Goal: Communication & Community: Answer question/provide support

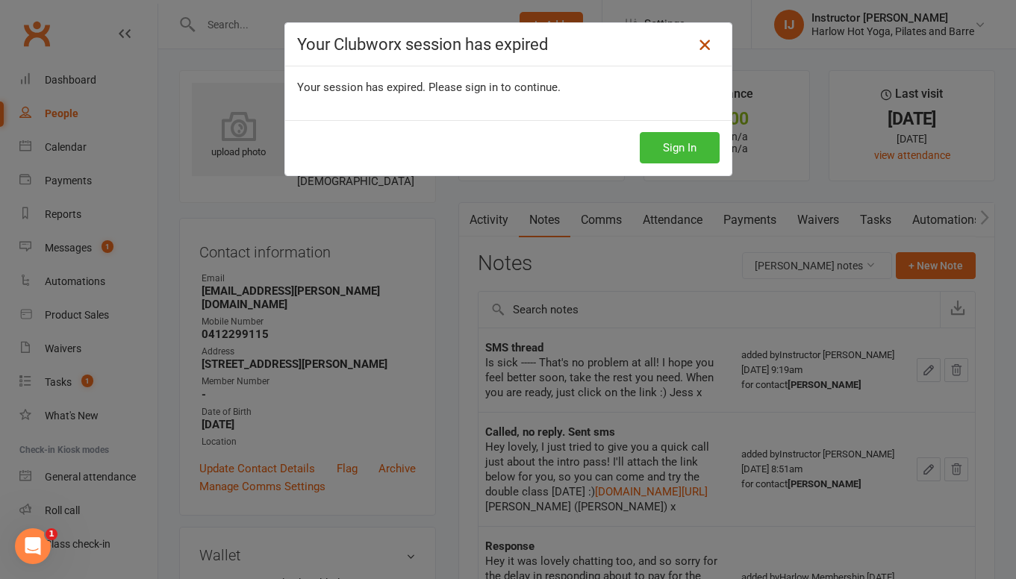
click at [709, 45] on icon at bounding box center [705, 45] width 18 height 18
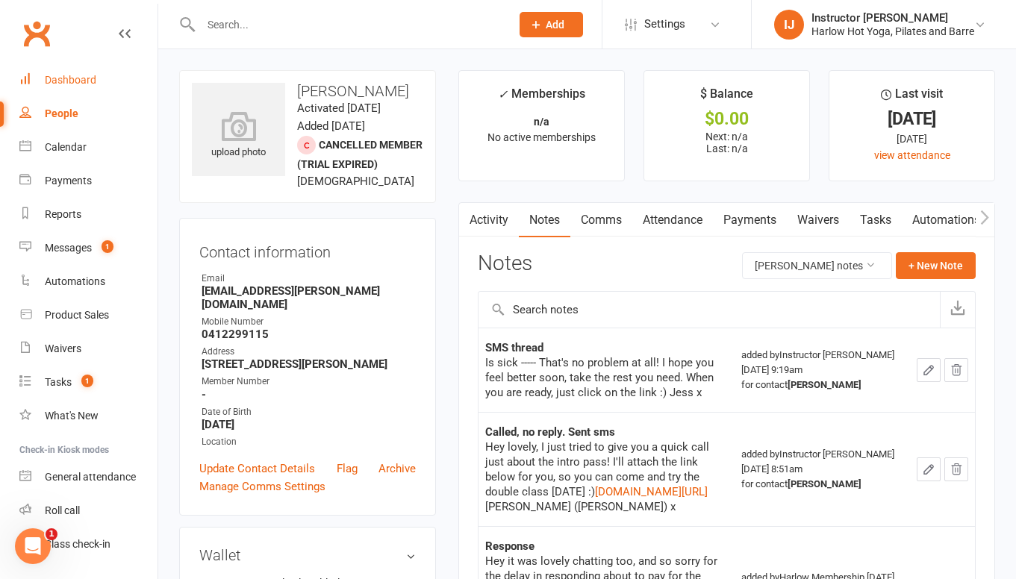
click at [81, 80] on div "Dashboard" at bounding box center [71, 80] width 52 height 12
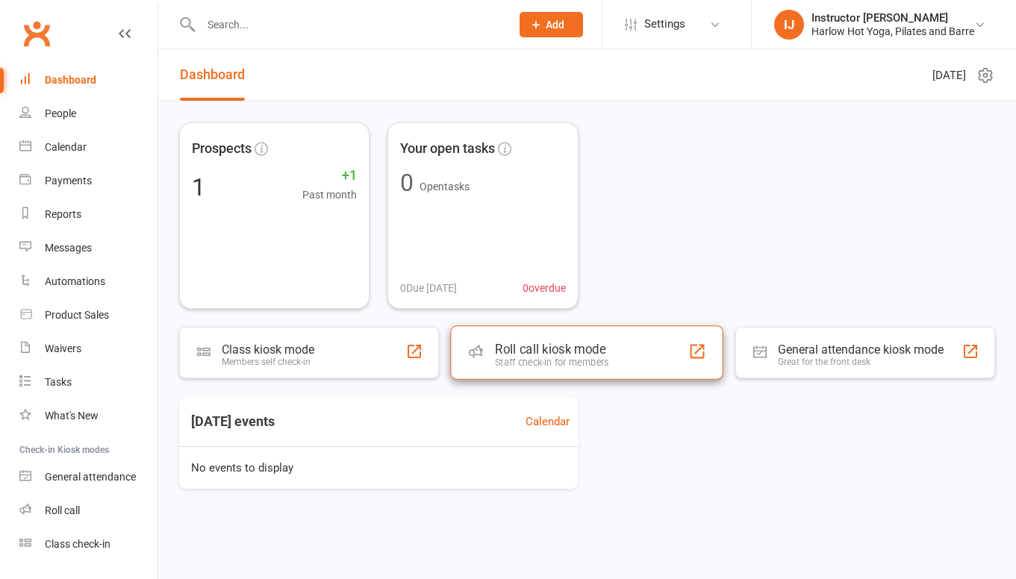
click at [608, 358] on div "Staff check-in for members" at bounding box center [551, 362] width 113 height 11
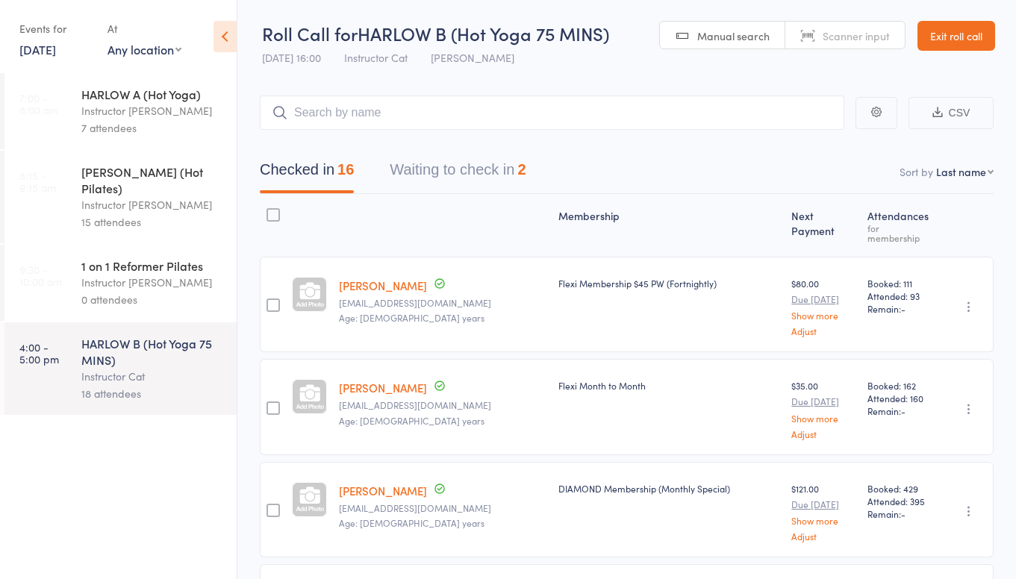
click at [938, 31] on link "Exit roll call" at bounding box center [956, 36] width 78 height 30
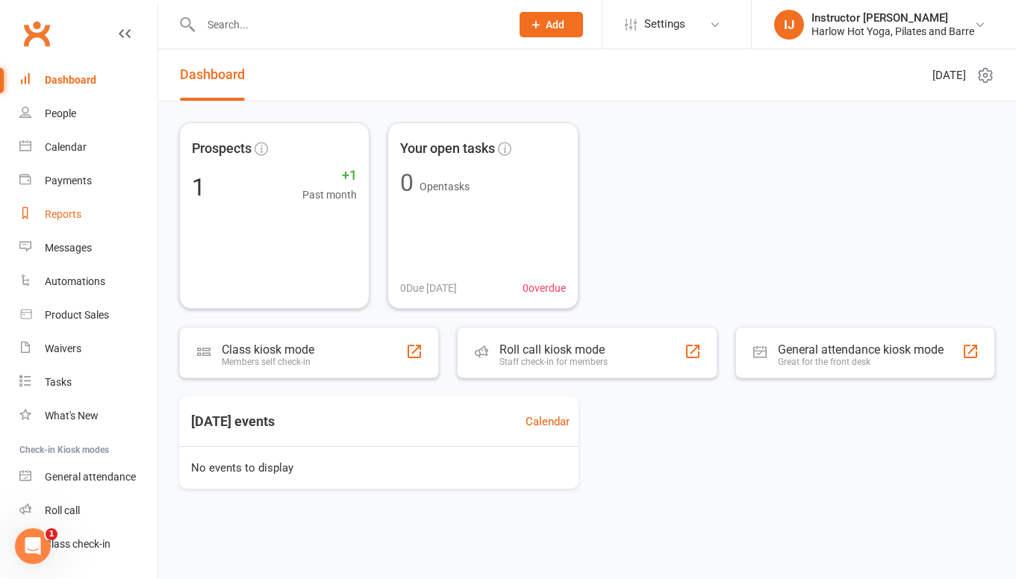
click at [71, 214] on div "Reports" at bounding box center [63, 214] width 37 height 12
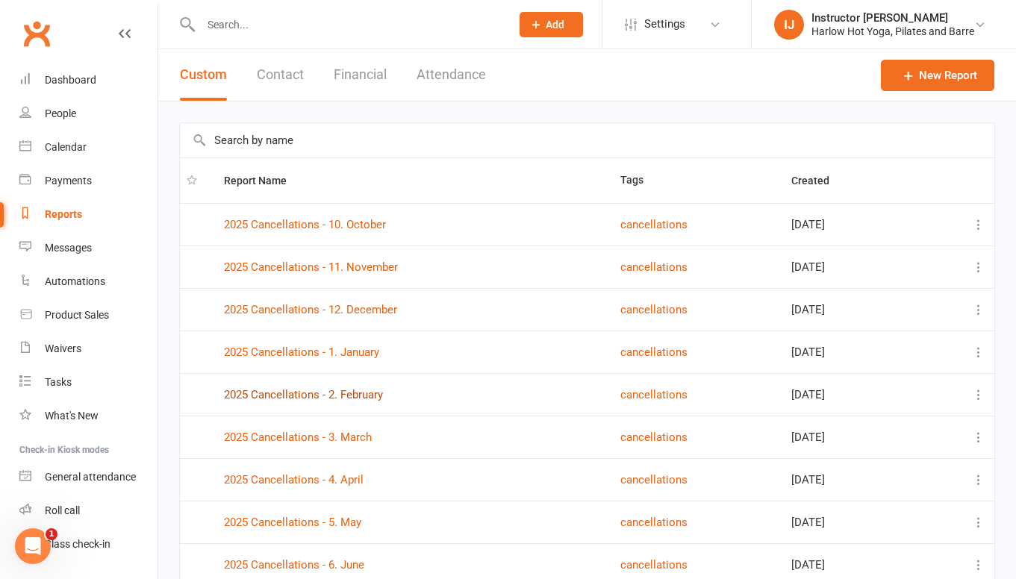
scroll to position [165, 0]
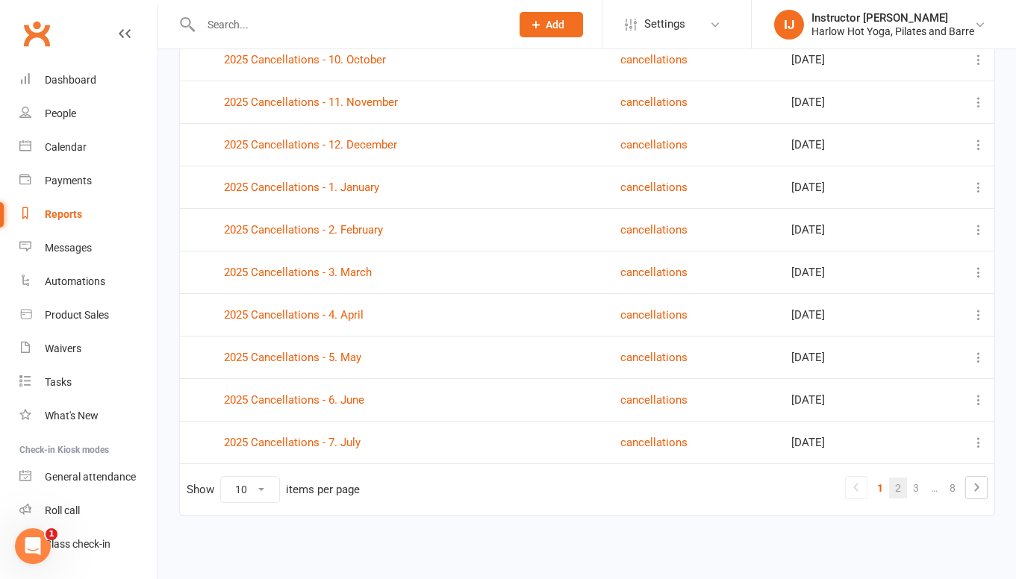
click at [902, 488] on link "2" at bounding box center [898, 488] width 18 height 21
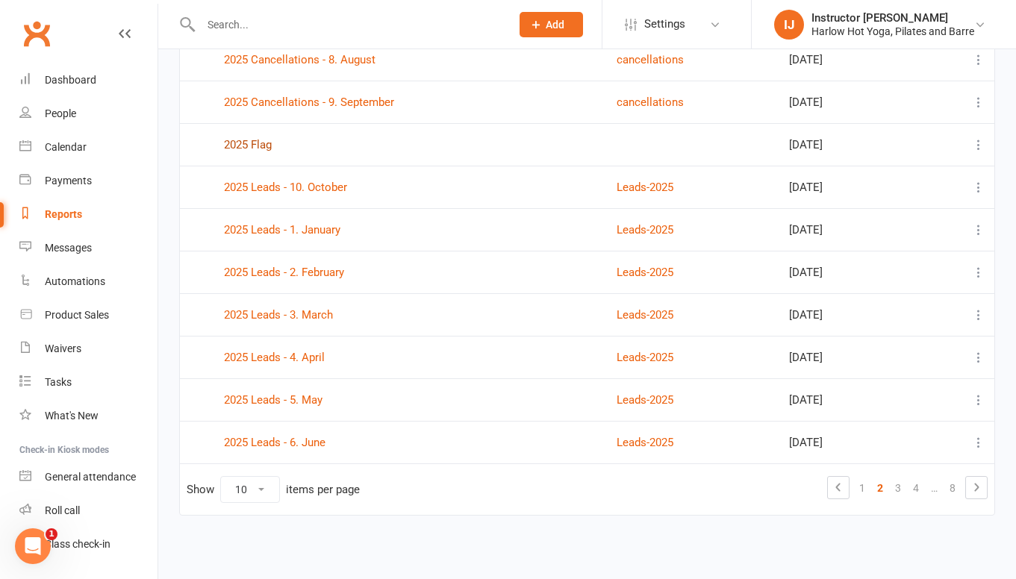
click at [229, 140] on link "2025 Flag" at bounding box center [248, 144] width 48 height 13
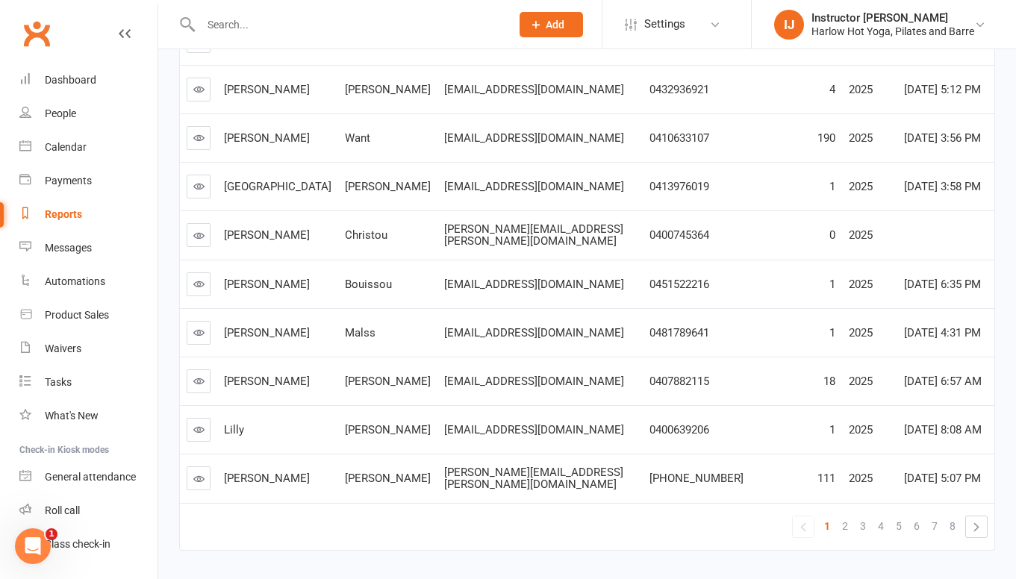
scroll to position [311, 0]
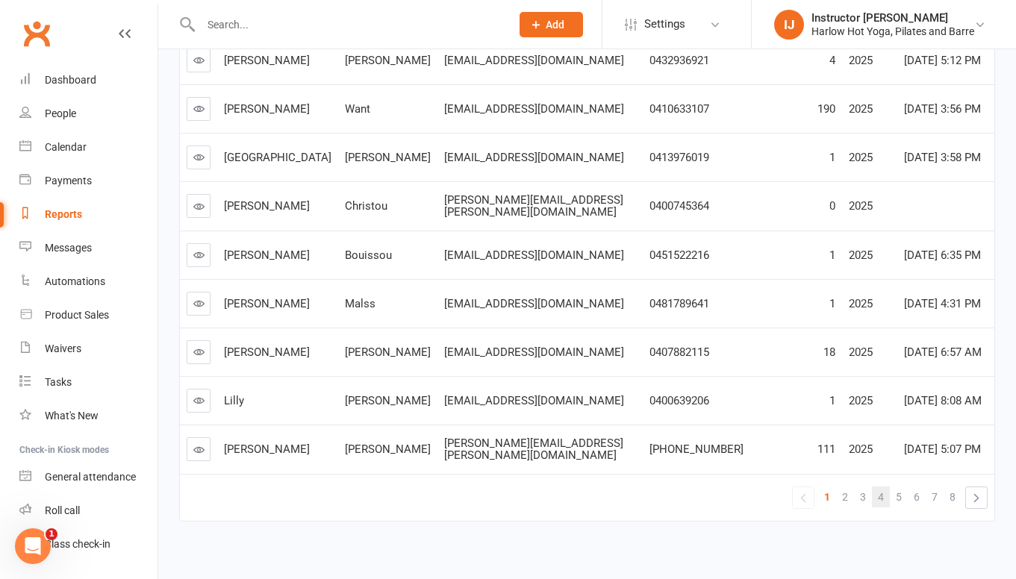
click at [879, 487] on span "4" at bounding box center [881, 497] width 6 height 21
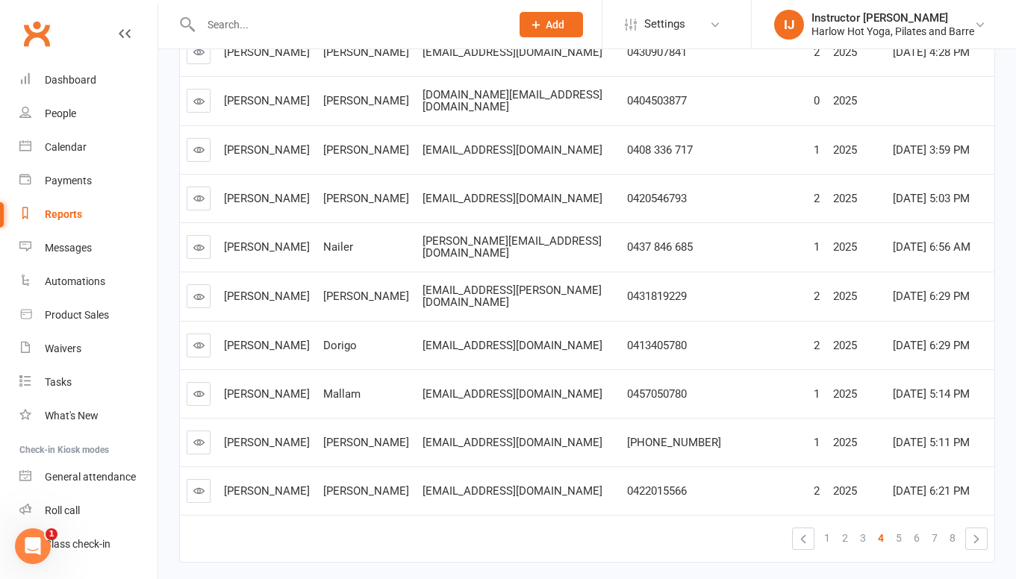
scroll to position [269, 0]
click at [865, 529] on span "3" at bounding box center [863, 539] width 6 height 21
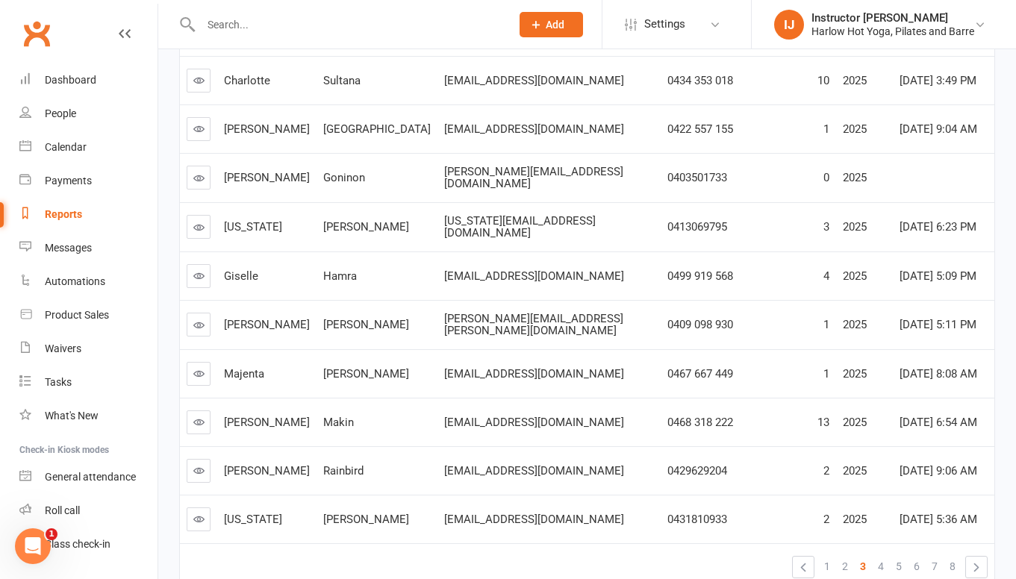
scroll to position [311, 0]
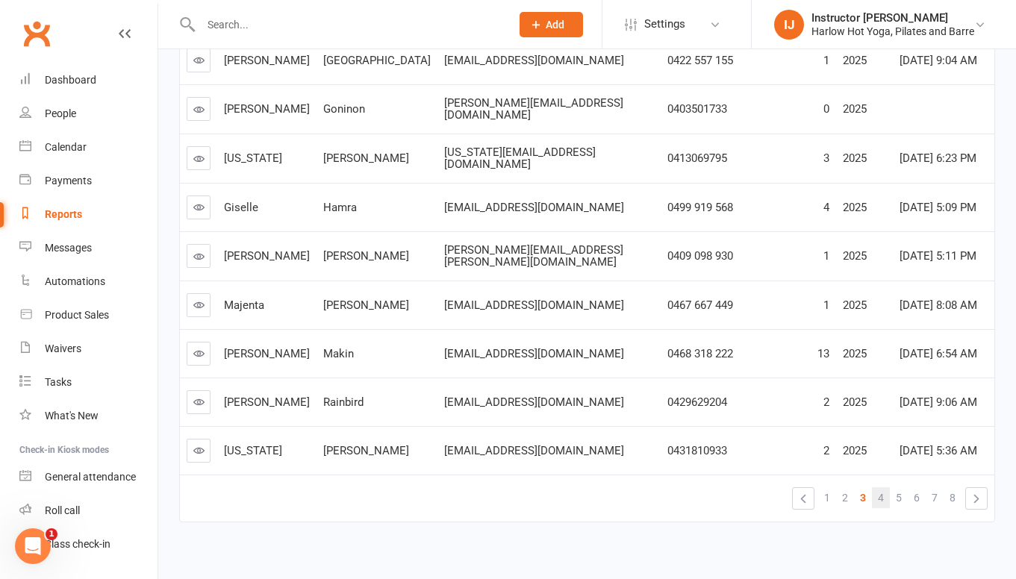
click at [878, 487] on link "4" at bounding box center [881, 497] width 18 height 21
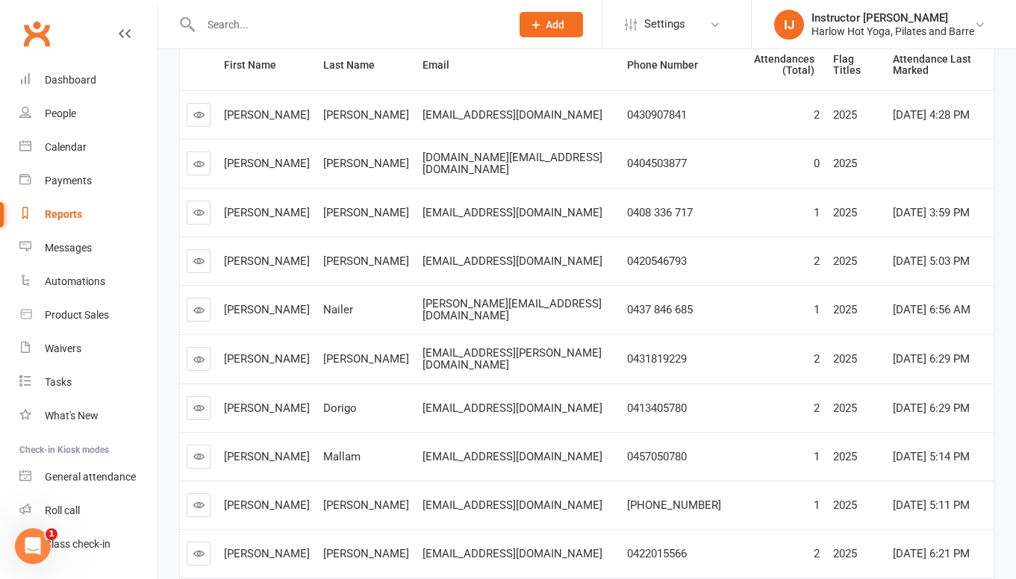
scroll to position [252, 0]
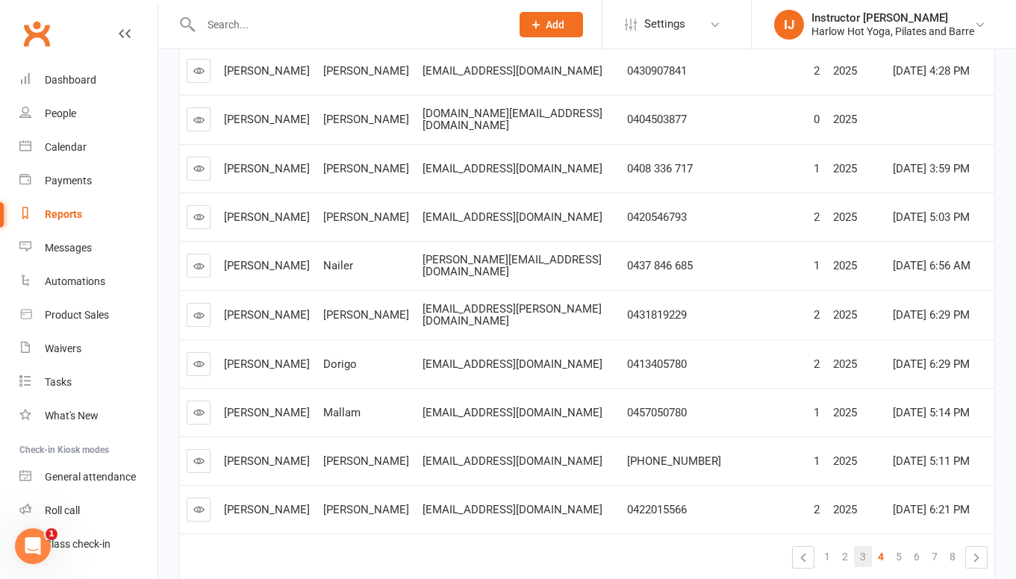
click at [862, 546] on span "3" at bounding box center [863, 556] width 6 height 21
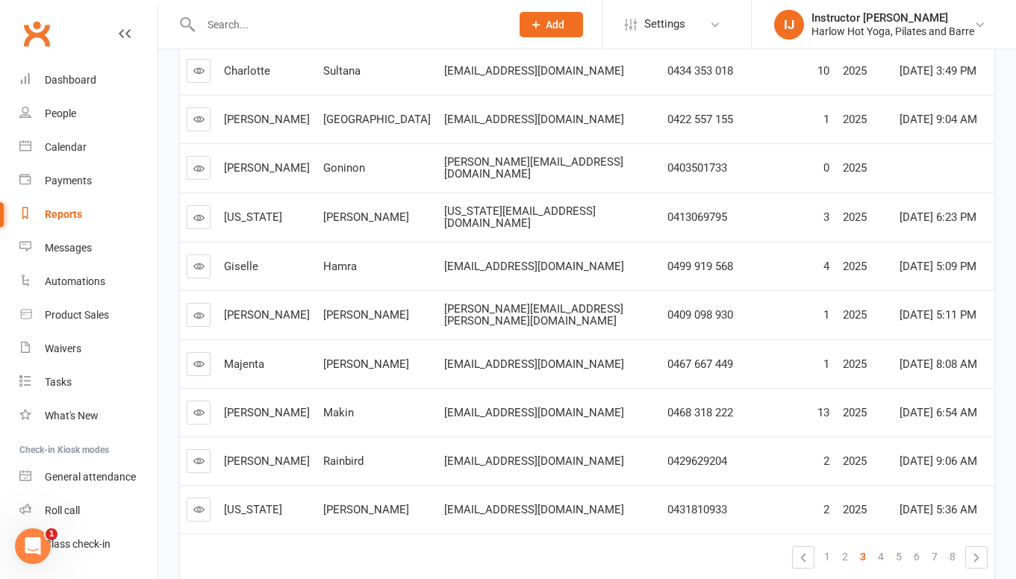
click at [194, 504] on icon at bounding box center [198, 509] width 11 height 11
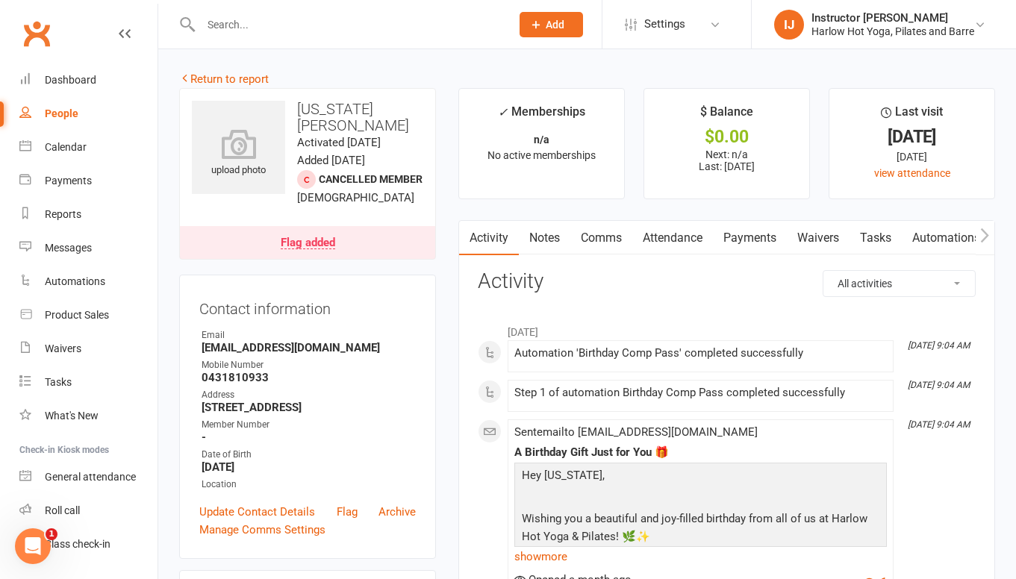
click at [553, 240] on link "Notes" at bounding box center [545, 238] width 52 height 34
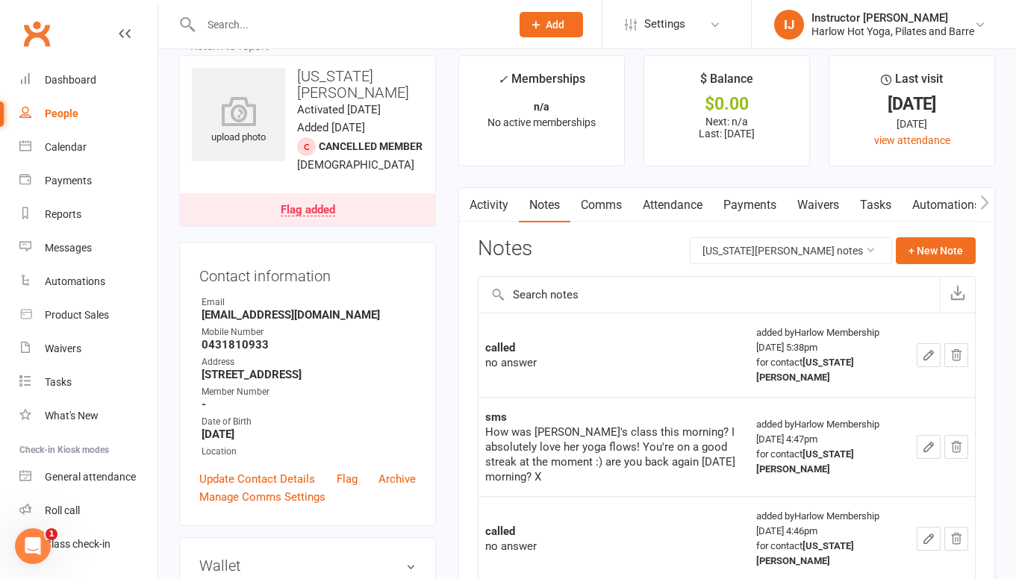
scroll to position [35, 0]
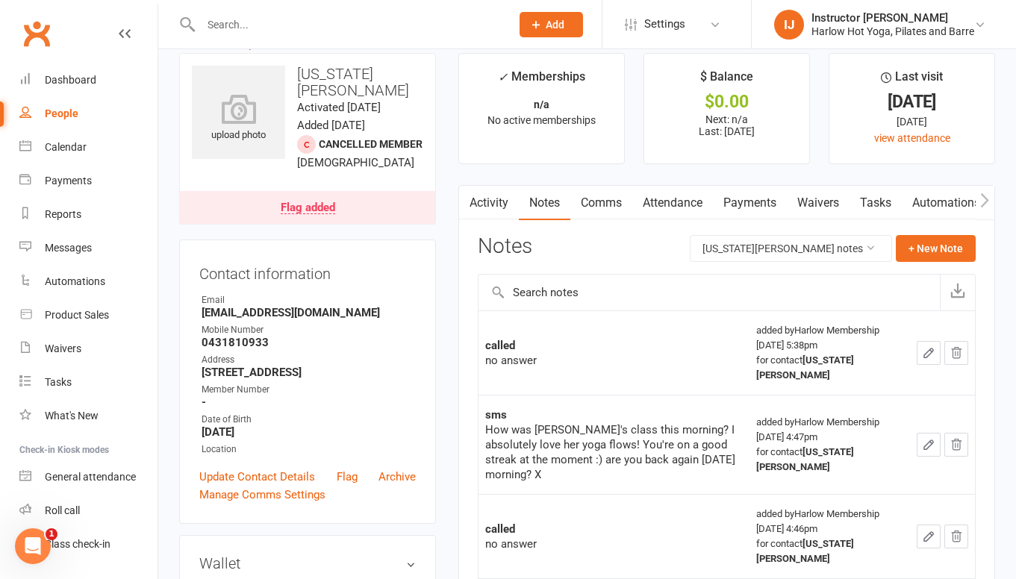
click at [478, 202] on link "Activity" at bounding box center [489, 203] width 60 height 34
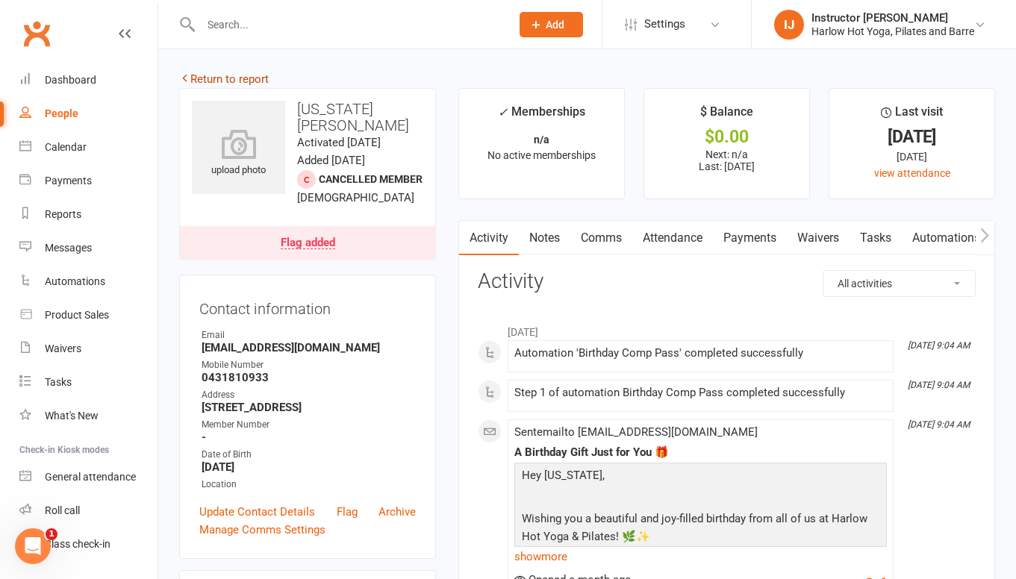
click at [231, 77] on link "Return to report" at bounding box center [224, 78] width 90 height 13
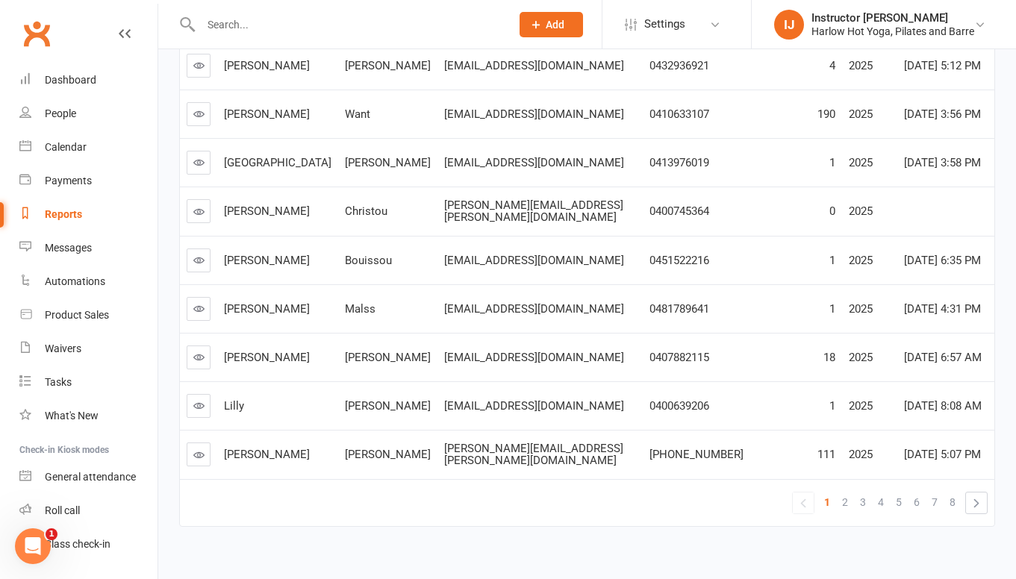
scroll to position [311, 0]
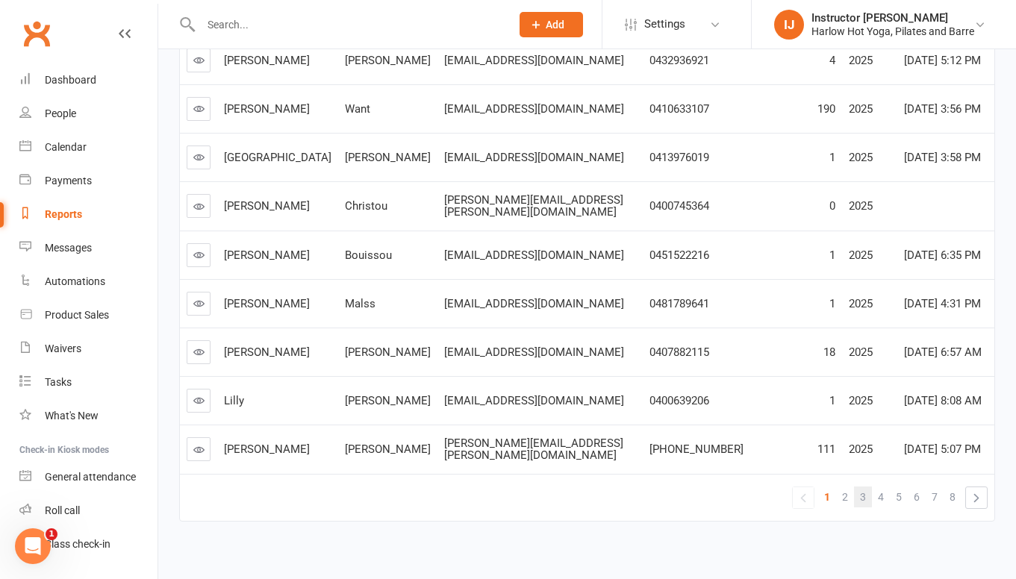
click at [866, 489] on span "3" at bounding box center [863, 497] width 6 height 21
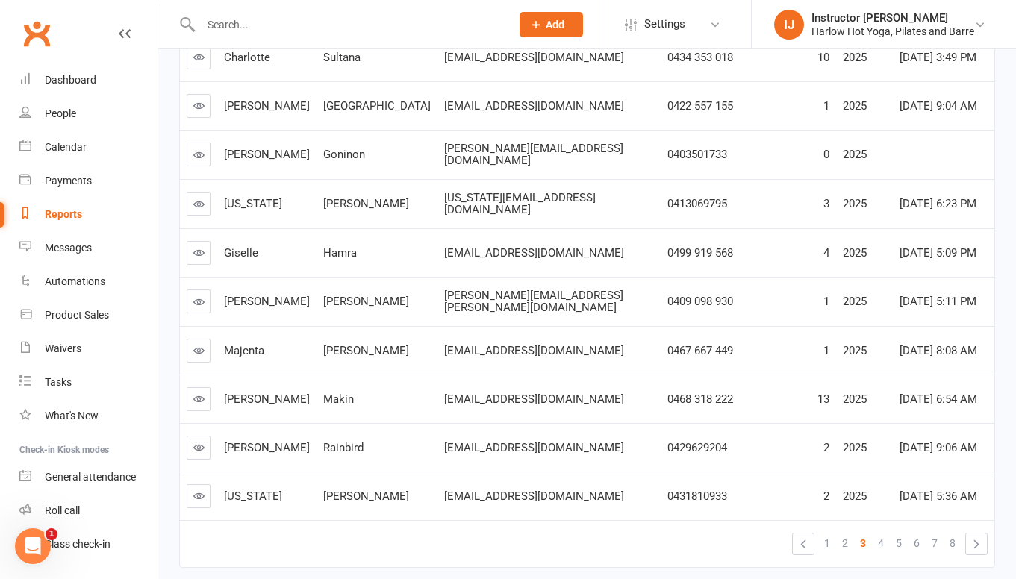
scroll to position [267, 0]
click at [200, 440] on icon at bounding box center [198, 445] width 11 height 11
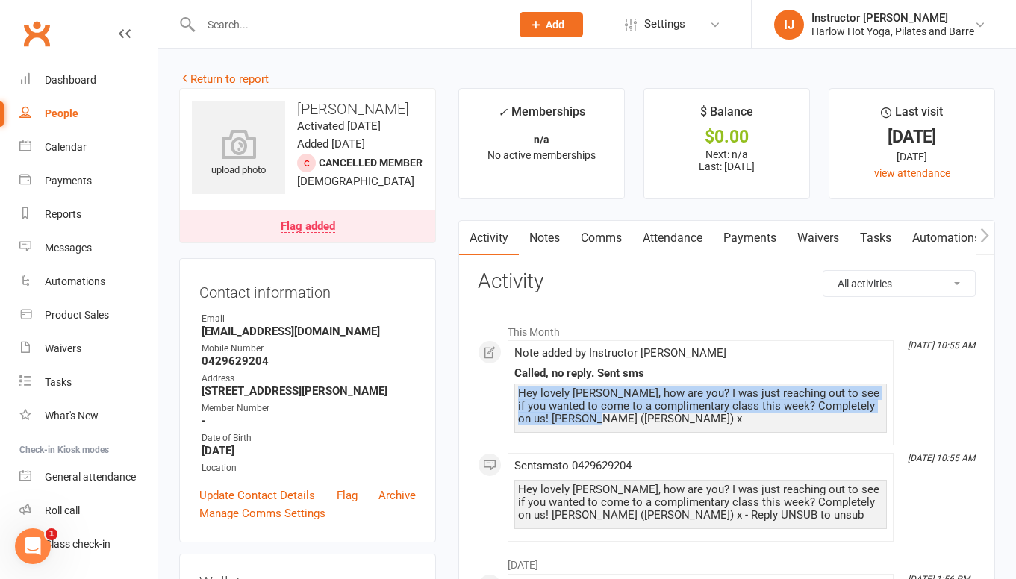
drag, startPoint x: 595, startPoint y: 420, endPoint x: 517, endPoint y: 390, distance: 83.4
click at [517, 390] on div "Hey lovely Louise, how are you? I was just reaching out to see if you wanted to…" at bounding box center [700, 408] width 372 height 49
copy div "Hey lovely Louise, how are you? I was just reaching out to see if you wanted to…"
click at [202, 81] on link "Return to report" at bounding box center [224, 78] width 90 height 13
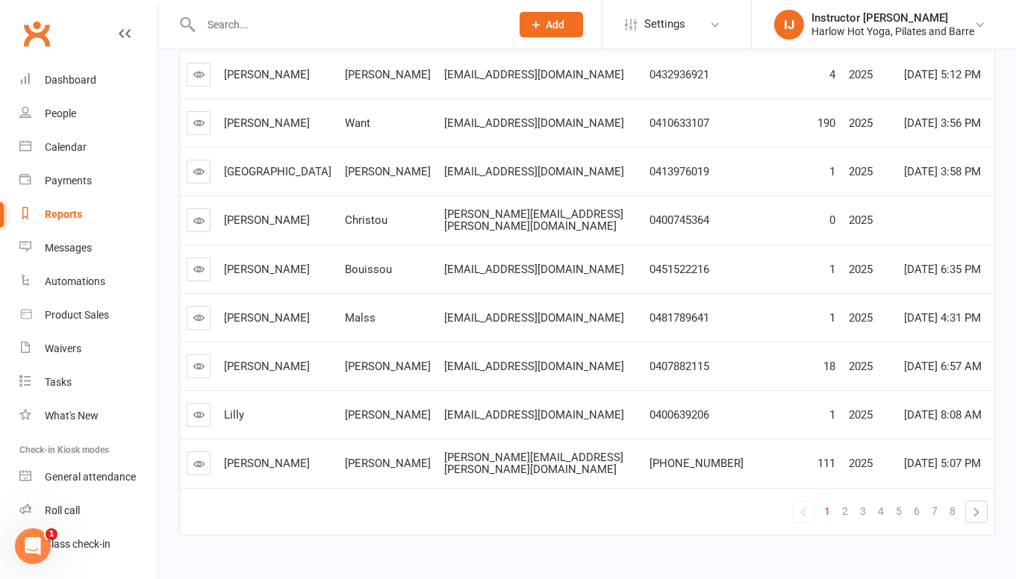
scroll to position [311, 0]
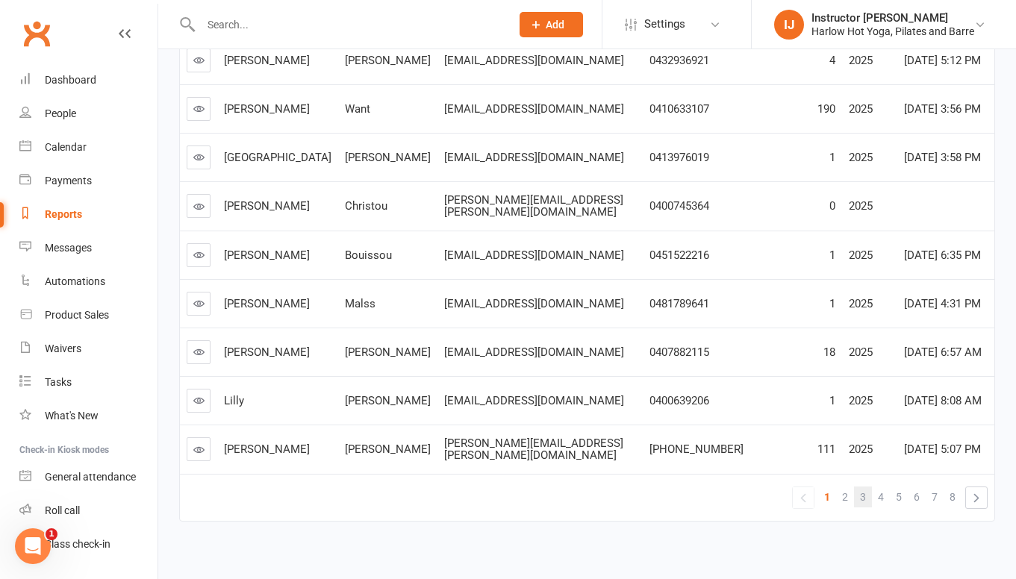
click at [864, 487] on span "3" at bounding box center [863, 497] width 6 height 21
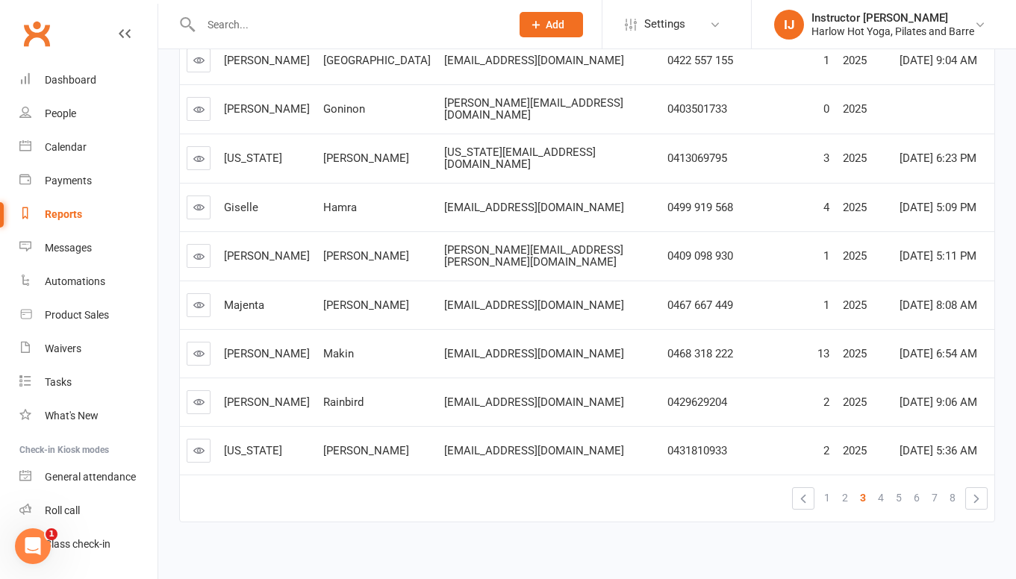
click at [190, 439] on link at bounding box center [199, 451] width 24 height 24
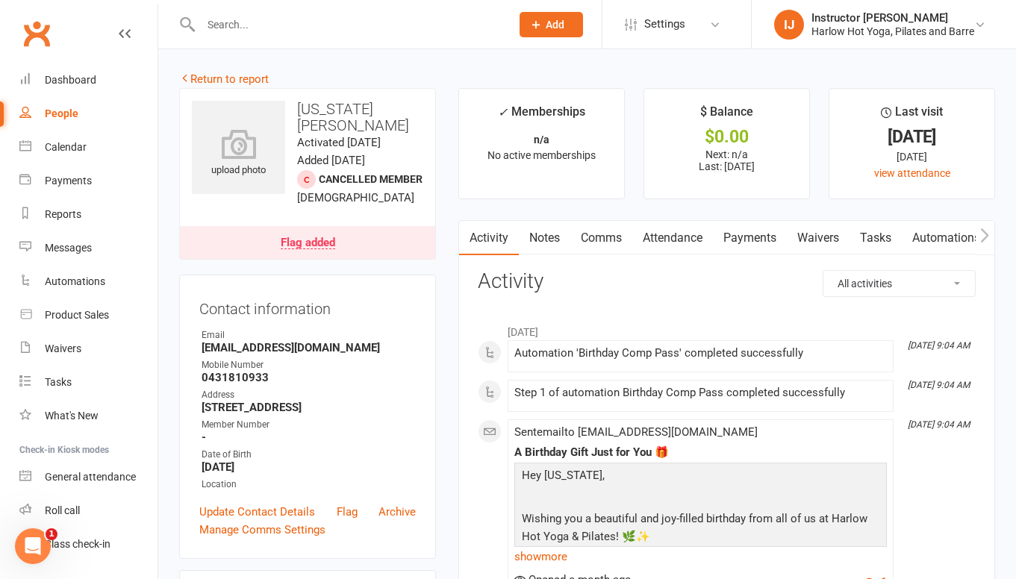
click at [537, 241] on link "Notes" at bounding box center [545, 238] width 52 height 34
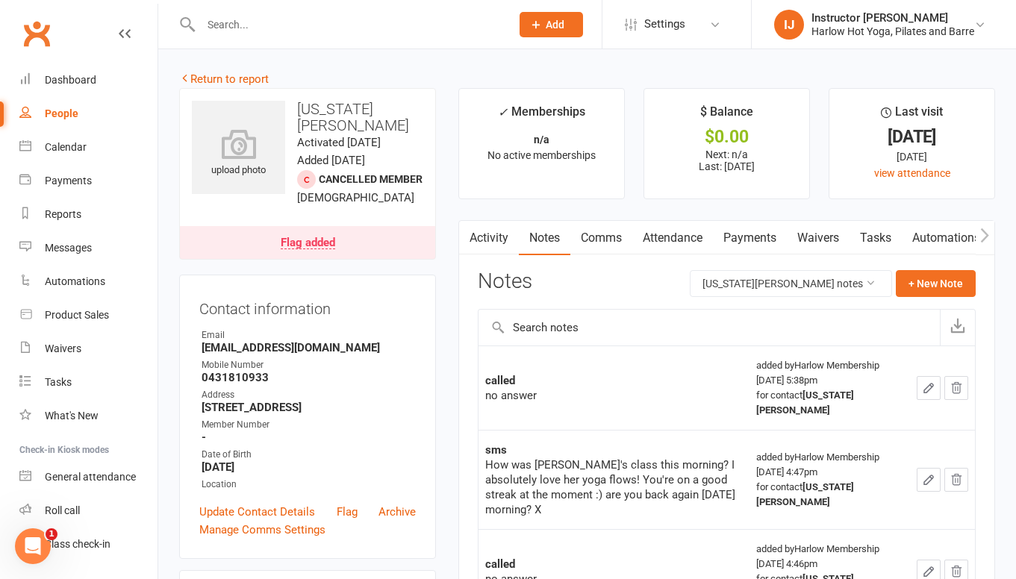
click at [499, 247] on link "Activity" at bounding box center [489, 238] width 60 height 34
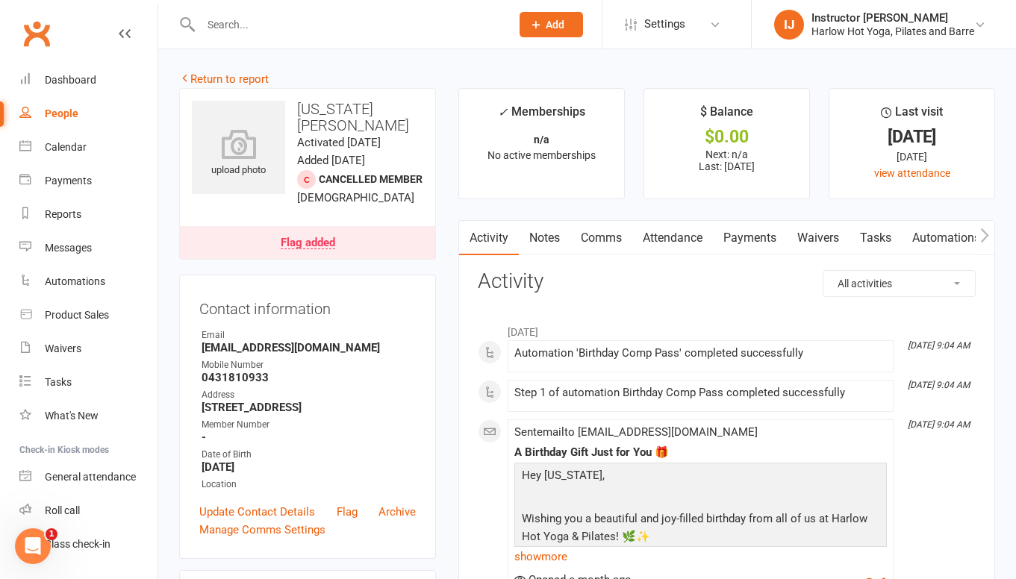
click at [602, 234] on link "Comms" at bounding box center [601, 238] width 62 height 34
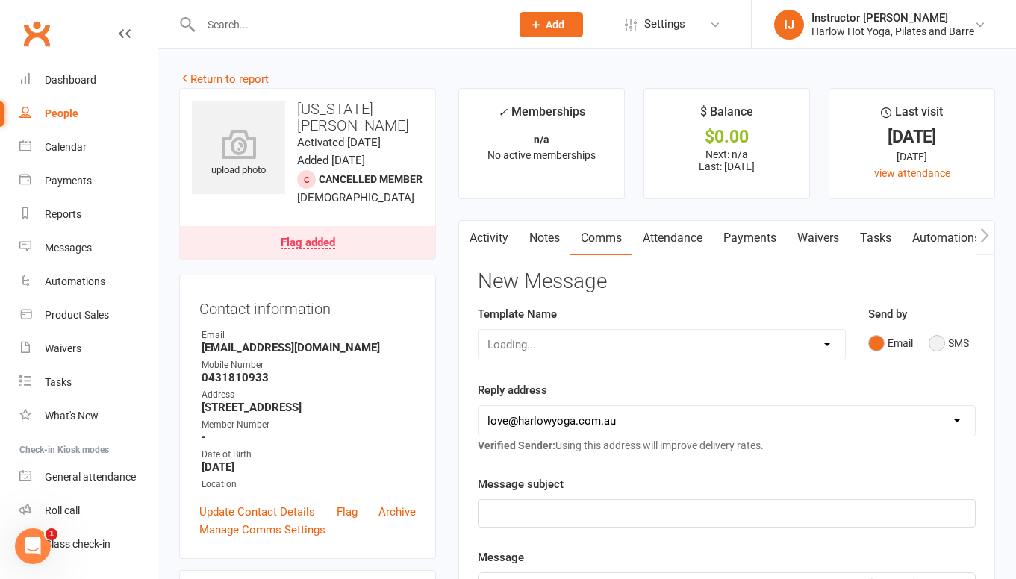
click at [935, 340] on button "SMS" at bounding box center [949, 343] width 40 height 28
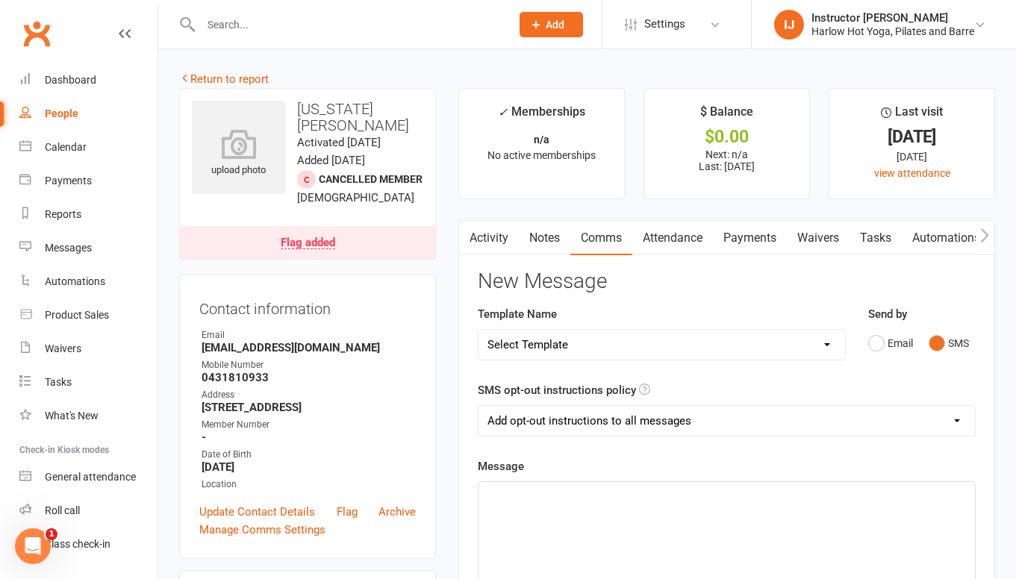
click at [567, 497] on p "﻿" at bounding box center [726, 496] width 478 height 18
paste div
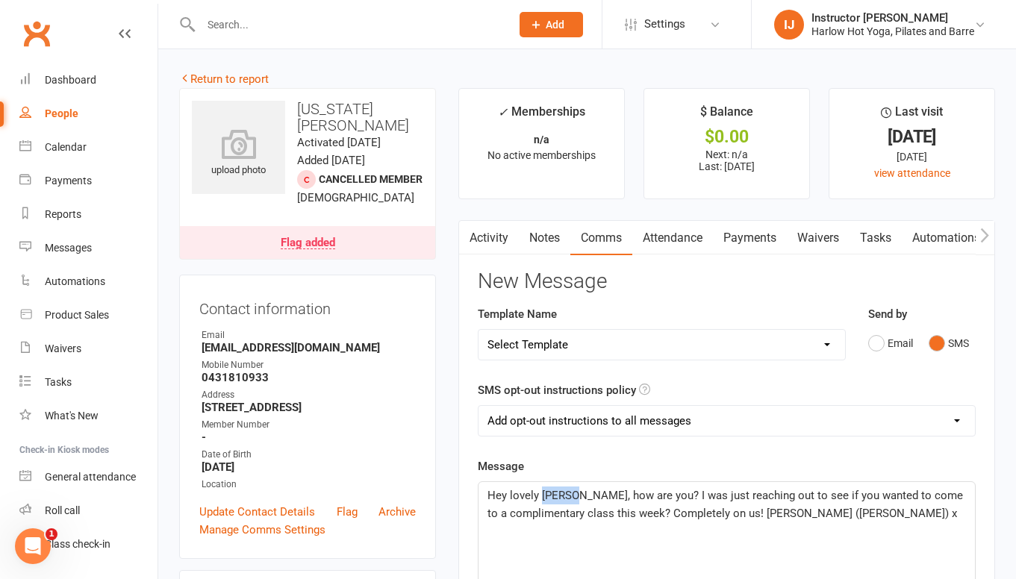
drag, startPoint x: 574, startPoint y: 494, endPoint x: 540, endPoint y: 494, distance: 33.6
click at [540, 494] on span "Hey lovely Louise, how are you? I was just reaching out to see if you wanted to…" at bounding box center [726, 504] width 478 height 31
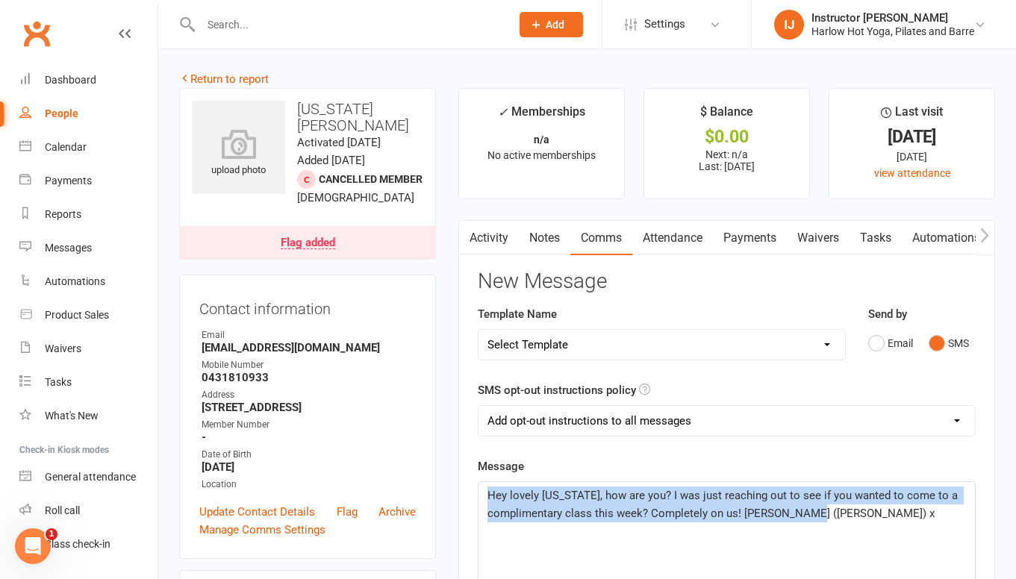
drag, startPoint x: 835, startPoint y: 511, endPoint x: 465, endPoint y: 493, distance: 370.0
copy span "Hey lovely Georgia, how are you? I was just reaching out to see if you wanted t…"
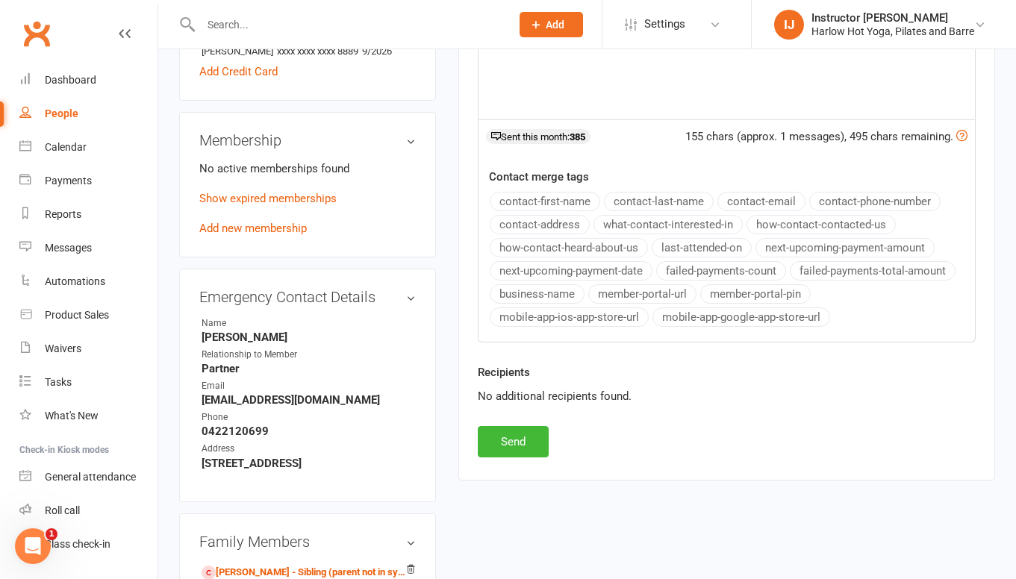
scroll to position [591, 0]
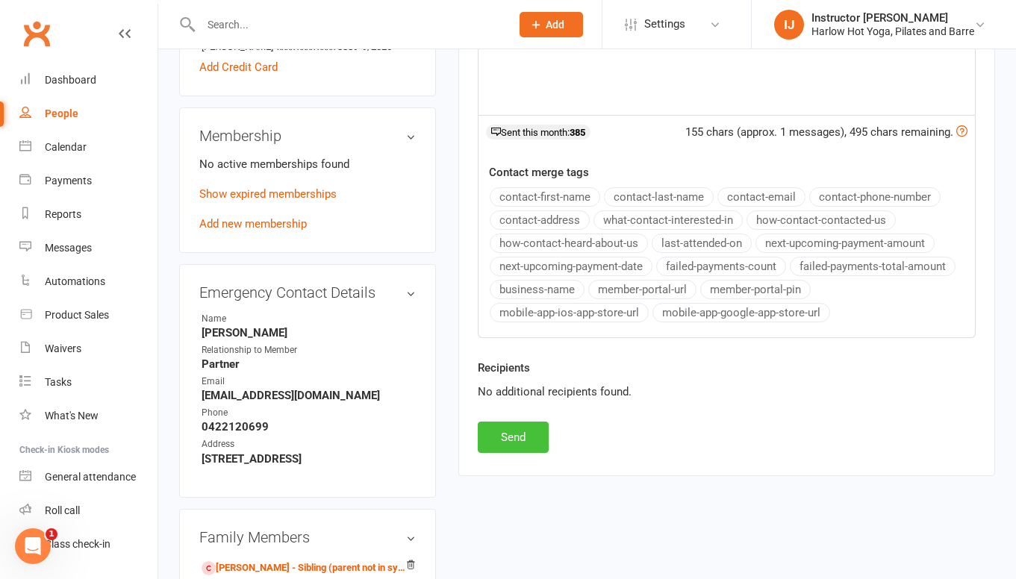
click at [530, 442] on button "Send" at bounding box center [513, 437] width 71 height 31
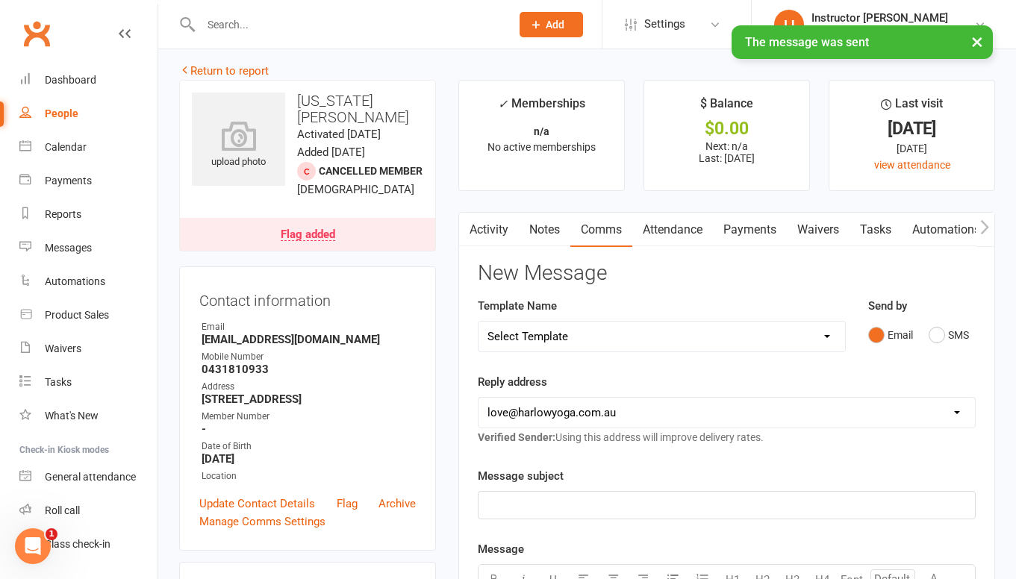
scroll to position [0, 0]
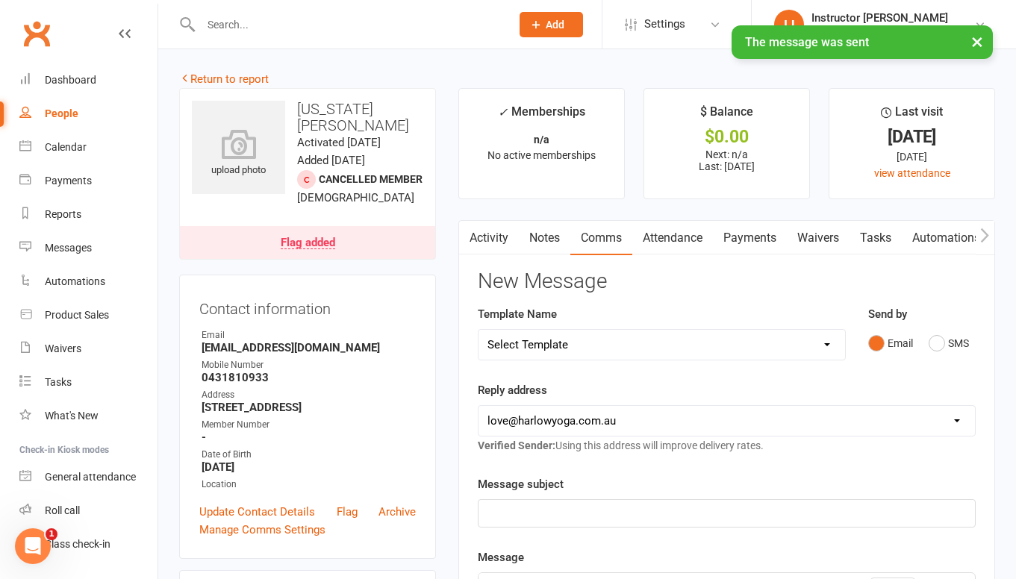
click at [557, 240] on link "Notes" at bounding box center [545, 238] width 52 height 34
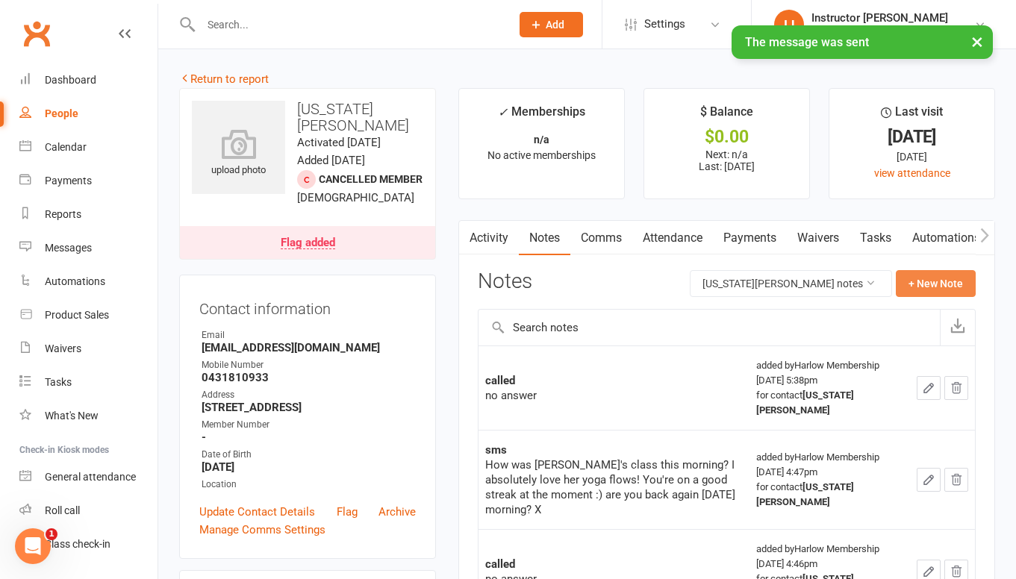
click at [972, 285] on button "+ New Note" at bounding box center [936, 283] width 80 height 27
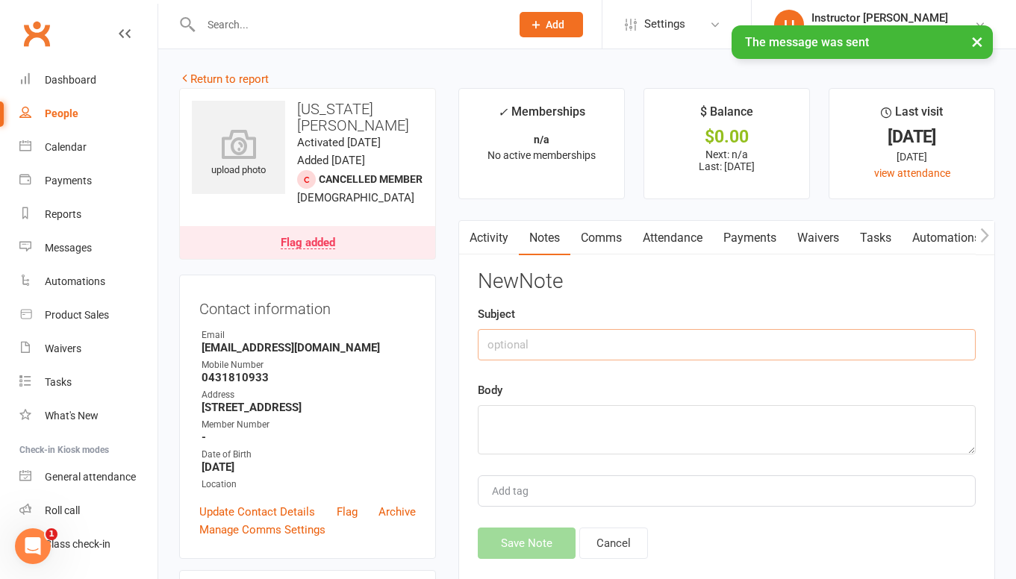
click at [812, 351] on input "text" at bounding box center [727, 344] width 498 height 31
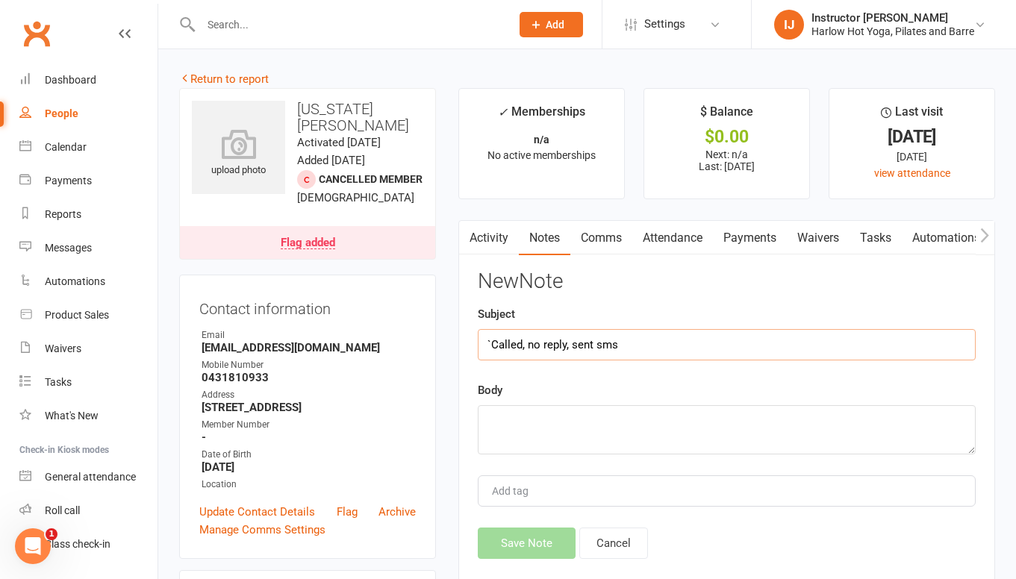
type input "`Called, no reply, sent sms"
click at [766, 432] on textarea at bounding box center [727, 429] width 498 height 49
paste textarea "Hey lovely Georgia, how are you? I was just reaching out to see if you wanted t…"
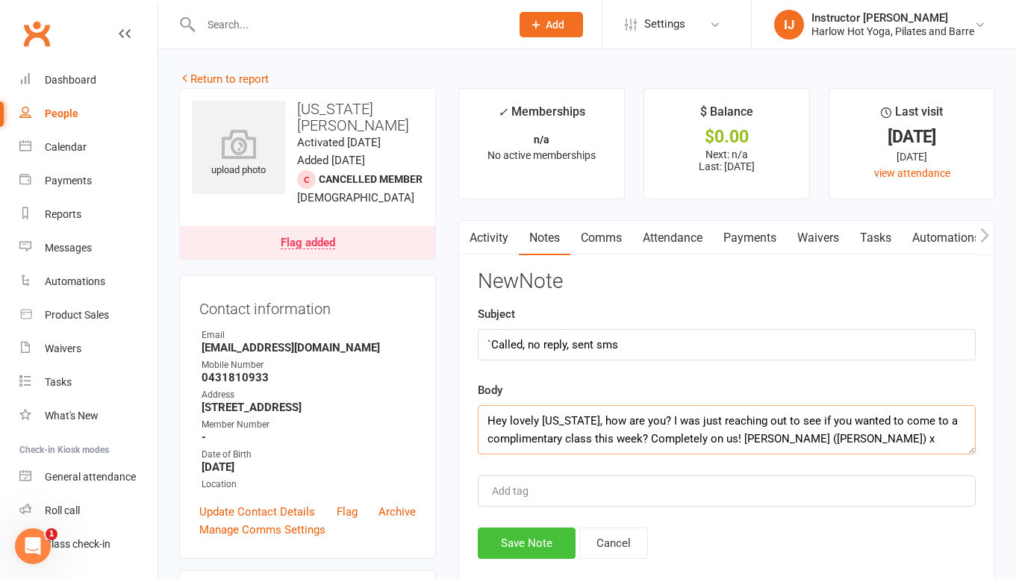
type textarea "Hey lovely Georgia, how are you? I was just reaching out to see if you wanted t…"
click at [534, 544] on button "Save Note" at bounding box center [527, 543] width 98 height 31
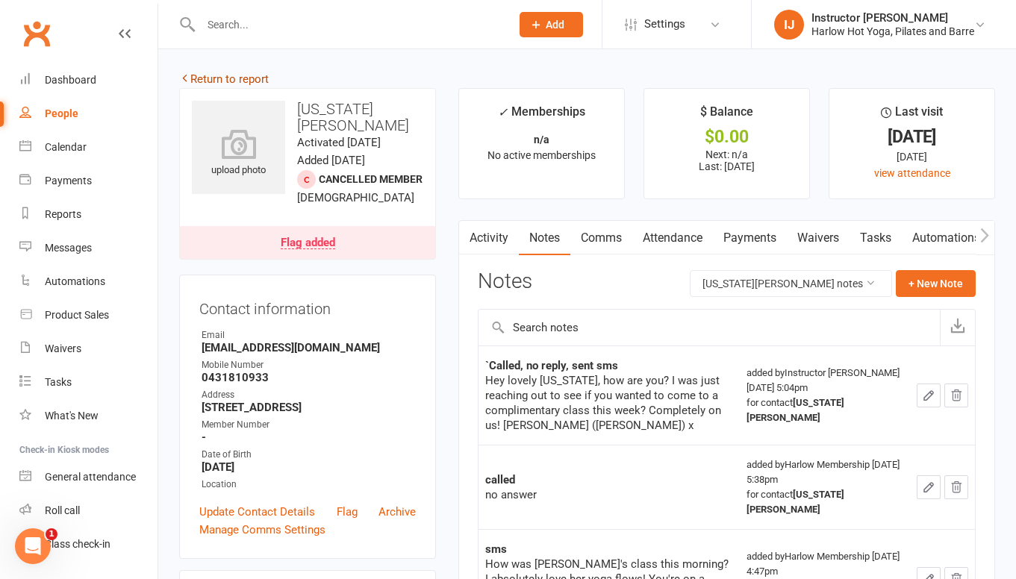
click at [252, 83] on link "Return to report" at bounding box center [224, 78] width 90 height 13
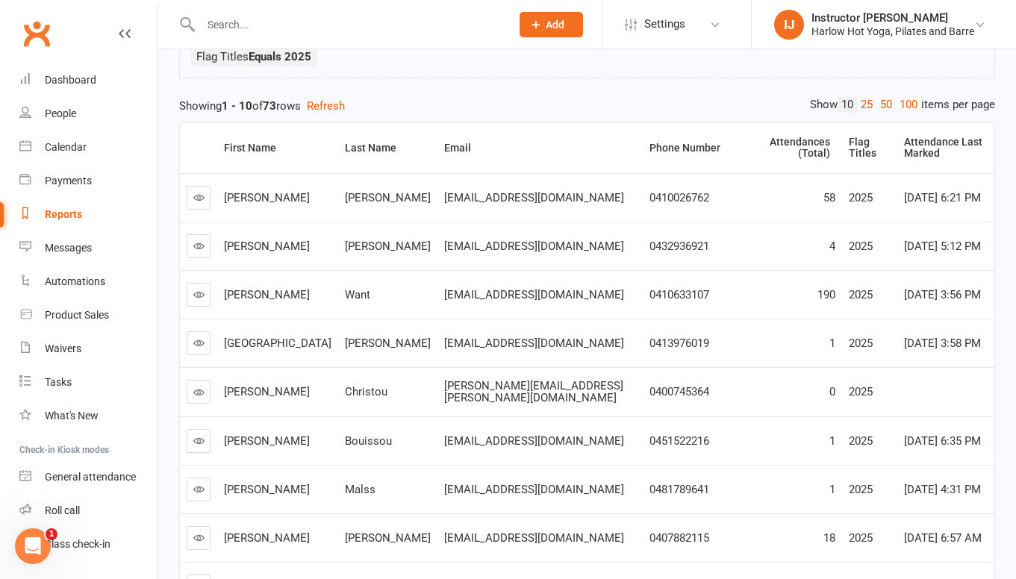
scroll to position [311, 0]
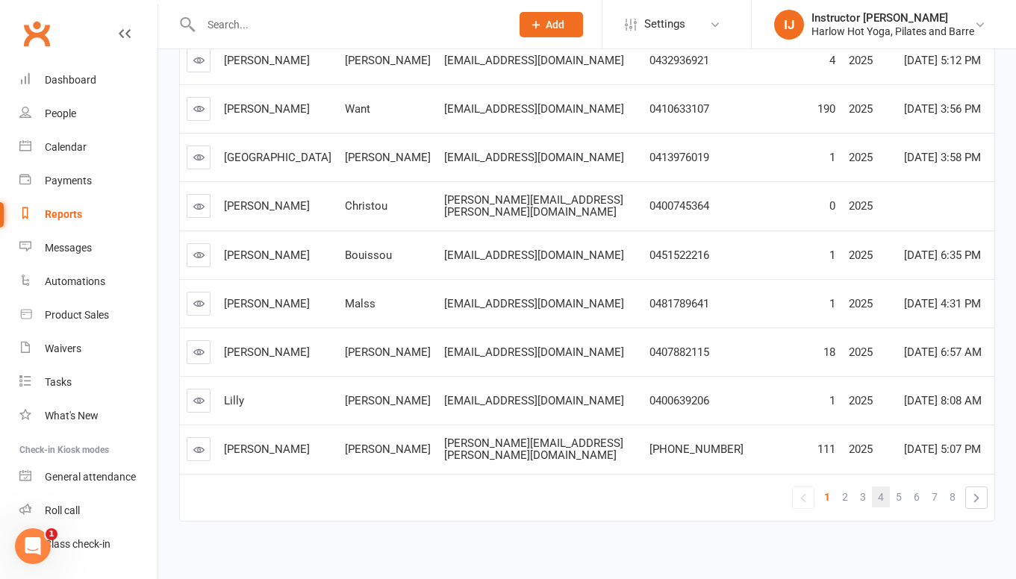
click at [881, 487] on span "4" at bounding box center [881, 497] width 6 height 21
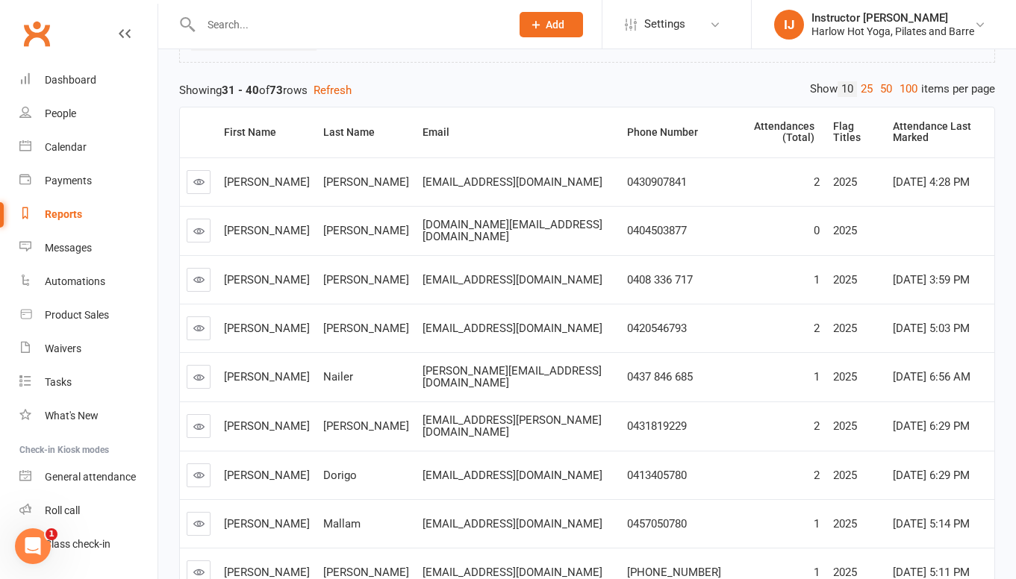
scroll to position [109, 0]
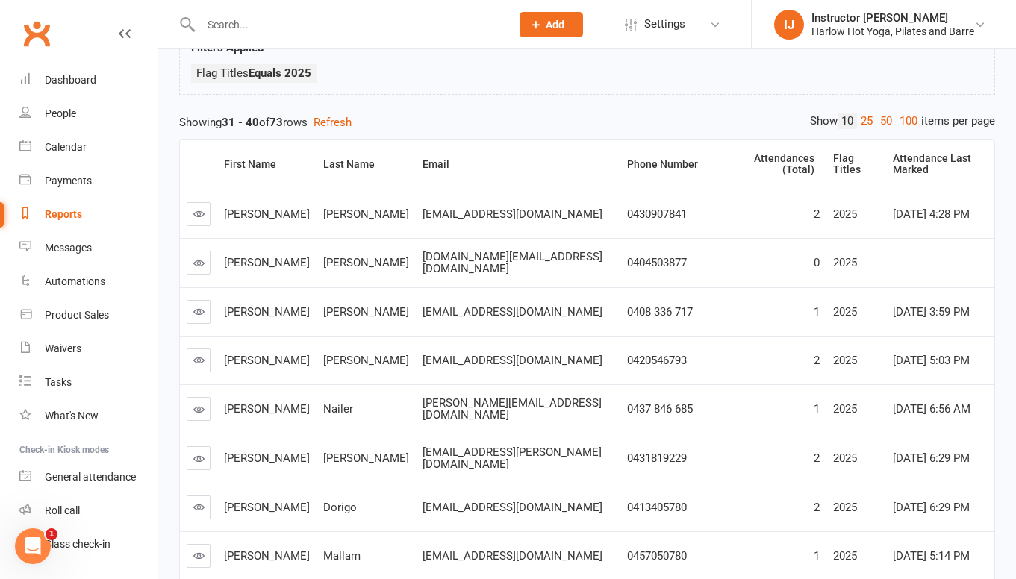
click at [199, 208] on icon at bounding box center [198, 213] width 11 height 11
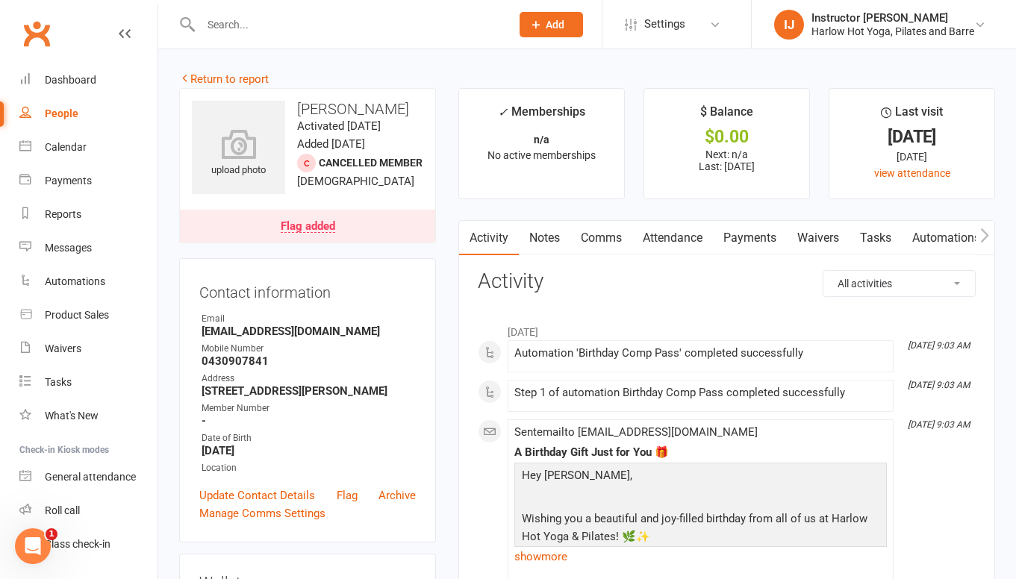
click at [548, 245] on link "Notes" at bounding box center [545, 238] width 52 height 34
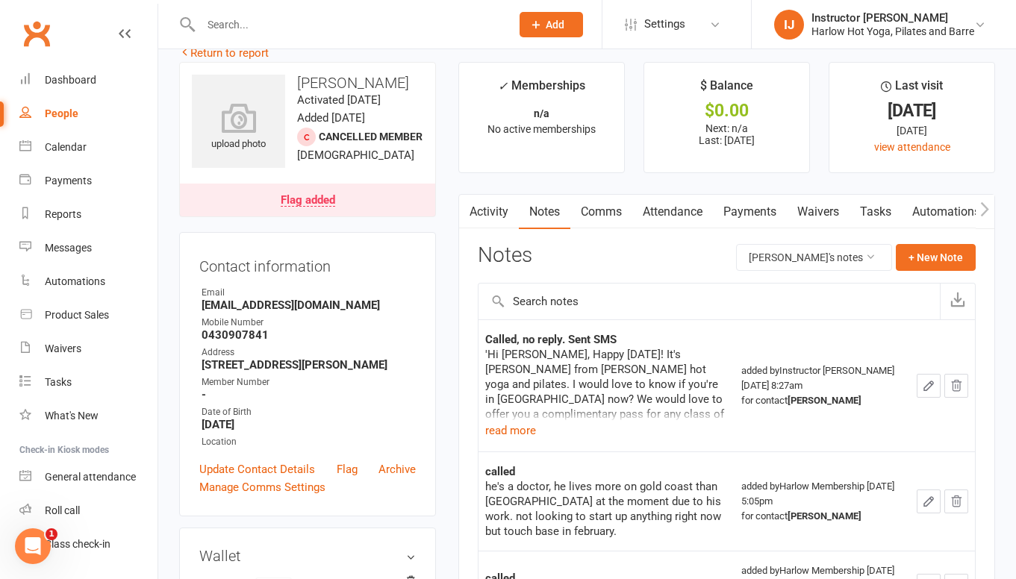
scroll to position [30, 0]
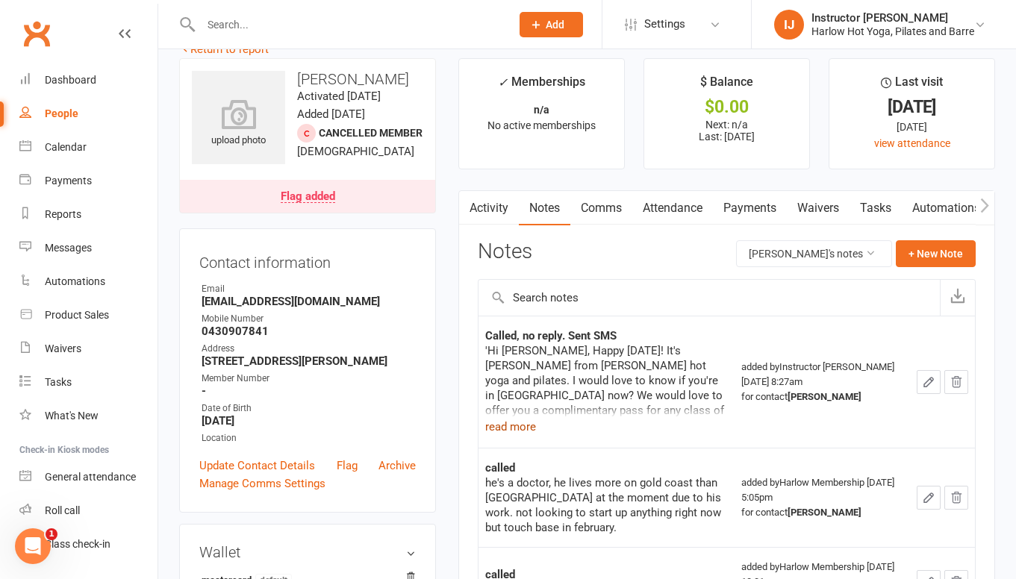
click at [523, 429] on button "read more" at bounding box center [510, 427] width 51 height 18
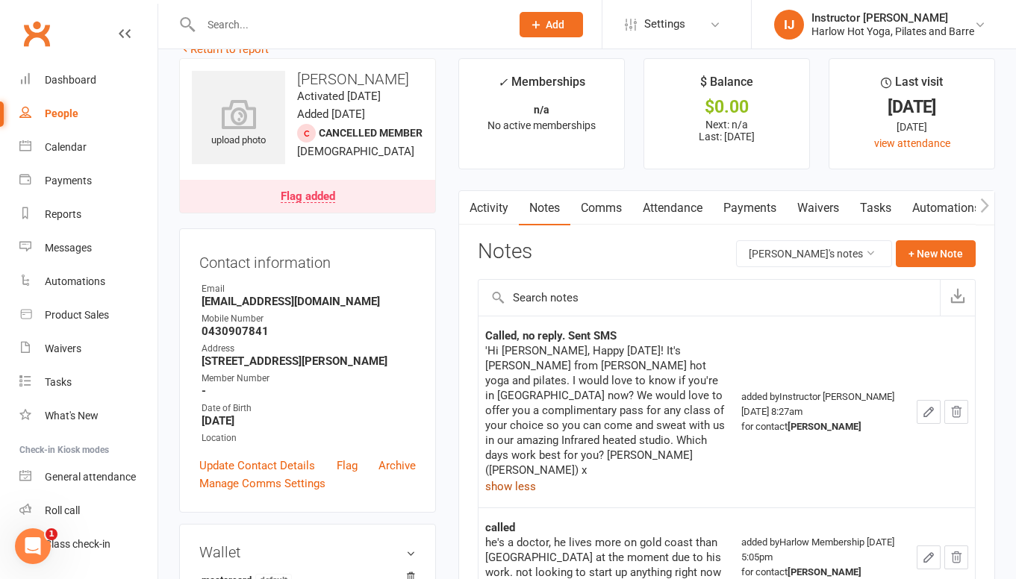
click at [482, 216] on link "Activity" at bounding box center [489, 208] width 60 height 34
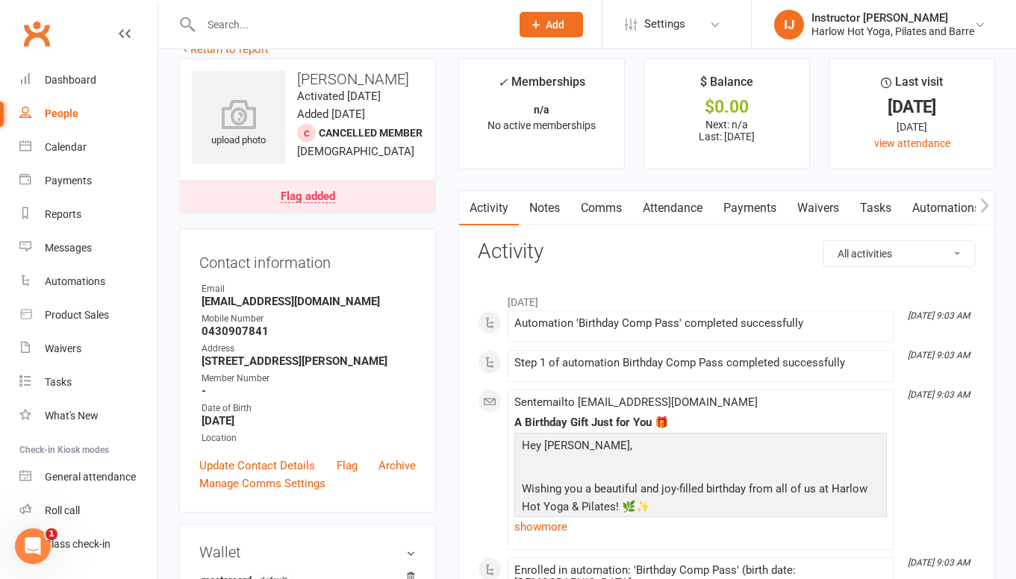
click at [552, 216] on link "Notes" at bounding box center [545, 208] width 52 height 34
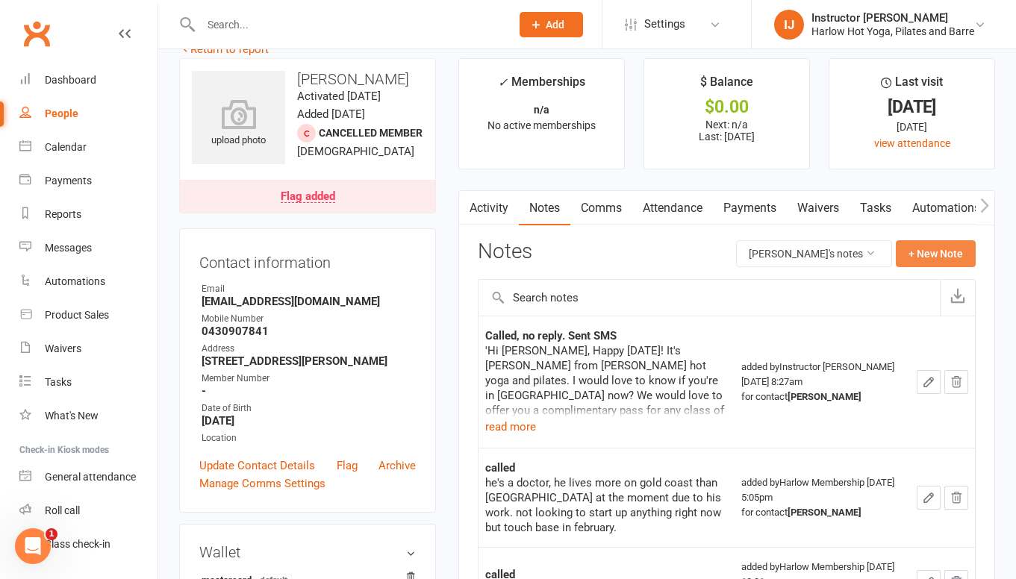
click at [932, 249] on button "+ New Note" at bounding box center [936, 253] width 80 height 27
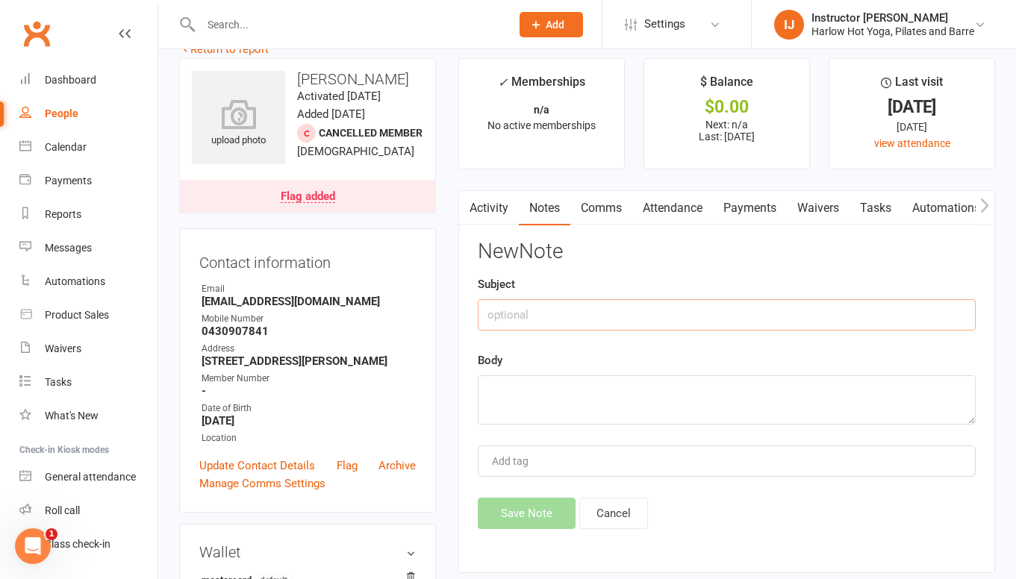
click at [611, 315] on input "text" at bounding box center [727, 314] width 498 height 31
type input "Called, seemed disinterested. Sent sms"
click at [548, 413] on textarea at bounding box center [727, 399] width 498 height 49
paste textarea "Hey lovely Georgia, how are you? I was just reaching out to see if you wanted t…"
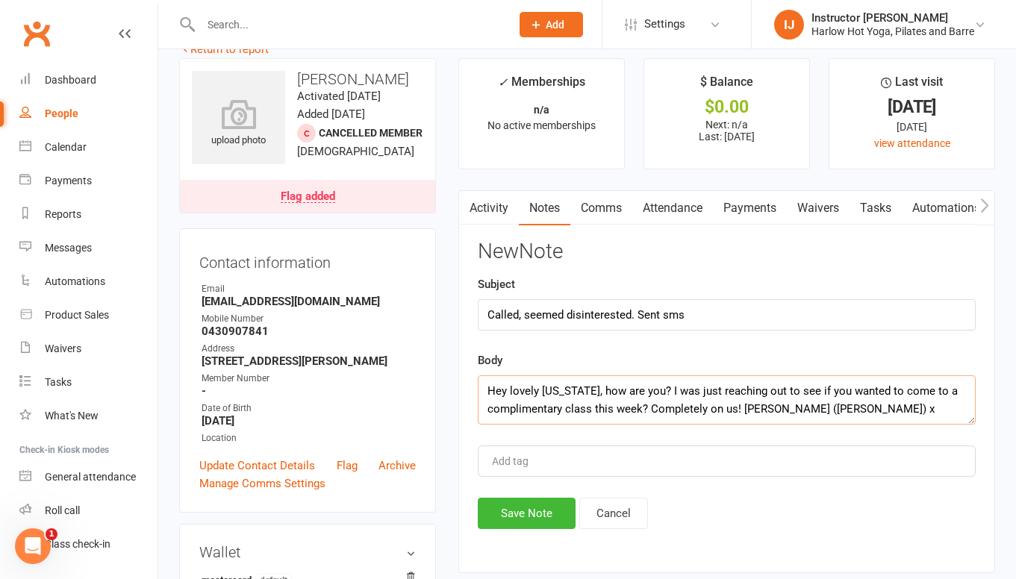
drag, startPoint x: 577, startPoint y: 387, endPoint x: 541, endPoint y: 387, distance: 35.8
click at [541, 387] on textarea "Hey lovely Georgia, how are you? I was just reaching out to see if you wanted t…" at bounding box center [727, 399] width 498 height 49
drag, startPoint x: 539, startPoint y: 392, endPoint x: 511, endPoint y: 392, distance: 28.4
click at [511, 392] on textarea "Hey lovely Jay, how are you? I was just reaching out to see if you wanted to co…" at bounding box center [727, 399] width 498 height 49
drag, startPoint x: 788, startPoint y: 408, endPoint x: 333, endPoint y: 342, distance: 460.1
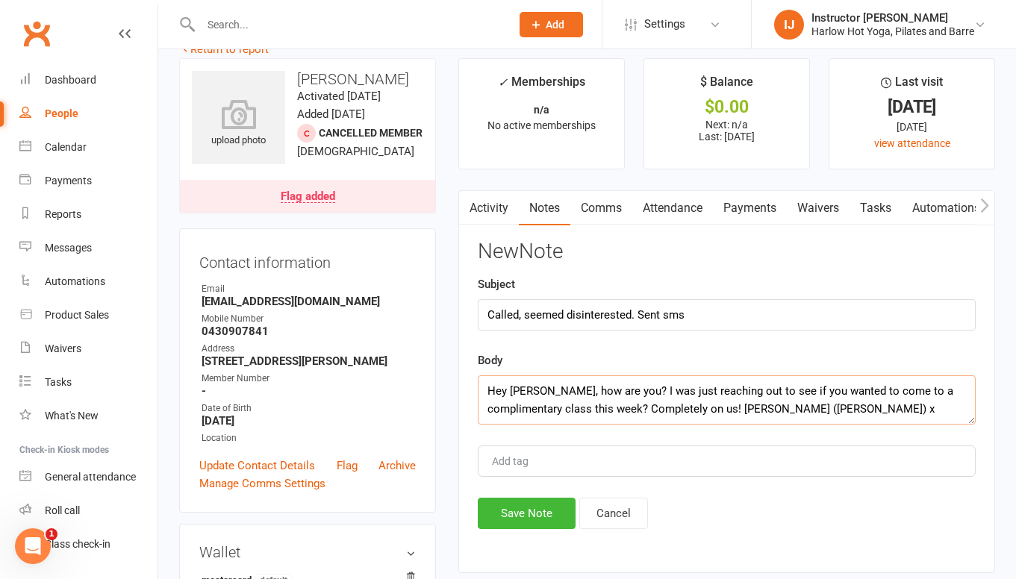
click at [592, 402] on textarea "Hey Jay, how are you? I was just reaching out to see if you wanted to come to a…" at bounding box center [727, 399] width 498 height 49
drag, startPoint x: 599, startPoint y: 390, endPoint x: 531, endPoint y: 387, distance: 68.0
click at [531, 387] on textarea "Hey Jay, how are you? I was just reaching out to see if you wanted to come to a…" at bounding box center [727, 399] width 498 height 49
drag, startPoint x: 773, startPoint y: 414, endPoint x: 481, endPoint y: 358, distance: 297.9
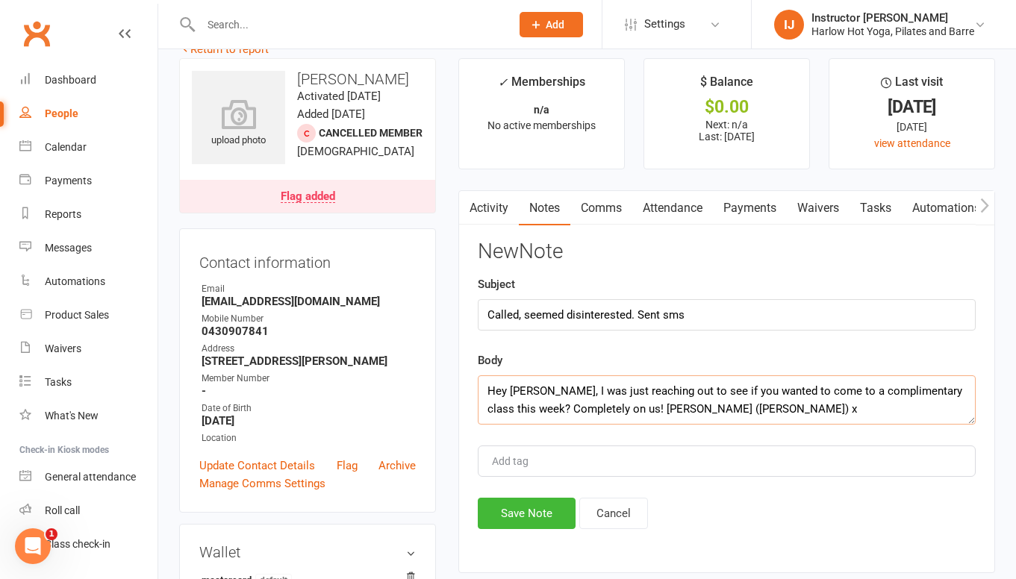
click at [481, 358] on div "Body Hey Jay, I was just reaching out to see if you wanted to come to a complim…" at bounding box center [727, 388] width 498 height 73
type textarea "Hey Jay, I was just reaching out to see if you wanted to come to a complimentar…"
click at [525, 524] on button "Save Note" at bounding box center [527, 513] width 98 height 31
click at [598, 220] on link "Comms" at bounding box center [601, 208] width 62 height 34
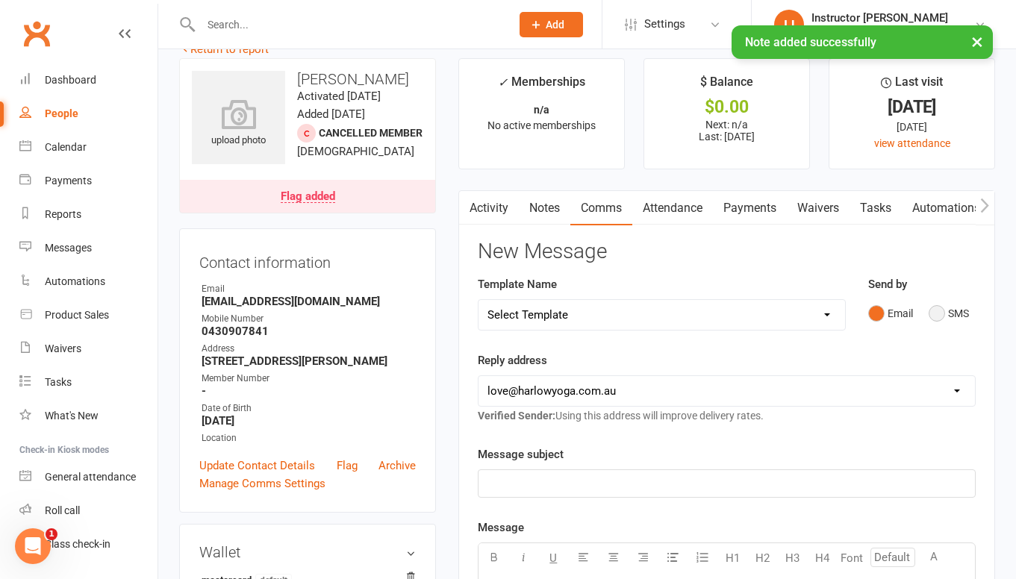
click at [941, 317] on button "SMS" at bounding box center [949, 313] width 40 height 28
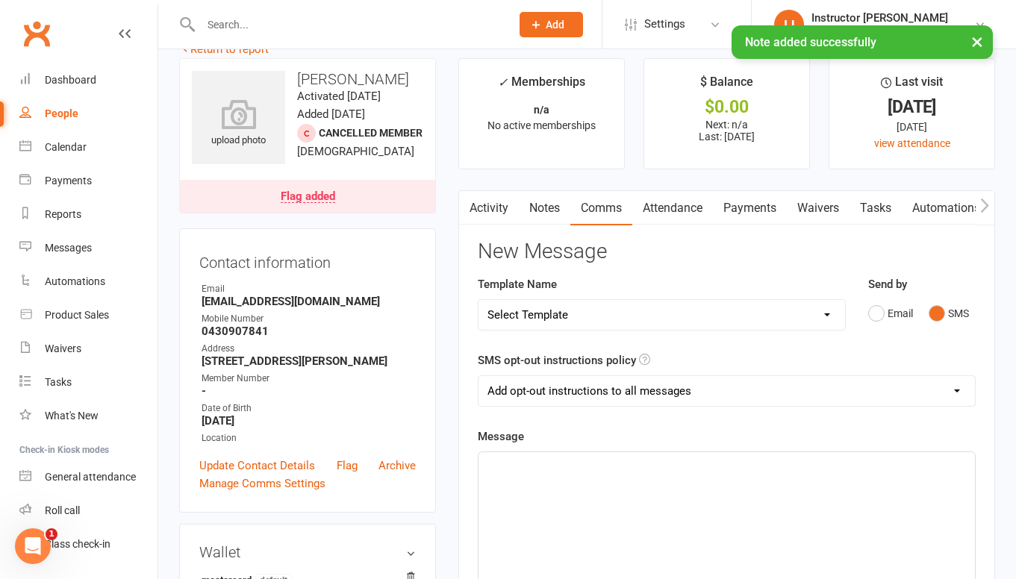
click at [665, 475] on div "﻿" at bounding box center [726, 564] width 496 height 224
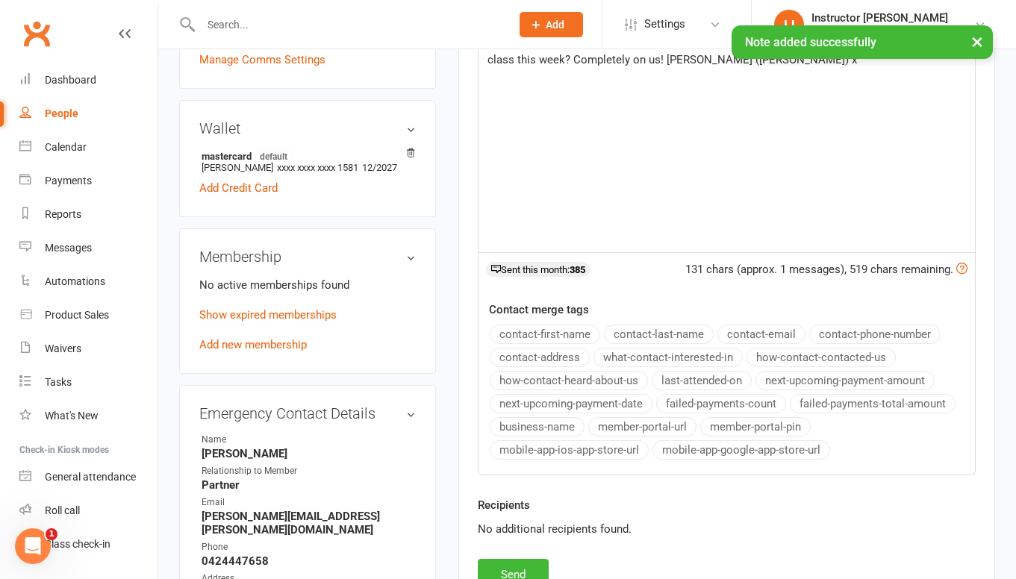
scroll to position [466, 0]
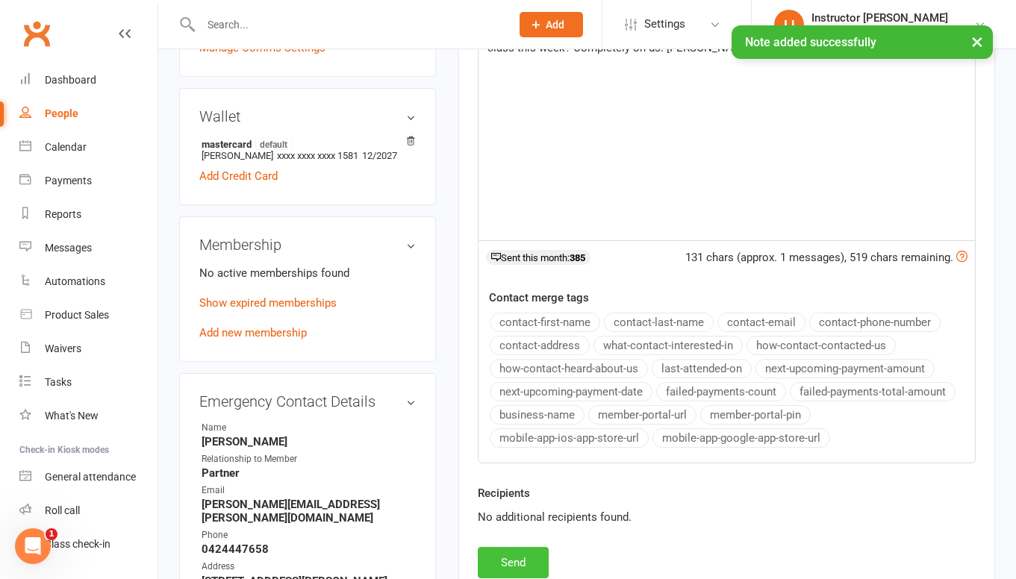
click at [507, 567] on button "Send" at bounding box center [513, 562] width 71 height 31
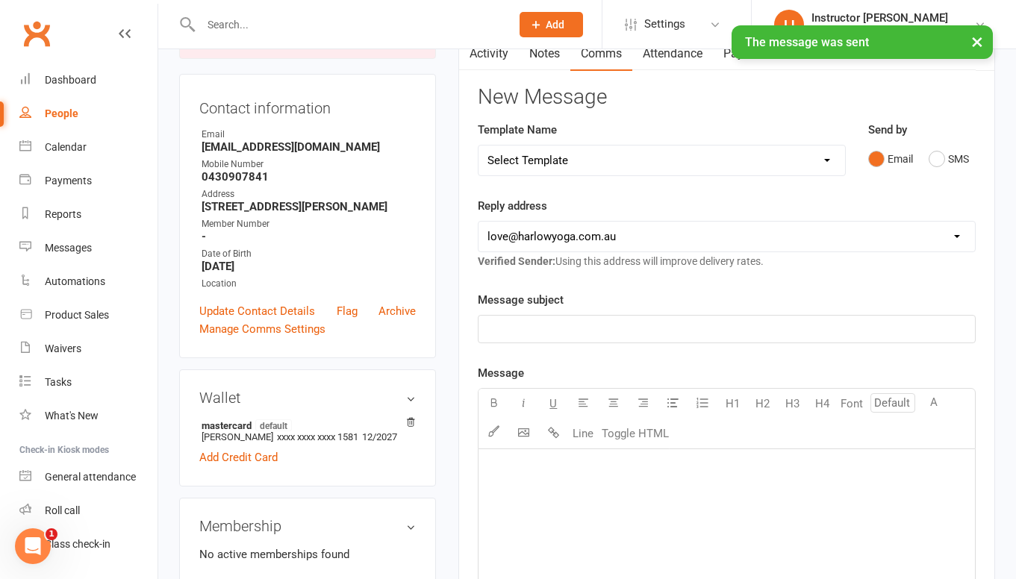
scroll to position [0, 0]
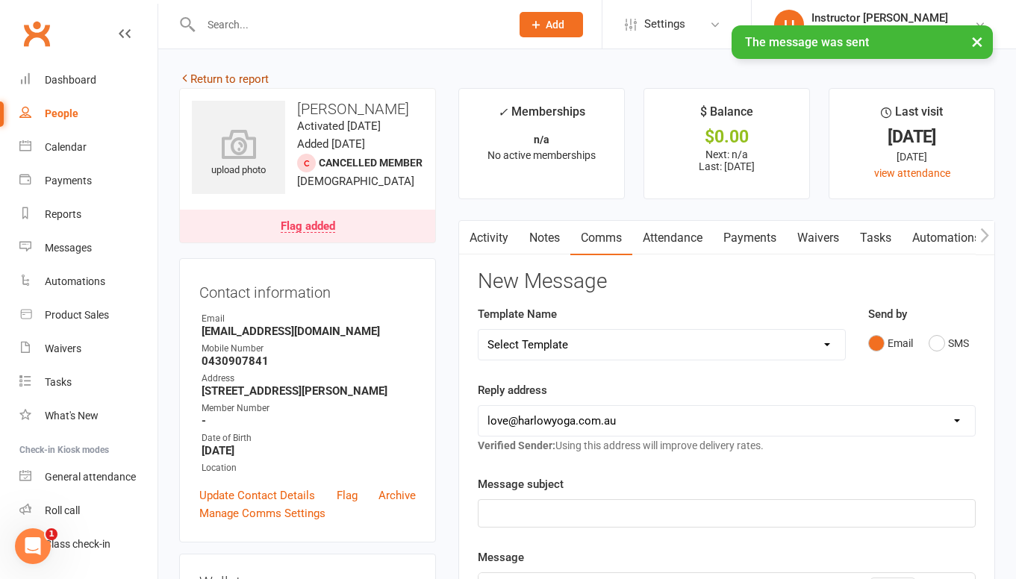
click at [236, 78] on link "Return to report" at bounding box center [224, 78] width 90 height 13
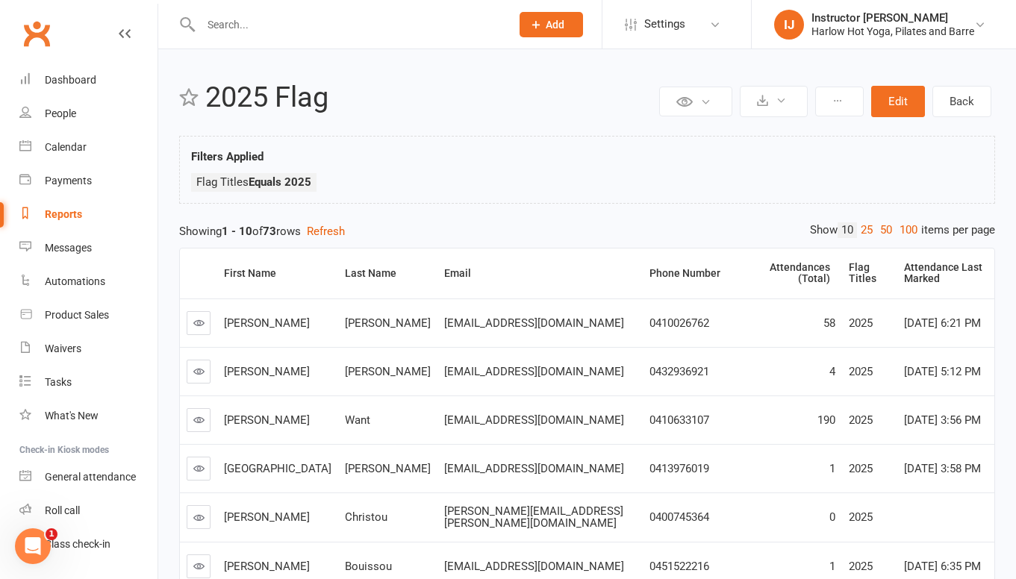
click at [198, 317] on icon at bounding box center [198, 322] width 11 height 11
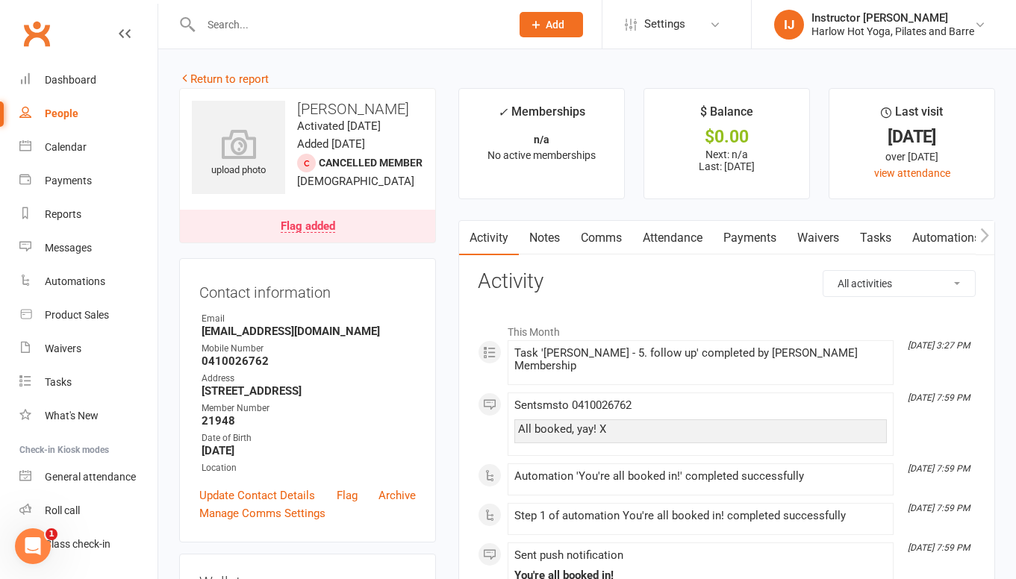
click at [537, 237] on link "Notes" at bounding box center [545, 238] width 52 height 34
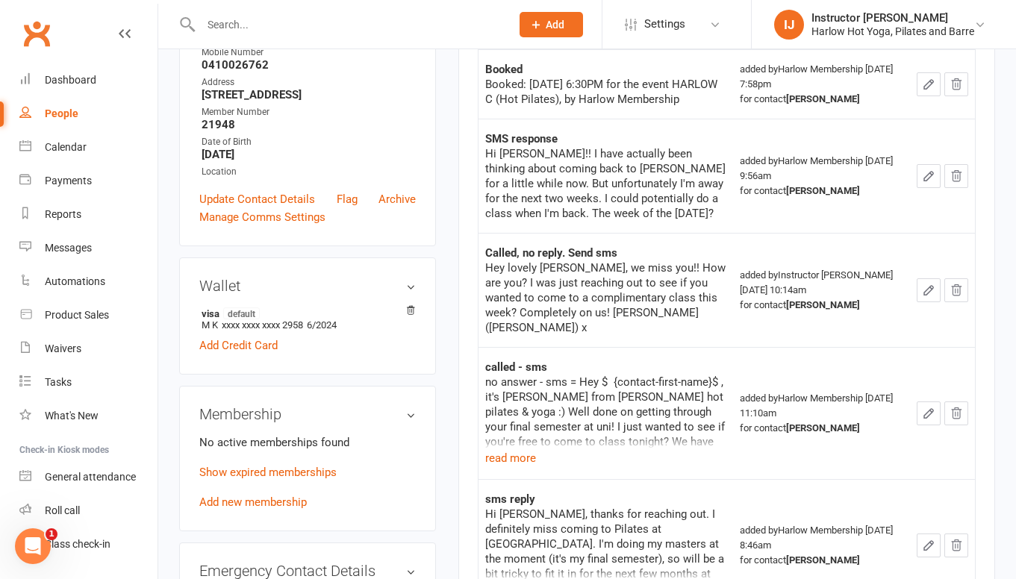
scroll to position [349, 0]
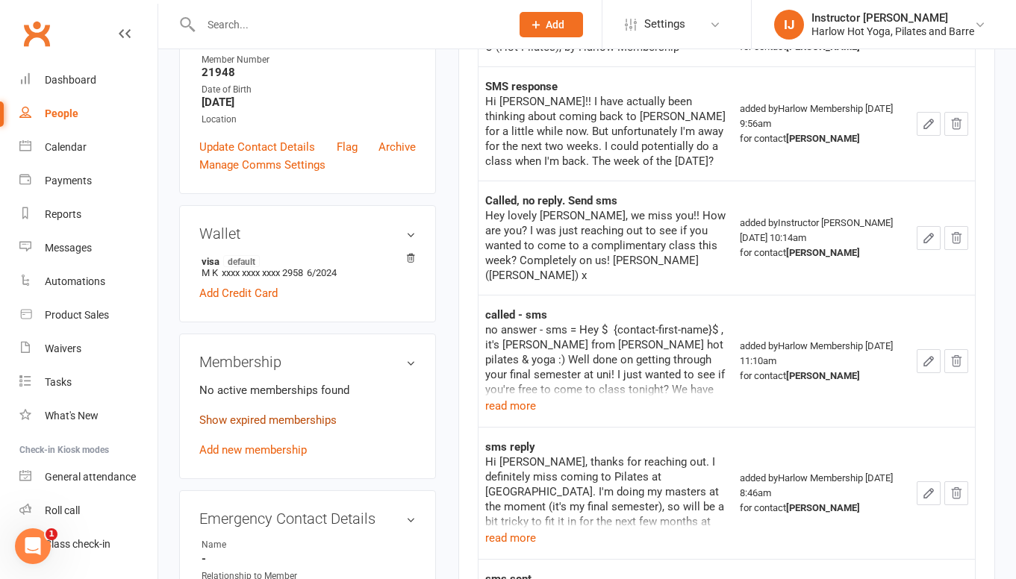
click at [277, 427] on link "Show expired memberships" at bounding box center [267, 420] width 137 height 13
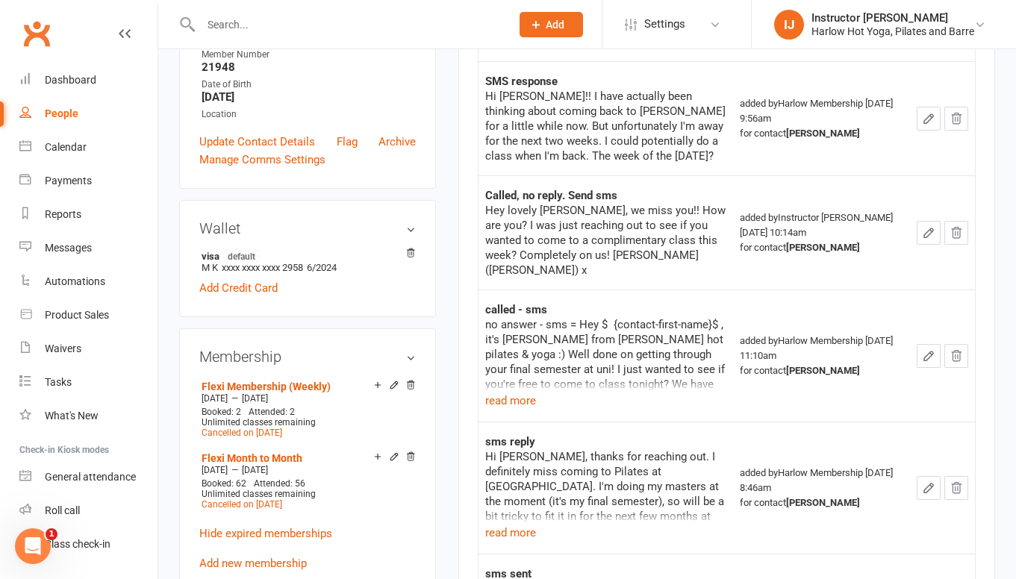
scroll to position [346, 0]
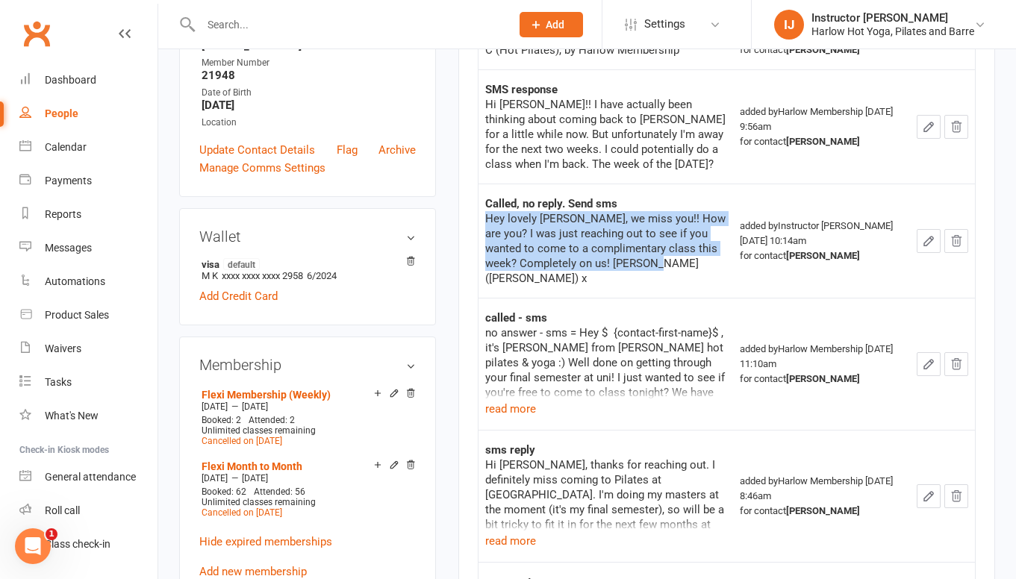
drag, startPoint x: 654, startPoint y: 264, endPoint x: 487, endPoint y: 215, distance: 173.4
click at [487, 215] on div "Hey lovely Maddie, we miss you!! How are you? I was just reaching out to see if…" at bounding box center [605, 248] width 241 height 75
copy div "Hey lovely Maddie, we miss you!! How are you? I was just reaching out to see if…"
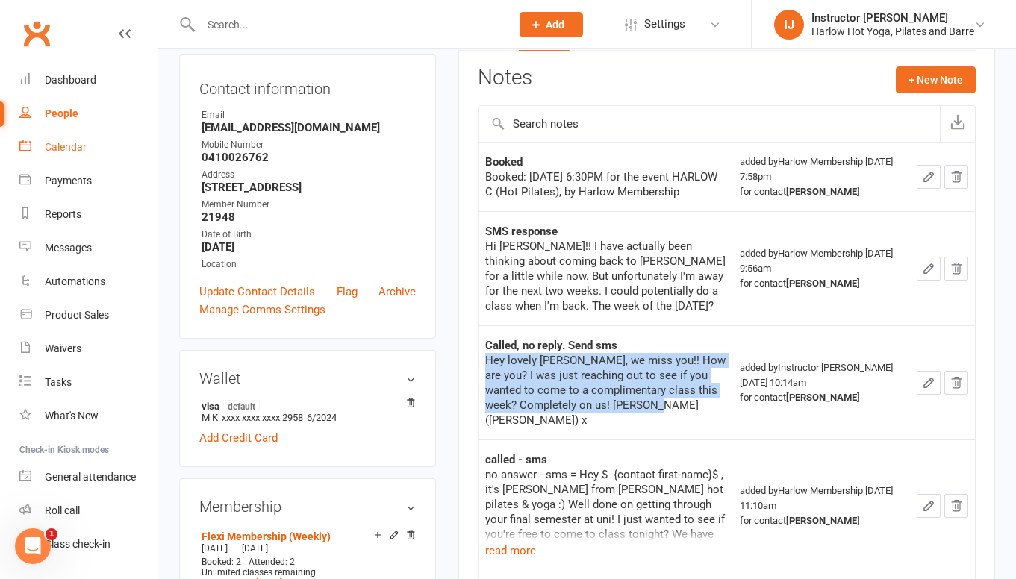
scroll to position [0, 0]
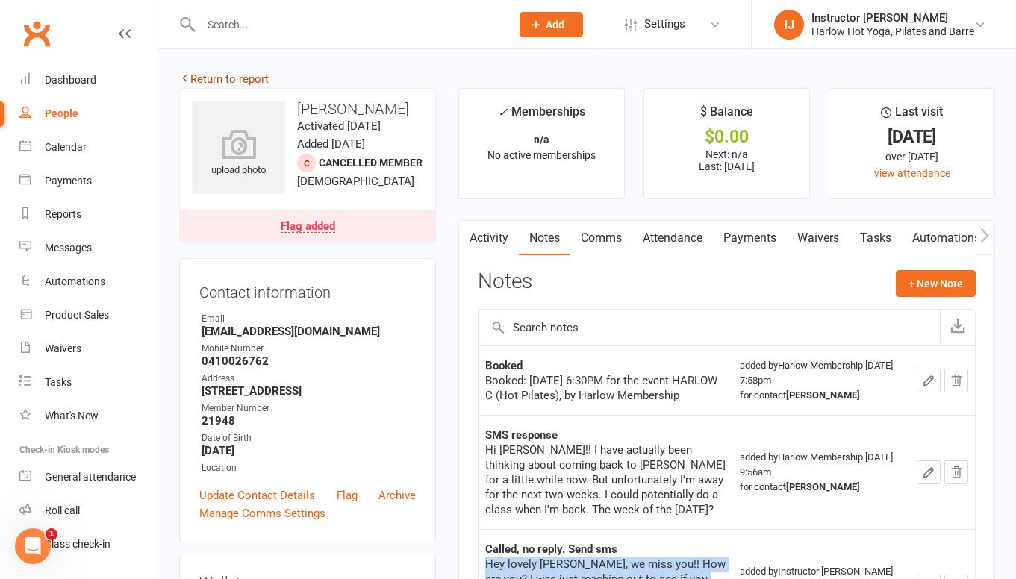
click at [226, 78] on link "Return to report" at bounding box center [224, 78] width 90 height 13
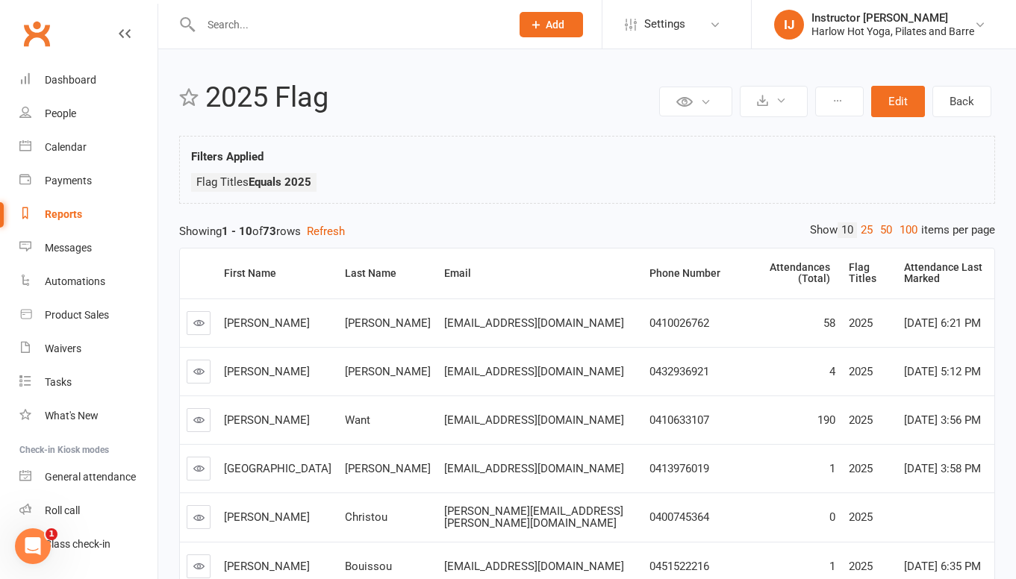
scroll to position [311, 0]
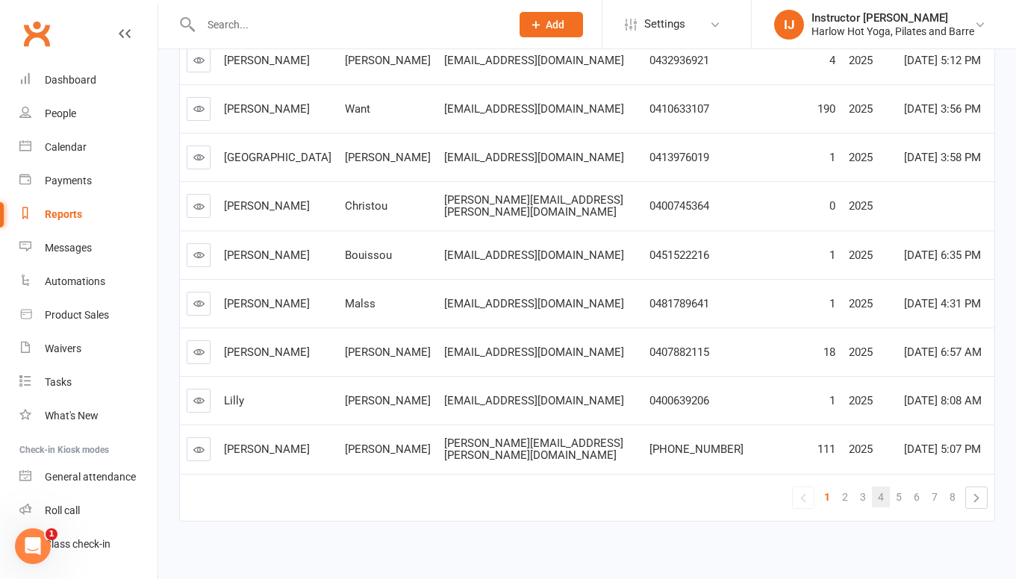
click at [876, 487] on link "4" at bounding box center [881, 497] width 18 height 21
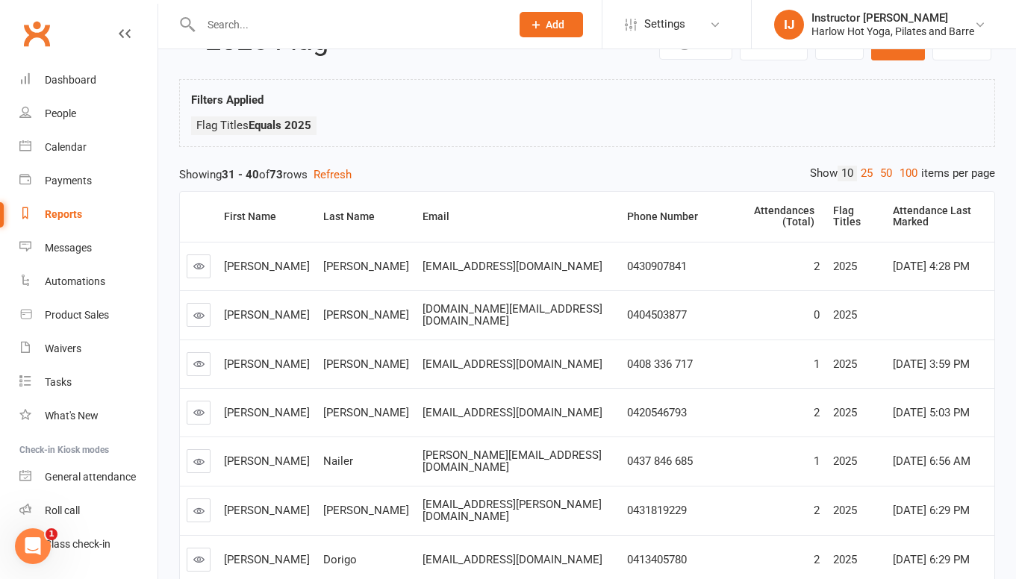
scroll to position [0, 0]
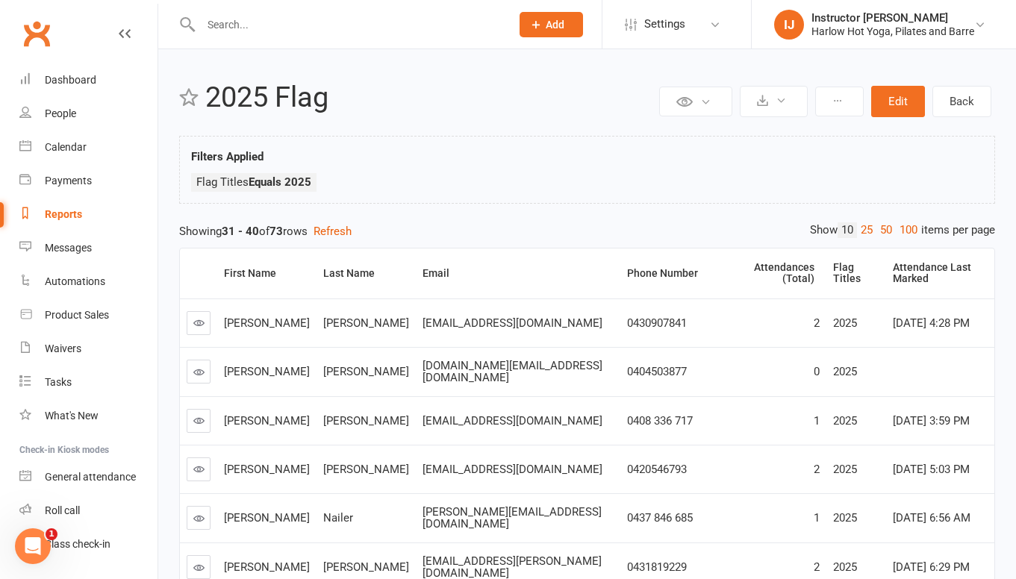
click at [200, 367] on icon at bounding box center [198, 372] width 11 height 11
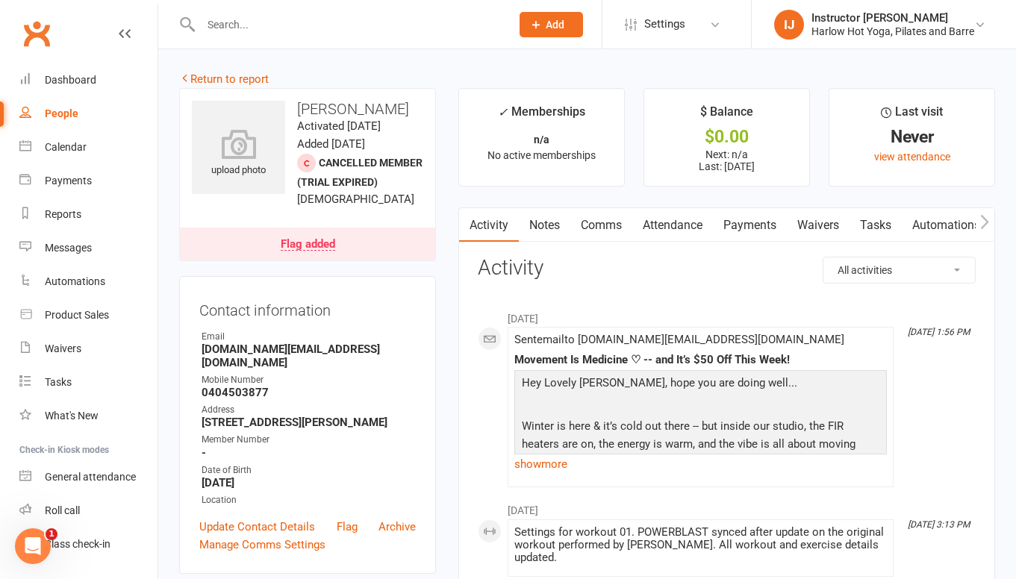
click at [555, 219] on link "Notes" at bounding box center [545, 225] width 52 height 34
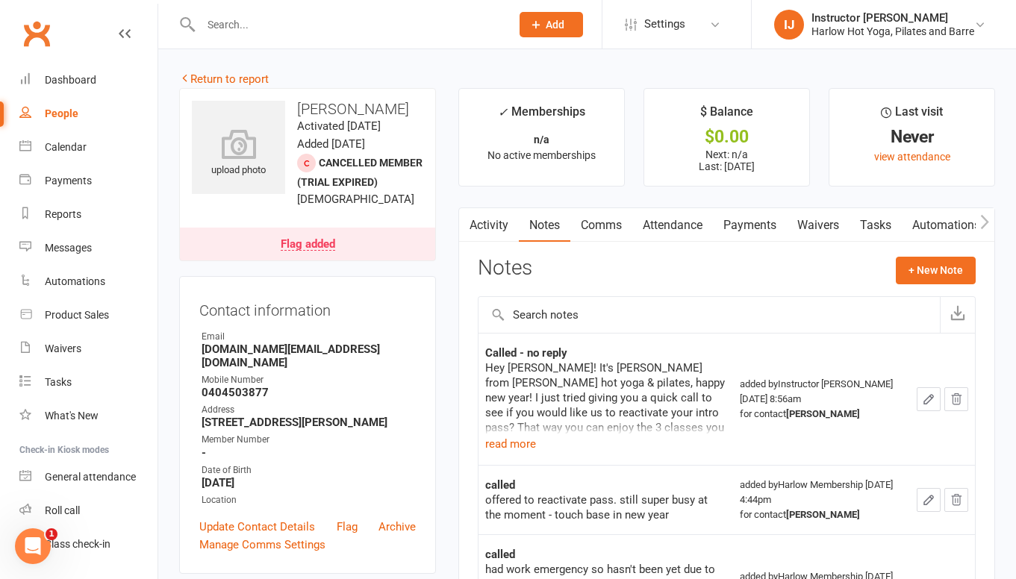
click at [596, 233] on link "Comms" at bounding box center [601, 225] width 62 height 34
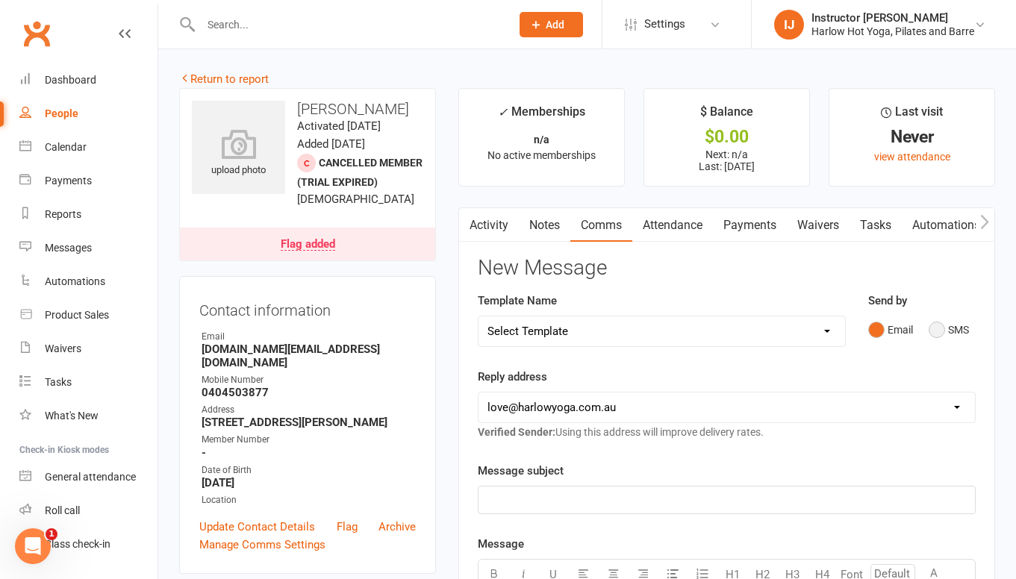
click at [933, 334] on button "SMS" at bounding box center [949, 330] width 40 height 28
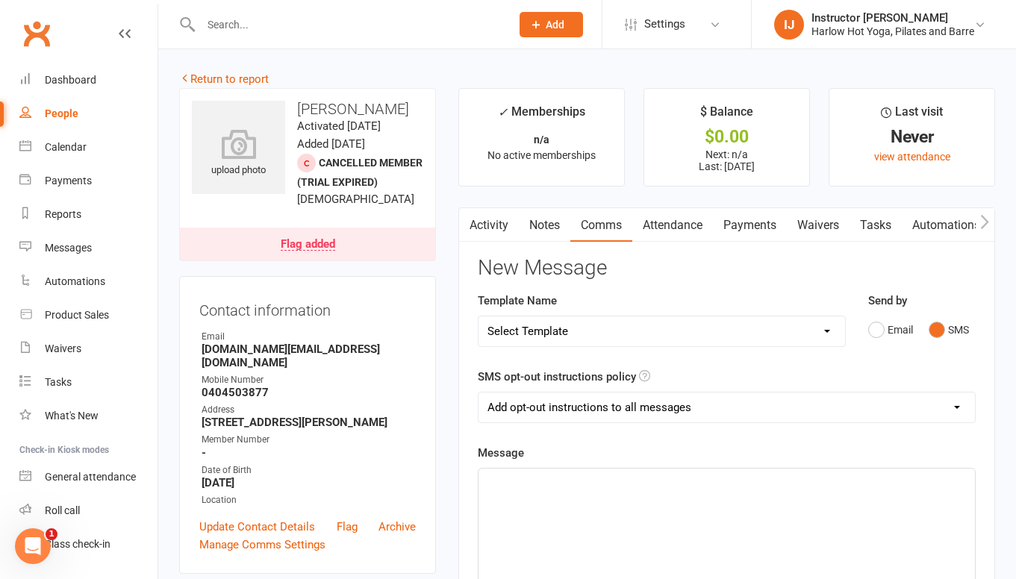
click at [589, 519] on div "﻿" at bounding box center [726, 581] width 496 height 224
paste div
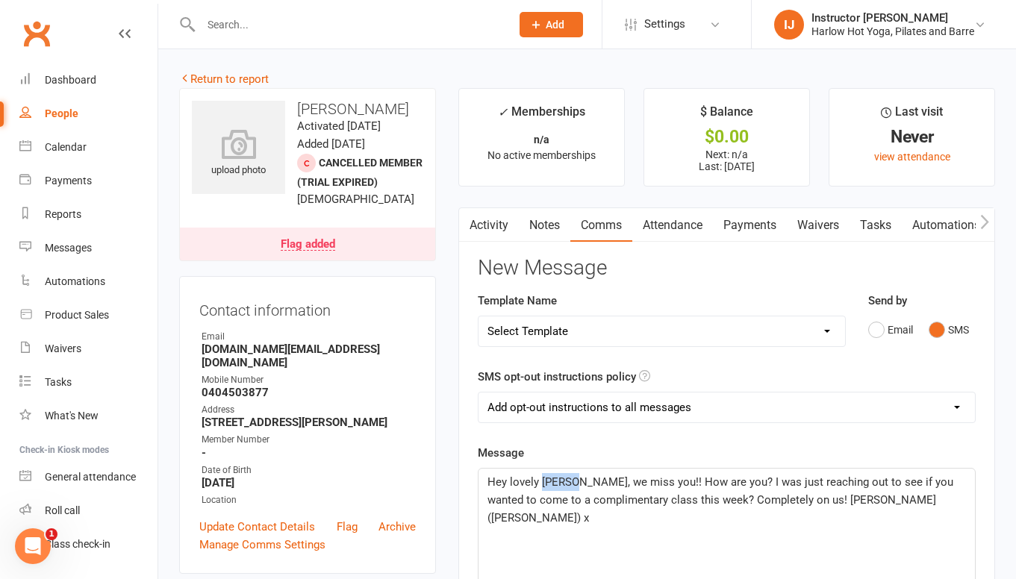
drag, startPoint x: 577, startPoint y: 481, endPoint x: 545, endPoint y: 481, distance: 32.1
click at [545, 481] on span "Hey lovely Maddie, we miss you!! How are you? I was just reaching out to see if…" at bounding box center [721, 500] width 469 height 49
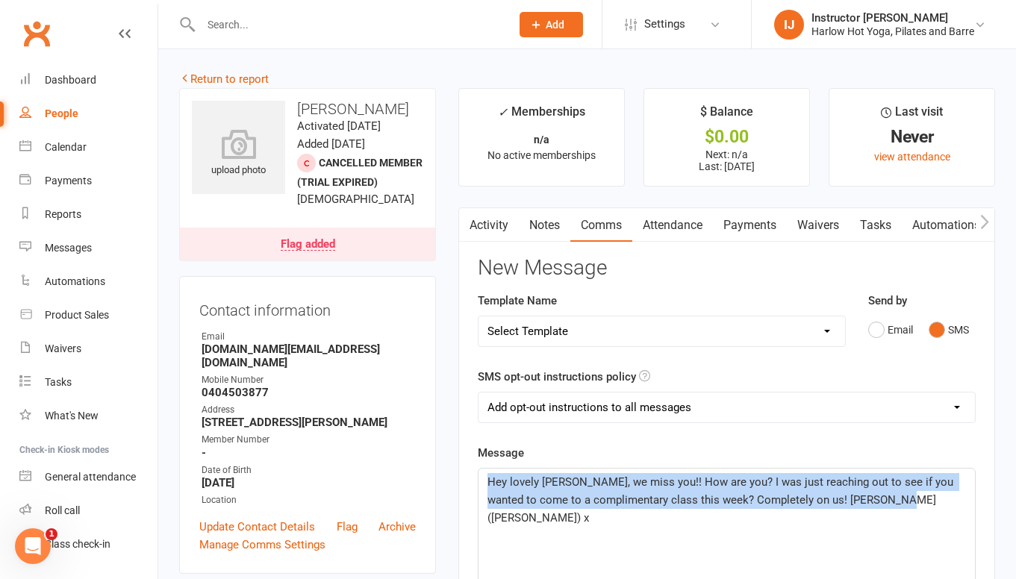
drag, startPoint x: 914, startPoint y: 502, endPoint x: 470, endPoint y: 434, distance: 450.1
copy span "Hey lovely Jennifer, we miss you!! How are you? I was just reaching out to see …"
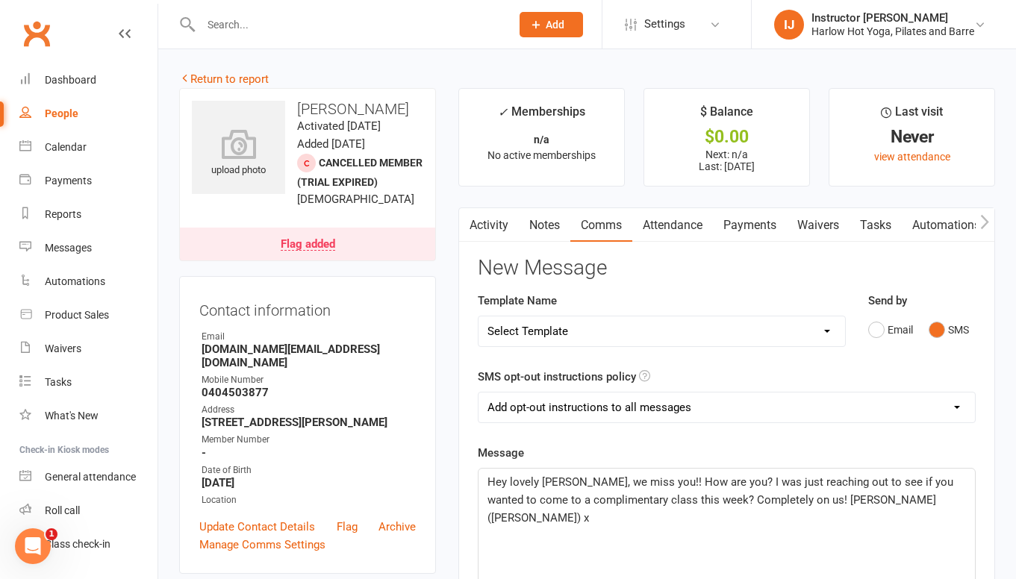
click at [634, 505] on span "Hey lovely Jennifer, we miss you!! How are you? I was just reaching out to see …" at bounding box center [721, 500] width 469 height 49
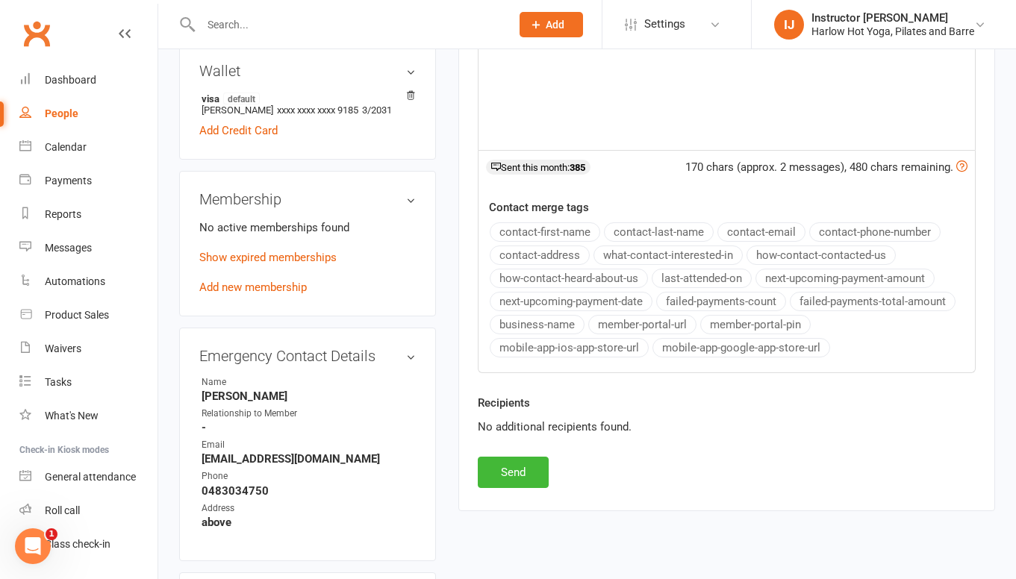
scroll to position [553, 0]
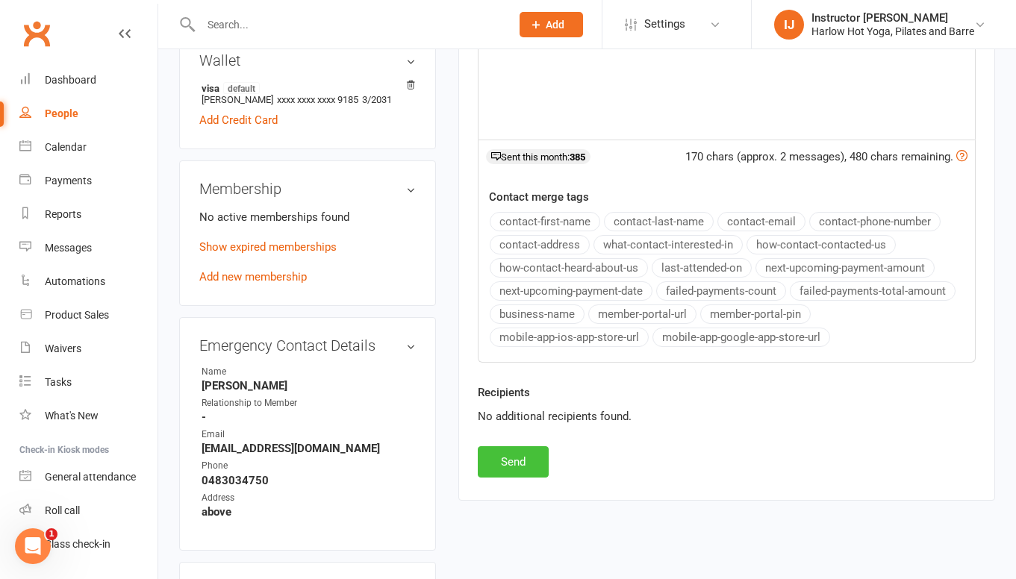
click at [519, 464] on button "Send" at bounding box center [513, 461] width 71 height 31
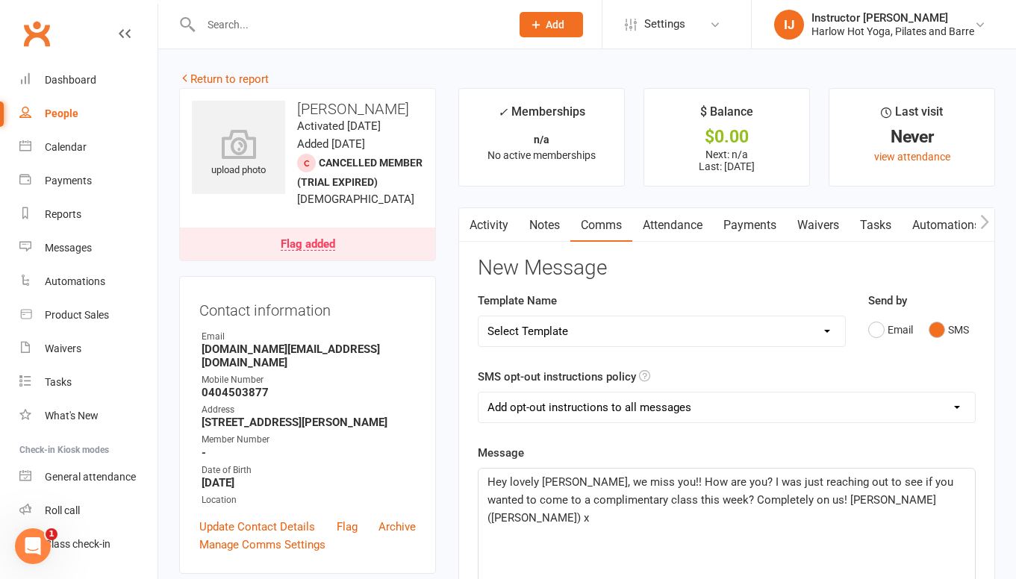
click at [540, 232] on link "Notes" at bounding box center [545, 225] width 52 height 34
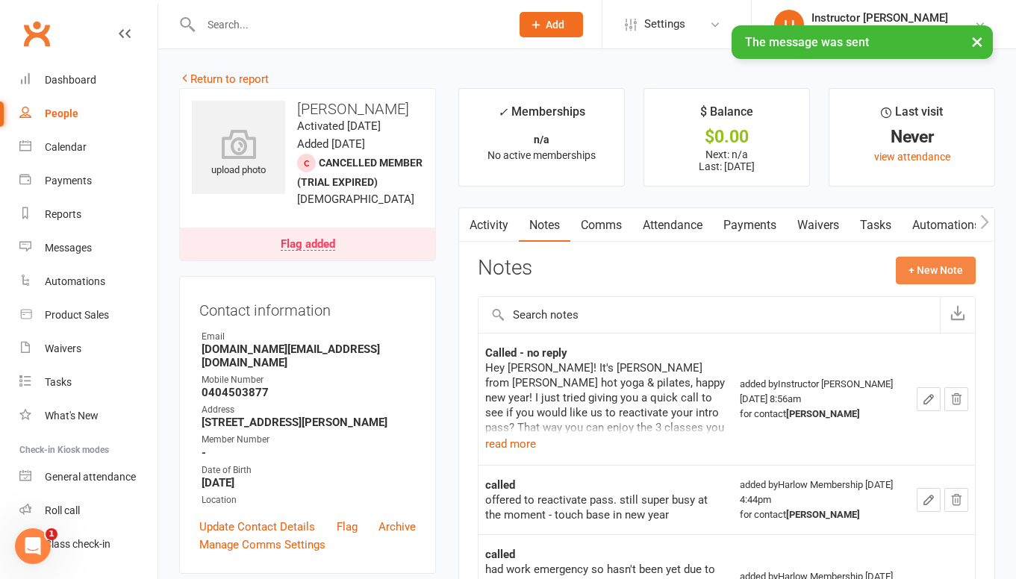
click at [950, 265] on button "+ New Note" at bounding box center [936, 270] width 80 height 27
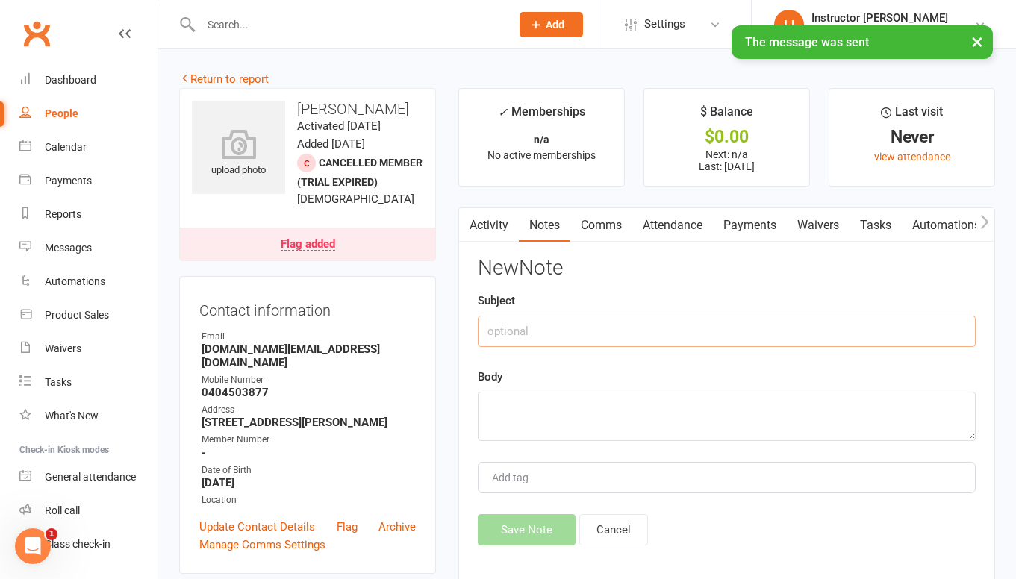
click at [668, 328] on input "text" at bounding box center [727, 331] width 498 height 31
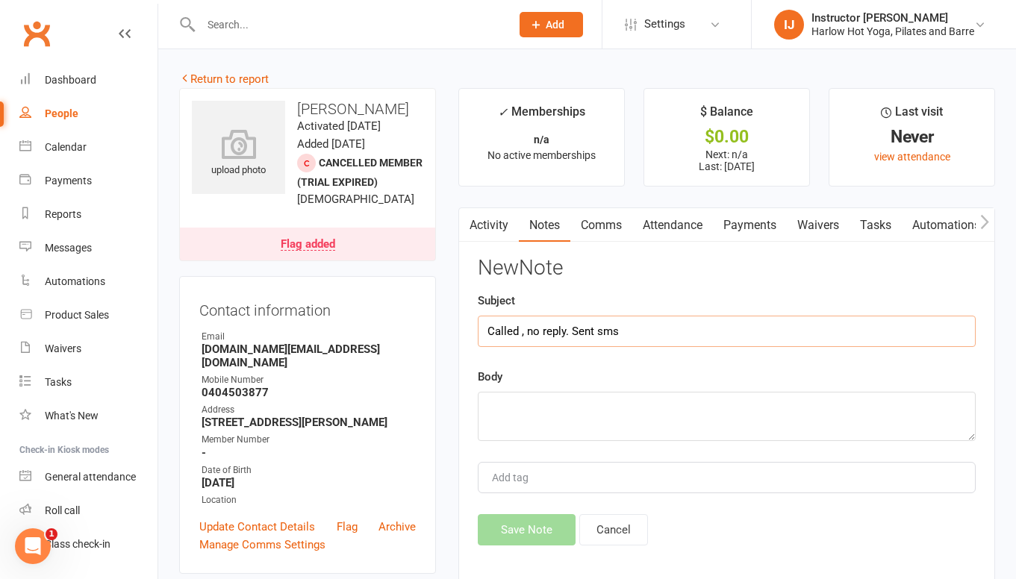
type input "Called , no reply. Sent sms"
click at [636, 402] on textarea at bounding box center [727, 416] width 498 height 49
paste textarea "Hey lovely Jennifer, we miss you!! How are you? I was just reaching out to see …"
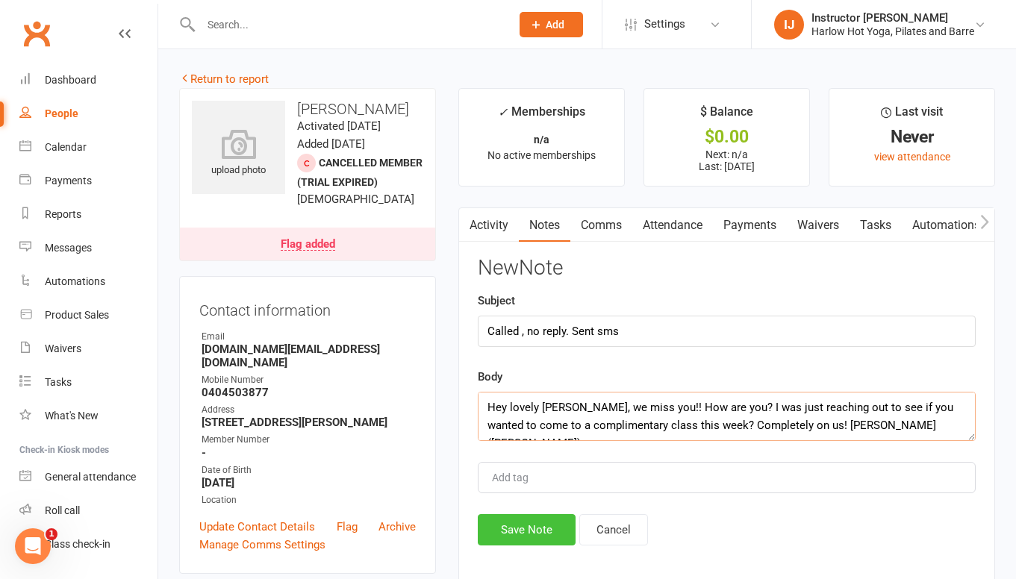
type textarea "Hey lovely Jennifer, we miss you!! How are you? I was just reaching out to see …"
click at [542, 528] on button "Save Note" at bounding box center [527, 529] width 98 height 31
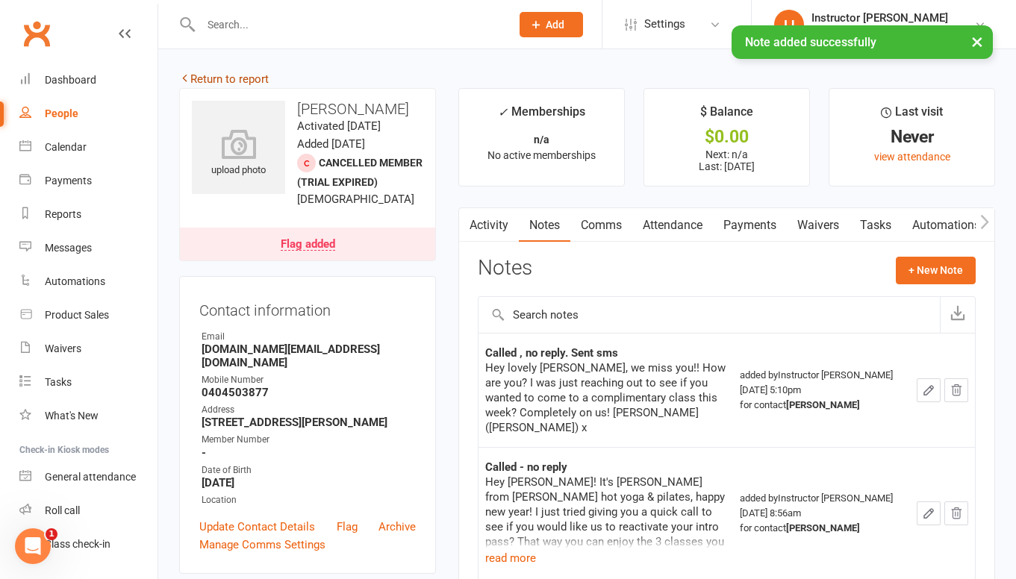
click at [228, 81] on link "Return to report" at bounding box center [224, 78] width 90 height 13
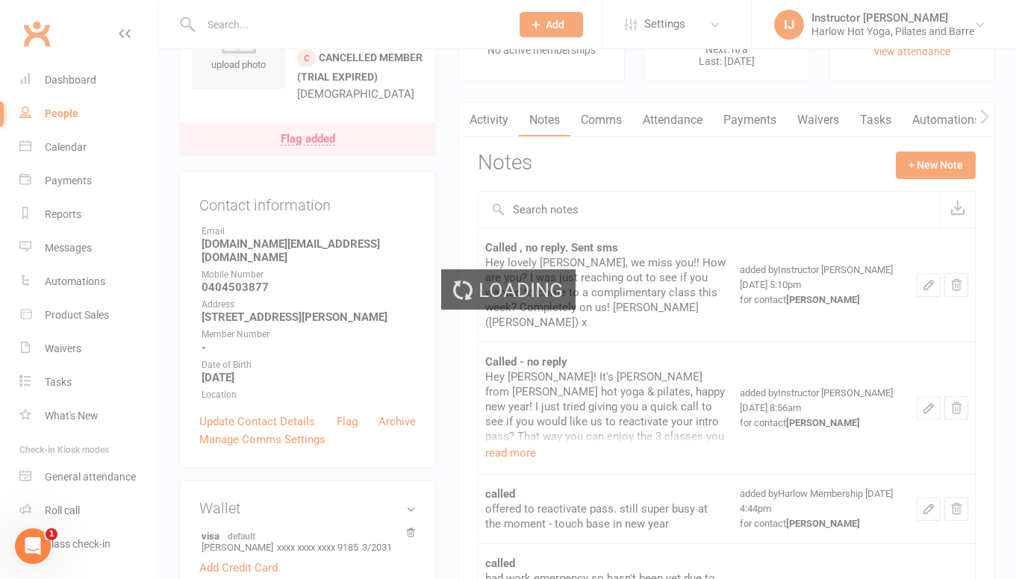
scroll to position [107, 0]
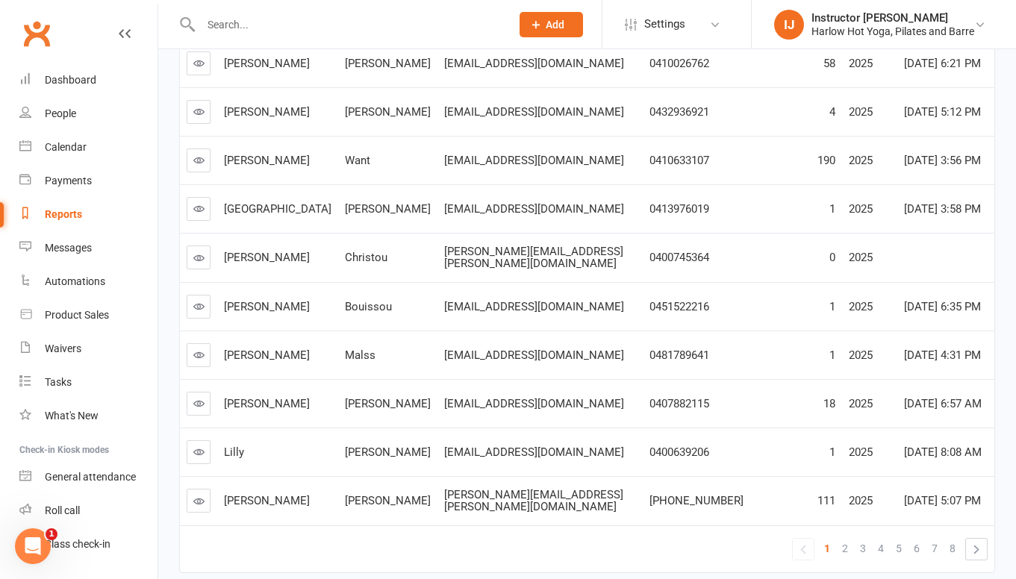
scroll to position [311, 0]
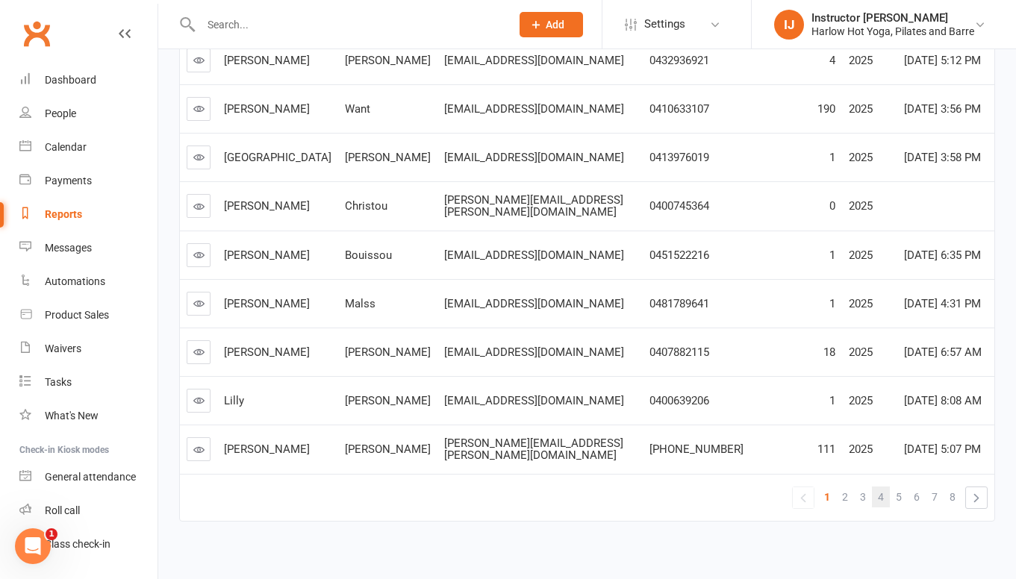
click at [885, 487] on link "4" at bounding box center [881, 497] width 18 height 21
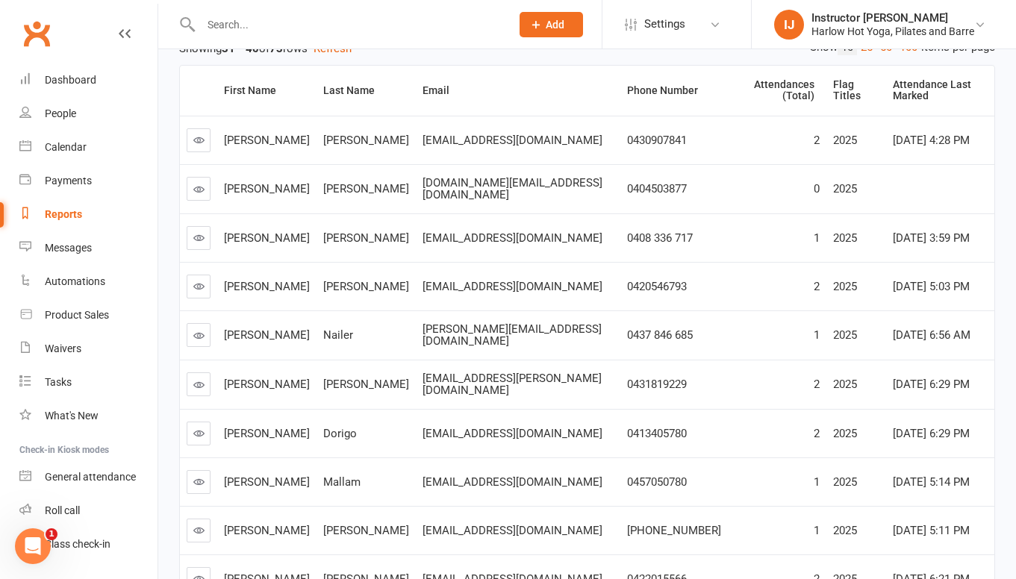
scroll to position [181, 0]
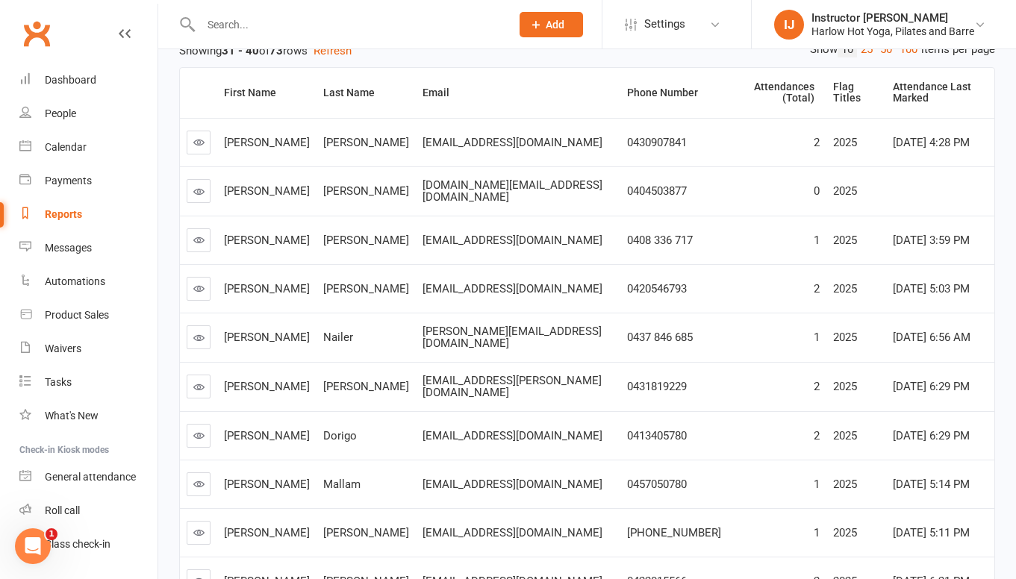
click at [199, 234] on icon at bounding box center [198, 239] width 11 height 11
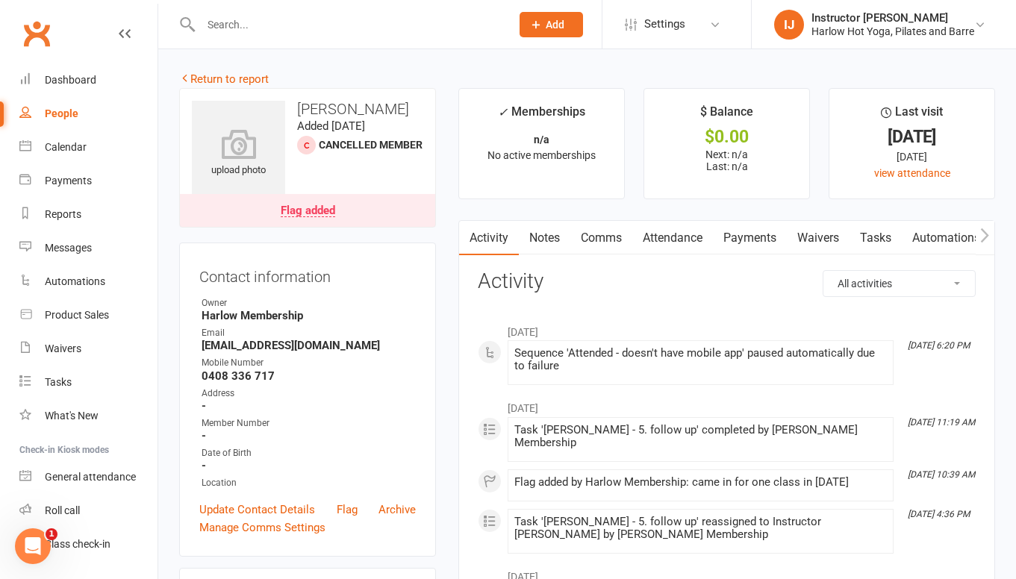
click at [540, 237] on link "Notes" at bounding box center [545, 238] width 52 height 34
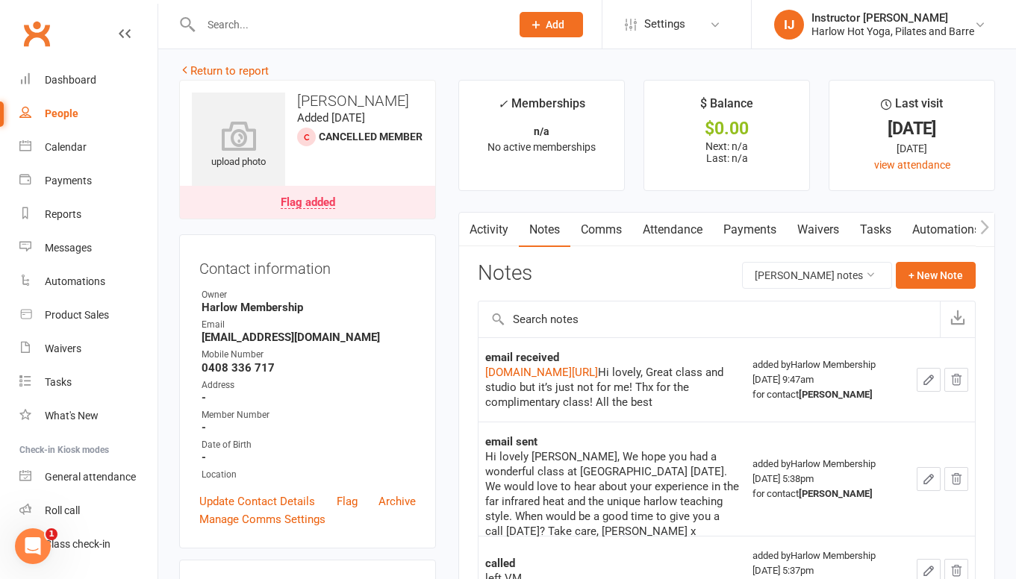
scroll to position [7, 0]
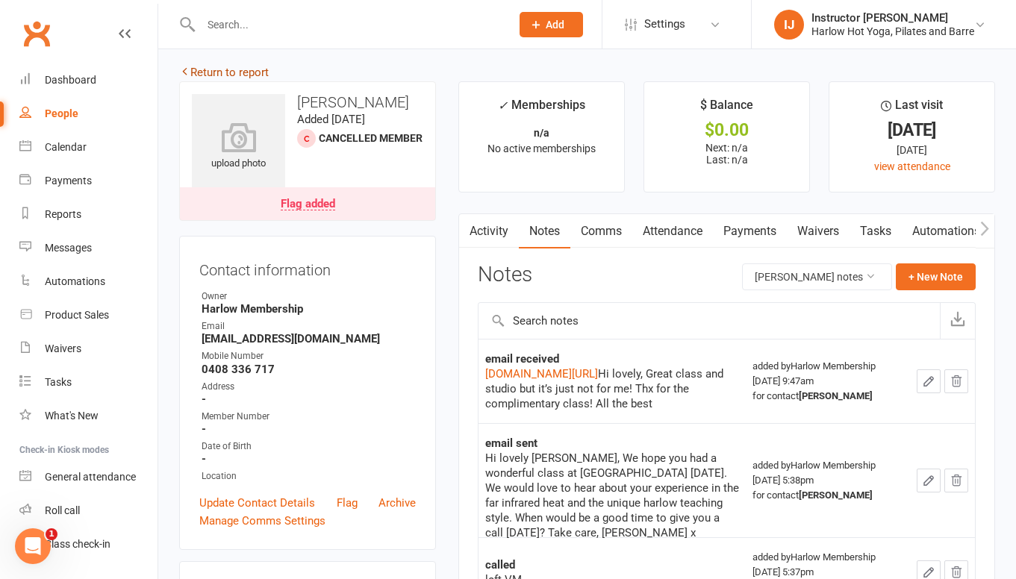
click at [193, 71] on link "Return to report" at bounding box center [224, 72] width 90 height 13
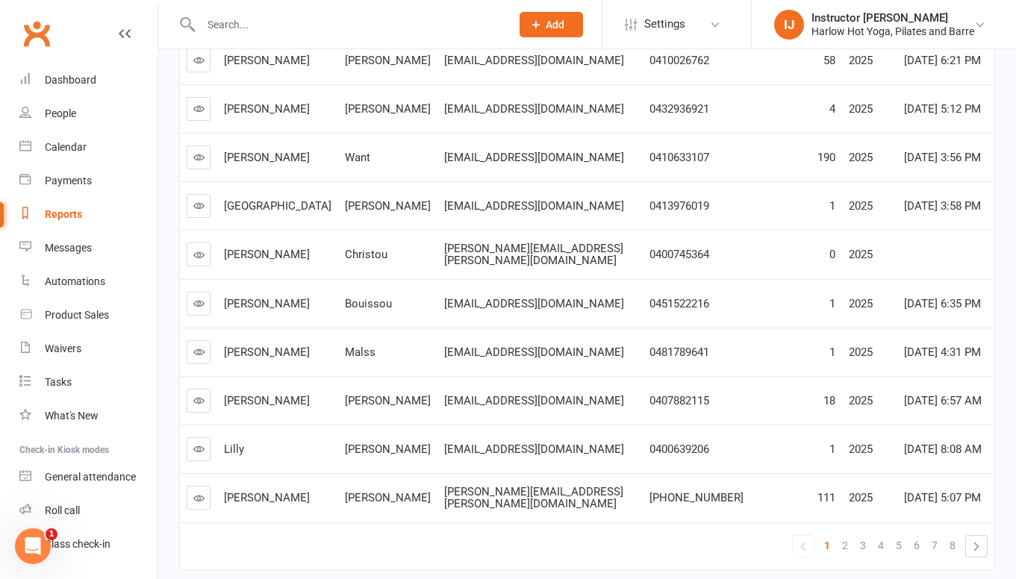
scroll to position [311, 0]
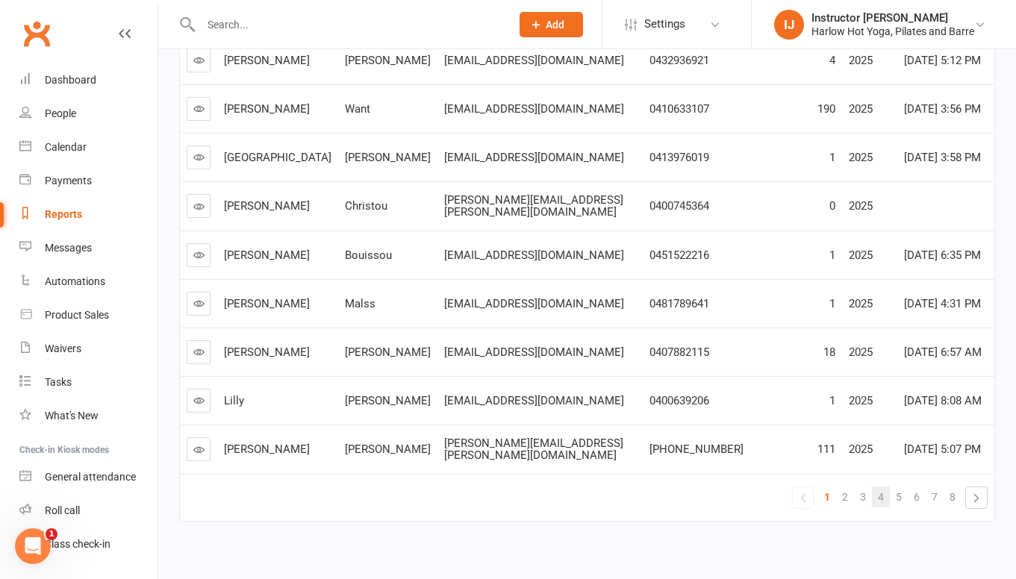
click at [875, 492] on link "4" at bounding box center [881, 497] width 18 height 21
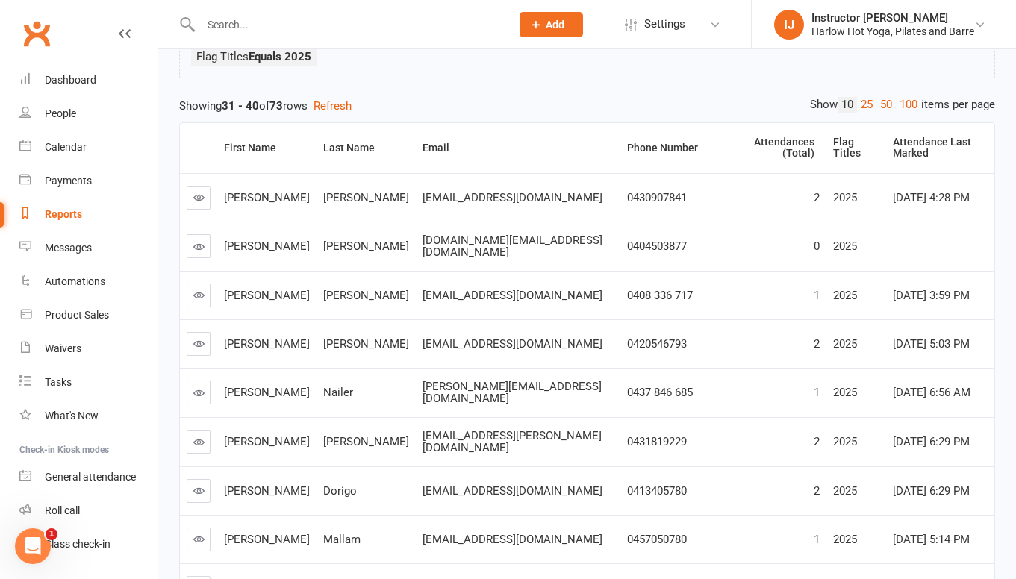
scroll to position [149, 0]
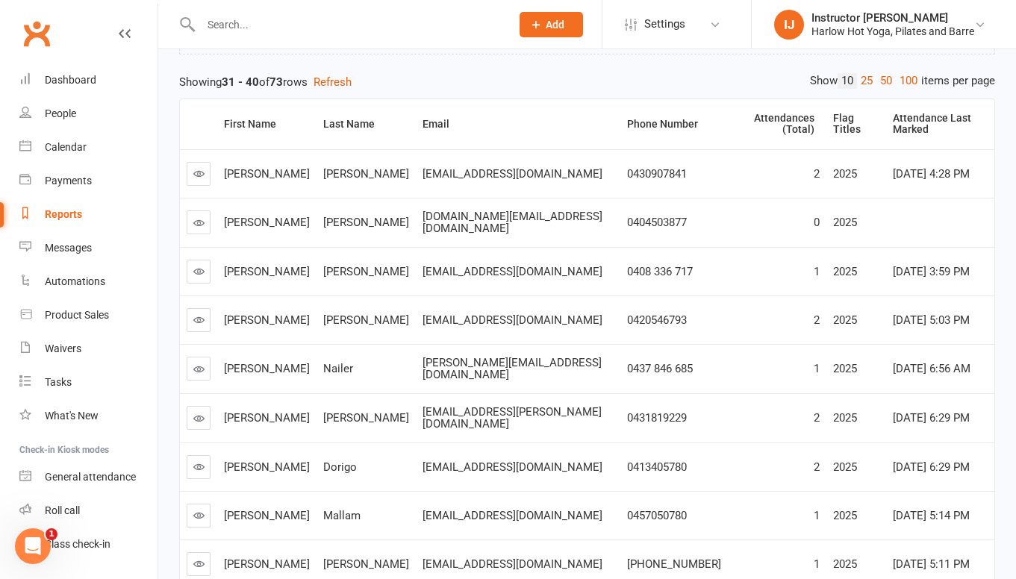
click at [199, 314] on icon at bounding box center [198, 319] width 11 height 11
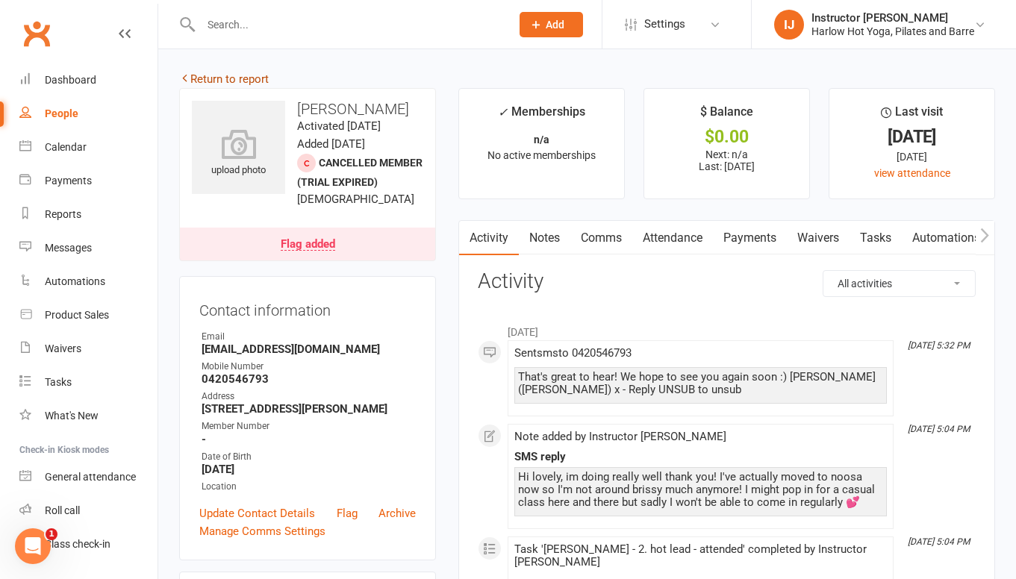
click at [224, 78] on link "Return to report" at bounding box center [224, 78] width 90 height 13
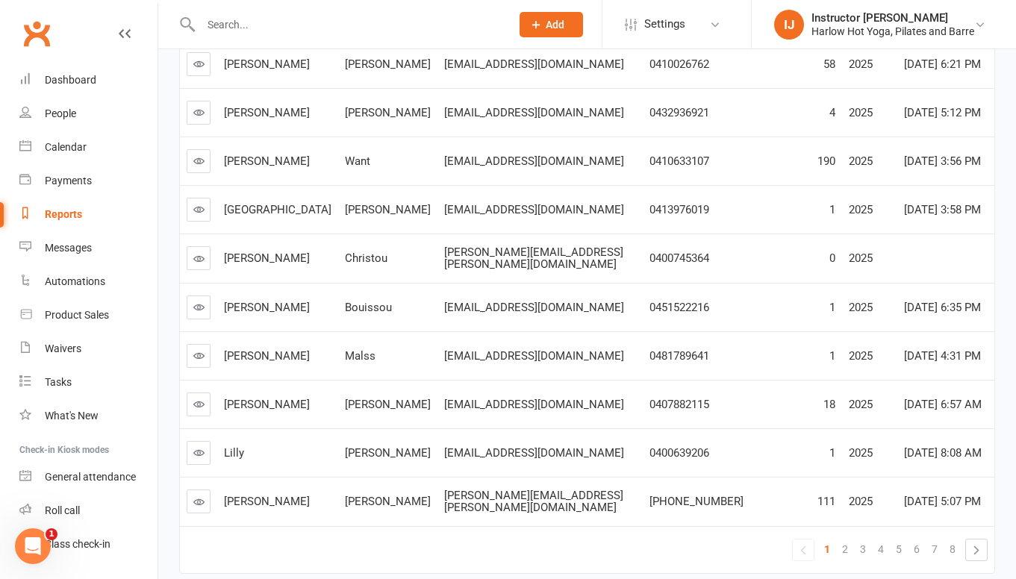
scroll to position [311, 0]
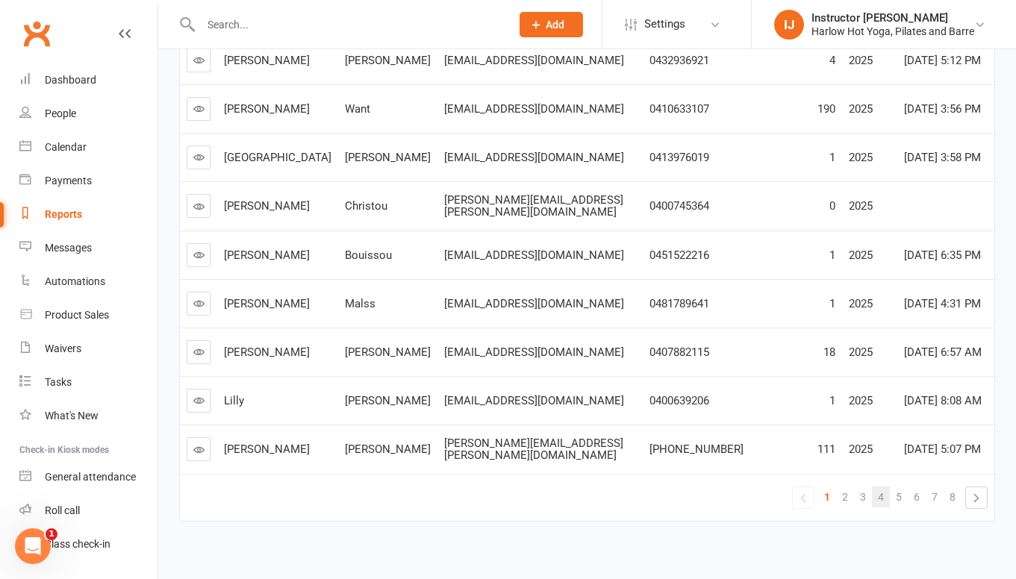
click at [882, 487] on span "4" at bounding box center [881, 497] width 6 height 21
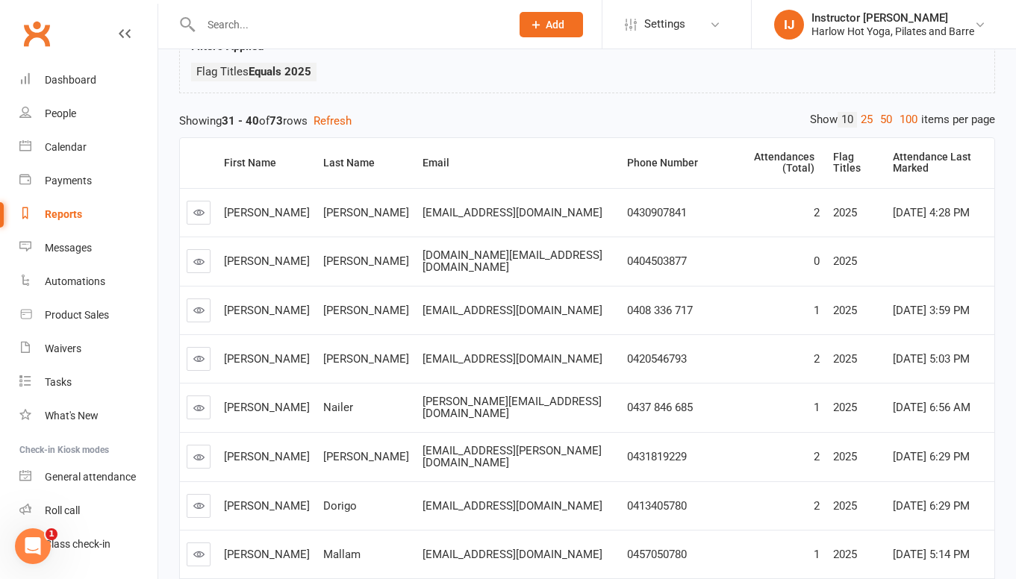
scroll to position [96, 0]
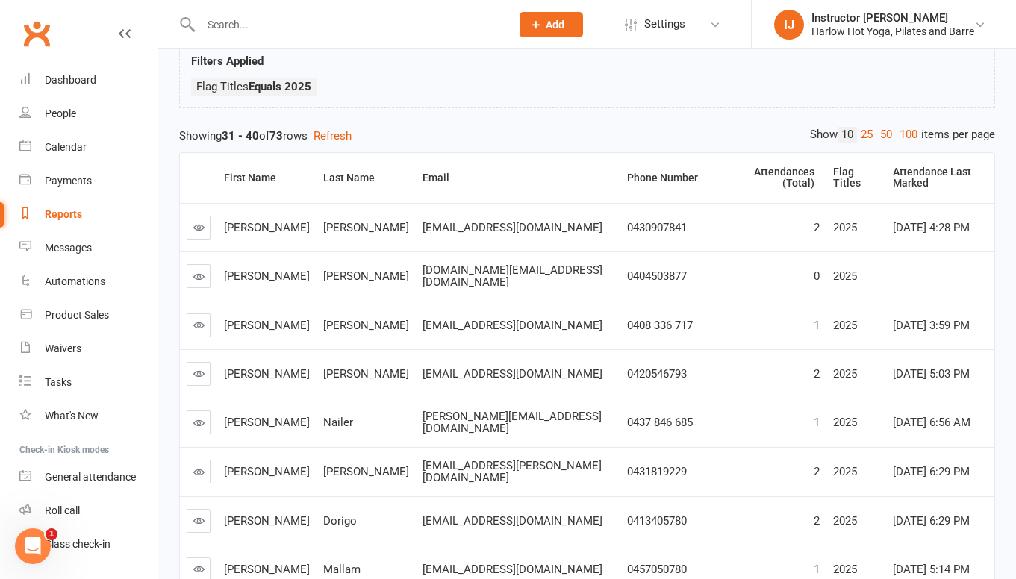
click at [201, 411] on link at bounding box center [199, 423] width 24 height 24
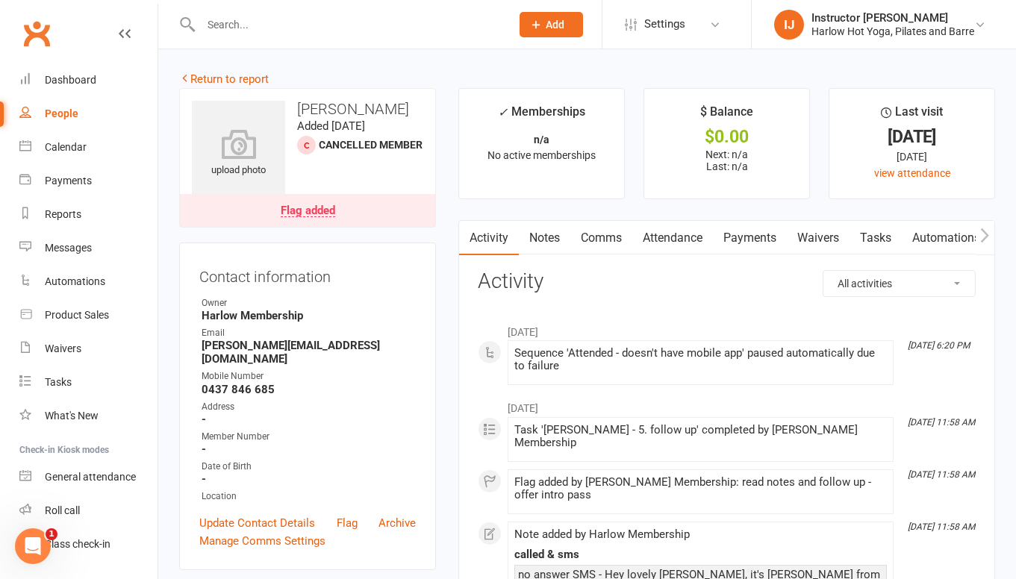
click at [604, 235] on link "Comms" at bounding box center [601, 238] width 62 height 34
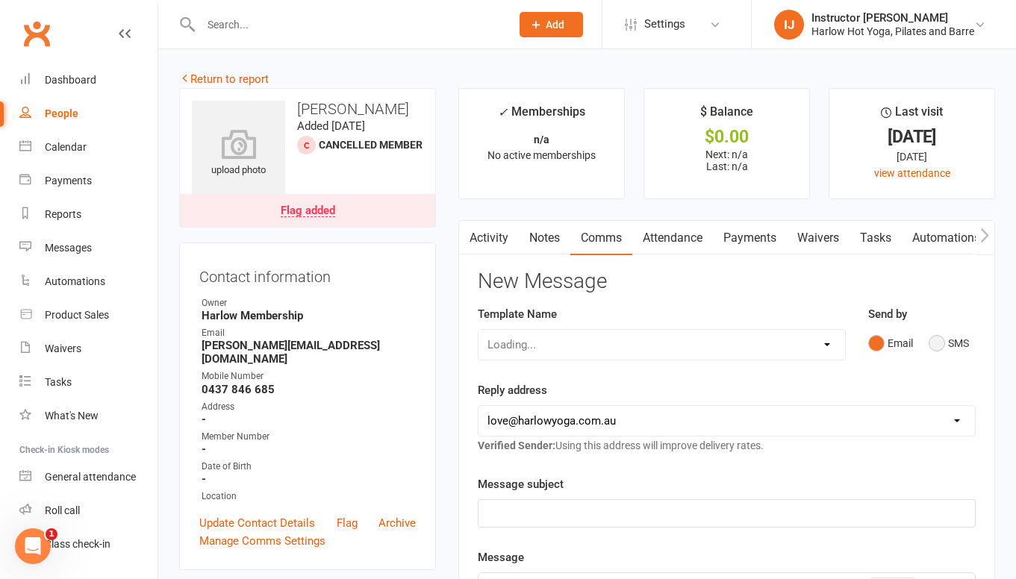
click at [933, 344] on button "SMS" at bounding box center [949, 343] width 40 height 28
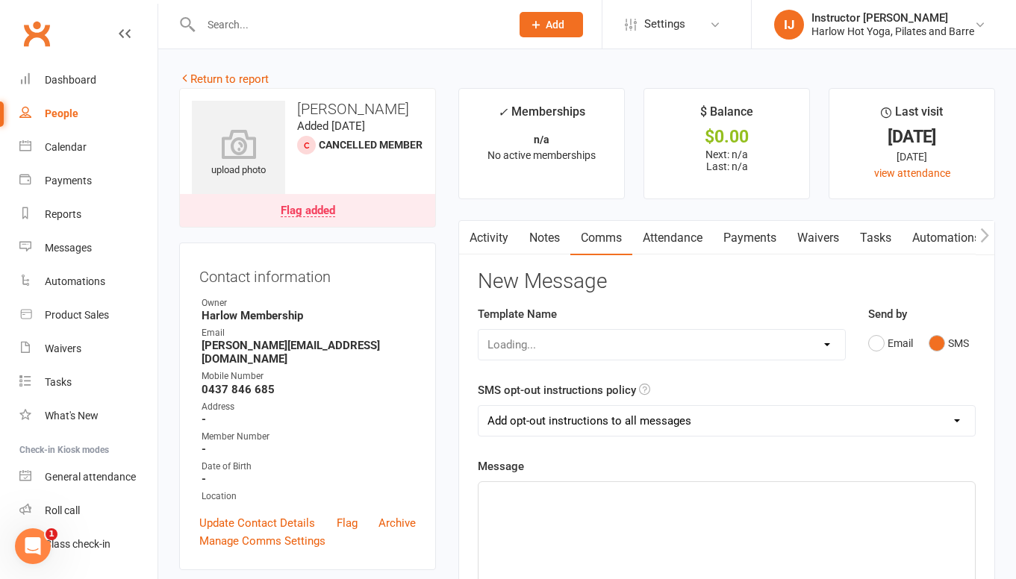
click at [612, 502] on p "﻿" at bounding box center [726, 496] width 478 height 18
paste div
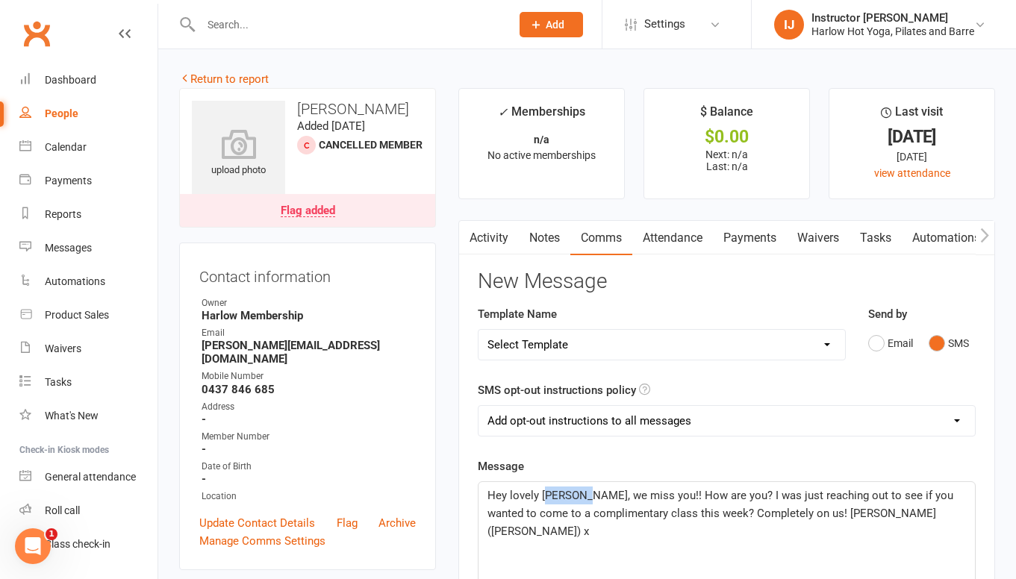
drag, startPoint x: 582, startPoint y: 496, endPoint x: 547, endPoint y: 494, distance: 34.4
click at [547, 495] on span "Hey lovely Jennifer, we miss you!! How are you? I was just reaching out to see …" at bounding box center [721, 513] width 469 height 49
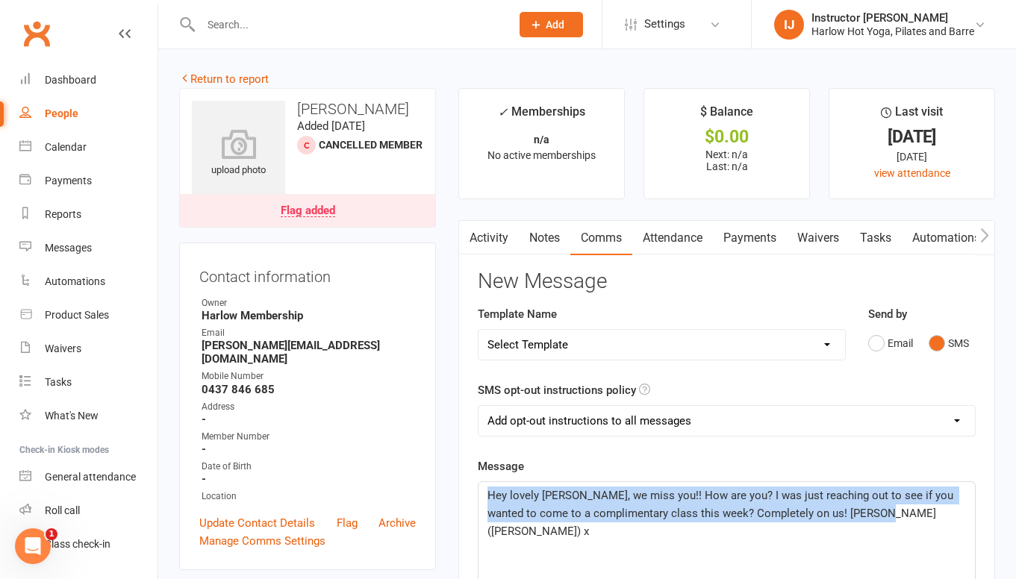
drag, startPoint x: 882, startPoint y: 520, endPoint x: 466, endPoint y: 461, distance: 420.7
copy span "Hey lovely Jaimi, we miss you!! How are you? I was just reaching out to see if …"
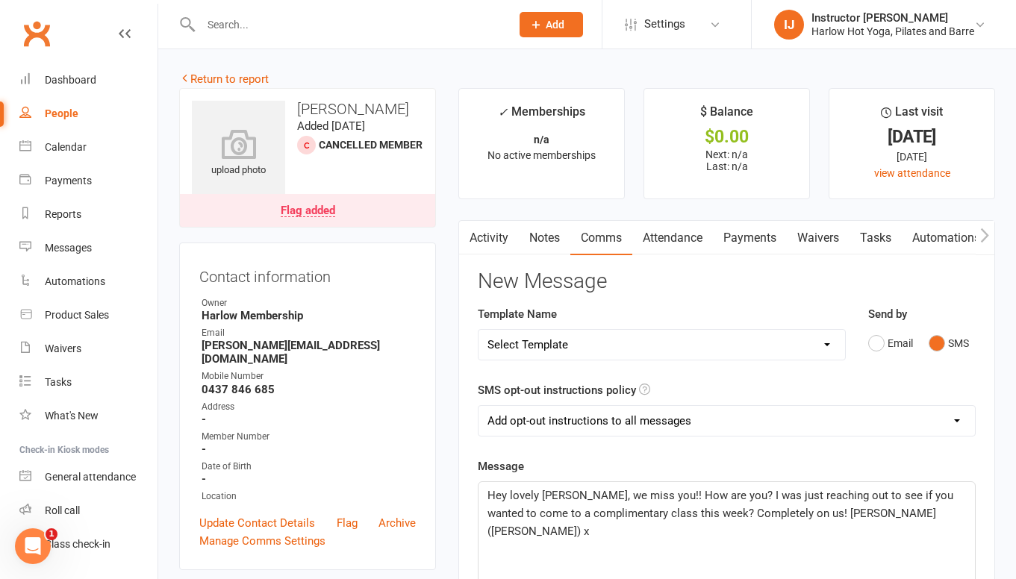
click at [614, 509] on span "Hey lovely Jaimi, we miss you!! How are you? I was just reaching out to see if …" at bounding box center [721, 513] width 469 height 49
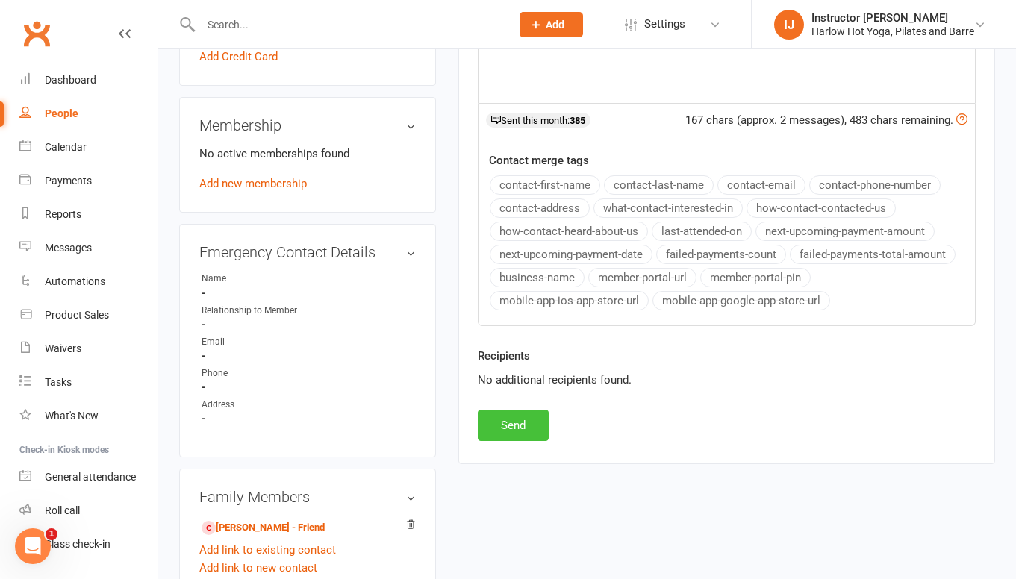
scroll to position [605, 0]
click at [517, 420] on button "Send" at bounding box center [513, 423] width 71 height 31
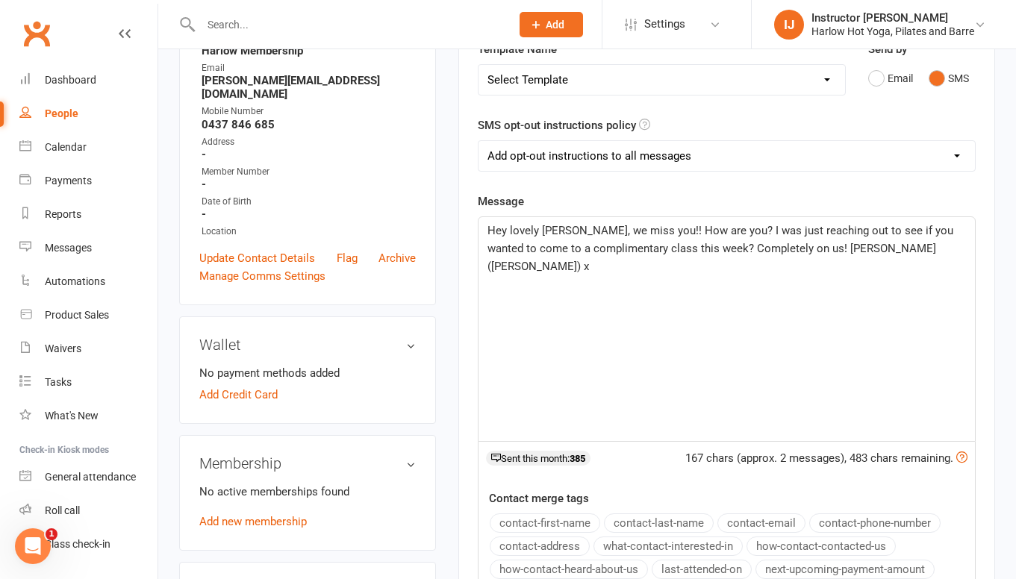
scroll to position [109, 0]
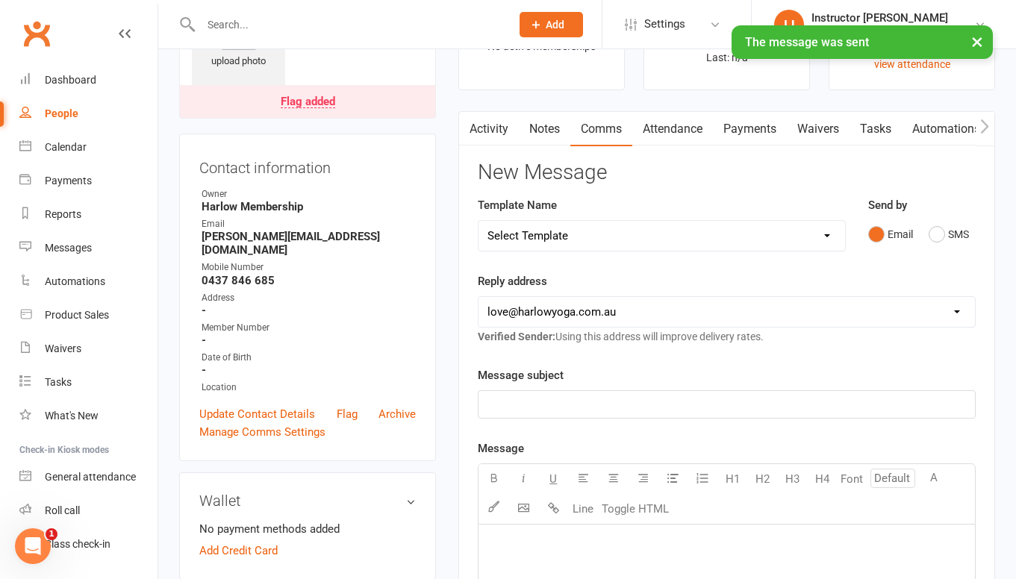
click at [552, 116] on link "Notes" at bounding box center [545, 129] width 52 height 34
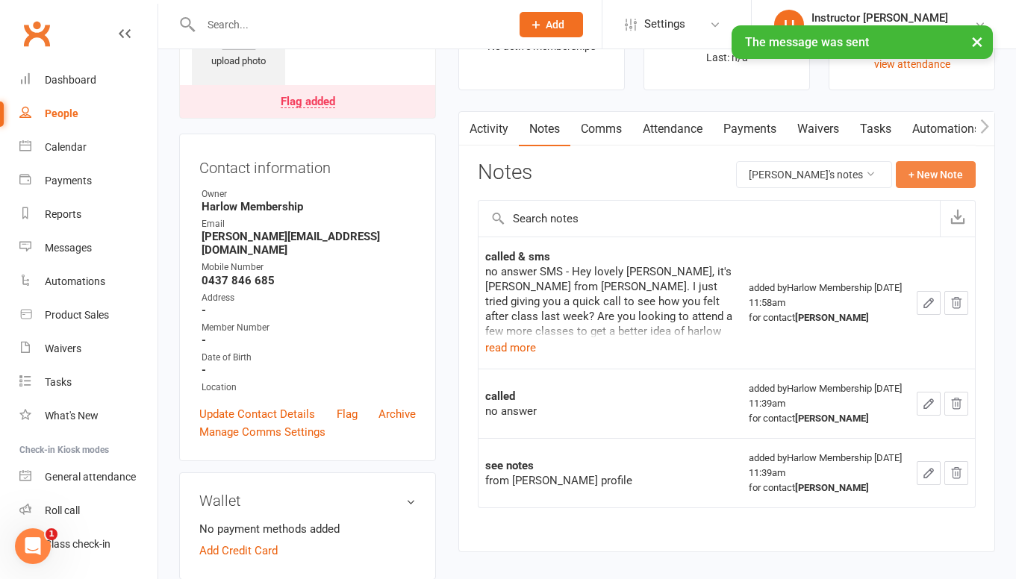
click at [918, 168] on button "+ New Note" at bounding box center [936, 174] width 80 height 27
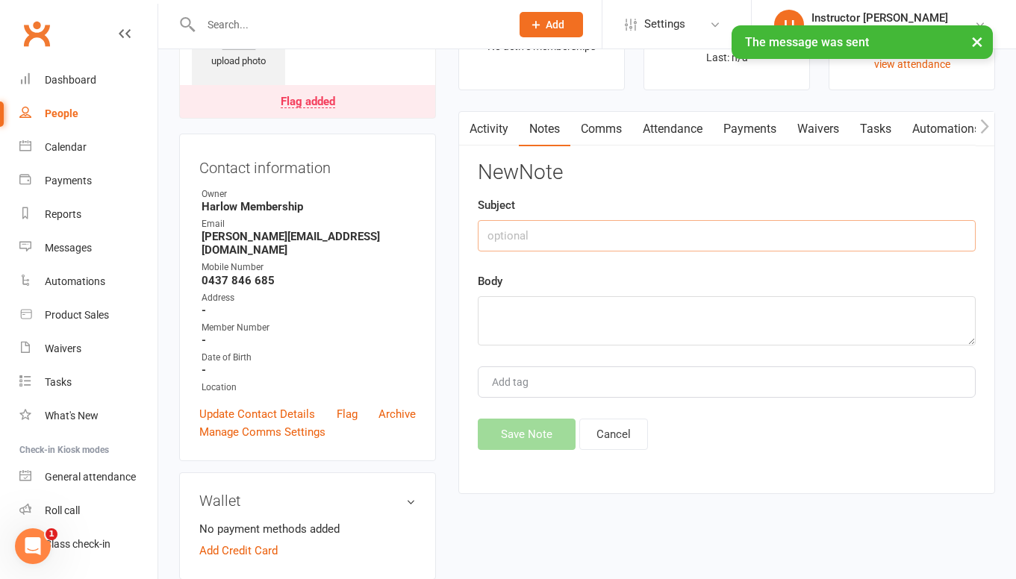
click at [847, 222] on input "text" at bounding box center [727, 235] width 498 height 31
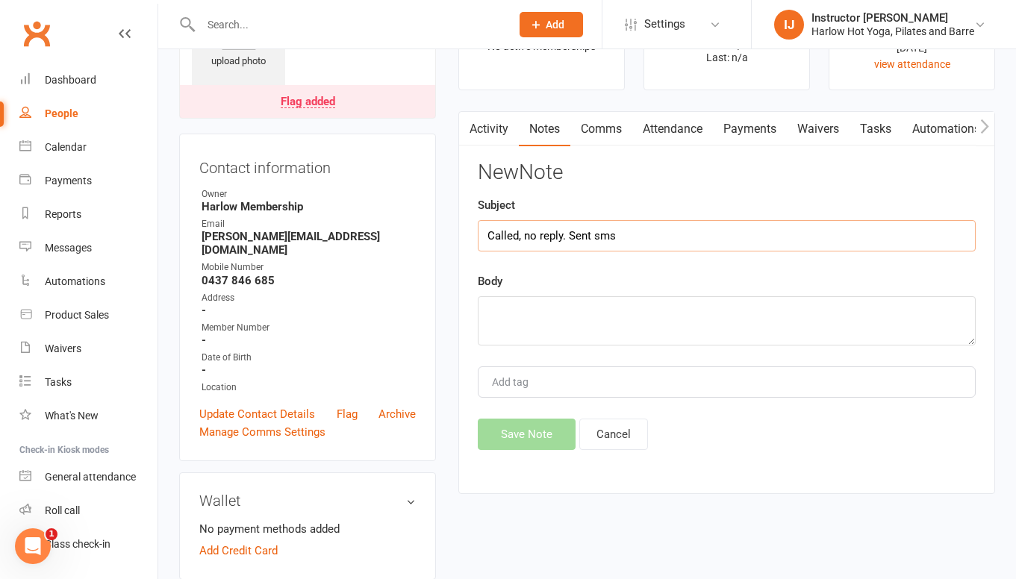
type input "Called, no reply. Sent sms"
click at [802, 298] on textarea at bounding box center [727, 320] width 498 height 49
paste textarea "Hey lovely Jaimi, we miss you!! How are you? I was just reaching out to see if …"
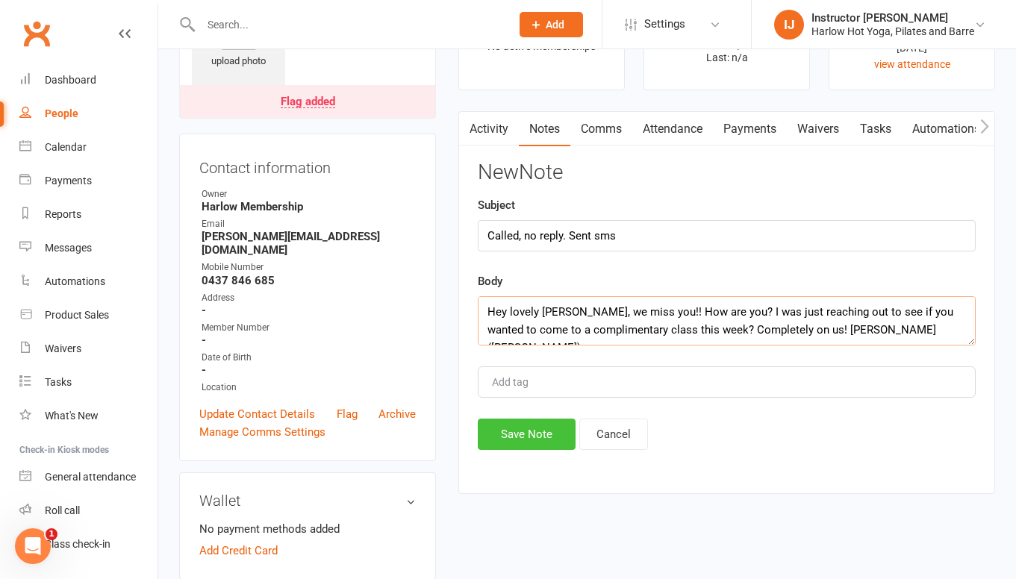
type textarea "Hey lovely Jaimi, we miss you!! How are you? I was just reaching out to see if …"
click at [539, 437] on button "Save Note" at bounding box center [527, 434] width 98 height 31
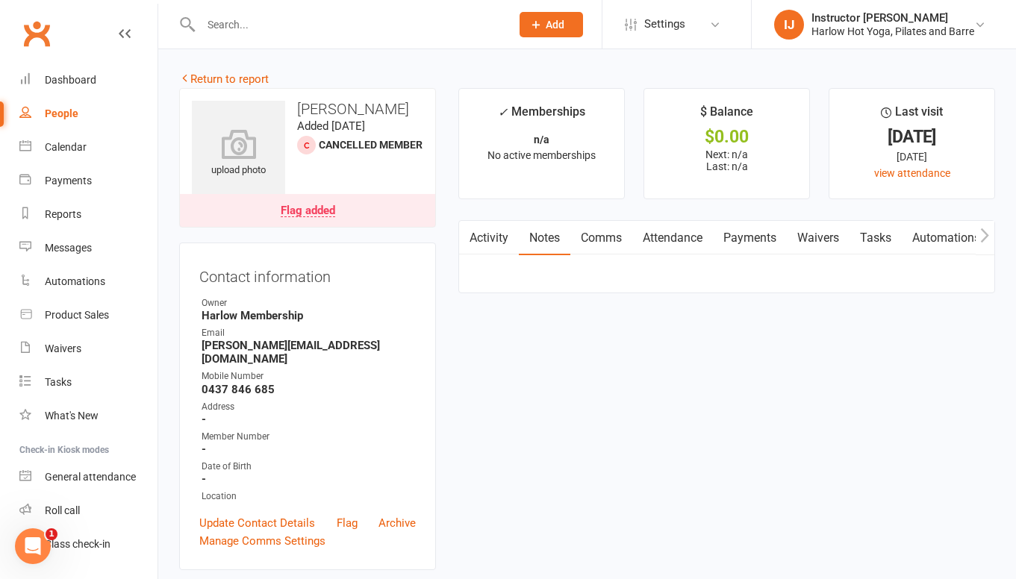
click at [501, 240] on link "Activity" at bounding box center [489, 238] width 60 height 34
click at [555, 240] on link "Notes" at bounding box center [545, 238] width 52 height 34
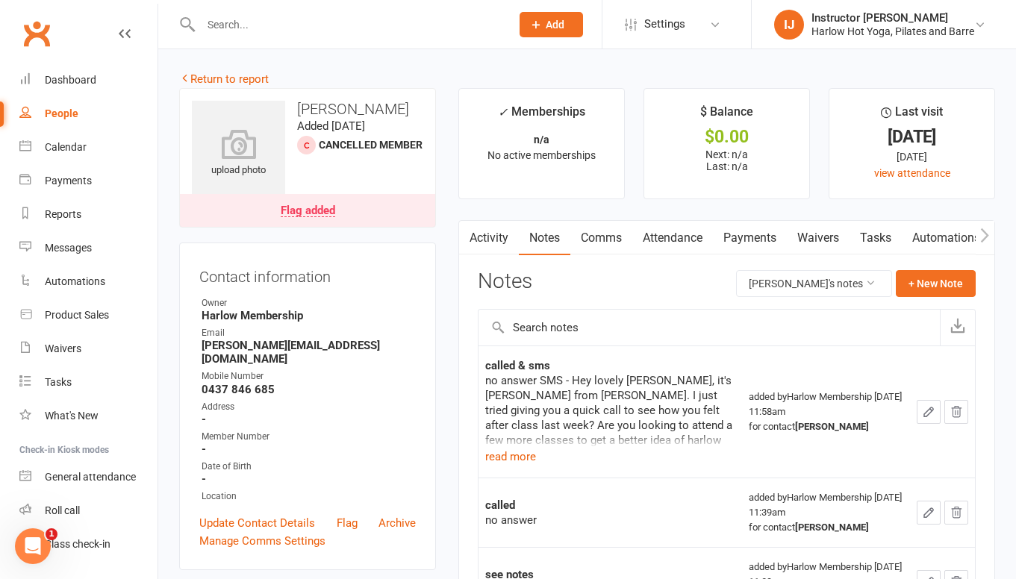
click at [596, 370] on div "called & sms" at bounding box center [610, 365] width 250 height 15
click at [509, 229] on link "Activity" at bounding box center [489, 238] width 60 height 34
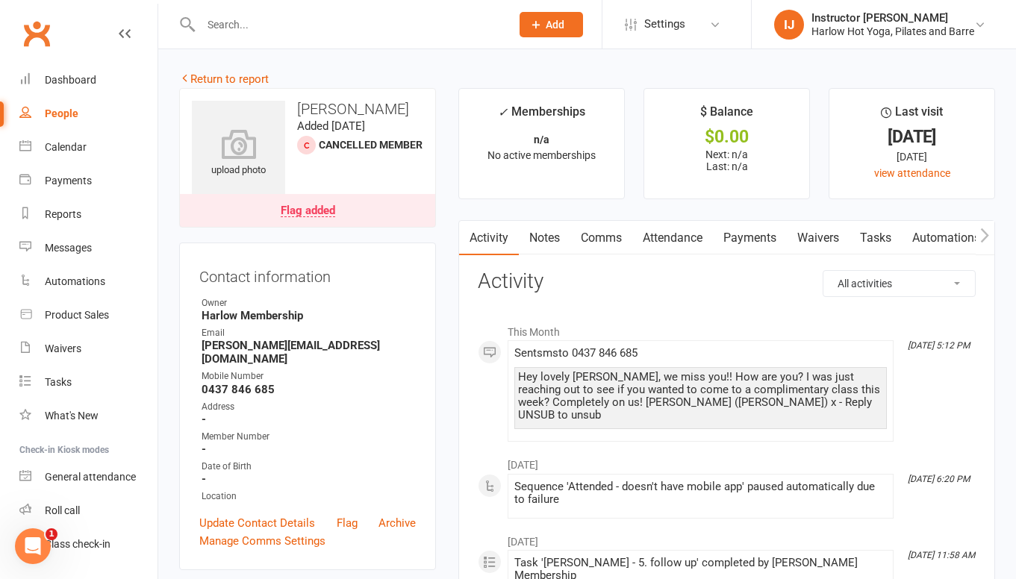
click at [549, 234] on link "Notes" at bounding box center [545, 238] width 52 height 34
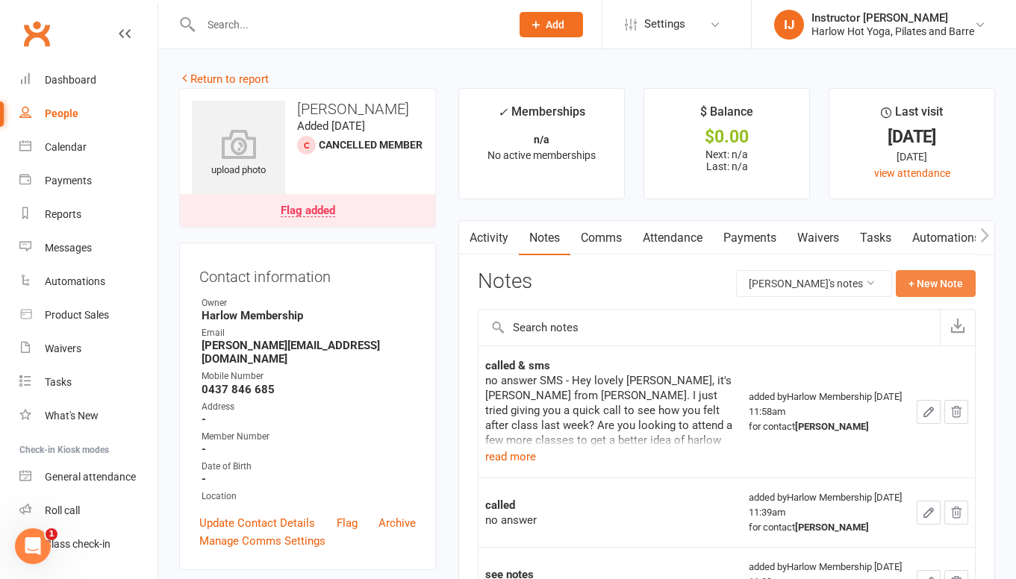
click at [946, 284] on button "+ New Note" at bounding box center [936, 283] width 80 height 27
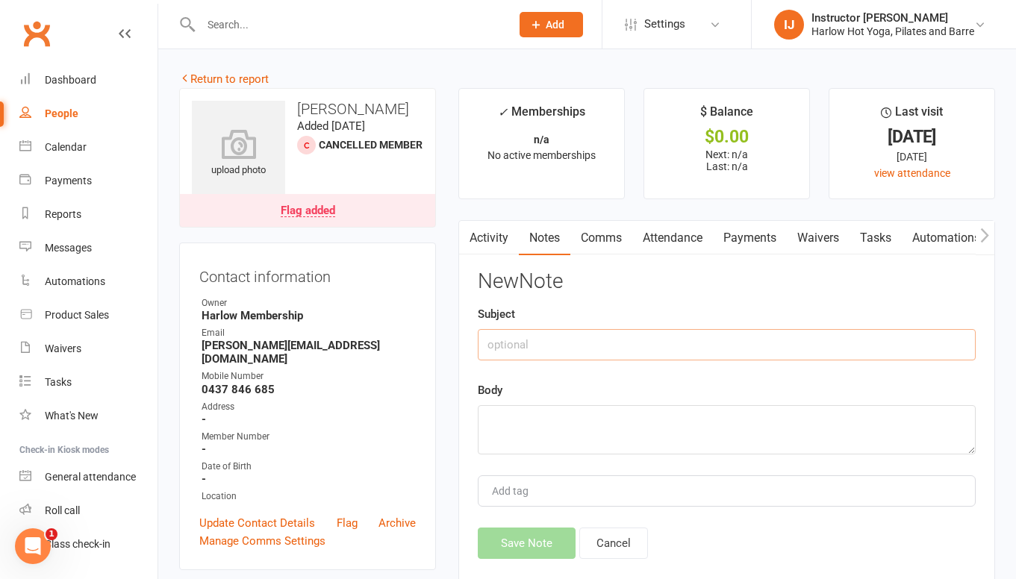
click at [667, 338] on input "text" at bounding box center [727, 344] width 498 height 31
type input "called, no reply sent sms"
click at [607, 434] on textarea at bounding box center [727, 429] width 498 height 49
paste textarea "Hey lovely Jaimi, we miss you!! How are you? I was just reaching out to see if …"
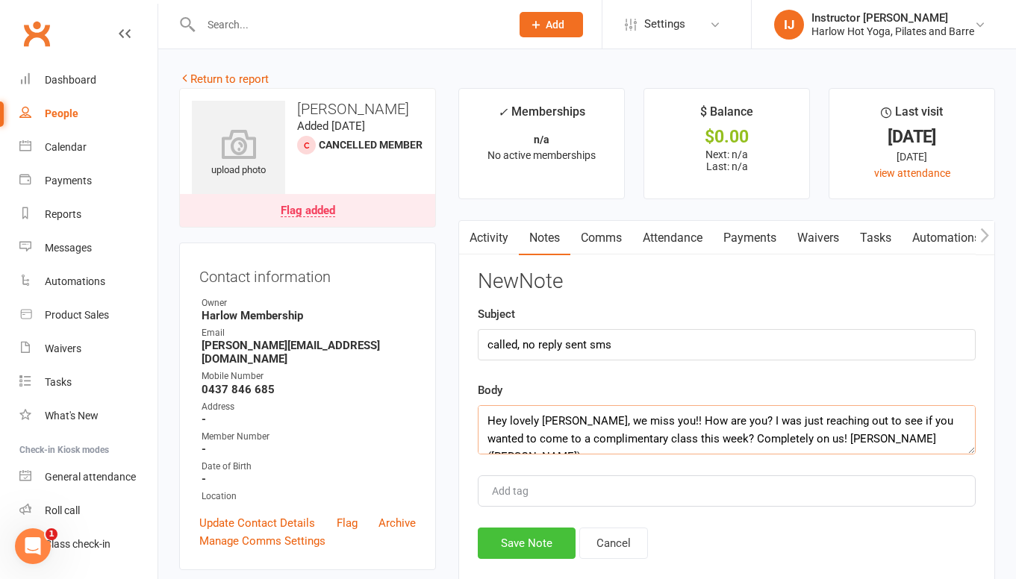
type textarea "Hey lovely Jaimi, we miss you!! How are you? I was just reaching out to see if …"
click at [517, 534] on button "Save Note" at bounding box center [527, 543] width 98 height 31
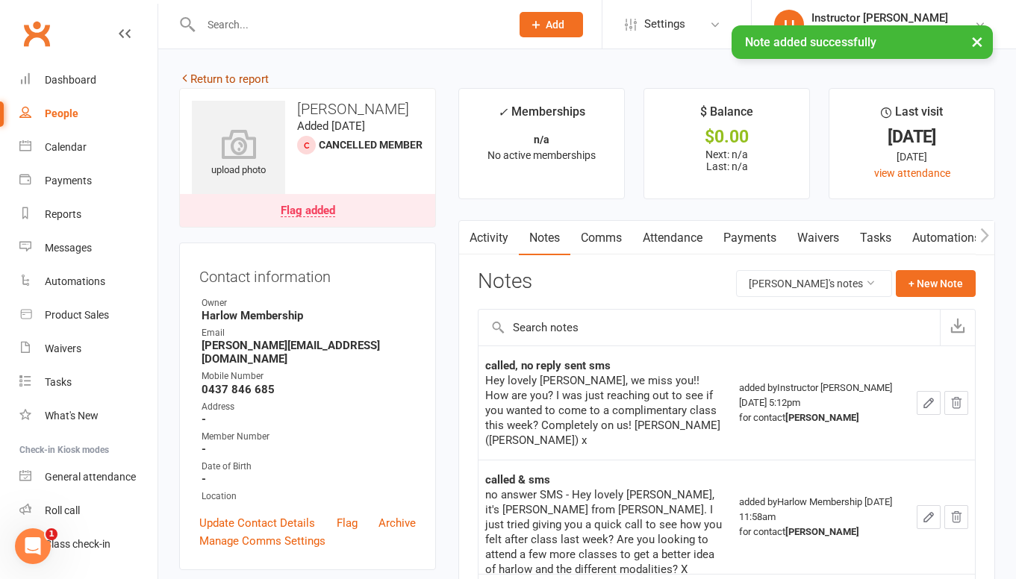
click at [238, 76] on link "Return to report" at bounding box center [224, 78] width 90 height 13
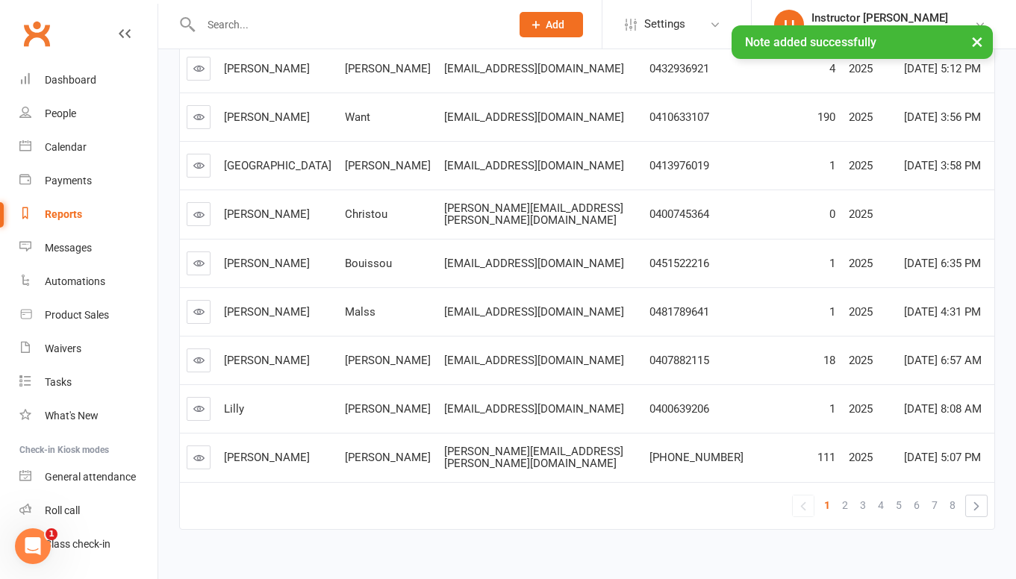
scroll to position [311, 0]
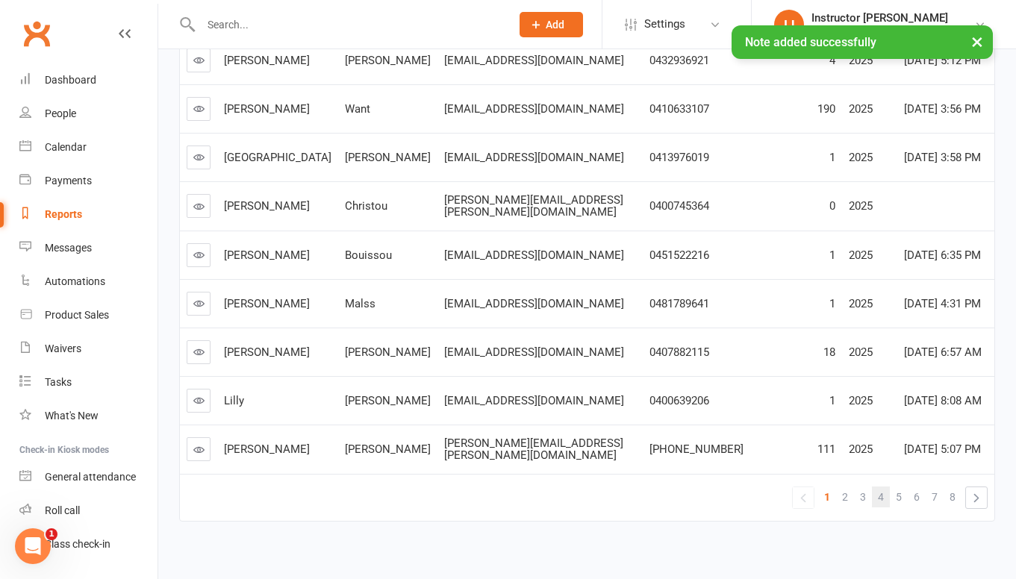
click at [882, 487] on span "4" at bounding box center [881, 497] width 6 height 21
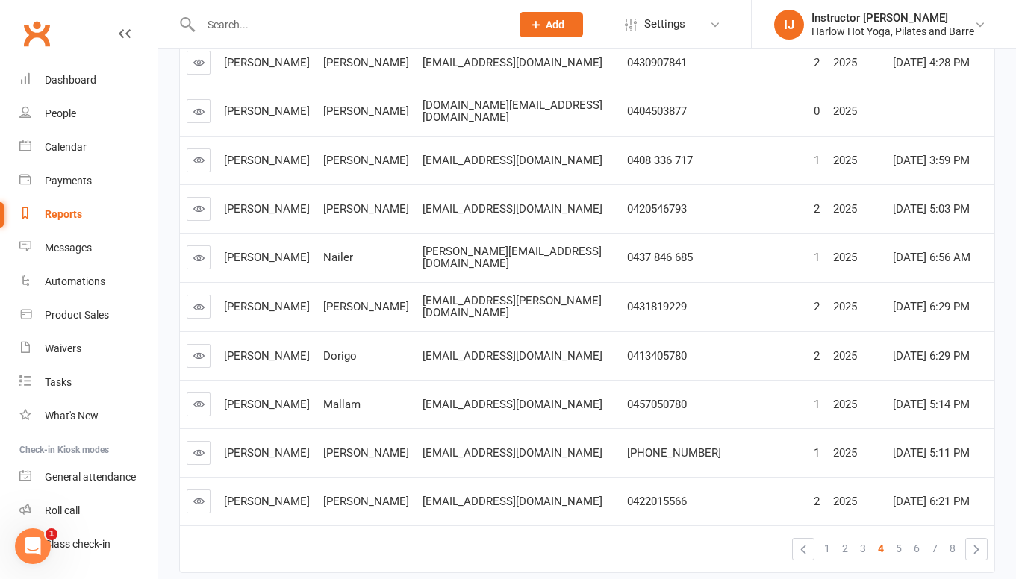
scroll to position [252, 0]
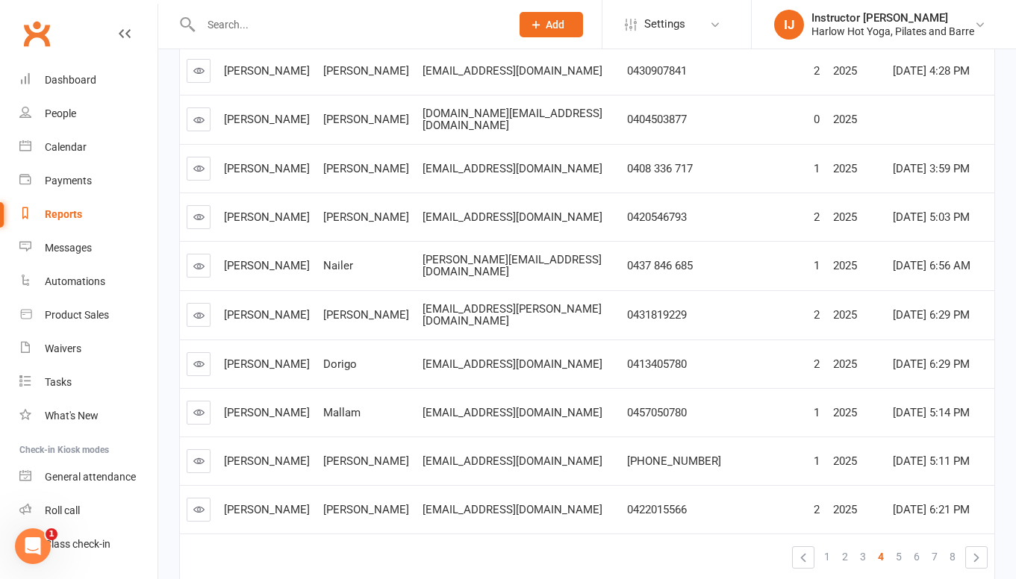
click at [203, 310] on icon at bounding box center [198, 315] width 11 height 11
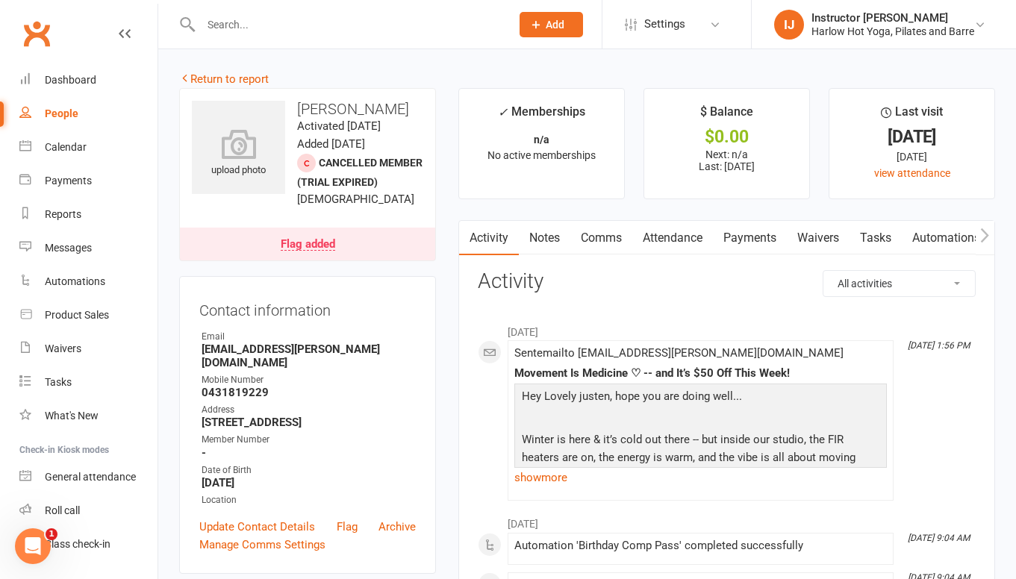
click at [609, 244] on link "Comms" at bounding box center [601, 238] width 62 height 34
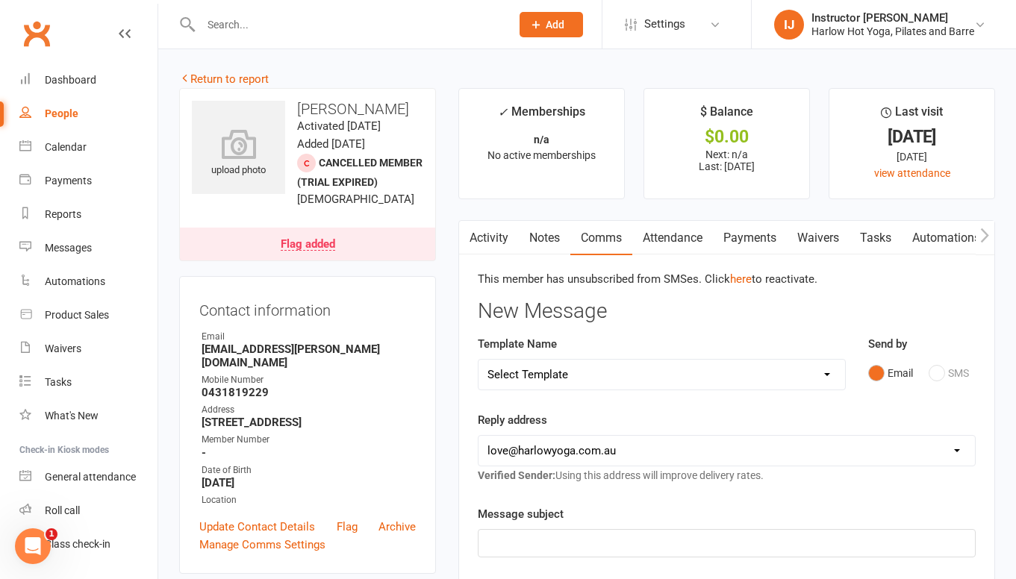
click at [534, 252] on link "Notes" at bounding box center [545, 238] width 52 height 34
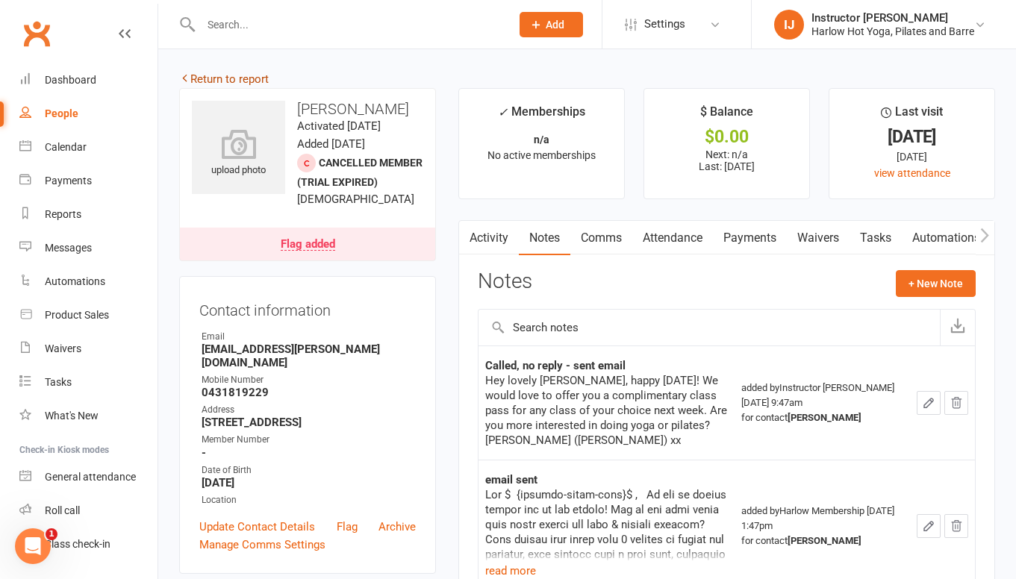
click at [231, 75] on link "Return to report" at bounding box center [224, 78] width 90 height 13
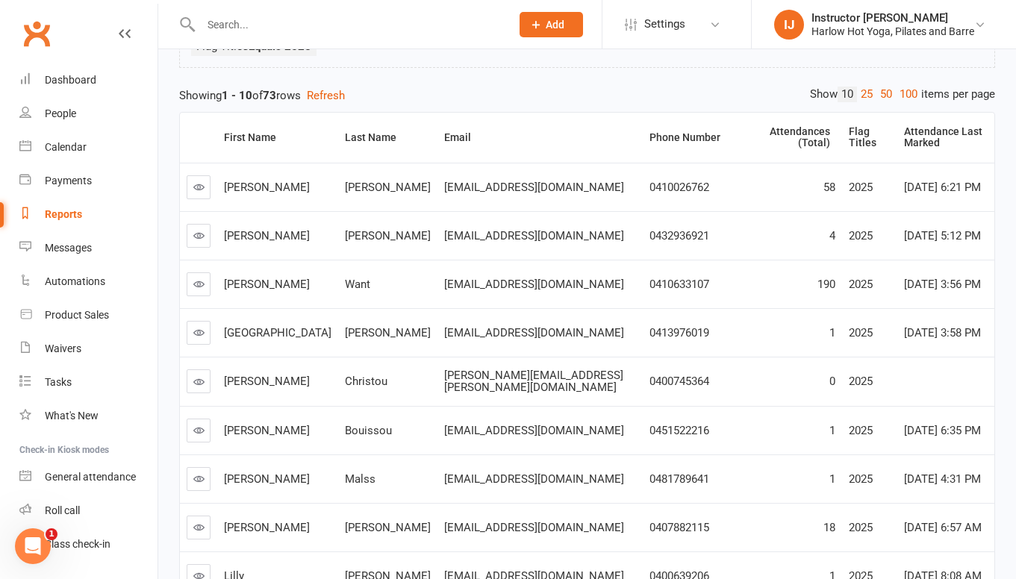
scroll to position [311, 0]
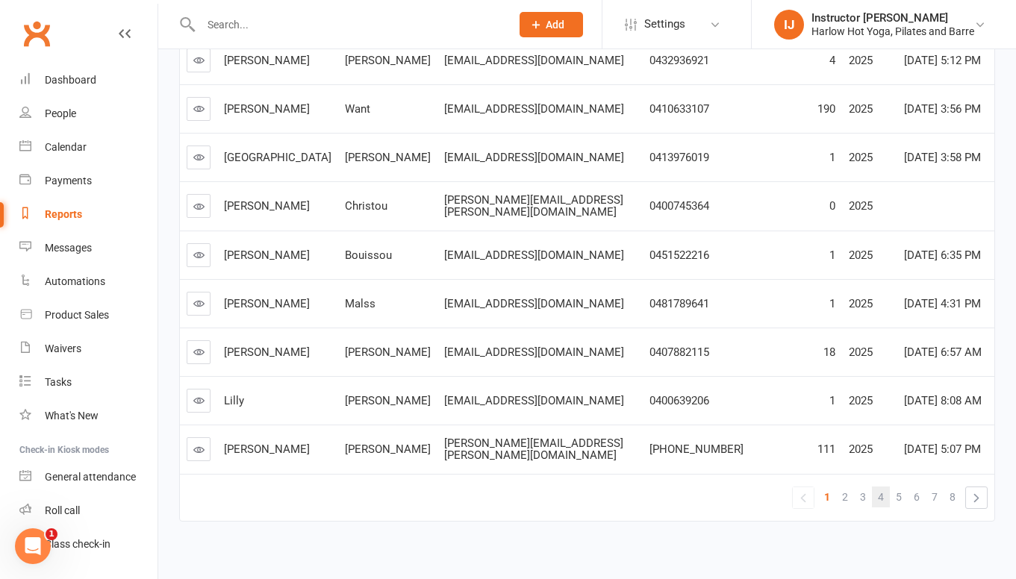
click at [882, 487] on span "4" at bounding box center [881, 497] width 6 height 21
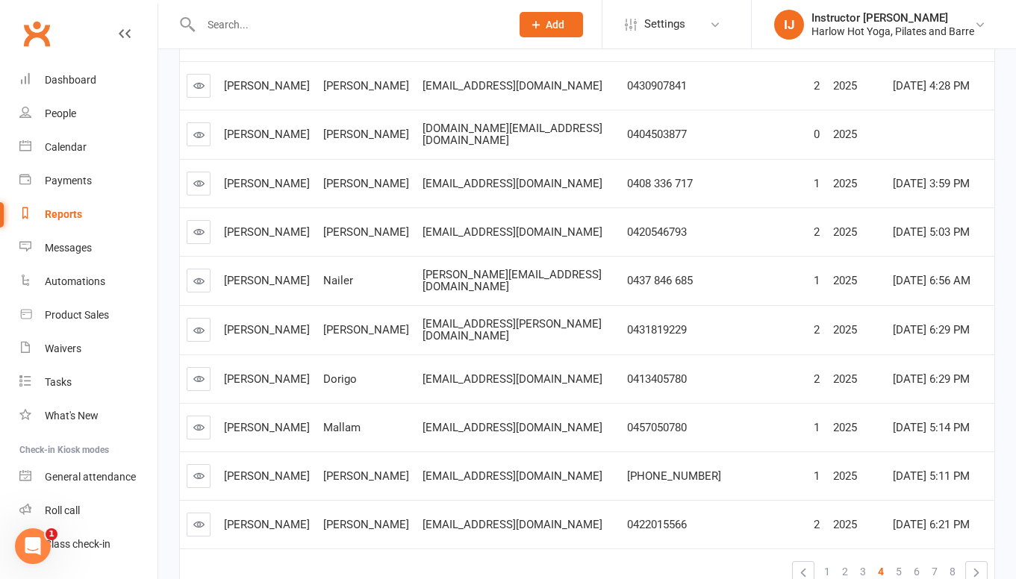
scroll to position [238, 0]
click at [205, 367] on link at bounding box center [199, 379] width 24 height 24
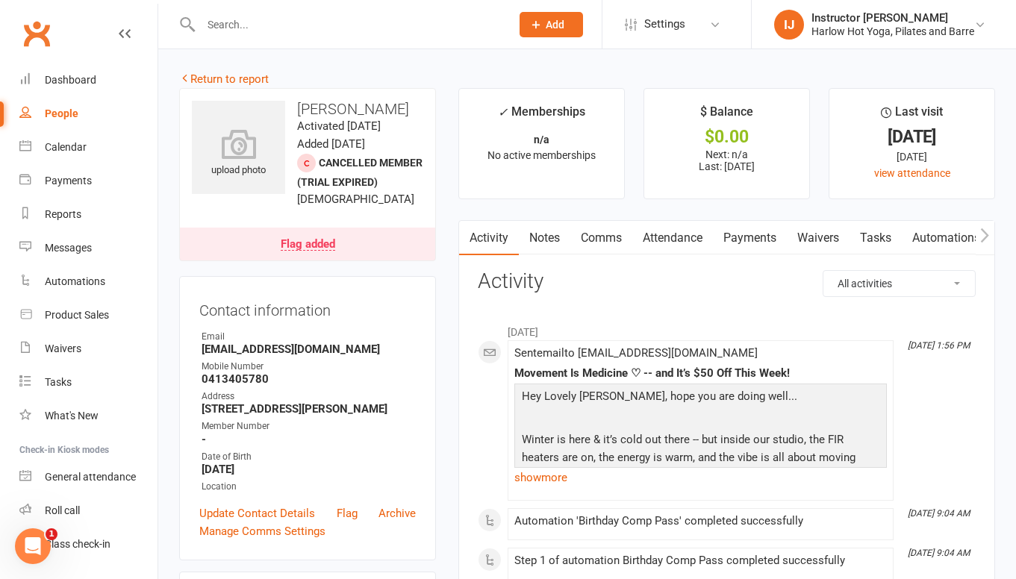
click at [549, 234] on link "Notes" at bounding box center [545, 238] width 52 height 34
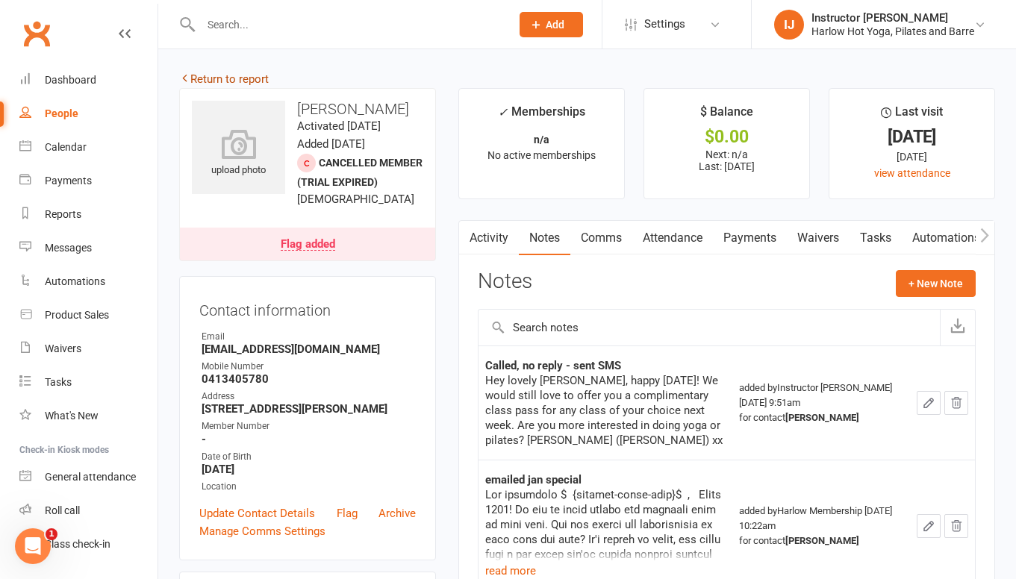
click at [231, 78] on link "Return to report" at bounding box center [224, 78] width 90 height 13
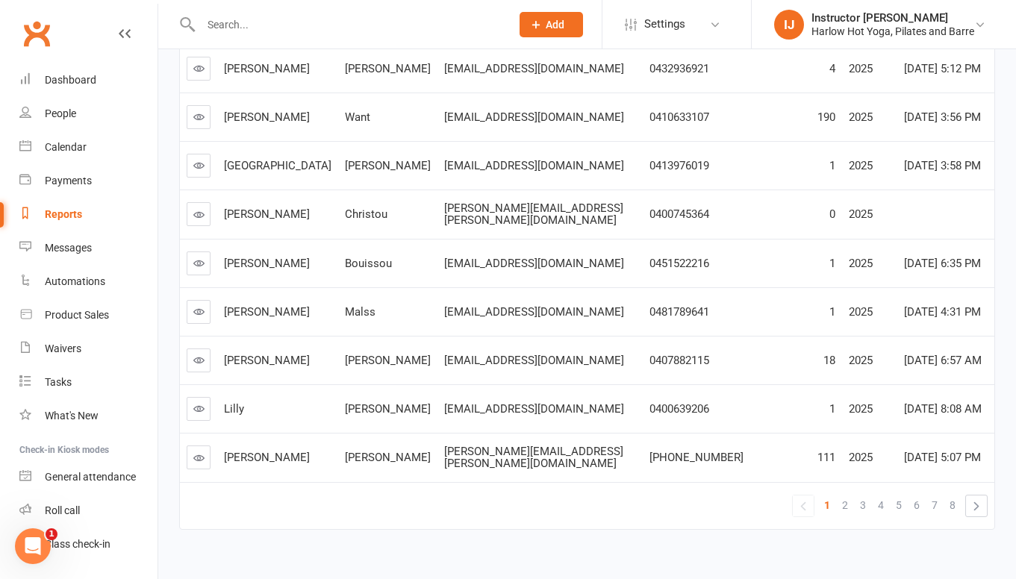
scroll to position [311, 0]
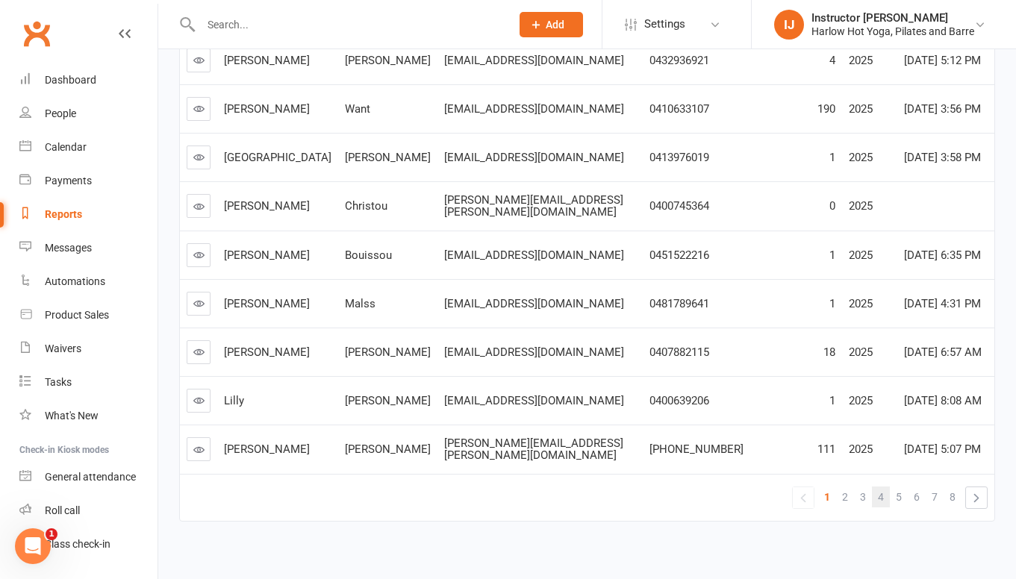
click at [886, 487] on link "4" at bounding box center [881, 497] width 18 height 21
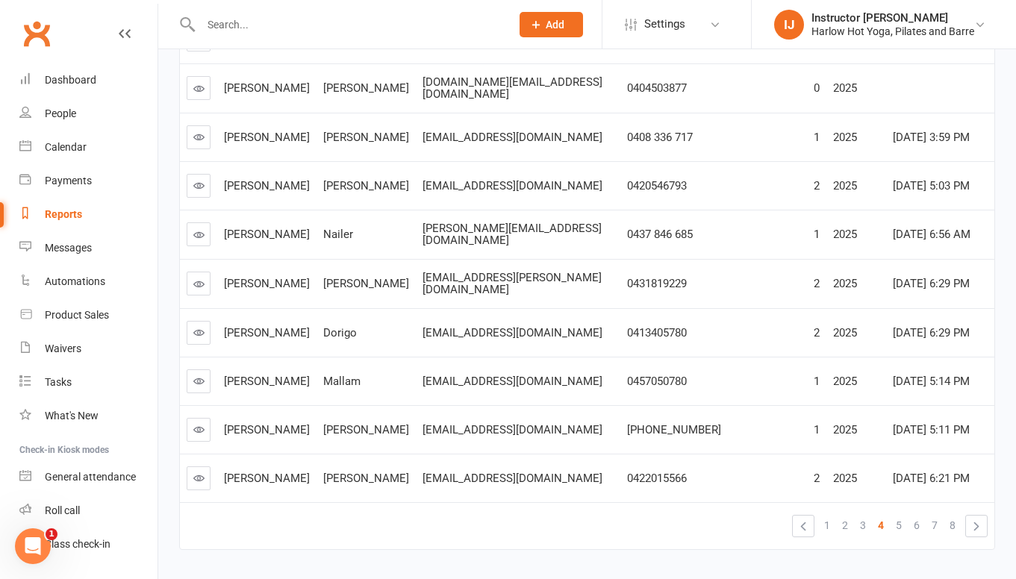
scroll to position [282, 0]
click at [197, 377] on icon at bounding box center [198, 382] width 11 height 11
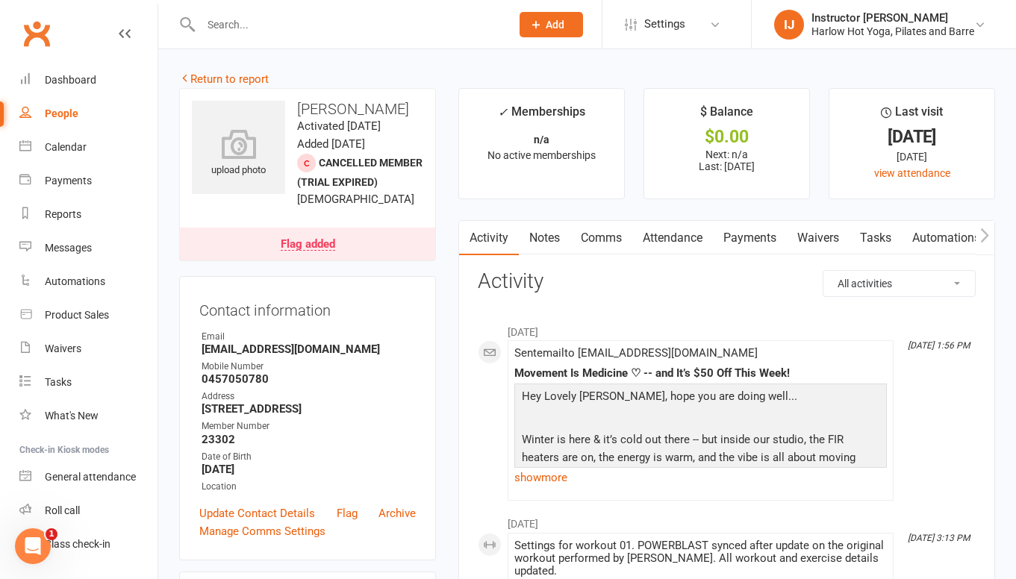
click at [558, 237] on link "Notes" at bounding box center [545, 238] width 52 height 34
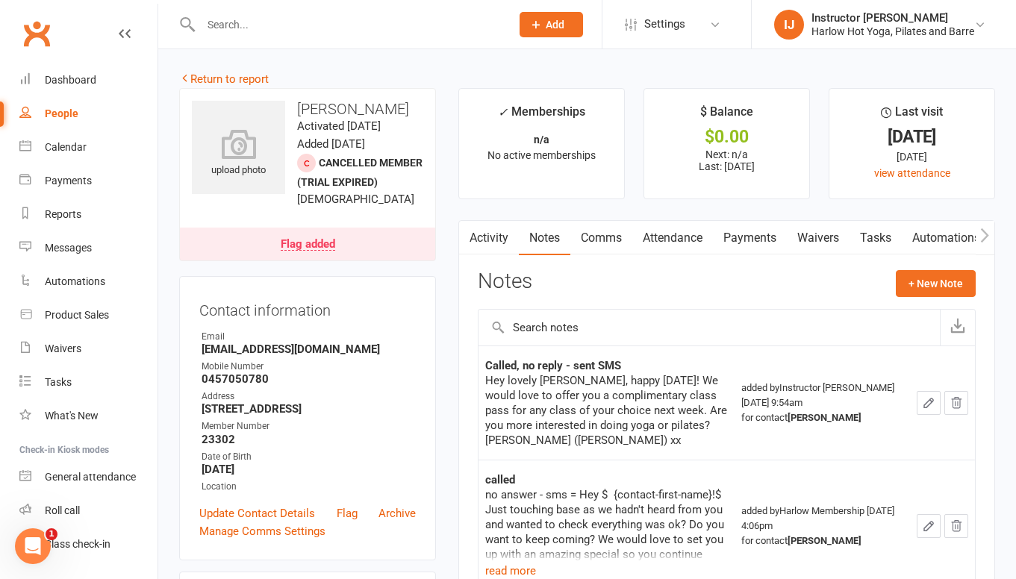
click at [602, 249] on link "Comms" at bounding box center [601, 238] width 62 height 34
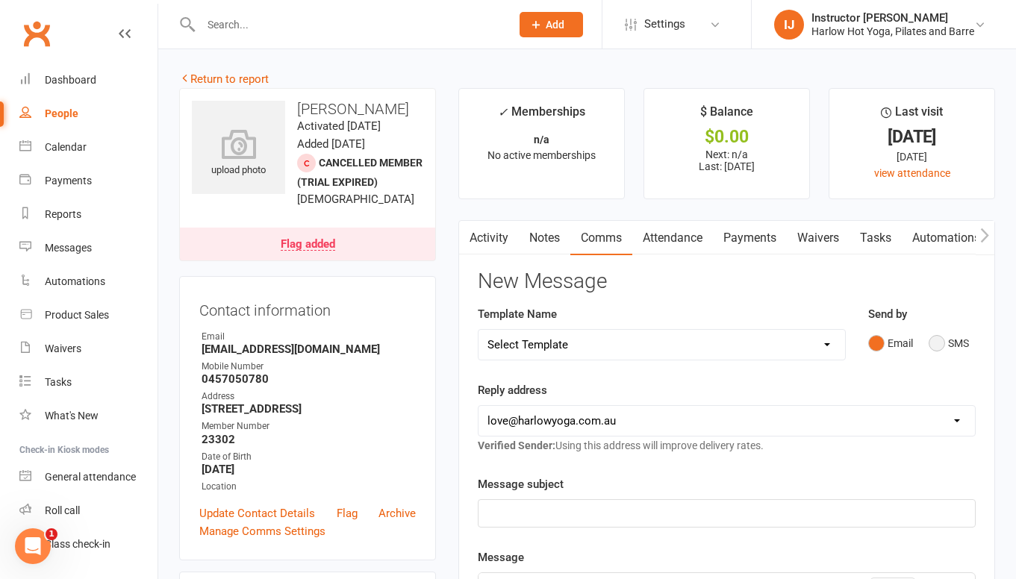
click at [939, 352] on button "SMS" at bounding box center [949, 343] width 40 height 28
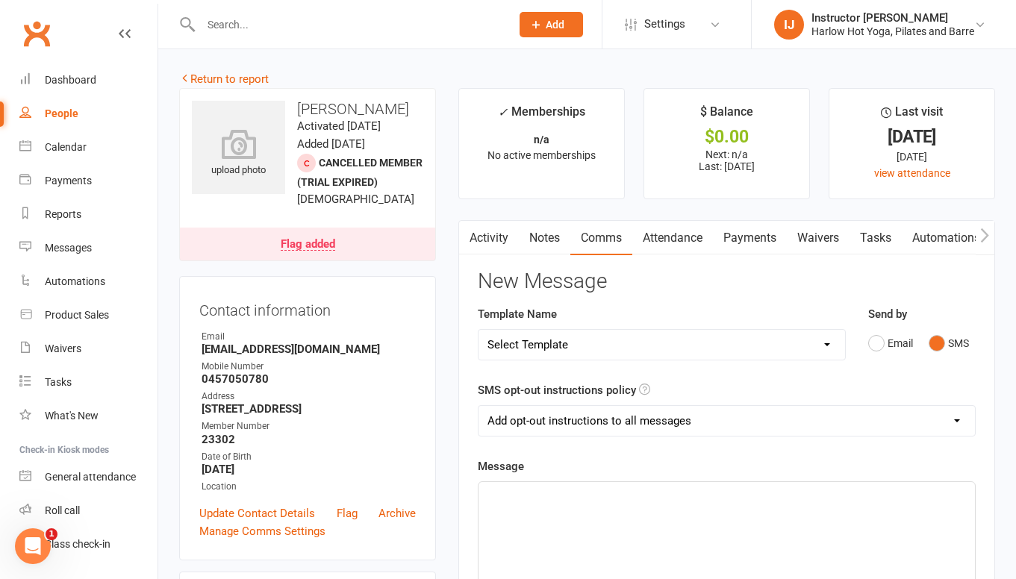
paste div
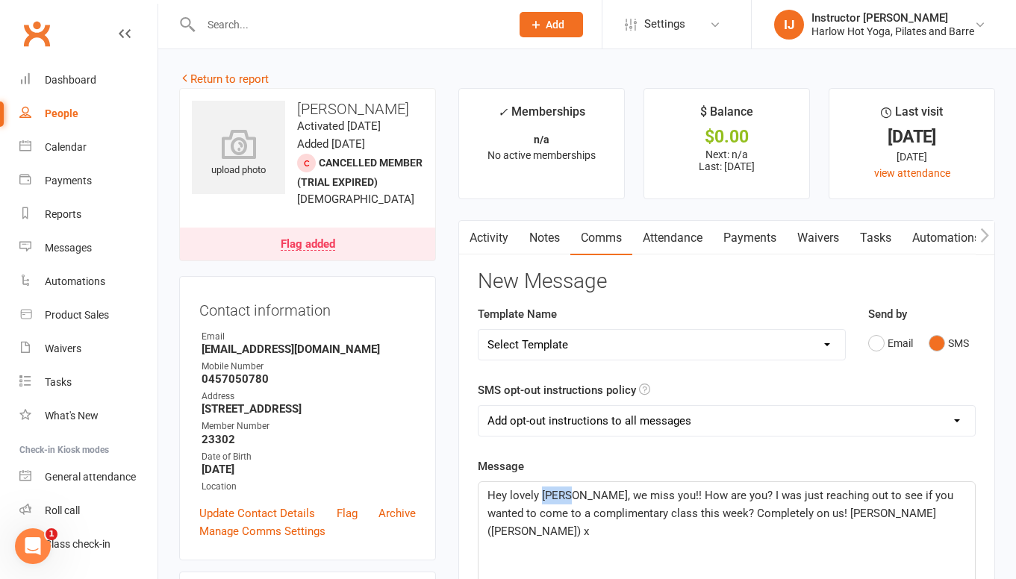
drag, startPoint x: 567, startPoint y: 496, endPoint x: 541, endPoint y: 496, distance: 26.1
click at [541, 496] on span "Hey lovely Jaimi, we miss you!! How are you? I was just reaching out to see if …" at bounding box center [721, 513] width 469 height 49
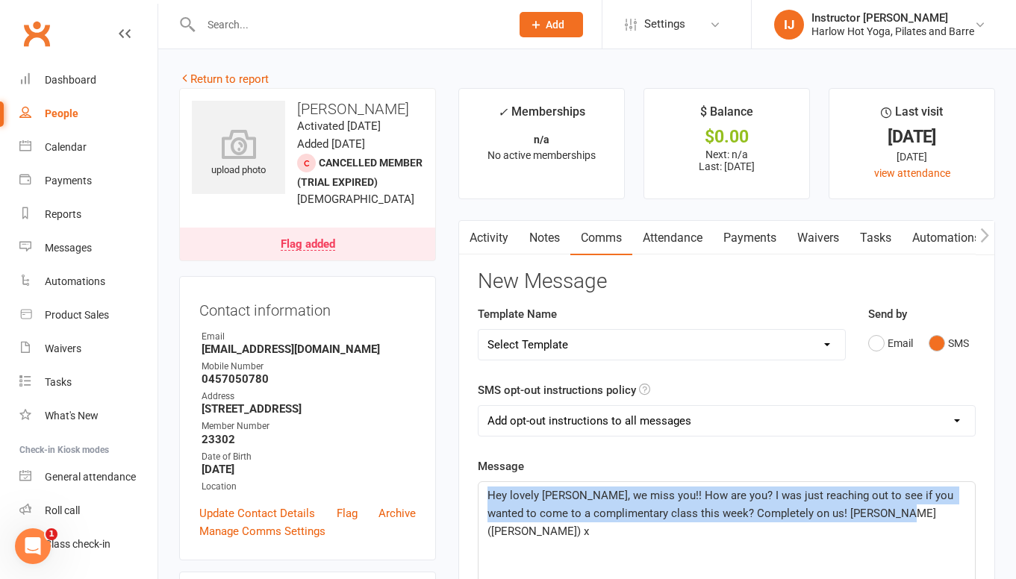
drag, startPoint x: 929, startPoint y: 524, endPoint x: 438, endPoint y: 478, distance: 493.3
copy span "Hey lovely Charlene, we miss you!! How are you? I was just reaching out to see …"
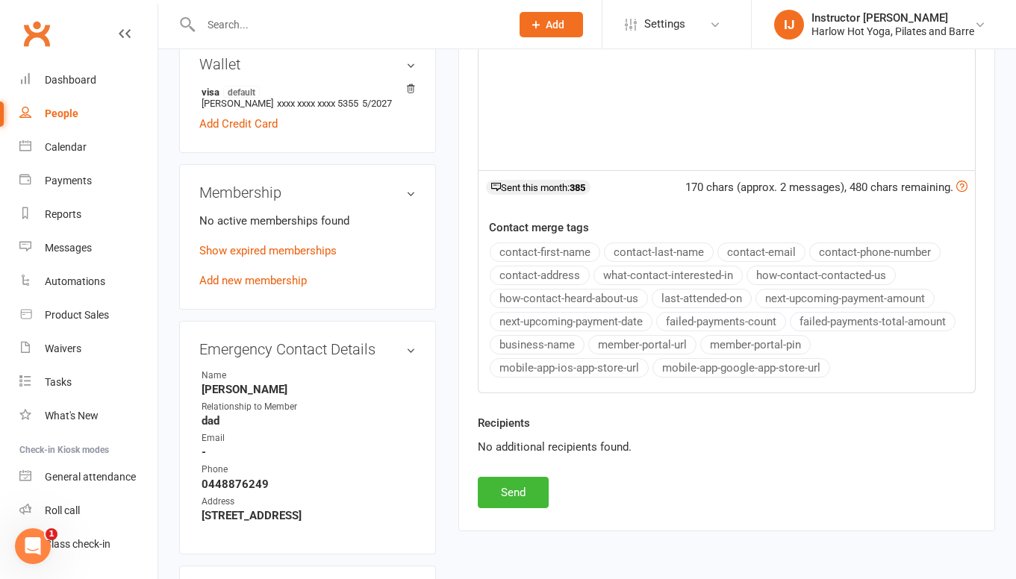
scroll to position [548, 0]
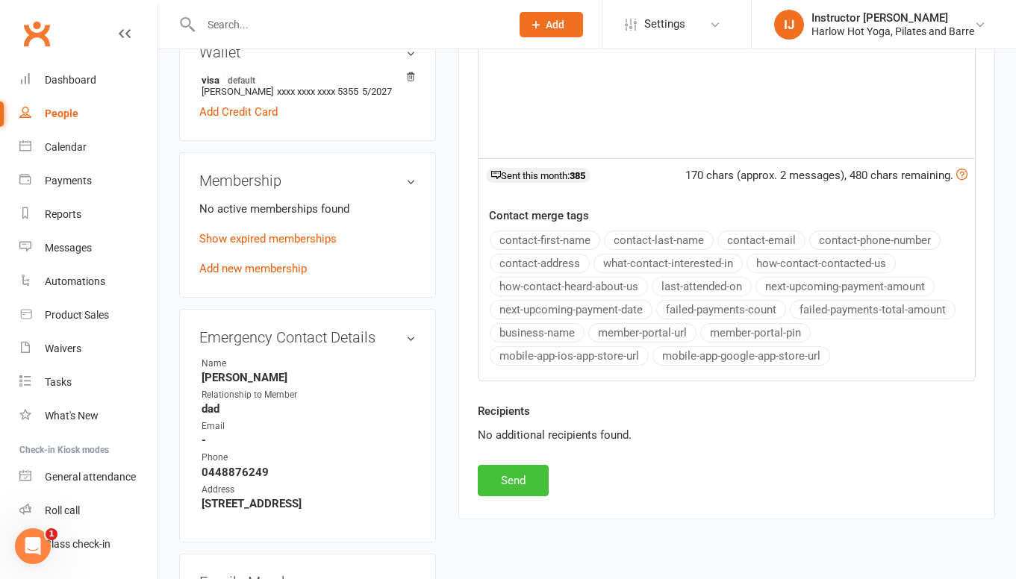
click at [547, 473] on button "Send" at bounding box center [513, 480] width 71 height 31
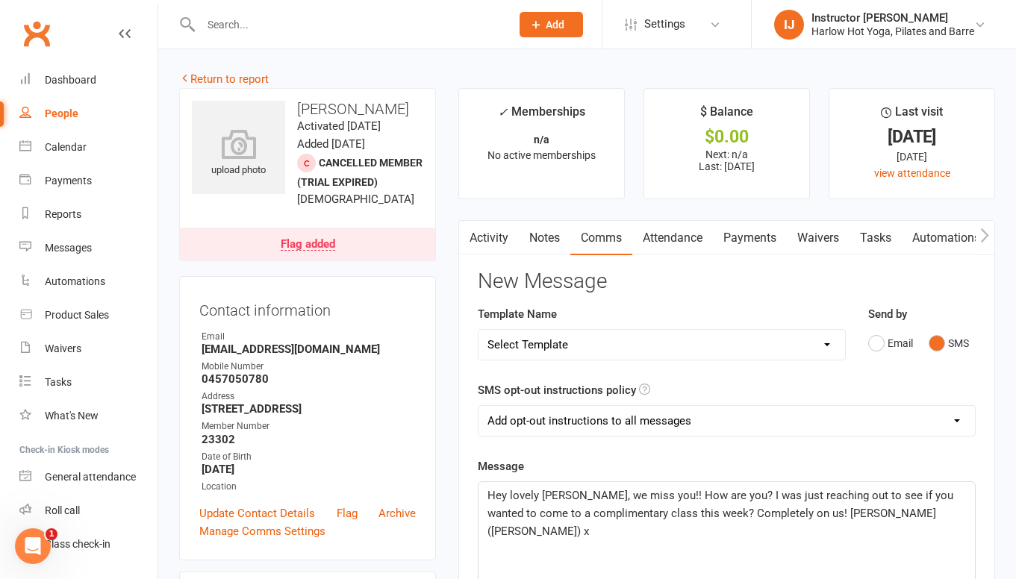
click at [554, 227] on link "Notes" at bounding box center [545, 238] width 52 height 34
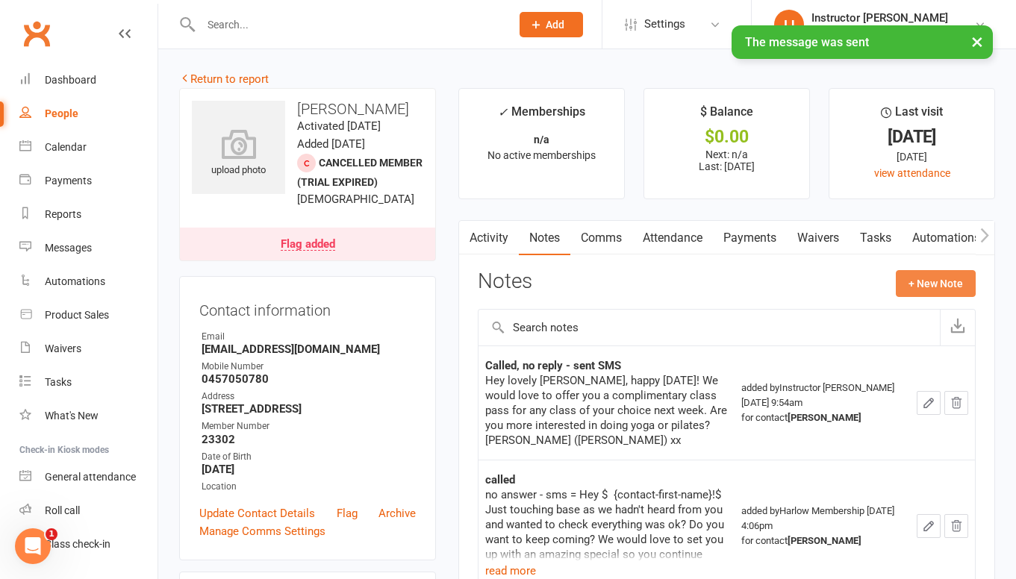
click at [923, 287] on button "+ New Note" at bounding box center [936, 283] width 80 height 27
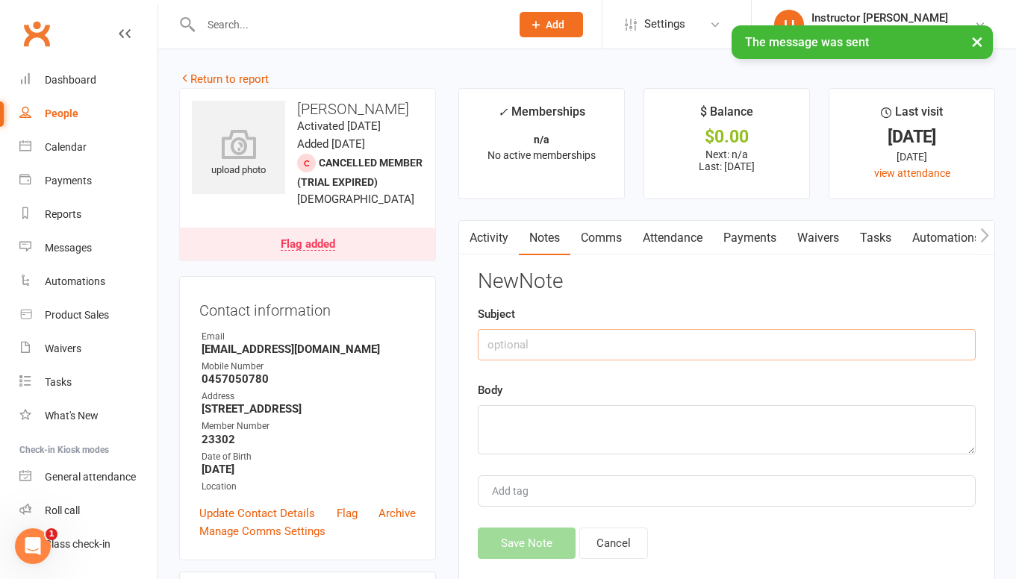
click at [678, 337] on input "text" at bounding box center [727, 344] width 498 height 31
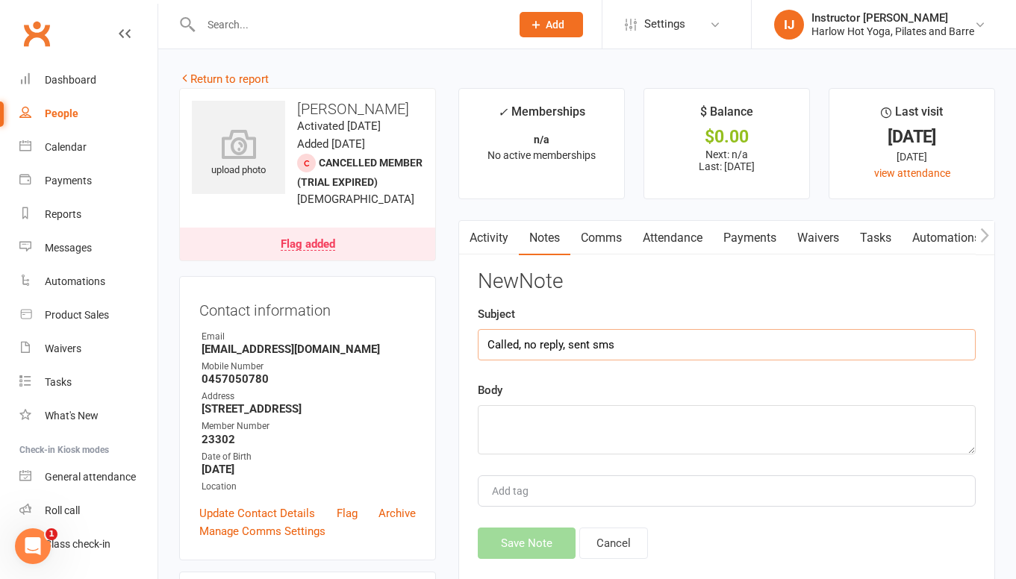
type input "Called, no reply, sent sms"
click at [594, 449] on textarea at bounding box center [727, 429] width 498 height 49
paste textarea "Hey lovely Charlene, we miss you!! How are you? I was just reaching out to see …"
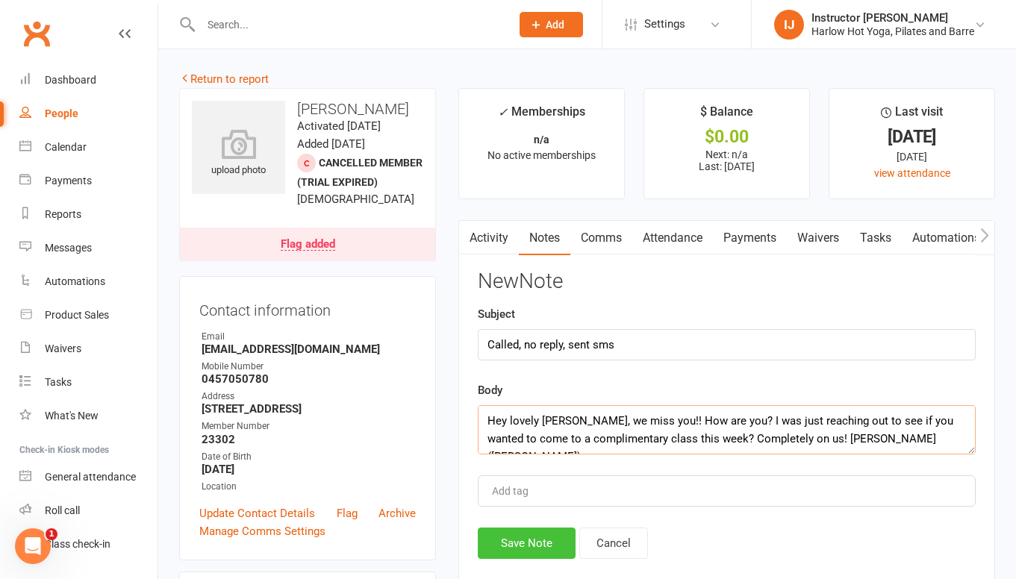
type textarea "Hey lovely Charlene, we miss you!! How are you? I was just reaching out to see …"
click at [547, 536] on button "Save Note" at bounding box center [527, 543] width 98 height 31
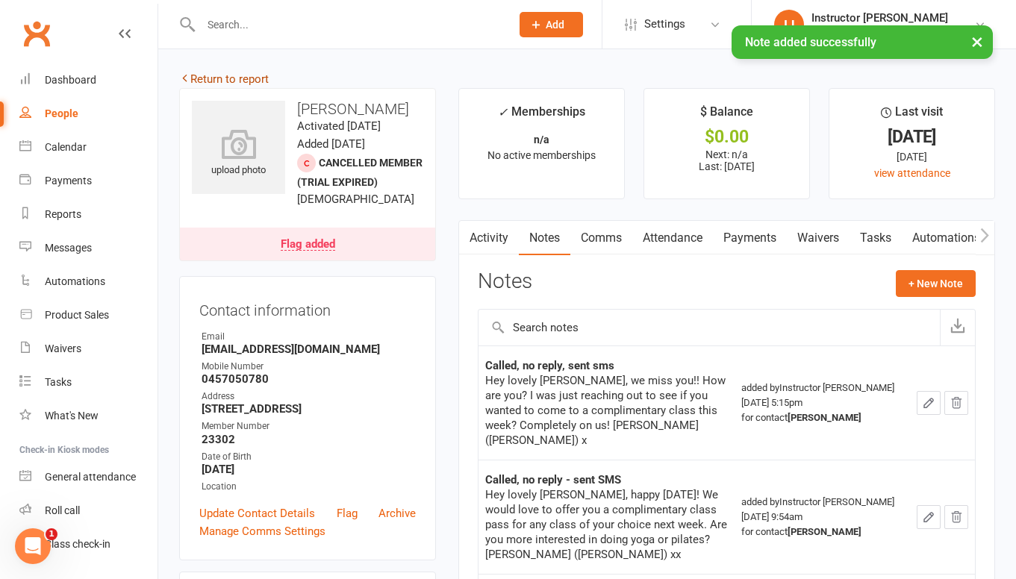
click at [224, 84] on link "Return to report" at bounding box center [224, 78] width 90 height 13
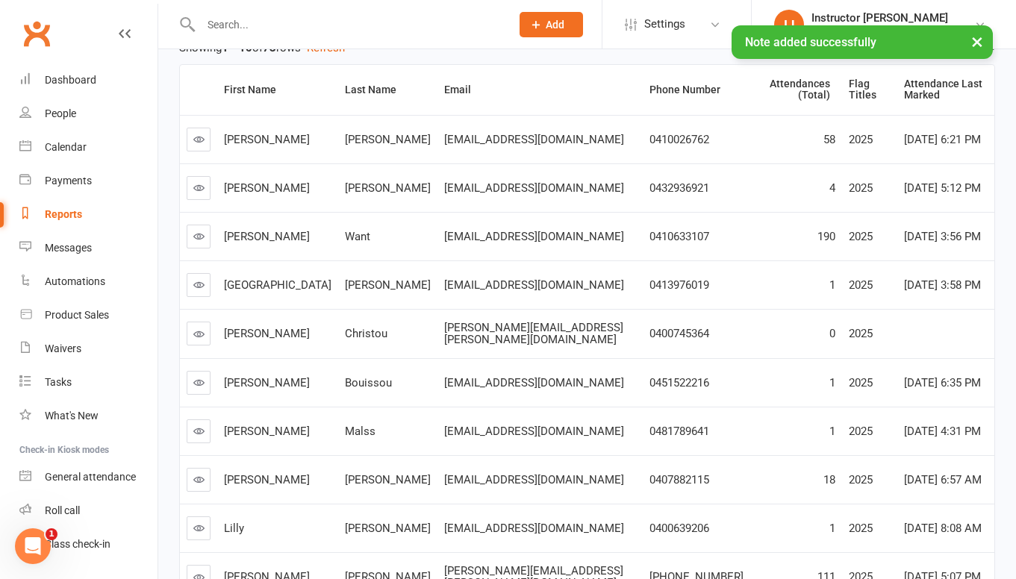
scroll to position [311, 0]
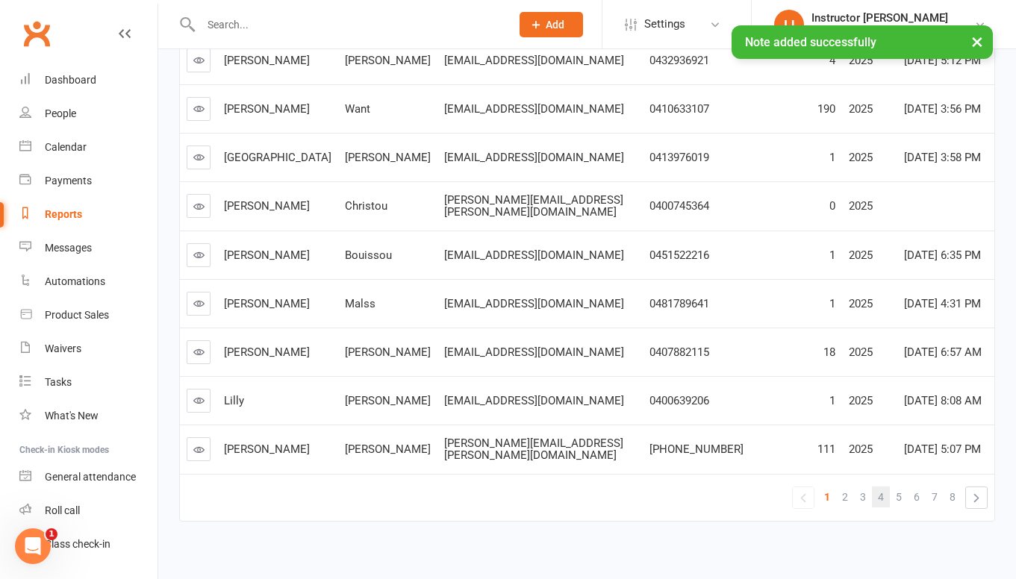
click at [876, 488] on link "4" at bounding box center [881, 497] width 18 height 21
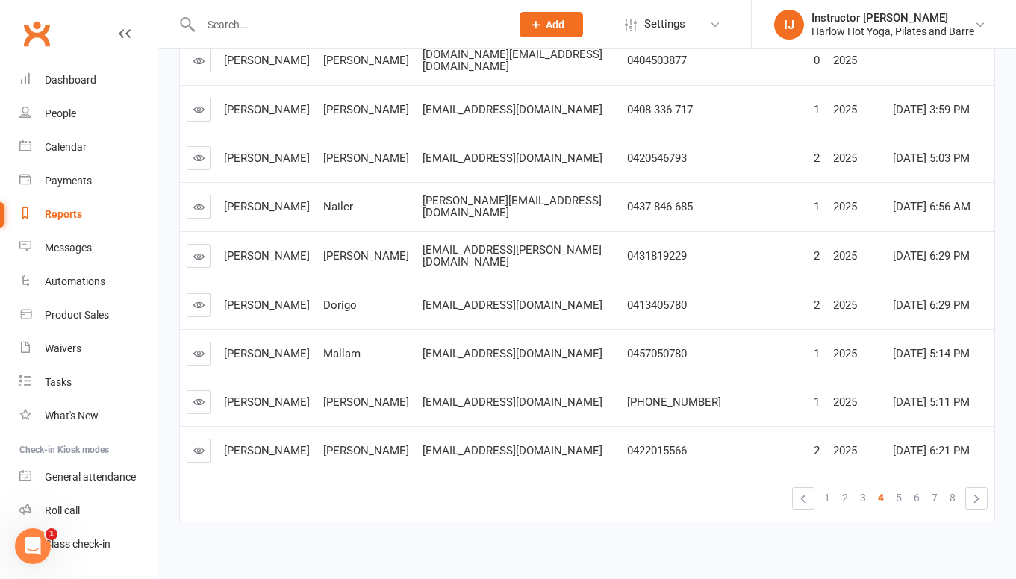
click at [205, 390] on link at bounding box center [199, 402] width 24 height 24
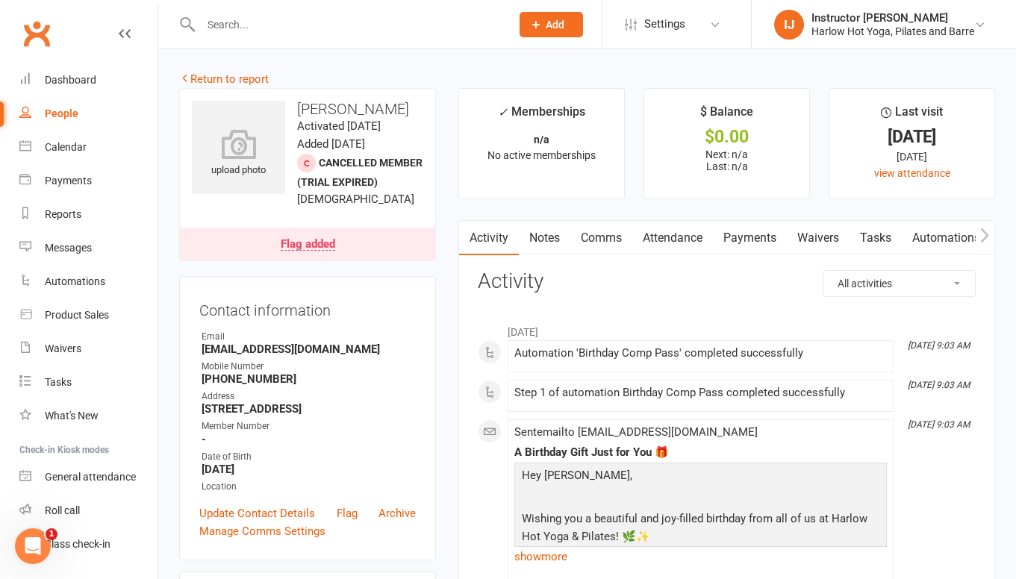
click at [565, 246] on link "Notes" at bounding box center [545, 238] width 52 height 34
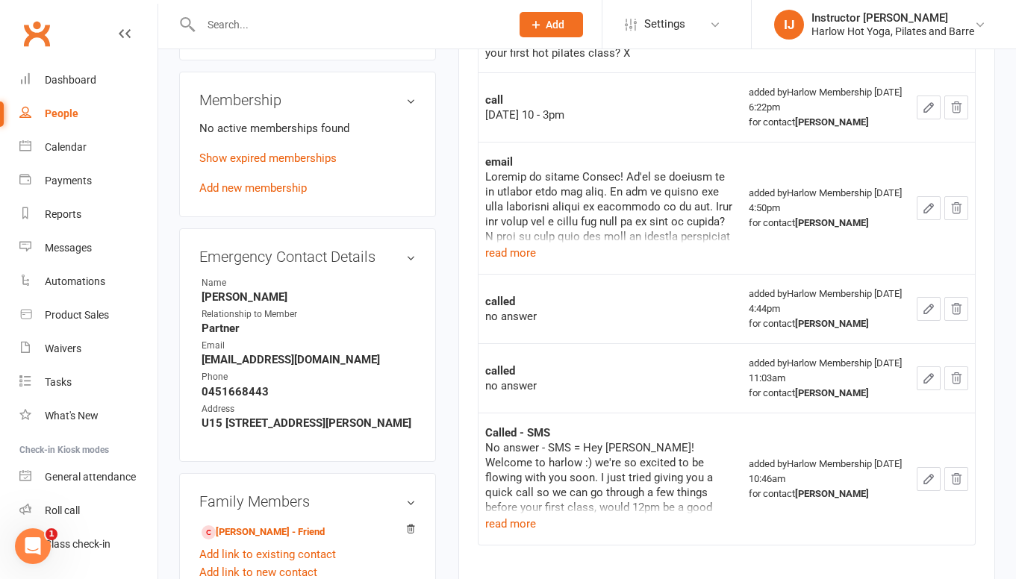
scroll to position [634, 0]
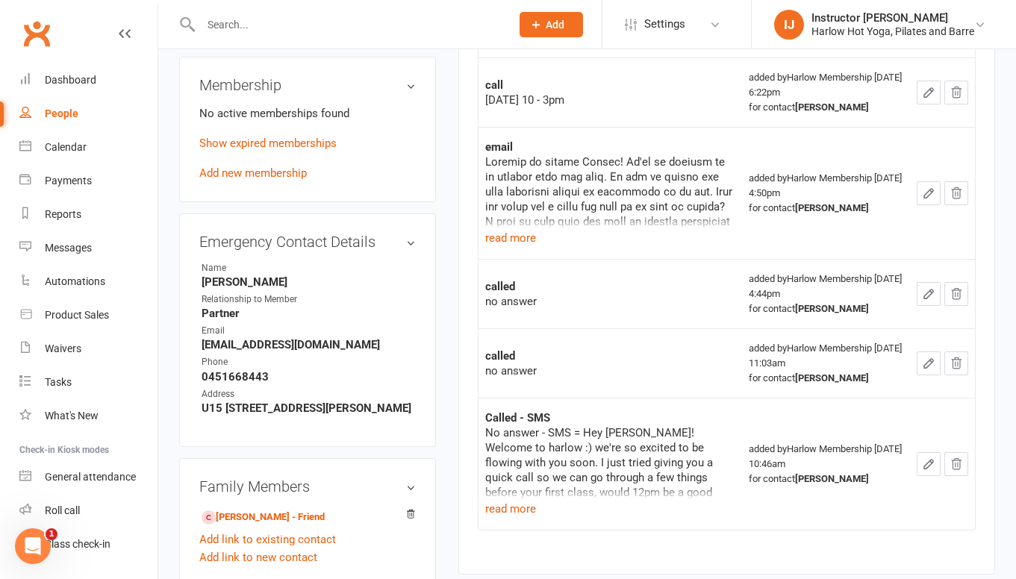
click at [296, 152] on p "Show expired memberships" at bounding box center [307, 143] width 216 height 18
click at [296, 150] on link "Show expired memberships" at bounding box center [267, 143] width 137 height 13
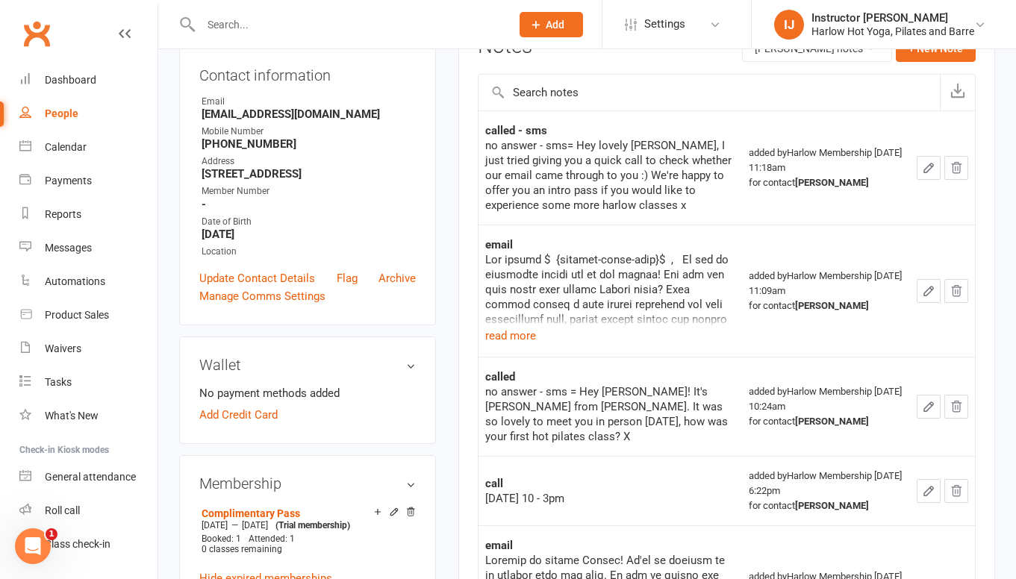
scroll to position [0, 0]
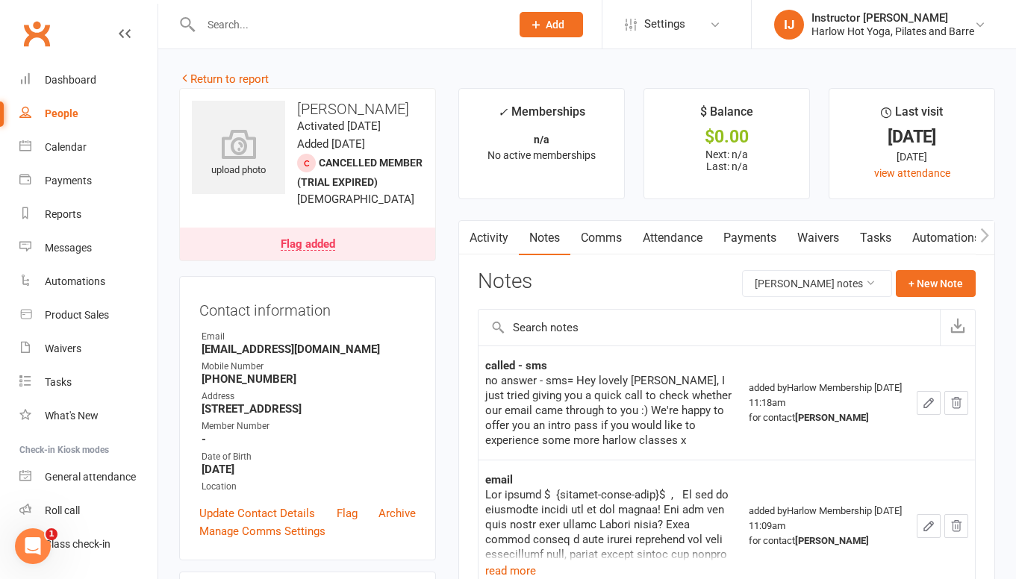
click at [601, 234] on link "Comms" at bounding box center [601, 238] width 62 height 34
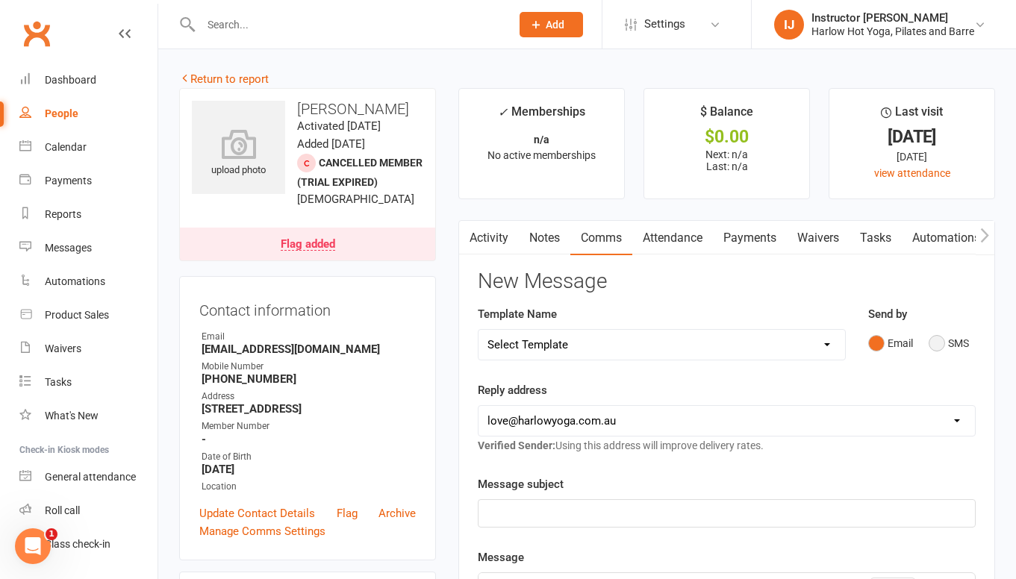
click at [943, 343] on button "SMS" at bounding box center [949, 343] width 40 height 28
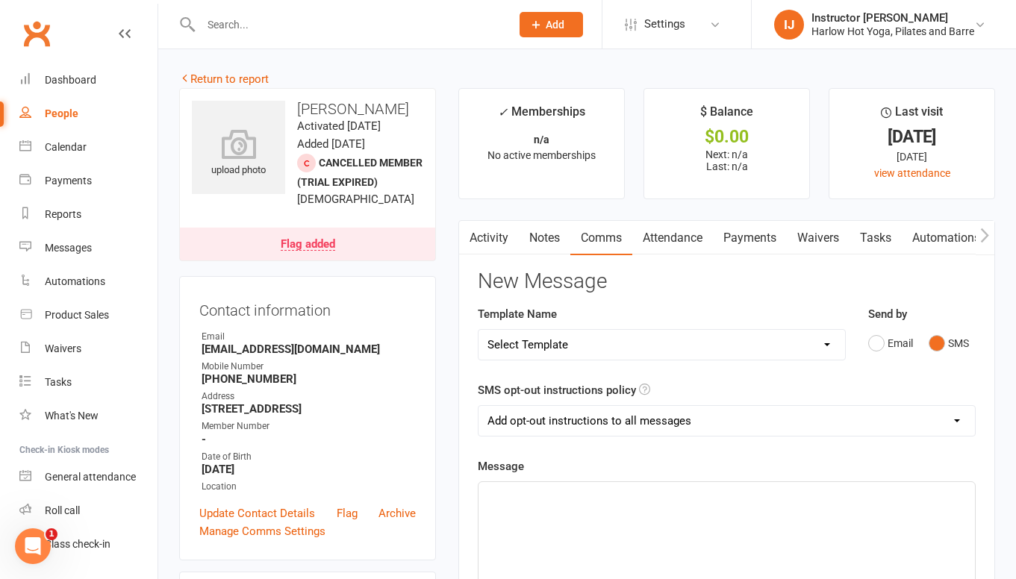
paste div
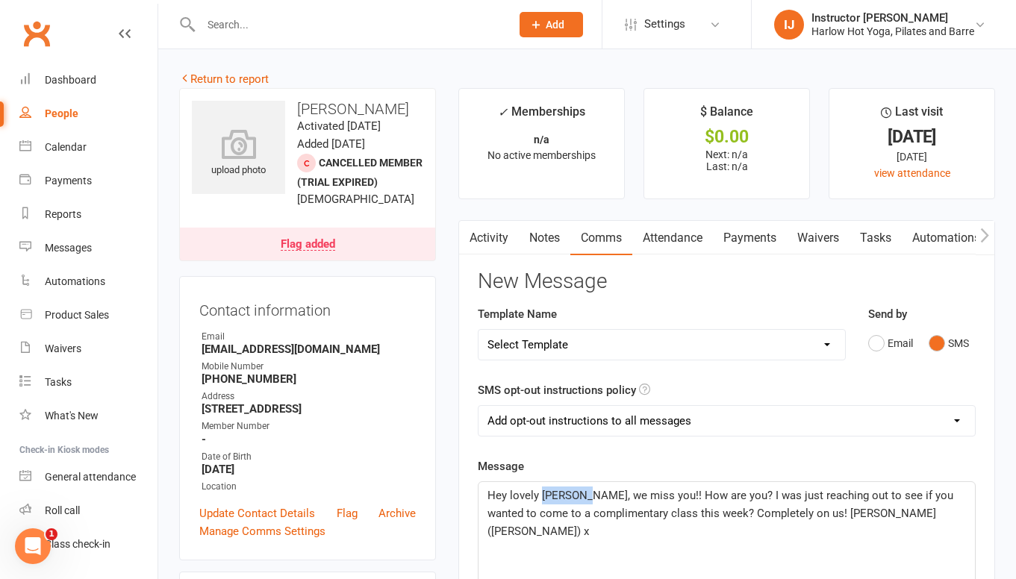
drag, startPoint x: 584, startPoint y: 493, endPoint x: 541, endPoint y: 492, distance: 43.3
click at [541, 493] on span "Hey lovely Charlene, we miss you!! How are you? I was just reaching out to see …" at bounding box center [721, 513] width 469 height 49
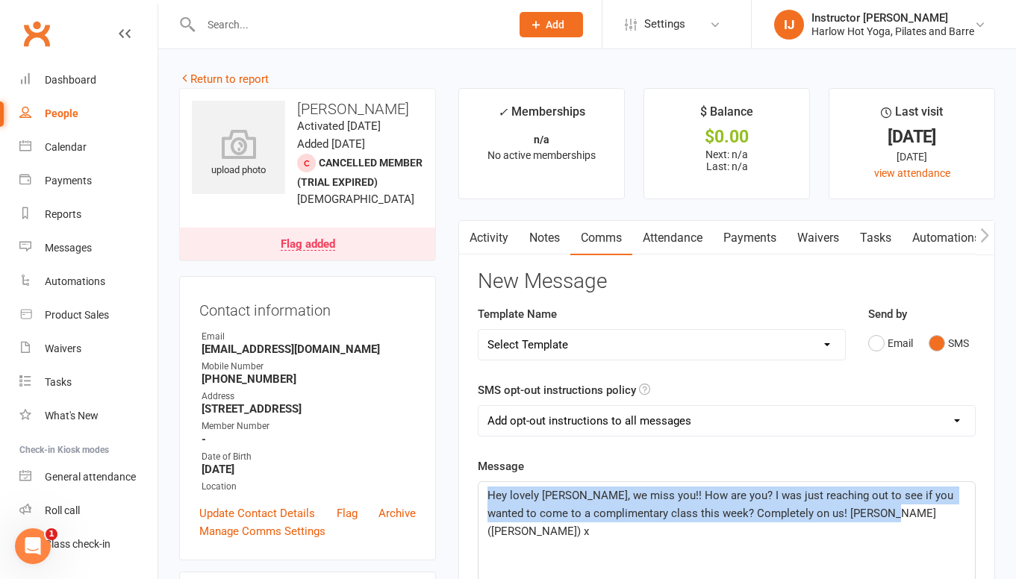
drag, startPoint x: 907, startPoint y: 521, endPoint x: 402, endPoint y: 466, distance: 507.6
copy span "Hey lovely Jessie, we miss you!! How are you? I was just reaching out to see if…"
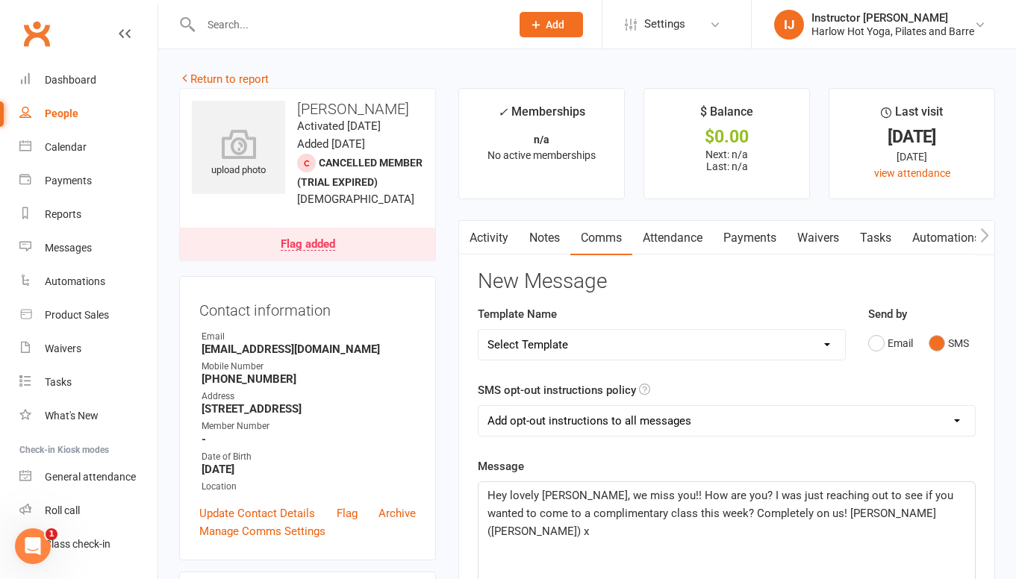
click at [614, 498] on span "Hey lovely Jessie, we miss you!! How are you? I was just reaching out to see if…" at bounding box center [721, 513] width 469 height 49
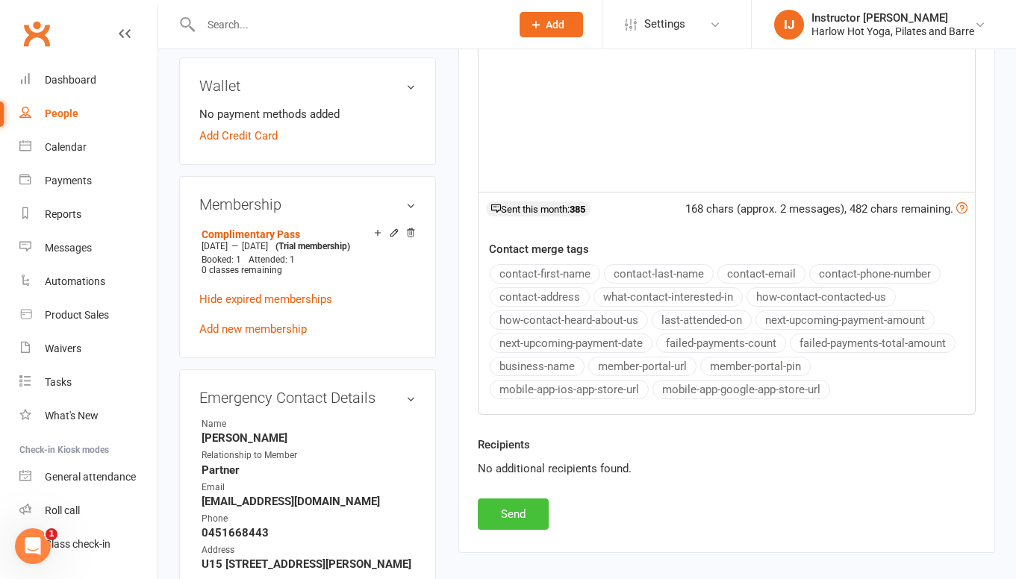
click at [522, 505] on button "Send" at bounding box center [513, 514] width 71 height 31
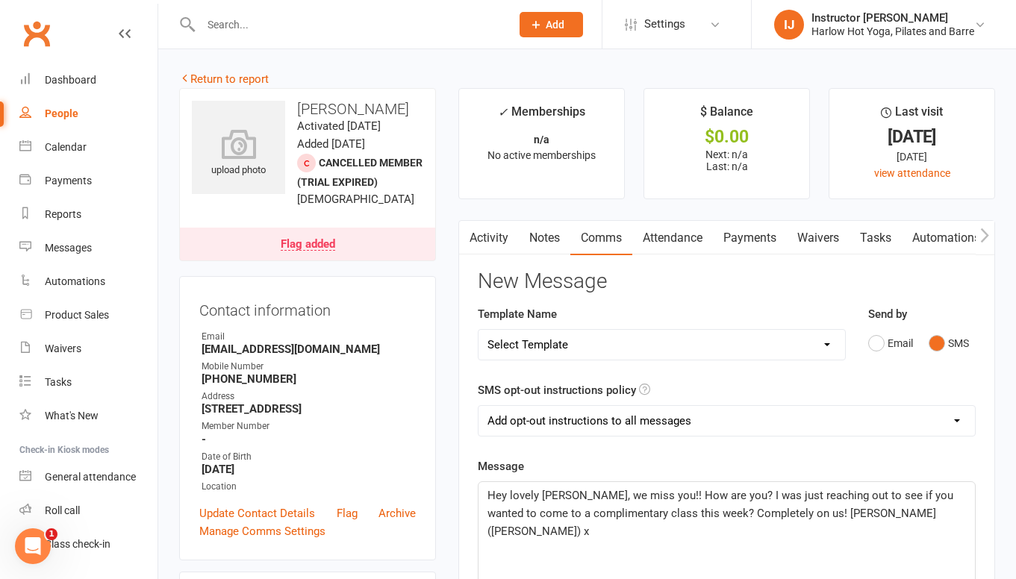
click at [526, 233] on link "Notes" at bounding box center [545, 238] width 52 height 34
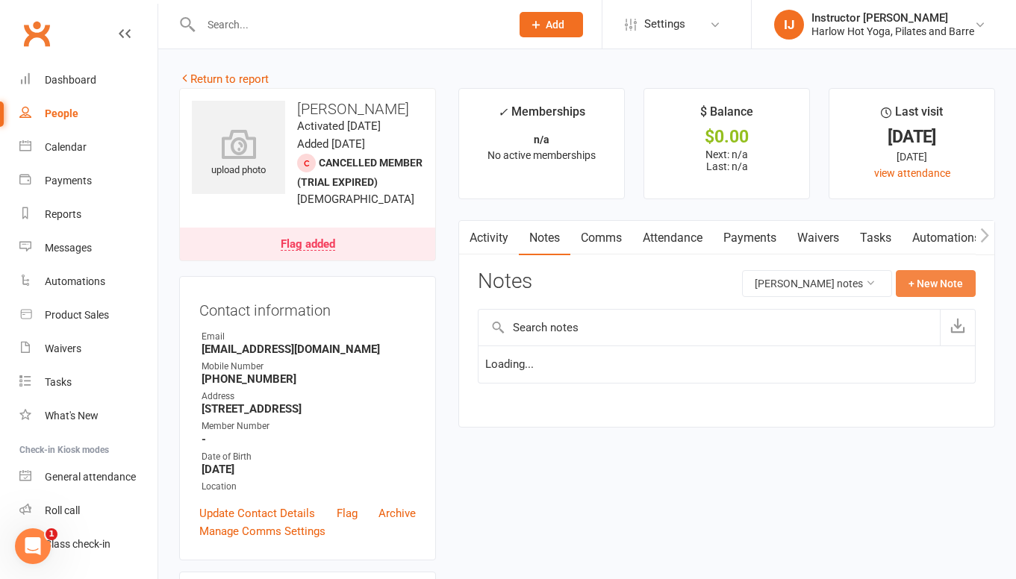
click at [958, 281] on button "+ New Note" at bounding box center [936, 283] width 80 height 27
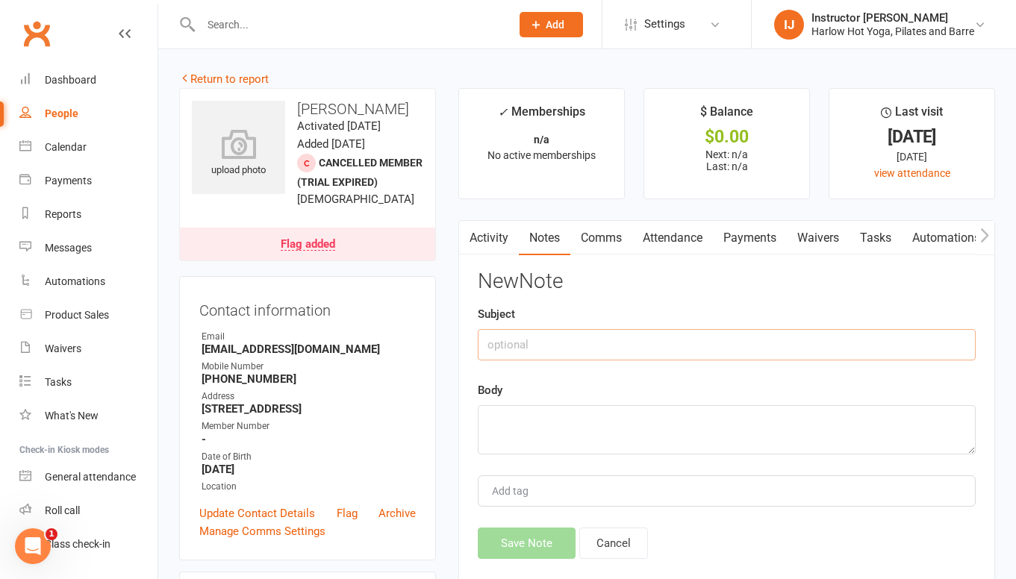
click at [658, 350] on input "text" at bounding box center [727, 344] width 498 height 31
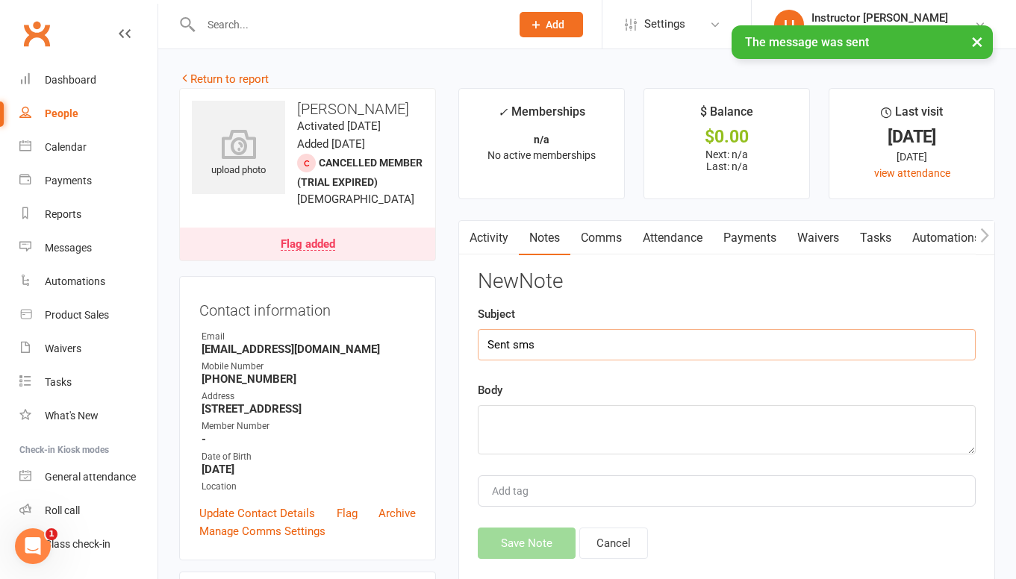
type input "Sent sms"
click at [619, 418] on textarea at bounding box center [727, 429] width 498 height 49
paste textarea "Hey lovely Jessie, we miss you!! How are you? I was just reaching out to see if…"
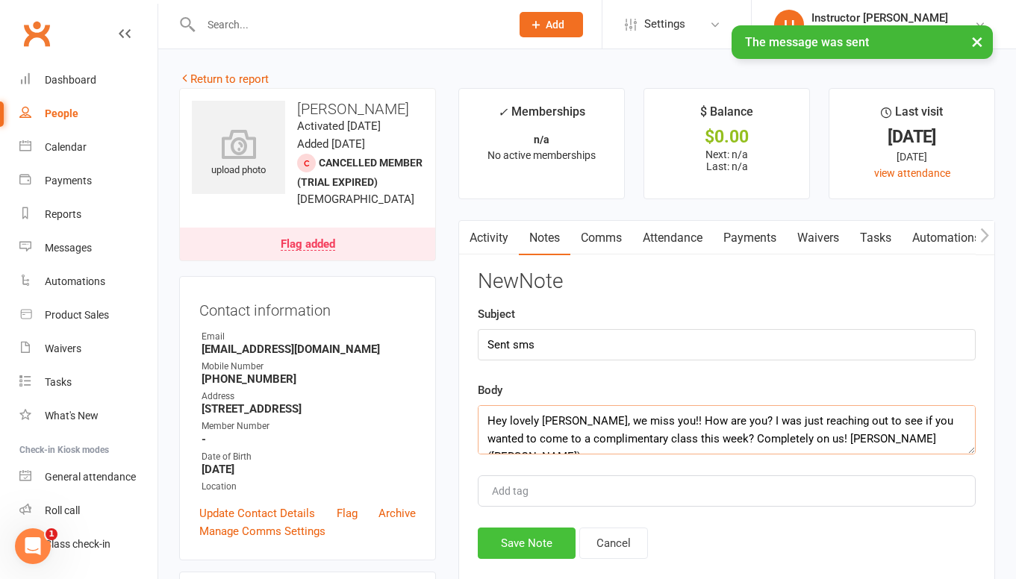
type textarea "Hey lovely Jessie, we miss you!! How are you? I was just reaching out to see if…"
click at [558, 532] on button "Save Note" at bounding box center [527, 543] width 98 height 31
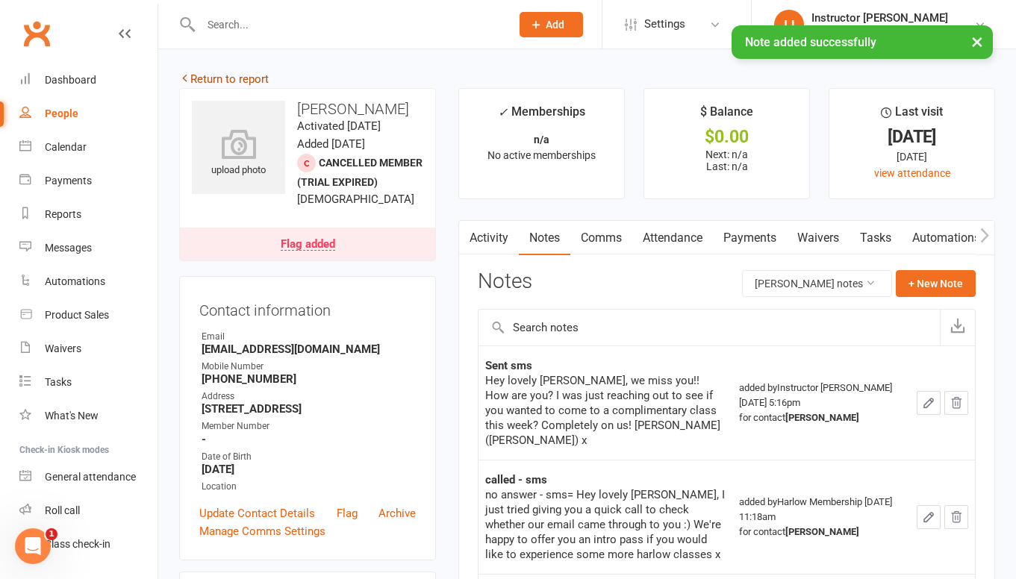
click at [222, 84] on link "Return to report" at bounding box center [224, 78] width 90 height 13
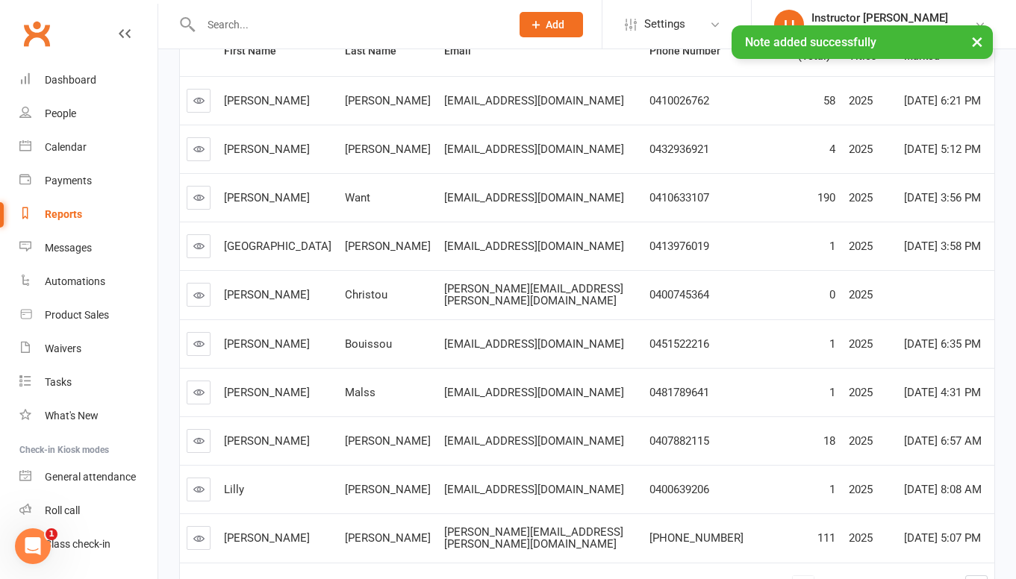
scroll to position [311, 0]
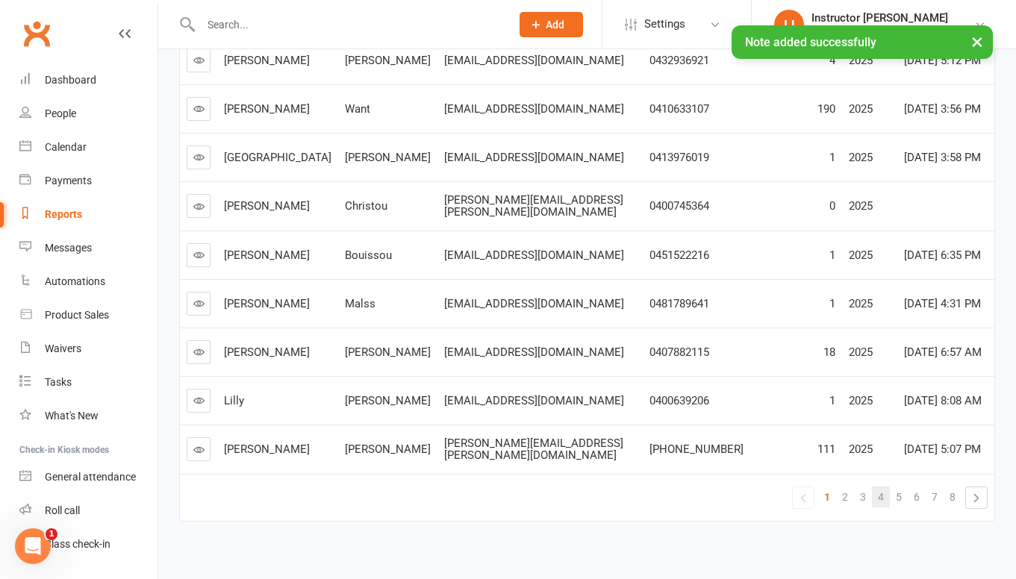
click at [887, 487] on link "4" at bounding box center [881, 497] width 18 height 21
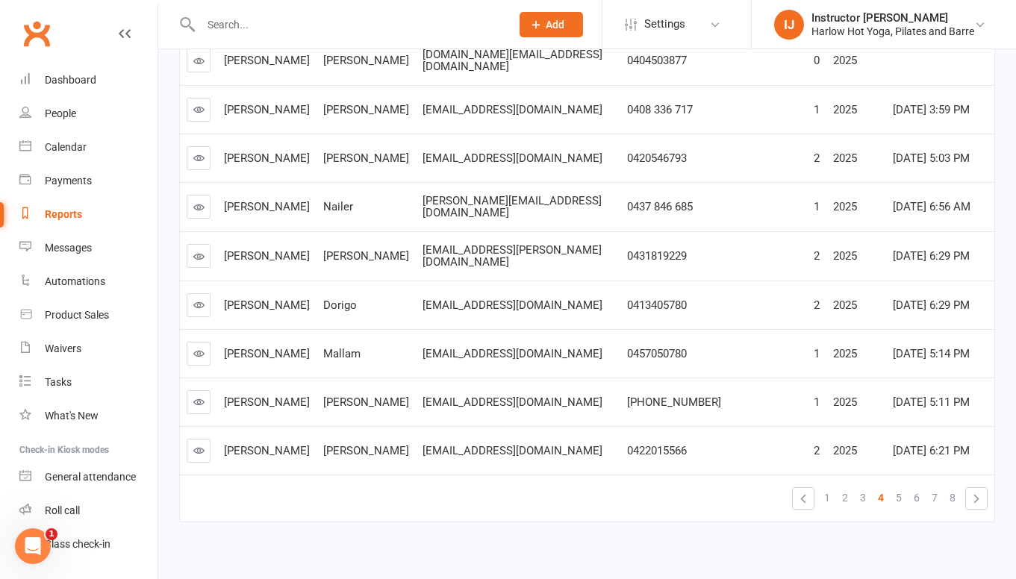
click at [194, 445] on icon at bounding box center [198, 450] width 11 height 11
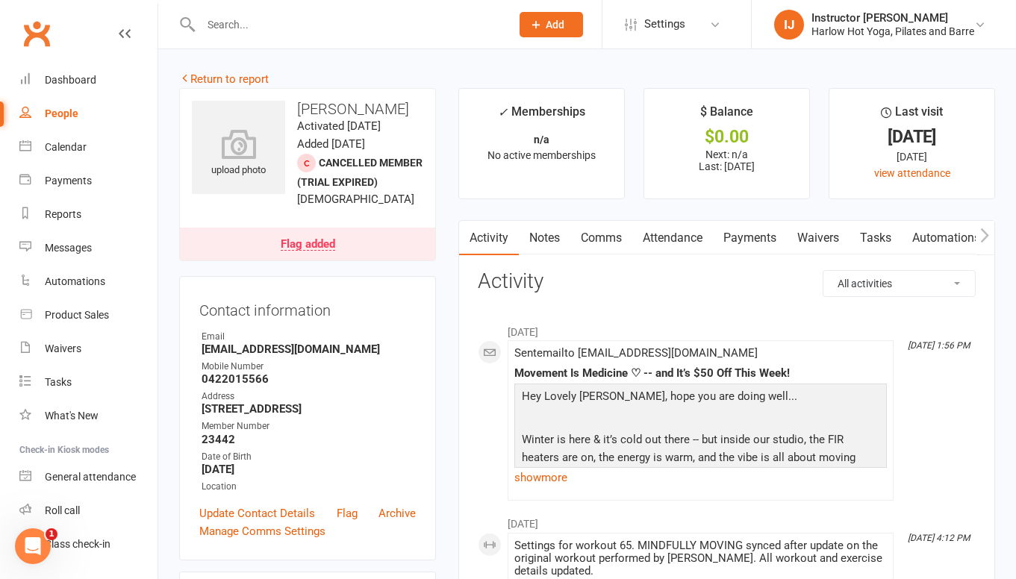
click at [548, 246] on link "Notes" at bounding box center [545, 238] width 52 height 34
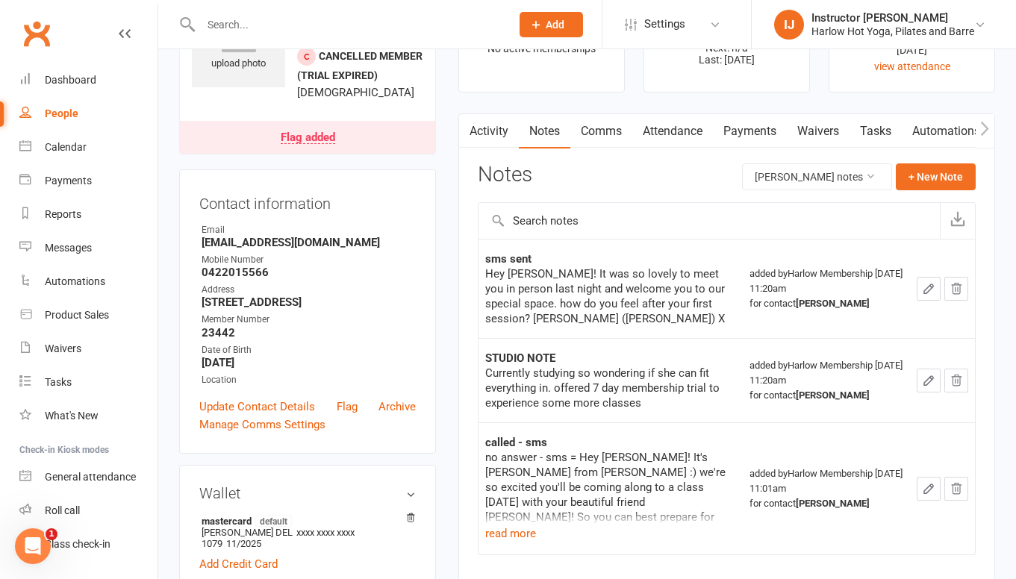
scroll to position [52, 0]
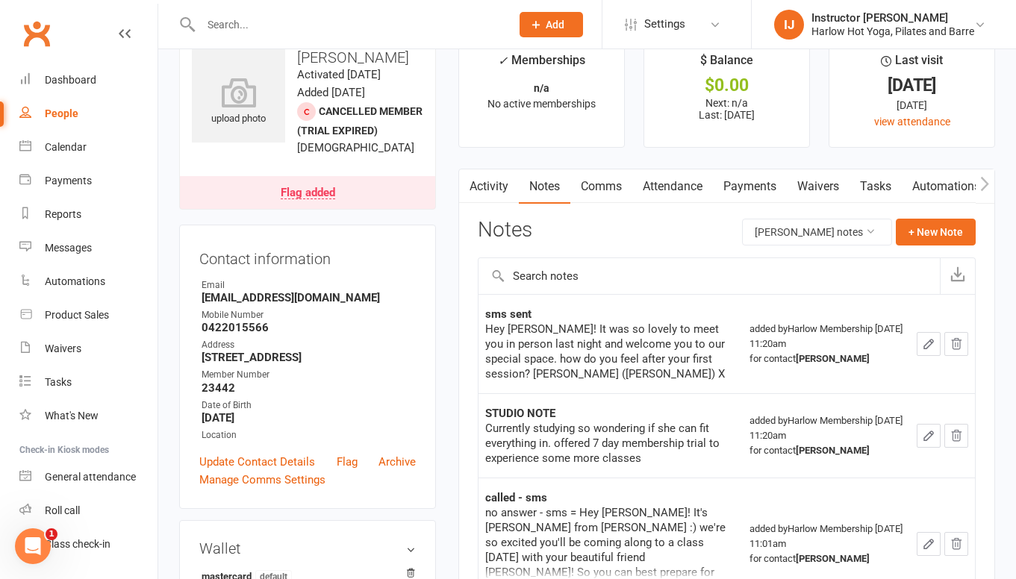
click at [605, 194] on link "Comms" at bounding box center [601, 186] width 62 height 34
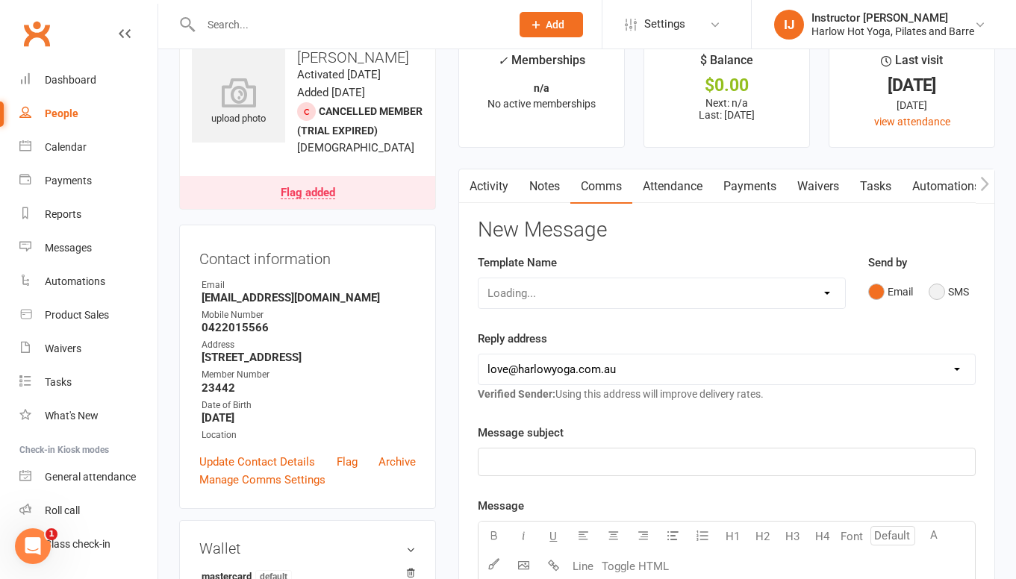
click at [931, 290] on button "SMS" at bounding box center [949, 292] width 40 height 28
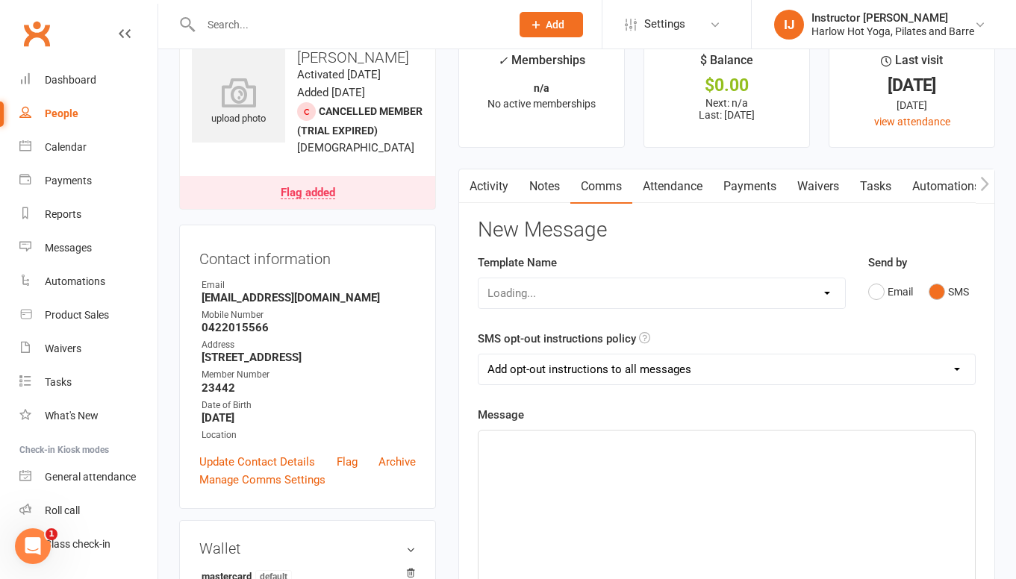
click at [707, 502] on div "﻿" at bounding box center [726, 543] width 496 height 224
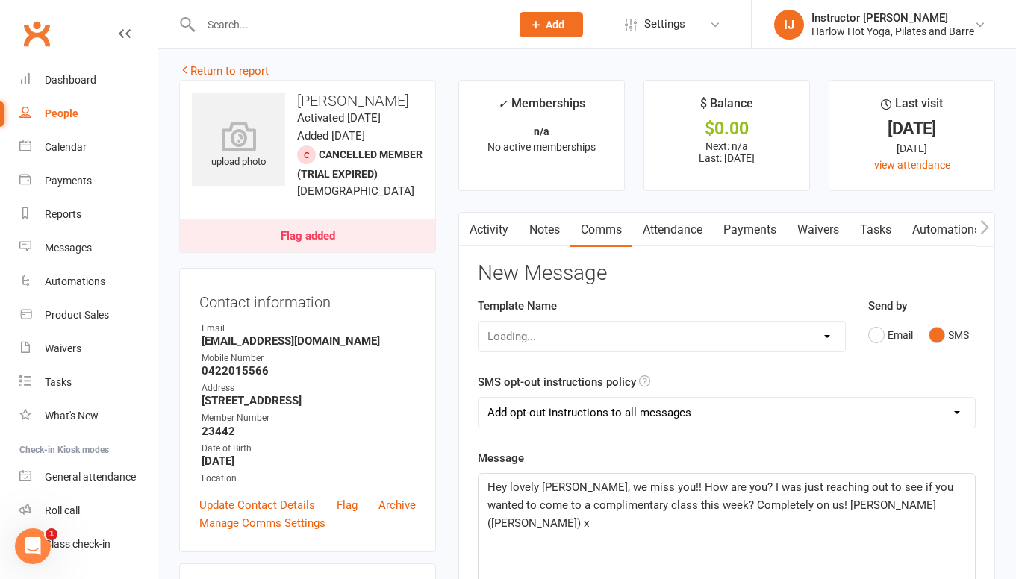
scroll to position [3, 0]
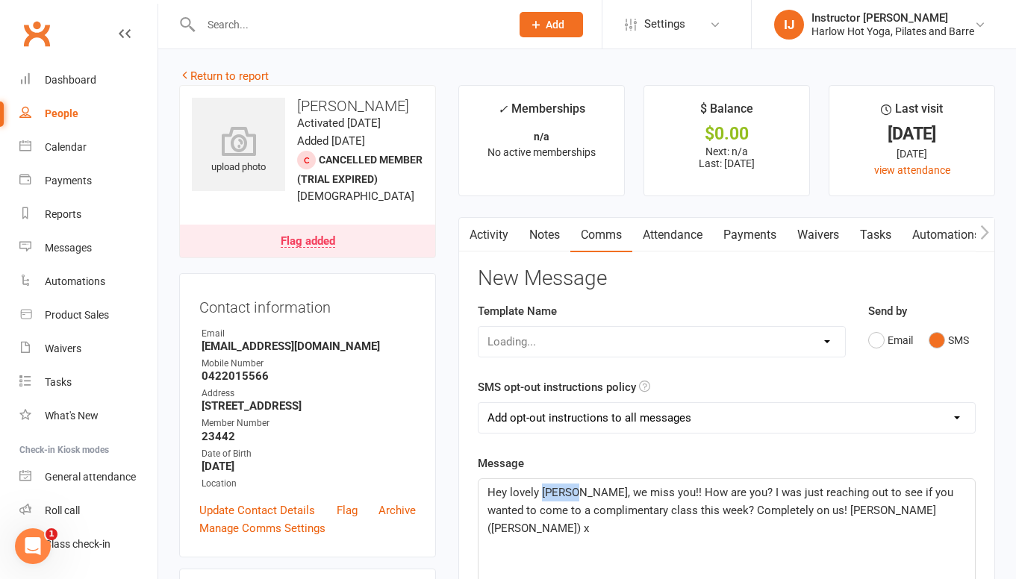
drag, startPoint x: 573, startPoint y: 493, endPoint x: 543, endPoint y: 492, distance: 29.9
click at [543, 492] on span "Hey lovely Jessie, we miss you!! How are you? I was just reaching out to see if…" at bounding box center [721, 510] width 469 height 49
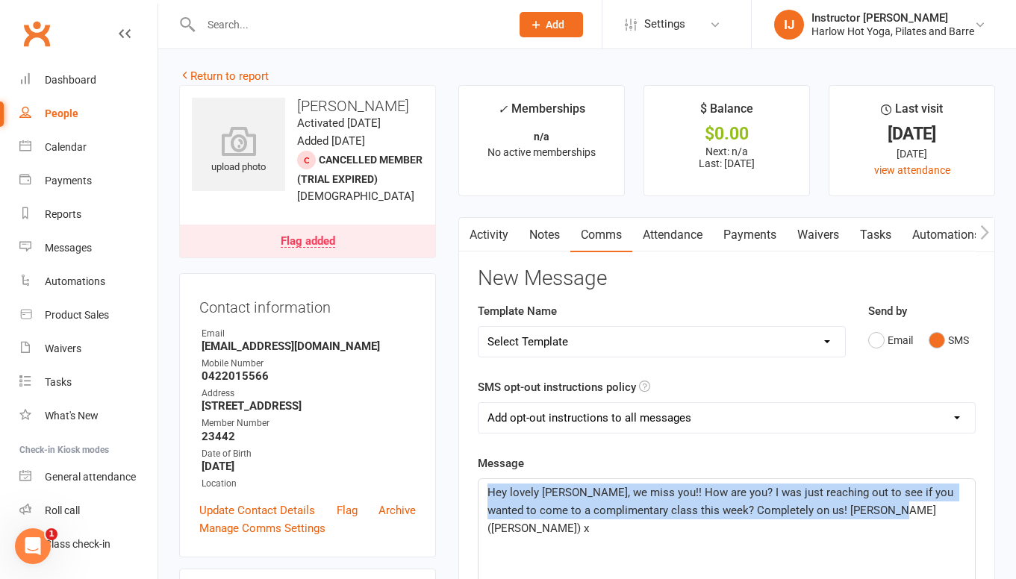
drag, startPoint x: 876, startPoint y: 515, endPoint x: 451, endPoint y: 434, distance: 433.2
click at [451, 434] on main "✓ Memberships n/a No active memberships $ Balance $0.00 Next: n/a Last: 11 Nov …" at bounding box center [726, 582] width 559 height 994
copy span "Hey lovely Martina, we miss you!! How are you? I was just reaching out to see i…"
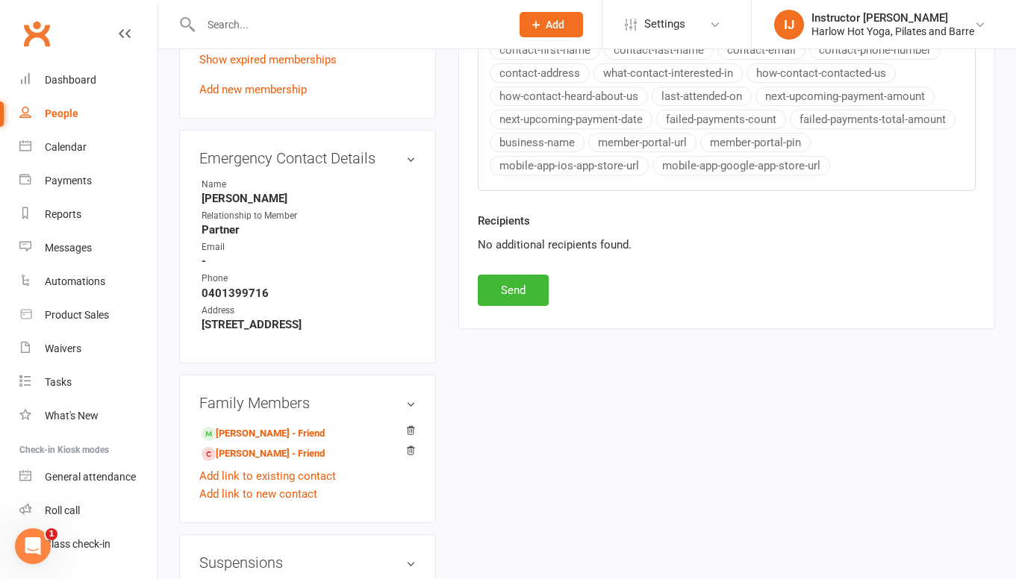
scroll to position [803, 0]
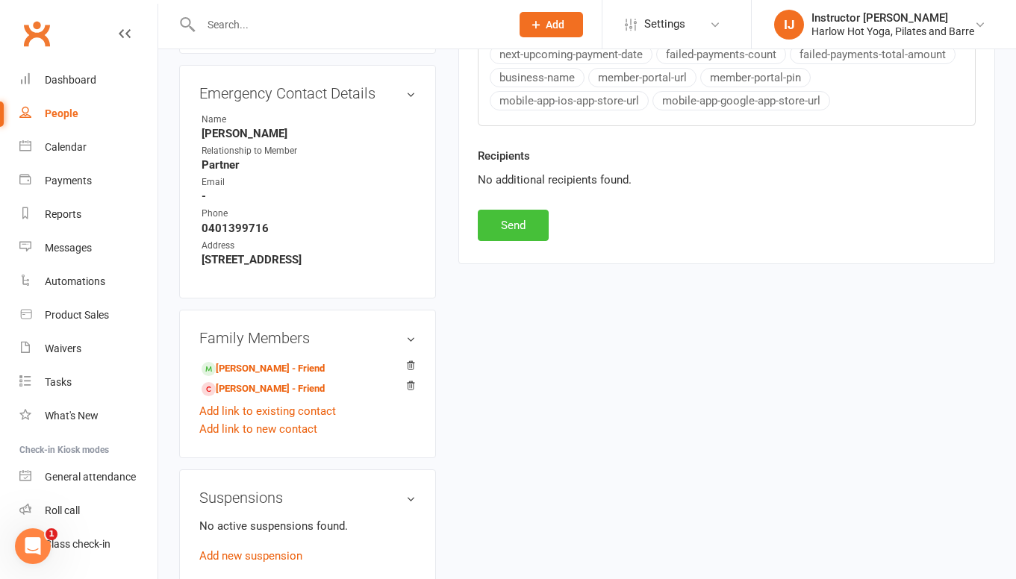
click at [497, 211] on button "Send" at bounding box center [513, 225] width 71 height 31
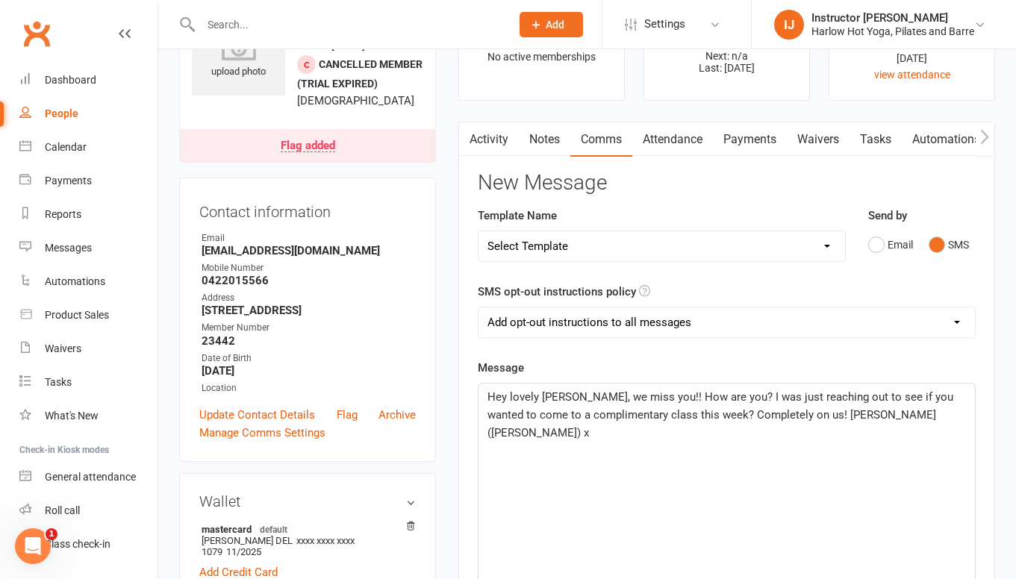
scroll to position [0, 0]
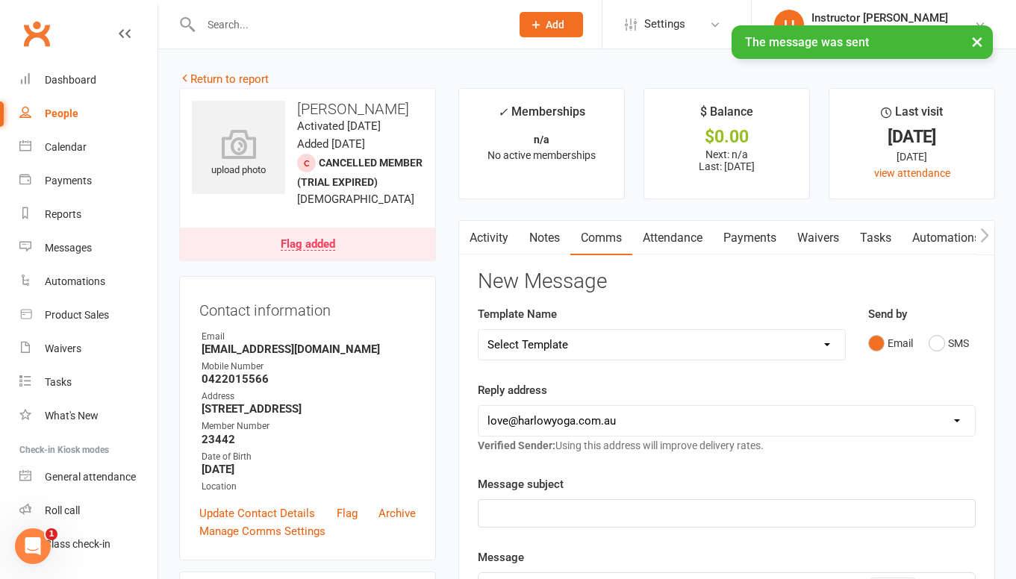
click at [535, 238] on link "Notes" at bounding box center [545, 238] width 52 height 34
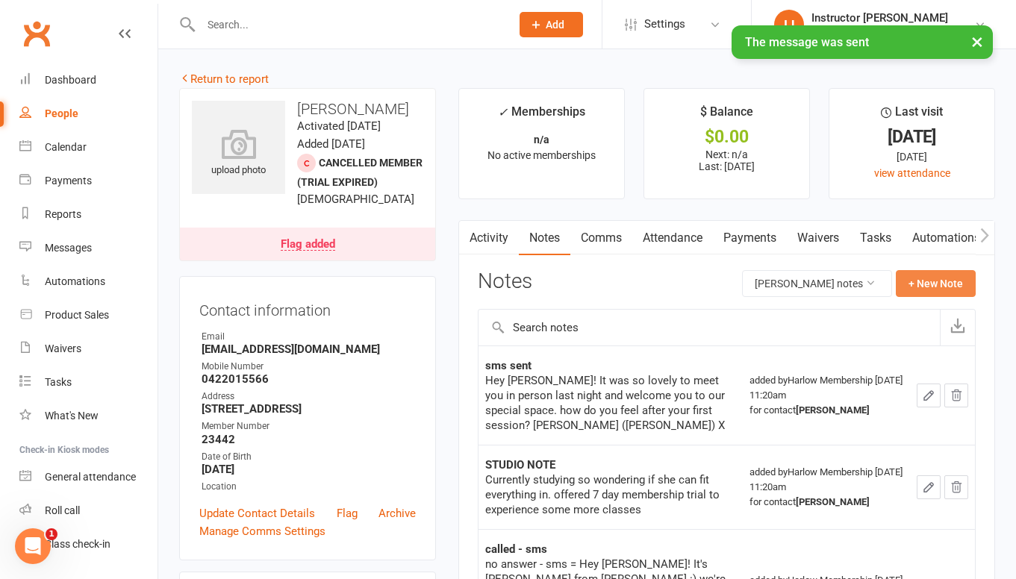
click at [919, 281] on button "+ New Note" at bounding box center [936, 283] width 80 height 27
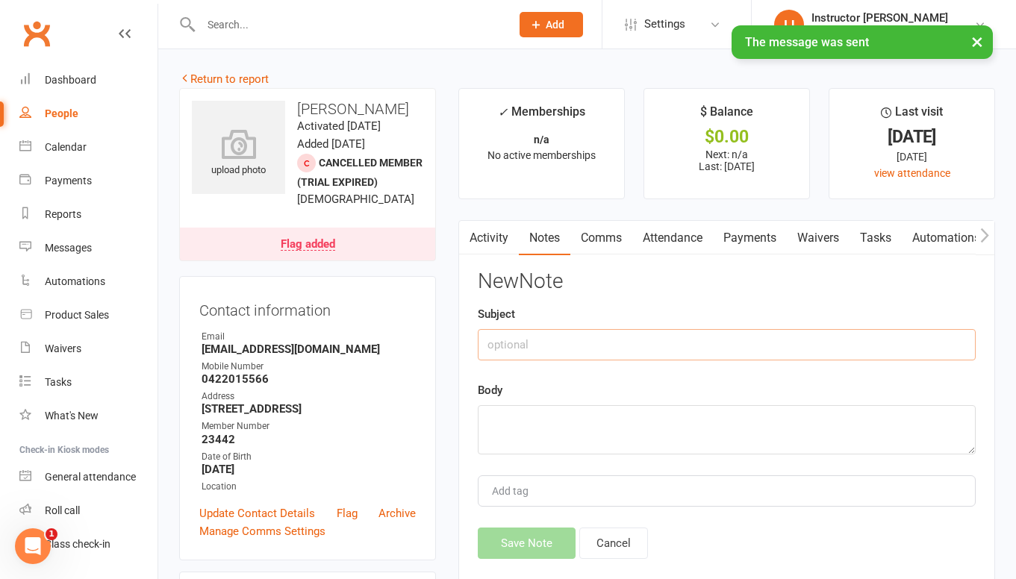
click at [671, 353] on input "text" at bounding box center [727, 344] width 498 height 31
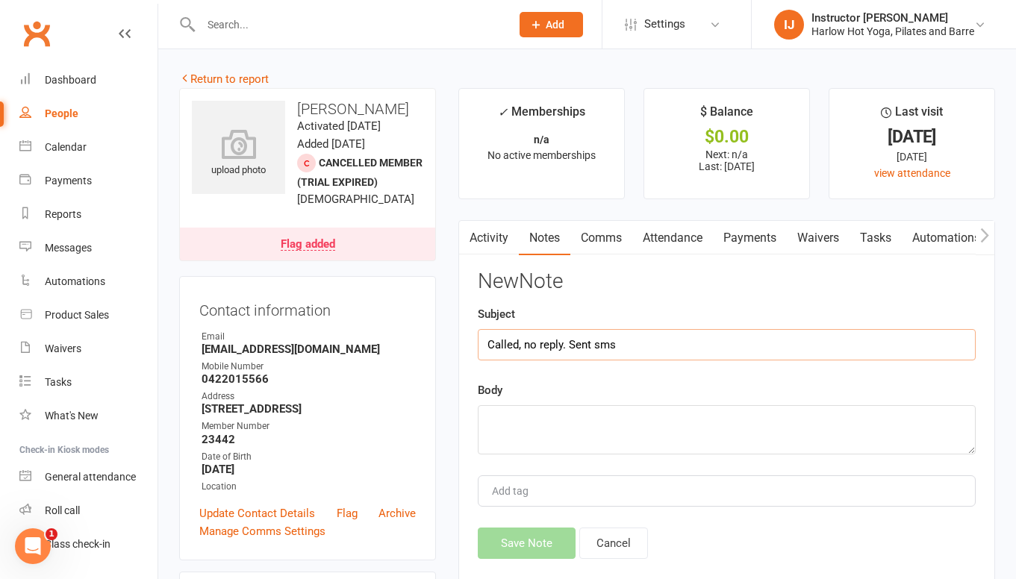
type input "Called, no reply. Sent sms"
click at [617, 437] on textarea at bounding box center [727, 429] width 498 height 49
paste textarea "Hey lovely Martina, we miss you!! How are you? I was just reaching out to see i…"
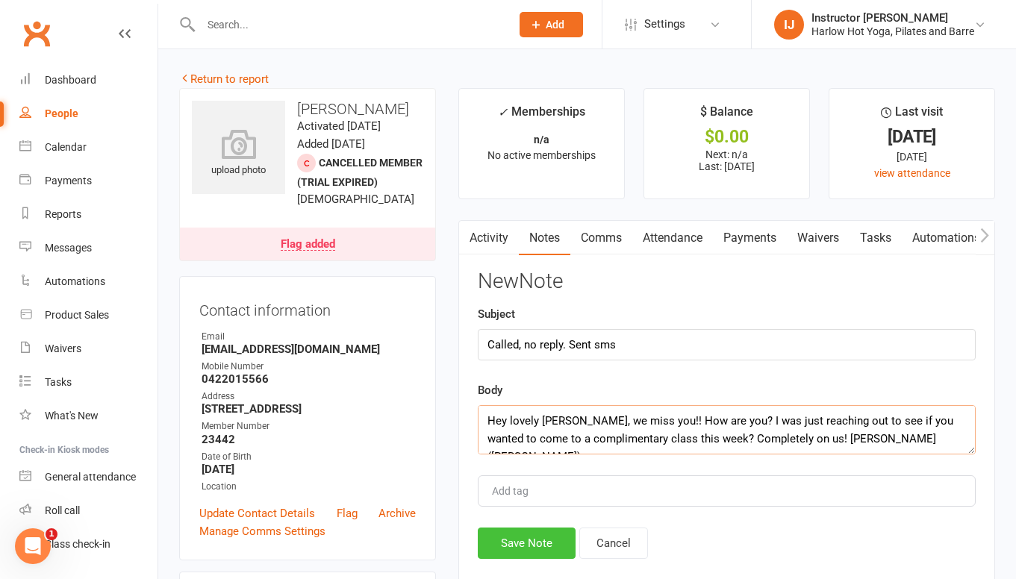
type textarea "Hey lovely Martina, we miss you!! How are you? I was just reaching out to see i…"
click at [556, 550] on button "Save Note" at bounding box center [527, 543] width 98 height 31
click at [527, 558] on div "Save Note Cancel" at bounding box center [727, 543] width 498 height 31
click at [527, 548] on div "Save Note Cancel" at bounding box center [727, 543] width 498 height 31
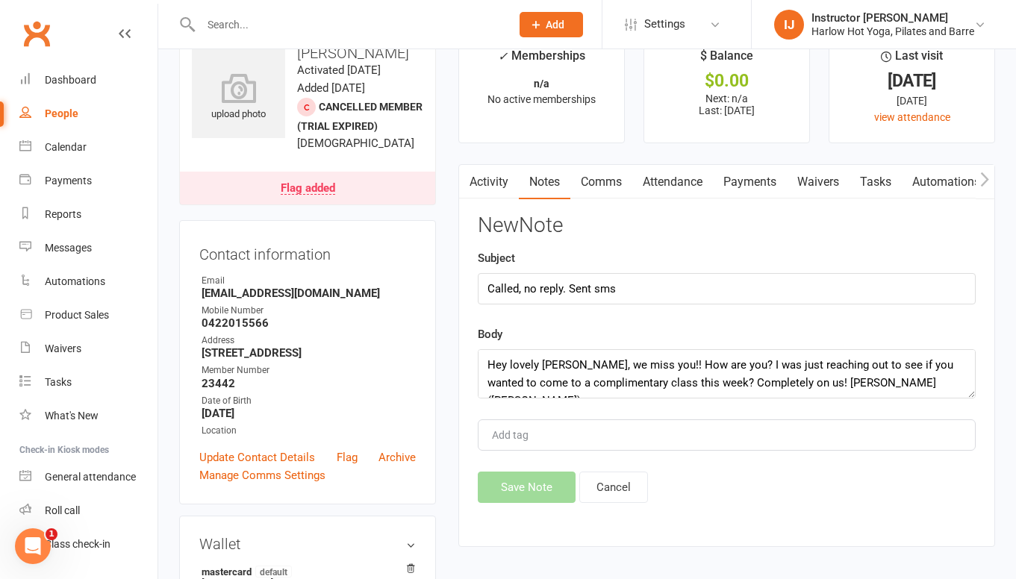
scroll to position [73, 0]
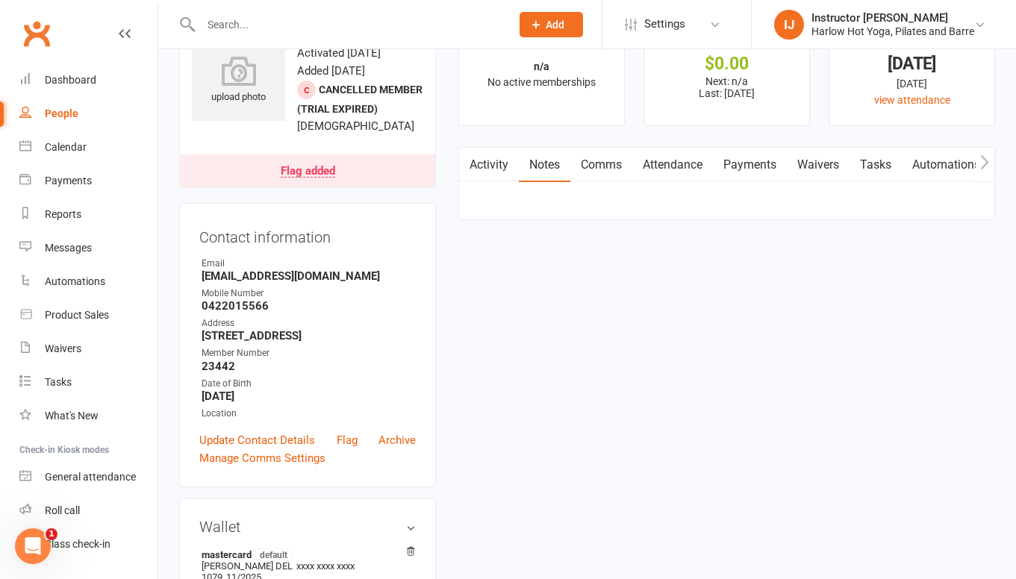
click at [612, 169] on link "Comms" at bounding box center [601, 165] width 62 height 34
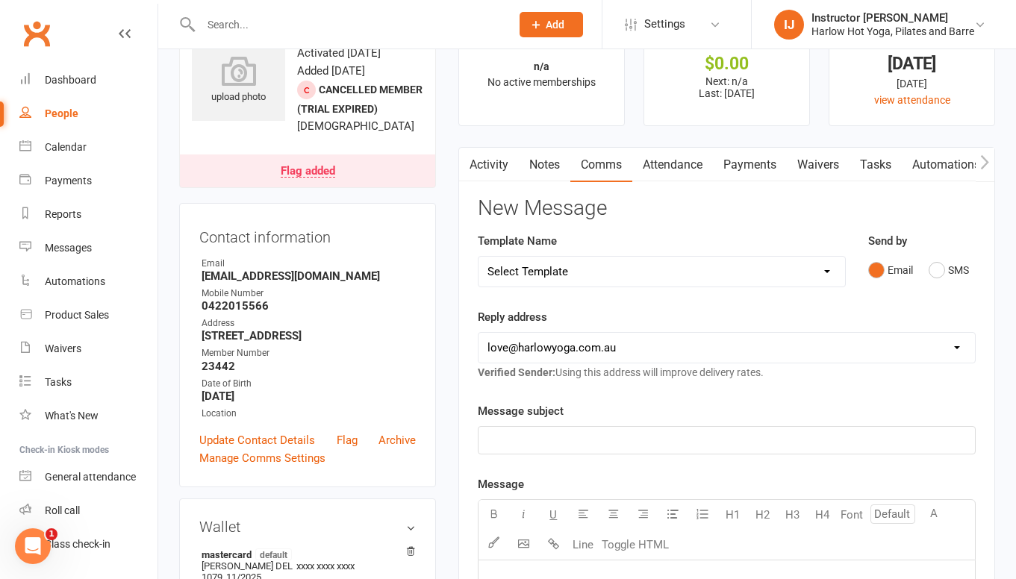
click at [493, 169] on link "Activity" at bounding box center [489, 165] width 60 height 34
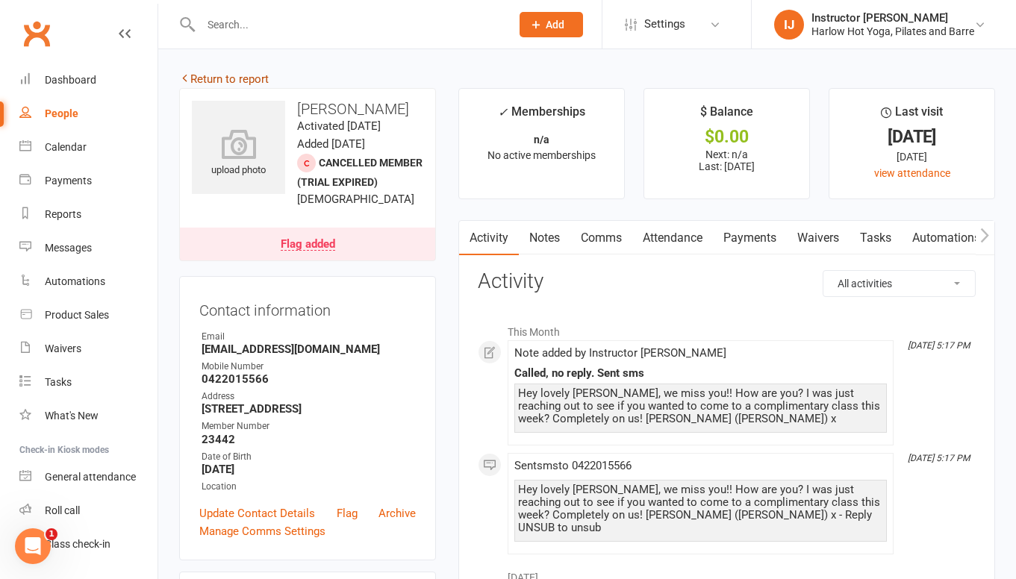
click at [222, 81] on link "Return to report" at bounding box center [224, 78] width 90 height 13
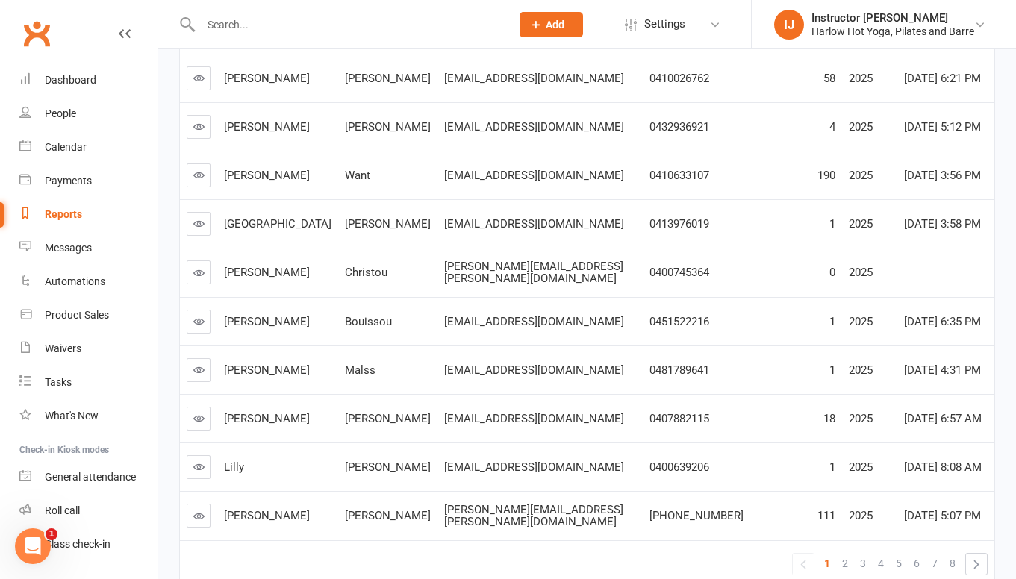
scroll to position [311, 0]
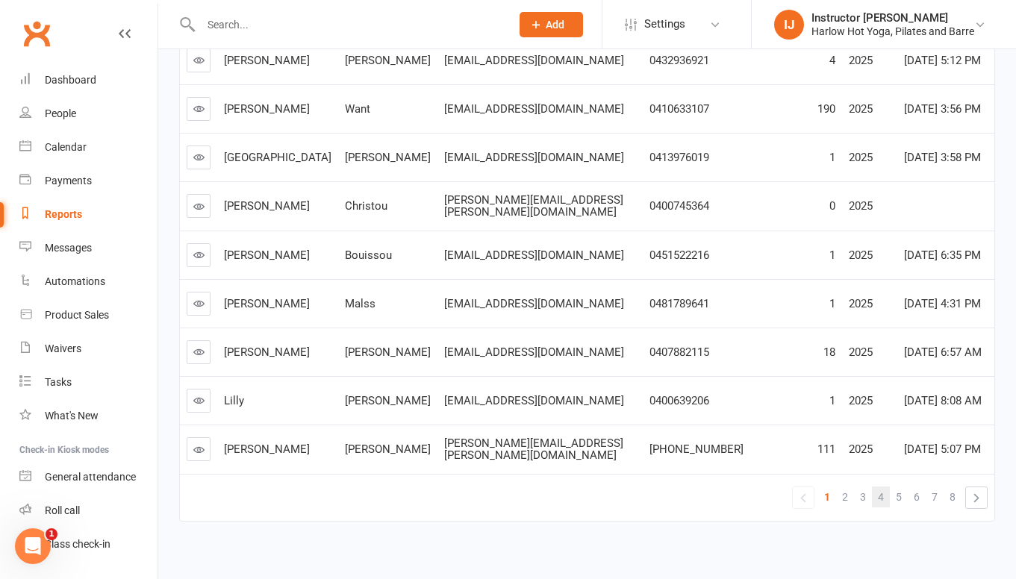
click at [880, 487] on span "4" at bounding box center [881, 497] width 6 height 21
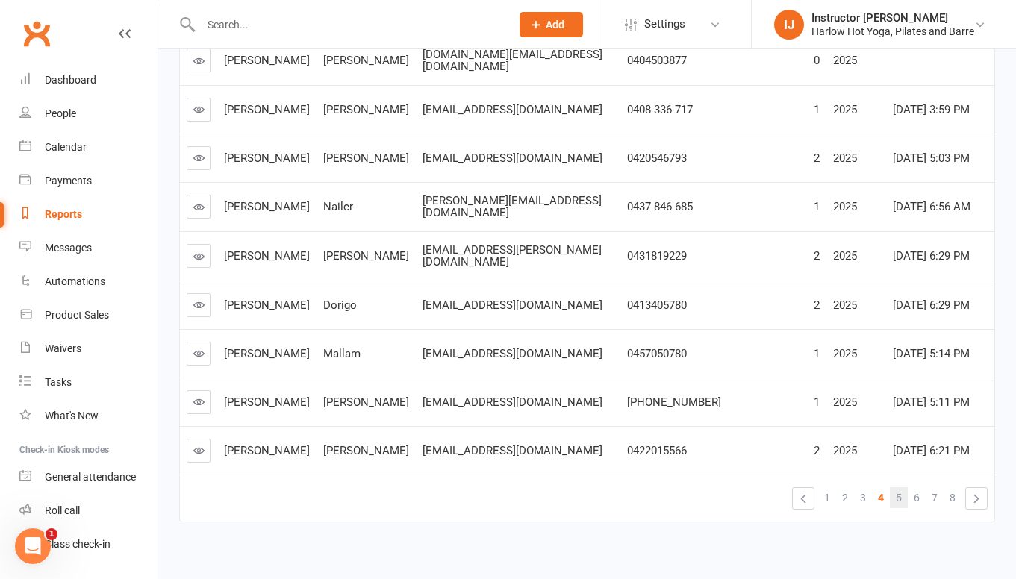
click at [900, 487] on span "5" at bounding box center [899, 497] width 6 height 21
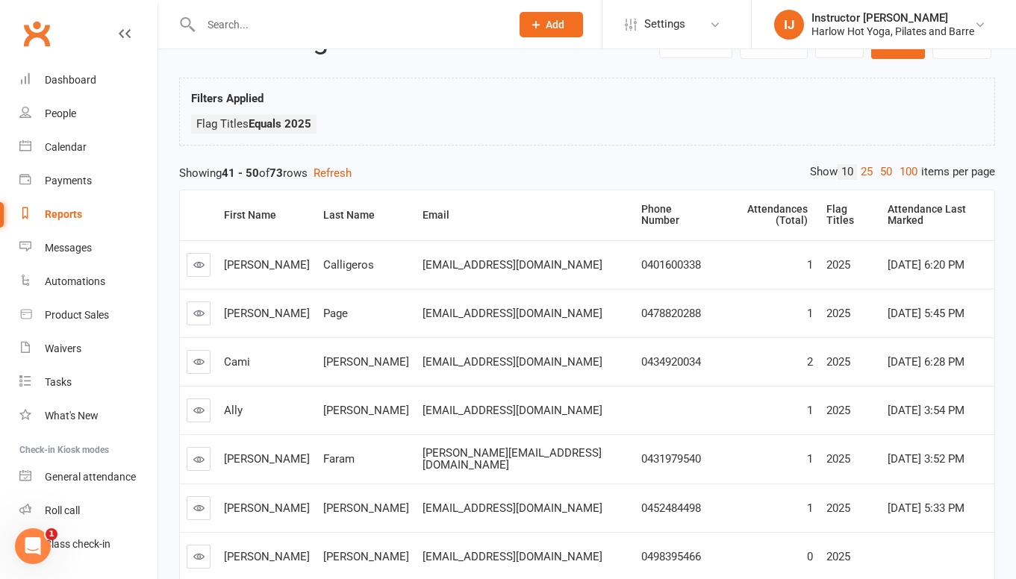
scroll to position [7, 0]
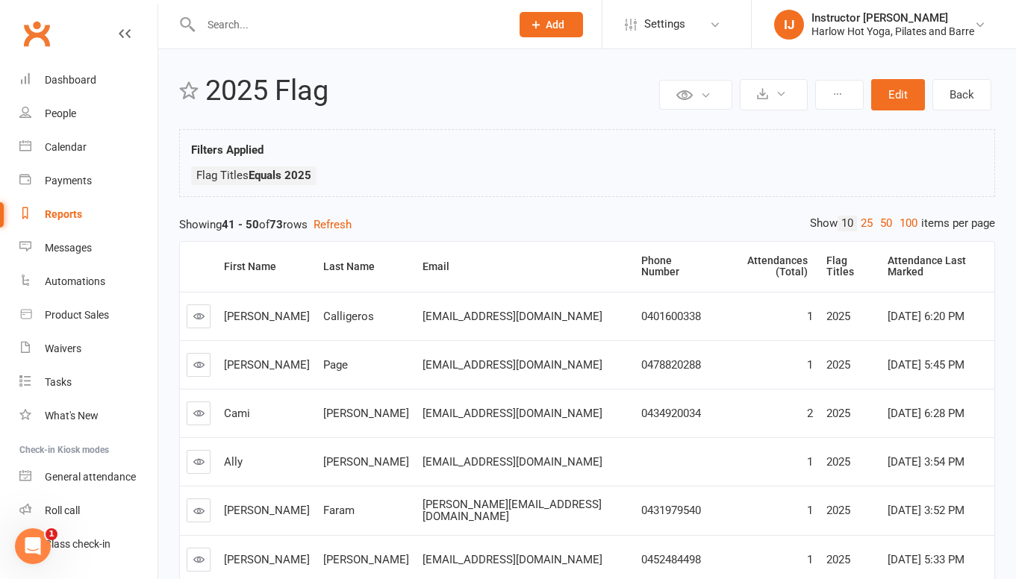
click at [193, 305] on link at bounding box center [199, 317] width 24 height 24
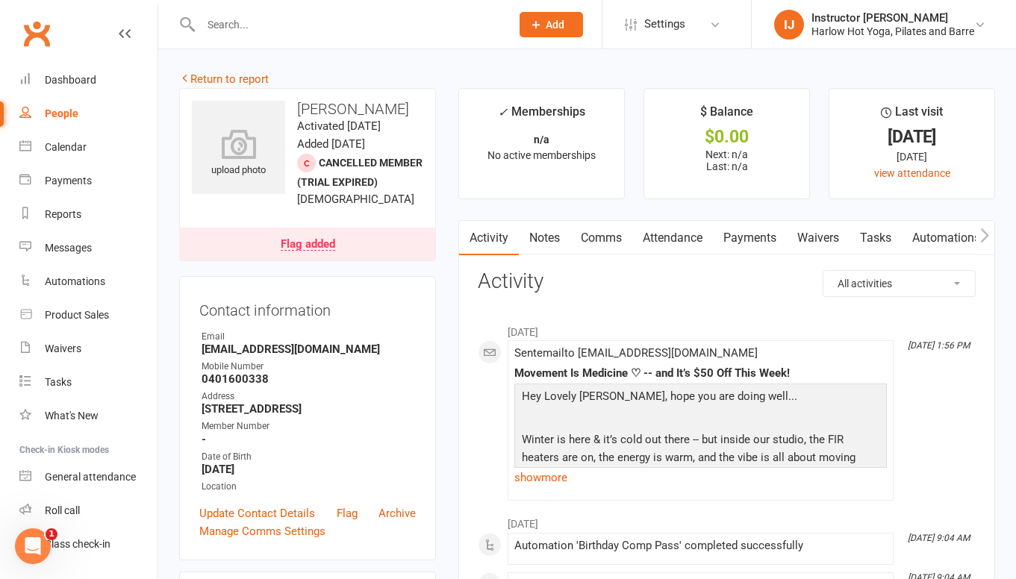
click at [549, 249] on link "Notes" at bounding box center [545, 238] width 52 height 34
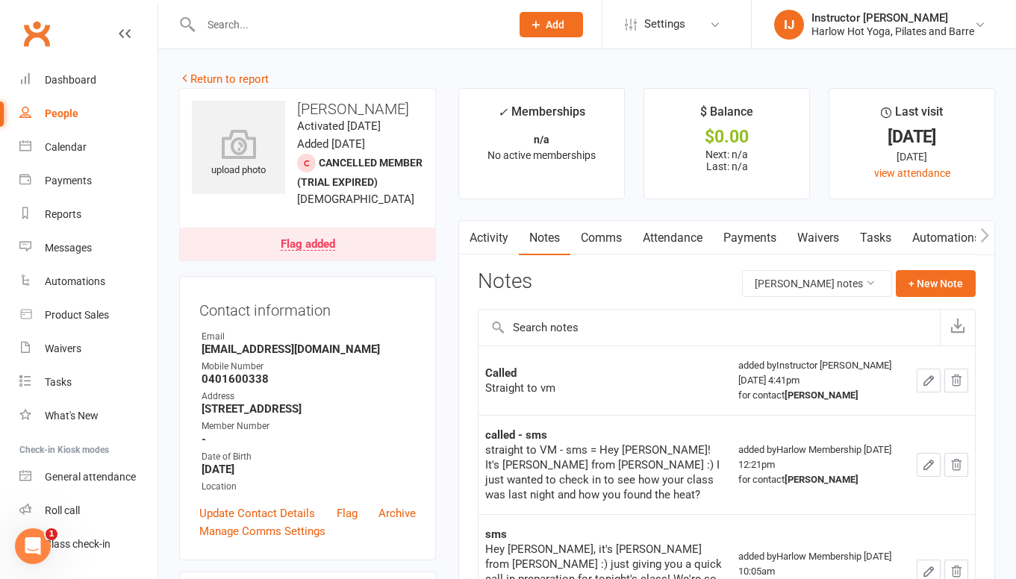
click at [596, 234] on link "Comms" at bounding box center [601, 238] width 62 height 34
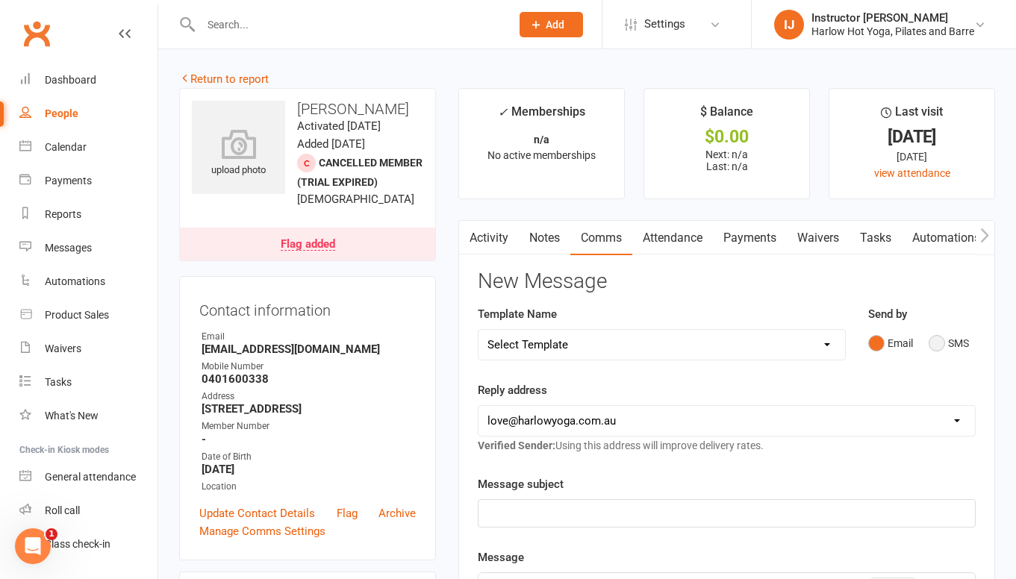
click at [931, 341] on button "SMS" at bounding box center [949, 343] width 40 height 28
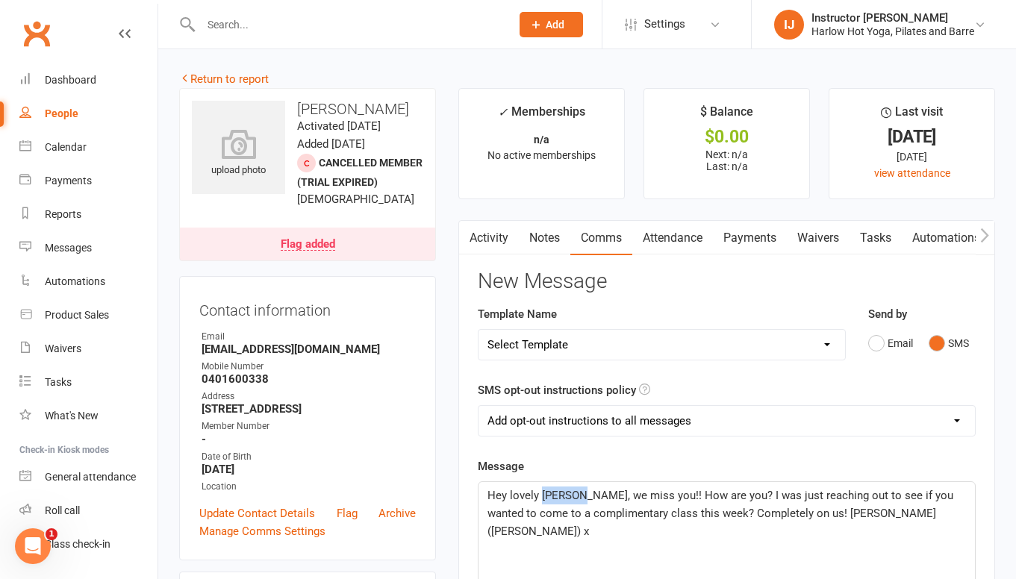
drag, startPoint x: 578, startPoint y: 495, endPoint x: 544, endPoint y: 492, distance: 33.7
click at [544, 492] on span "Hey lovely Martina, we miss you!! How are you? I was just reaching out to see i…" at bounding box center [721, 513] width 469 height 49
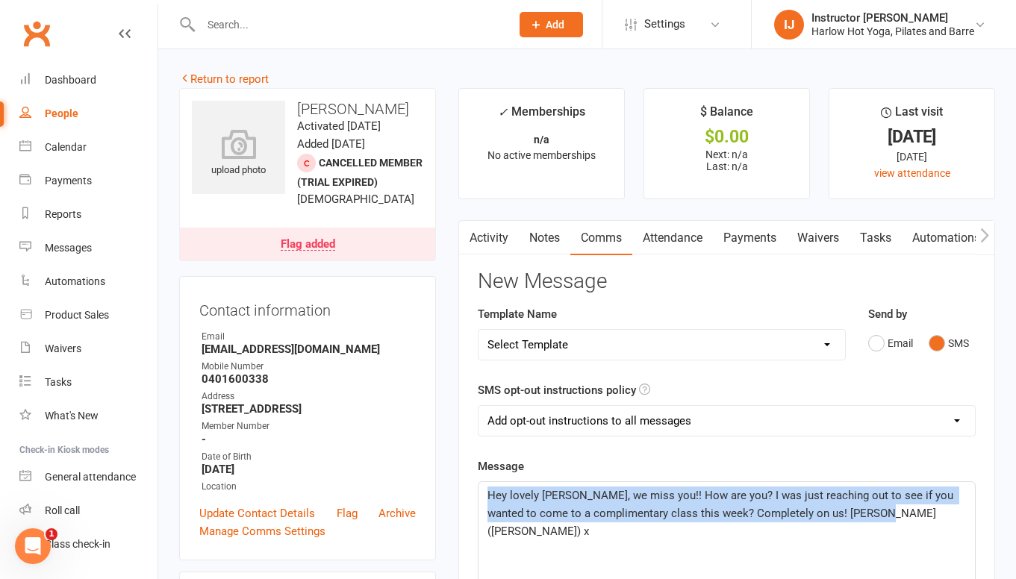
drag, startPoint x: 893, startPoint y: 522, endPoint x: 576, endPoint y: 479, distance: 319.4
copy span "Hey lovely Renee, we miss you!! How are you? I was just reaching out to see if …"
click at [596, 510] on span "Hey lovely Renee, we miss you!! How are you? I was just reaching out to see if …" at bounding box center [721, 513] width 469 height 49
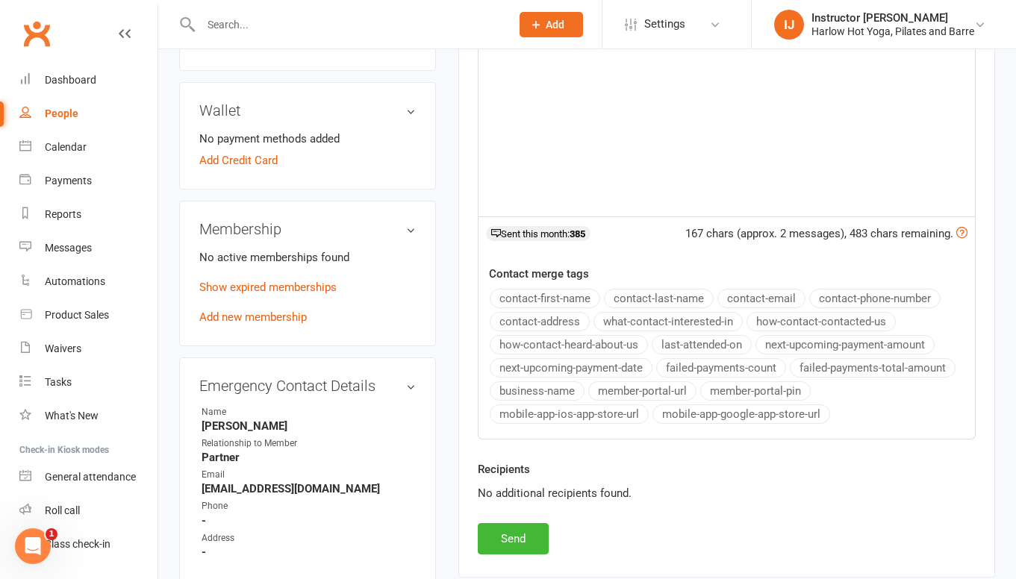
scroll to position [490, 0]
click at [533, 529] on button "Send" at bounding box center [513, 538] width 71 height 31
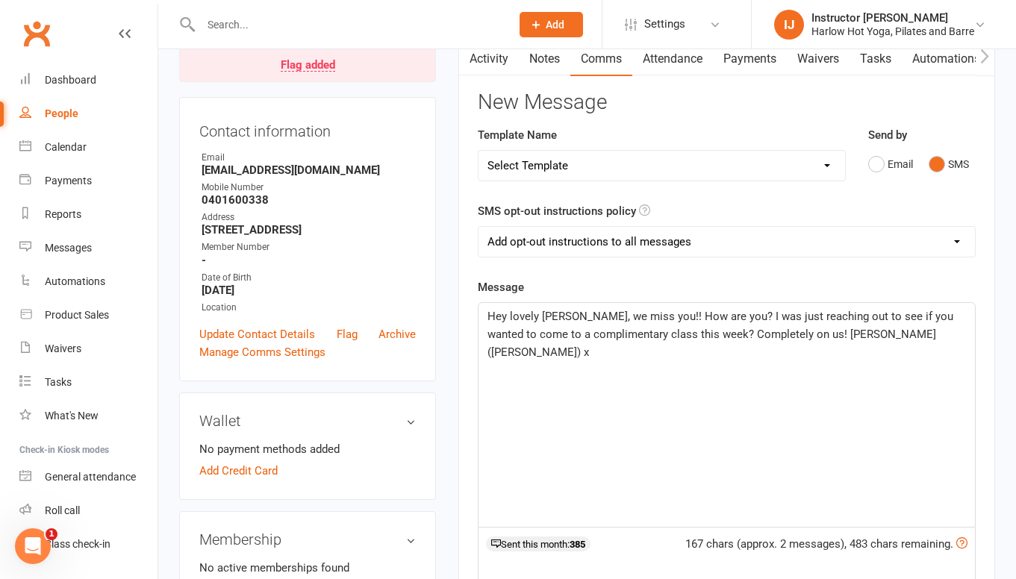
scroll to position [52, 0]
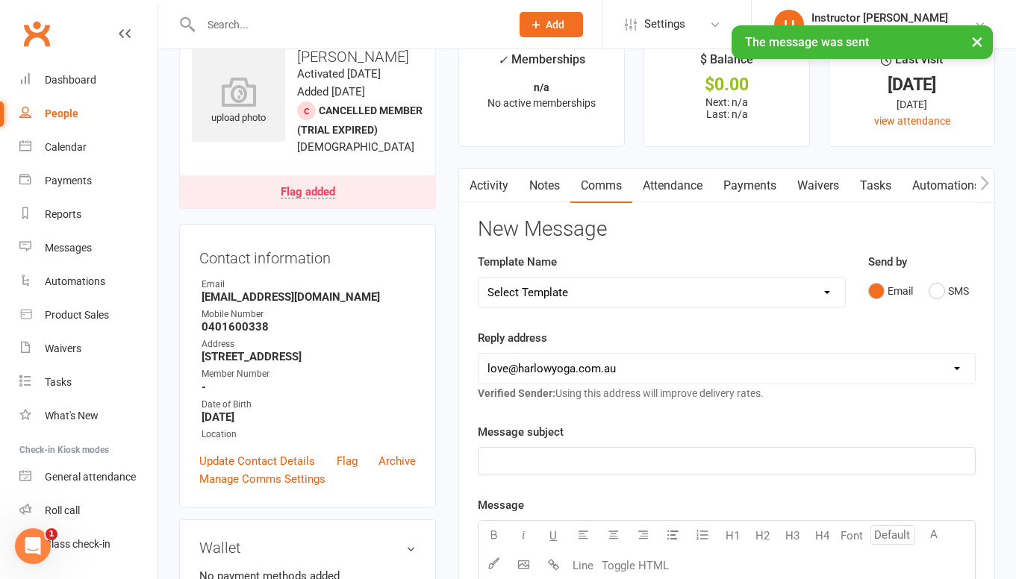
click at [537, 180] on link "Notes" at bounding box center [545, 186] width 52 height 34
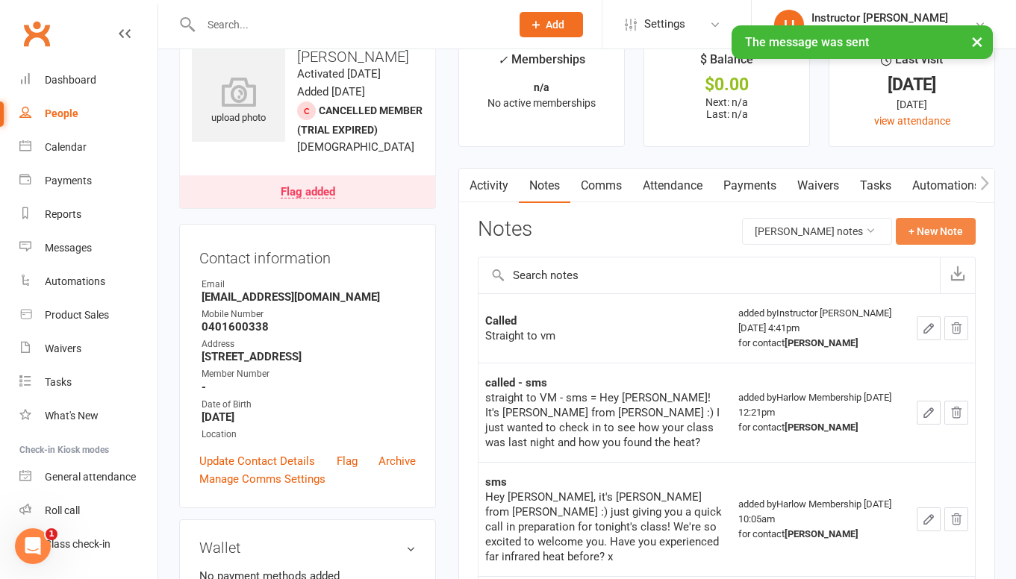
click at [968, 232] on button "+ New Note" at bounding box center [936, 231] width 80 height 27
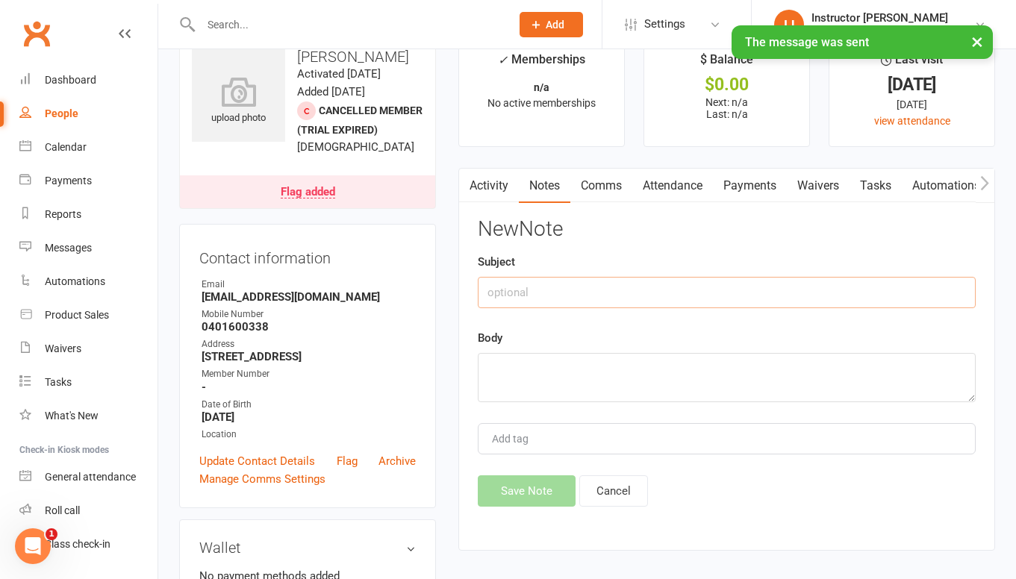
click at [749, 291] on input "text" at bounding box center [727, 292] width 498 height 31
type input "Sent sms"
click at [693, 387] on textarea at bounding box center [727, 377] width 498 height 49
paste textarea "Hey lovely Renee, we miss you!! How are you? I was just reaching out to see if …"
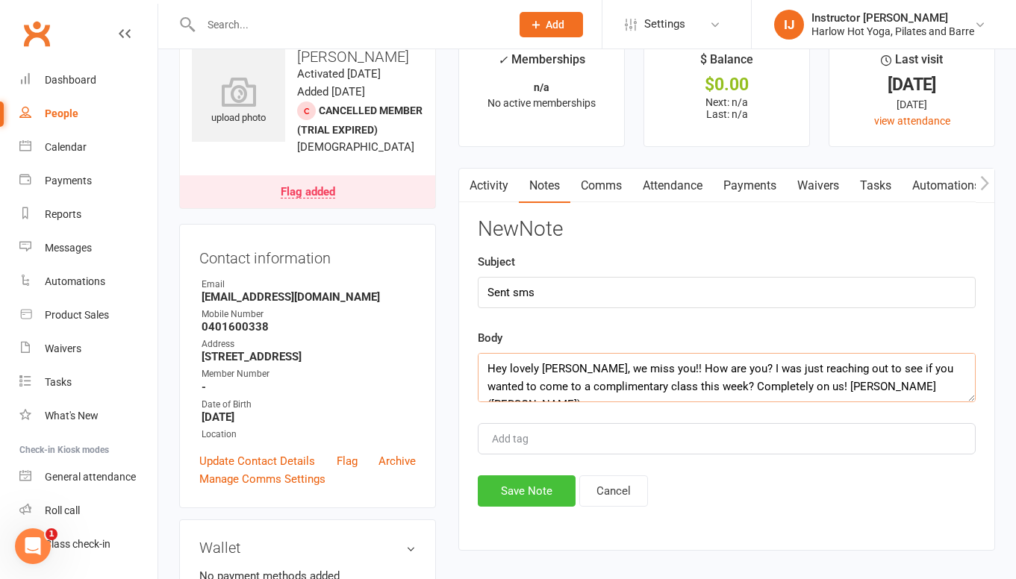
type textarea "Hey lovely Renee, we miss you!! How are you? I was just reaching out to see if …"
click at [558, 487] on button "Save Note" at bounding box center [527, 491] width 98 height 31
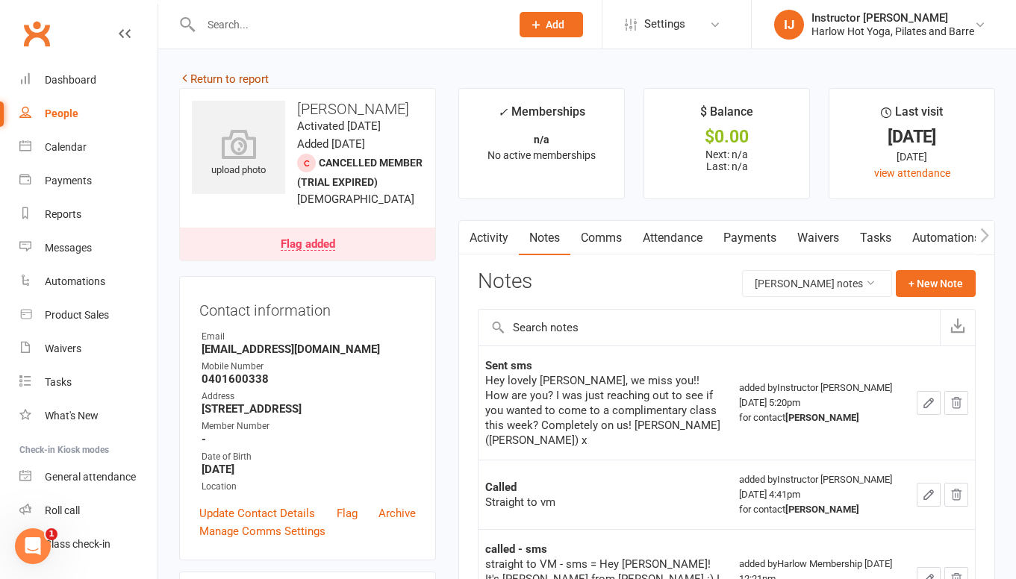
click at [234, 81] on link "Return to report" at bounding box center [224, 78] width 90 height 13
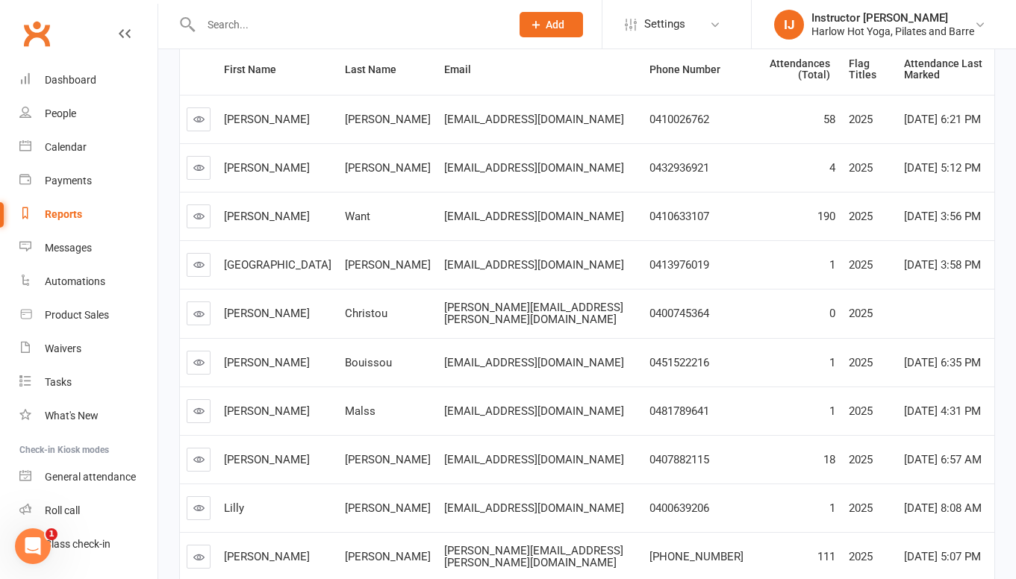
scroll to position [267, 0]
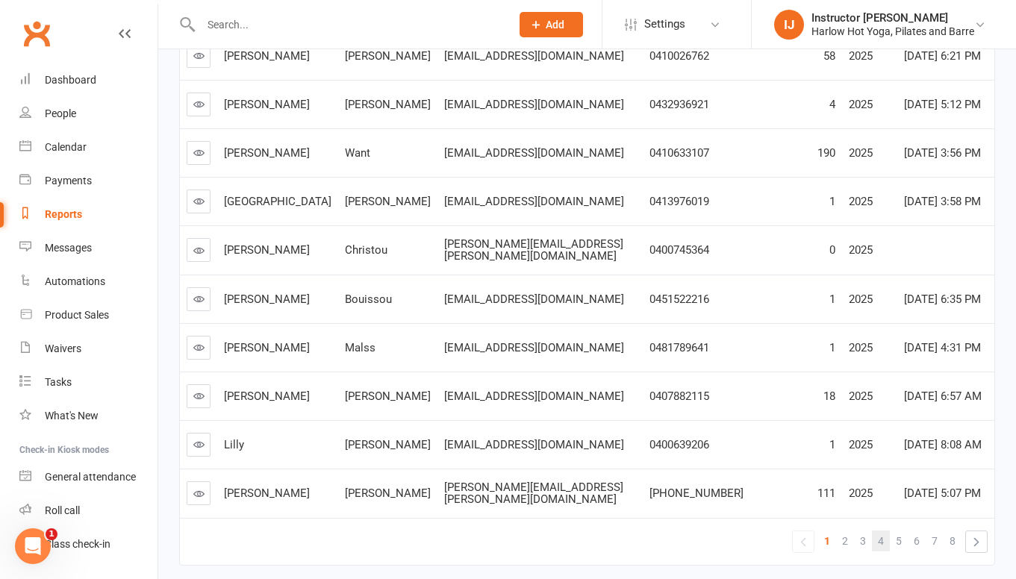
click at [885, 533] on link "4" at bounding box center [881, 541] width 18 height 21
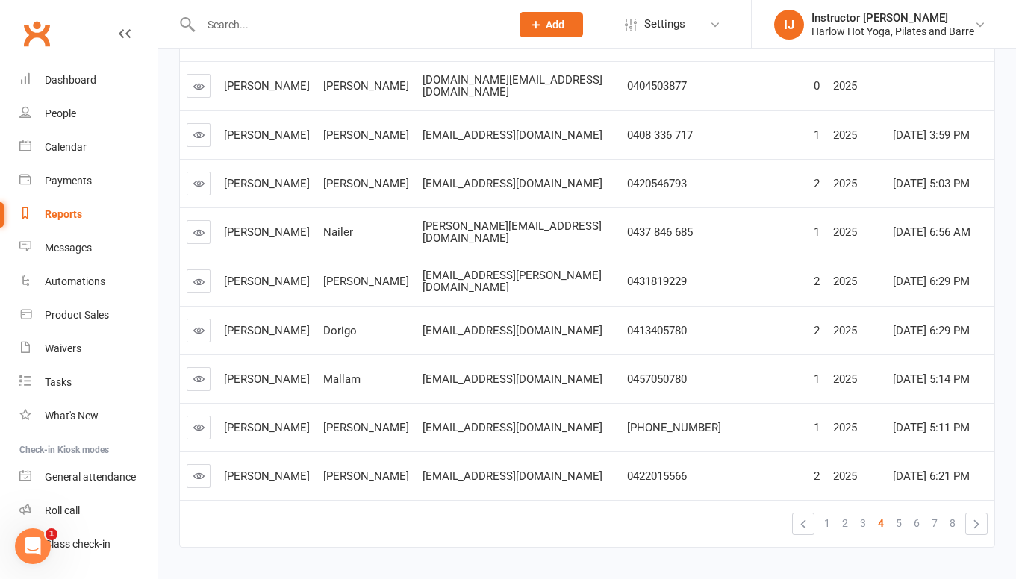
scroll to position [311, 0]
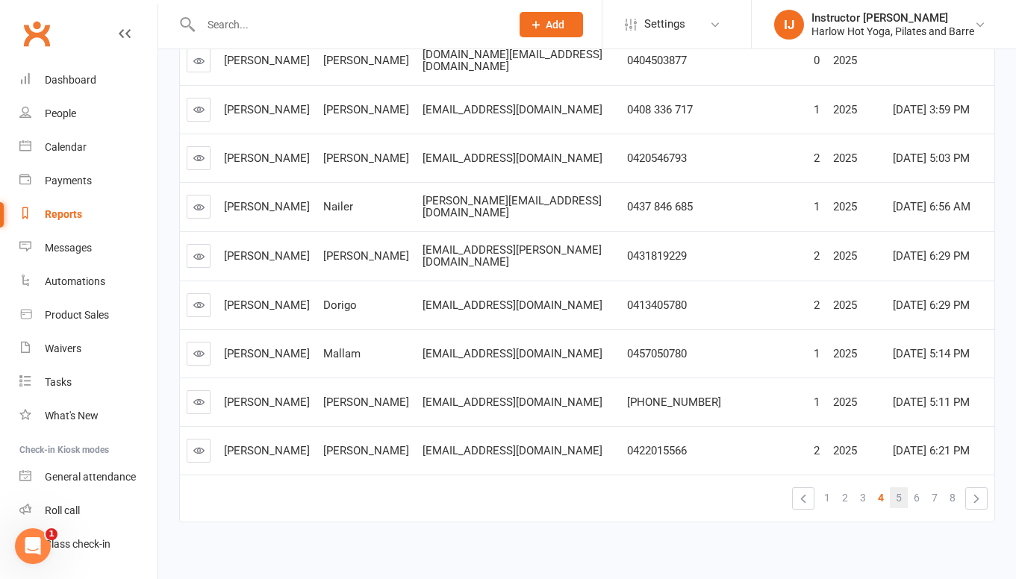
click at [896, 487] on span "5" at bounding box center [899, 497] width 6 height 21
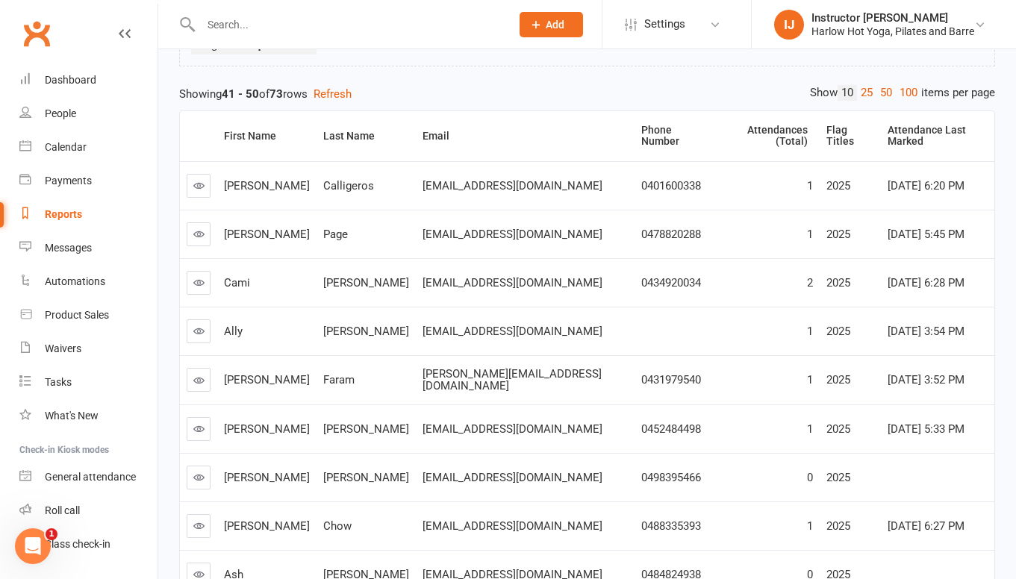
scroll to position [136, 0]
click at [201, 230] on icon at bounding box center [198, 235] width 11 height 11
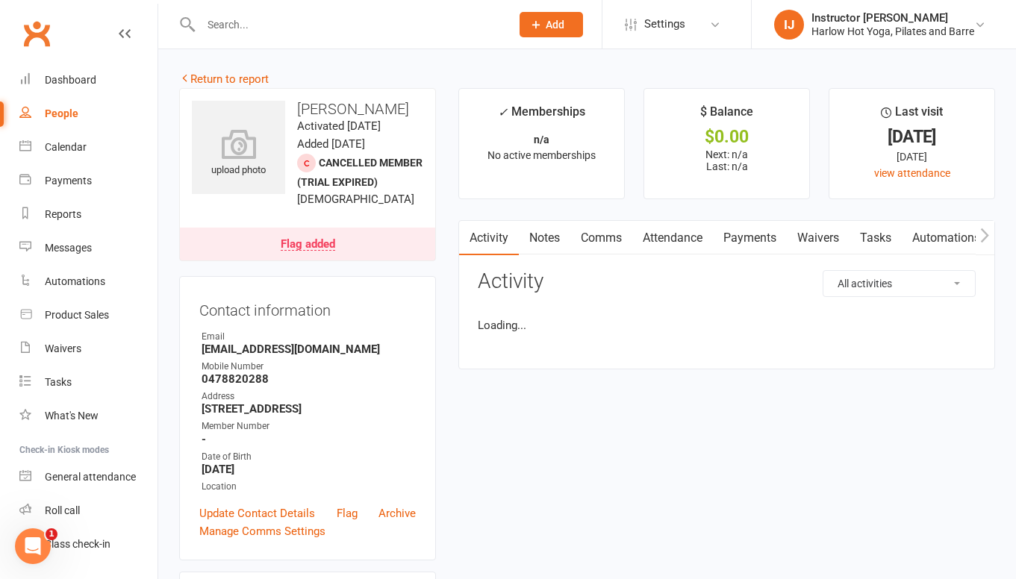
click at [543, 253] on link "Notes" at bounding box center [545, 238] width 52 height 34
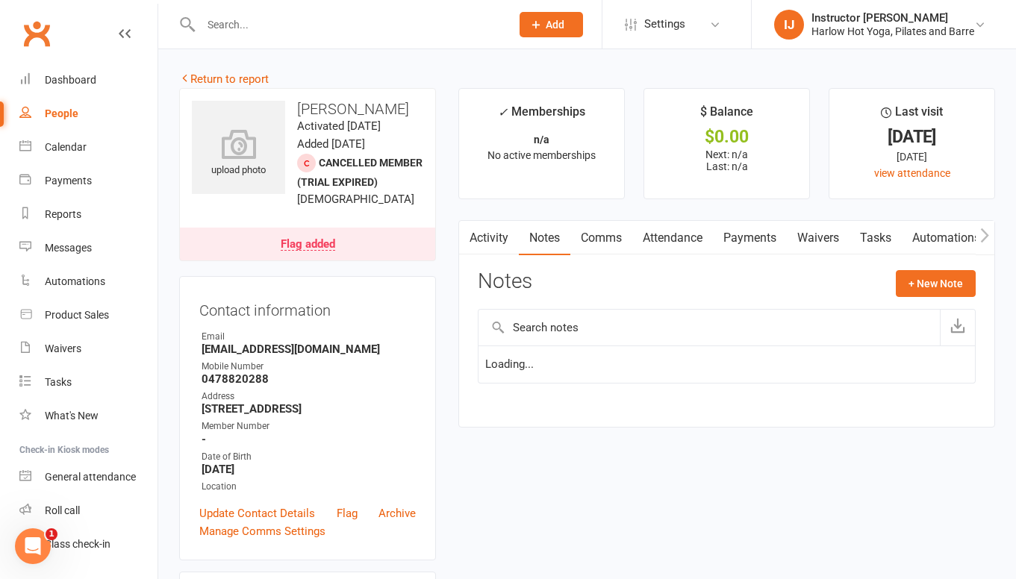
click at [505, 239] on link "Activity" at bounding box center [489, 238] width 60 height 34
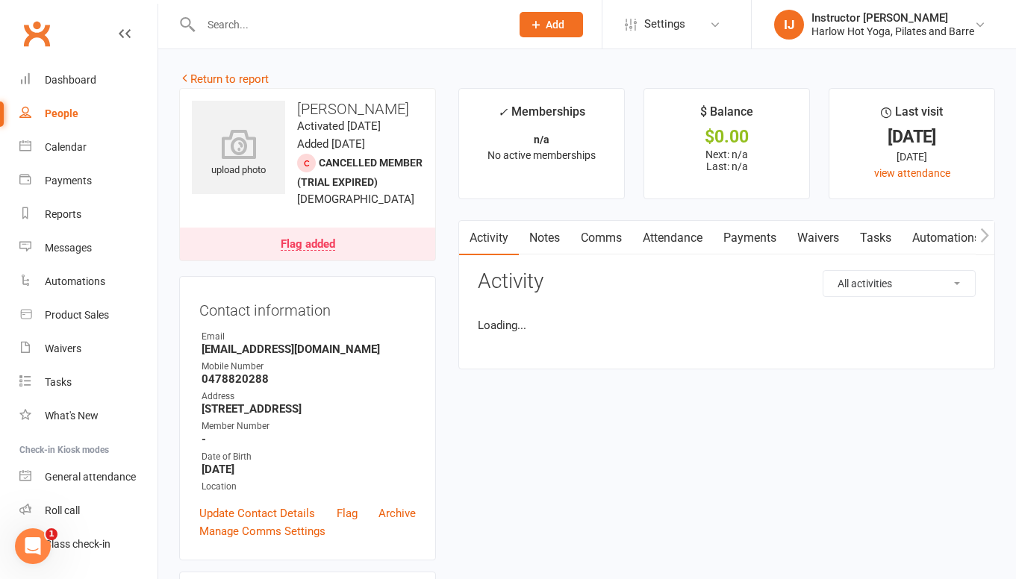
click at [541, 240] on link "Notes" at bounding box center [545, 238] width 52 height 34
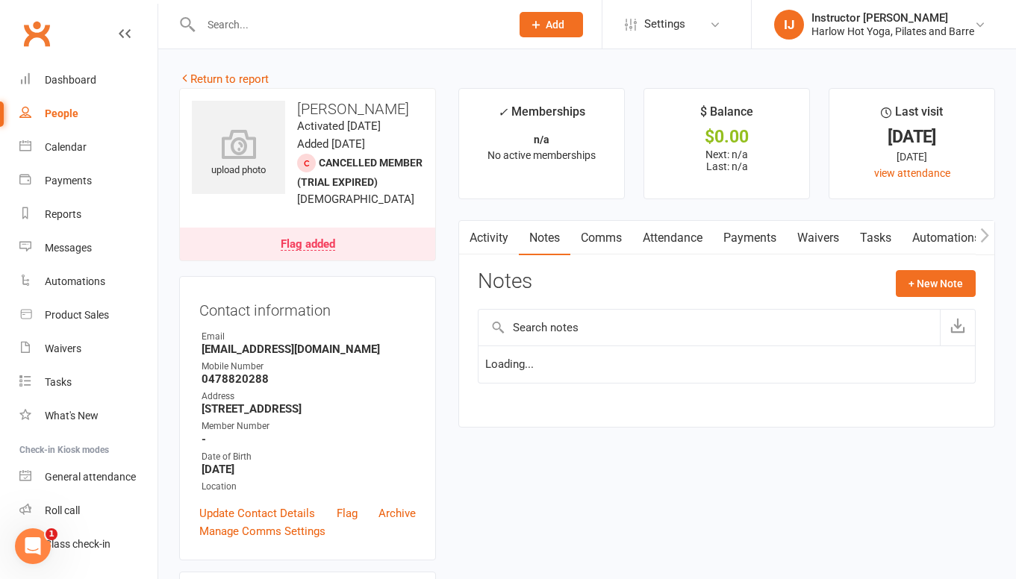
click at [581, 243] on link "Comms" at bounding box center [601, 238] width 62 height 34
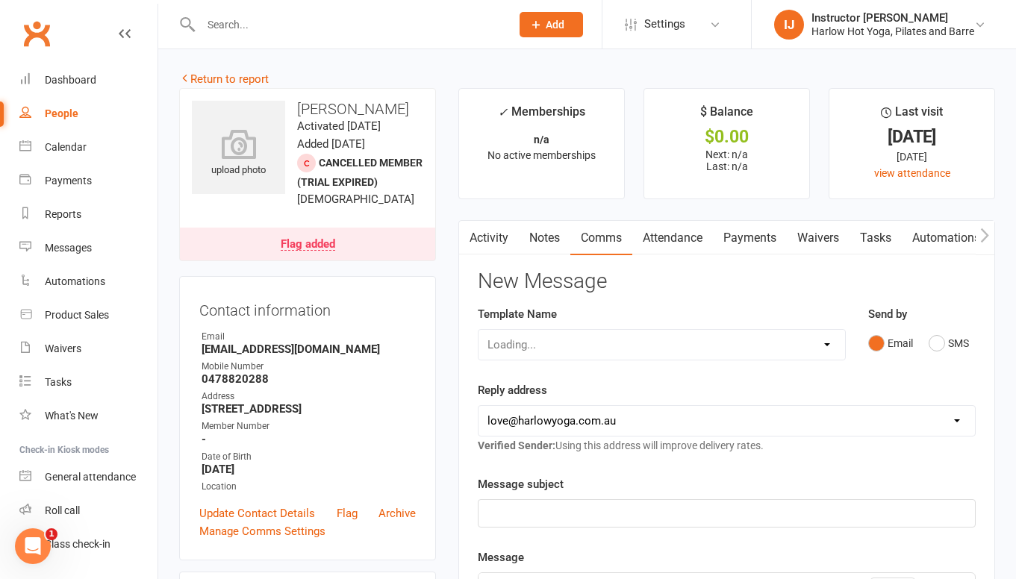
click at [490, 243] on link "Activity" at bounding box center [489, 238] width 60 height 34
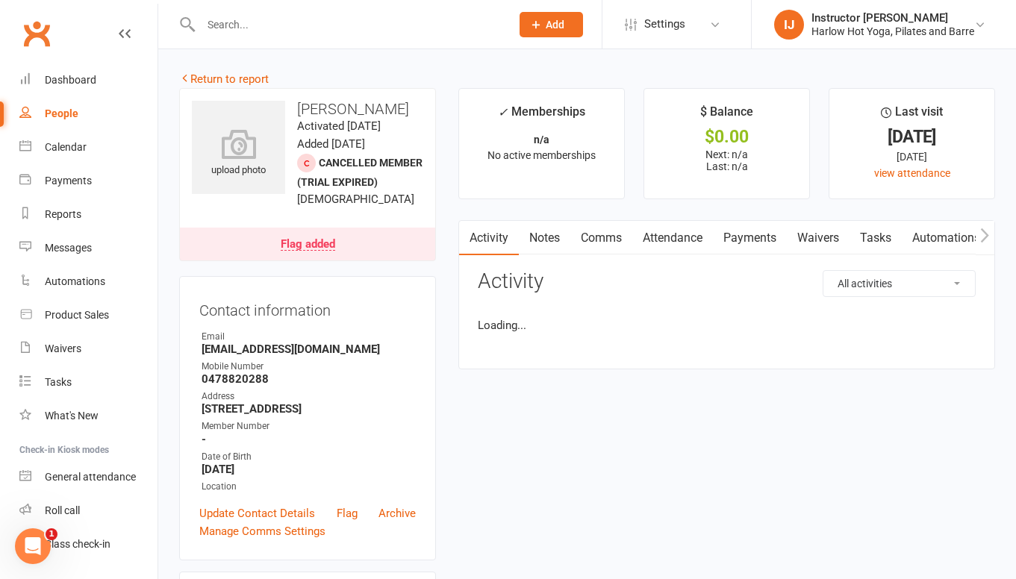
click at [629, 241] on link "Comms" at bounding box center [601, 238] width 62 height 34
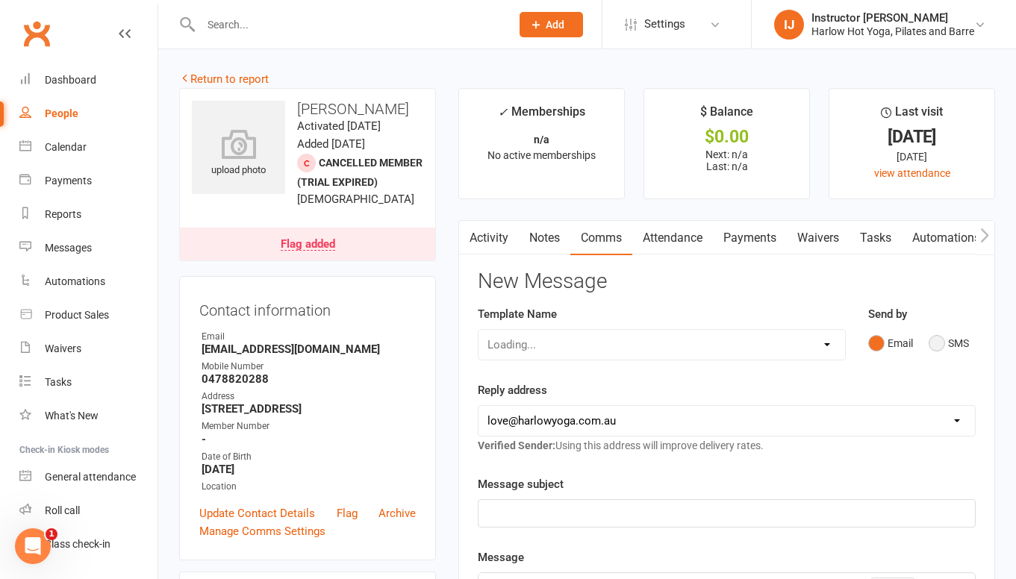
click at [941, 351] on button "SMS" at bounding box center [949, 343] width 40 height 28
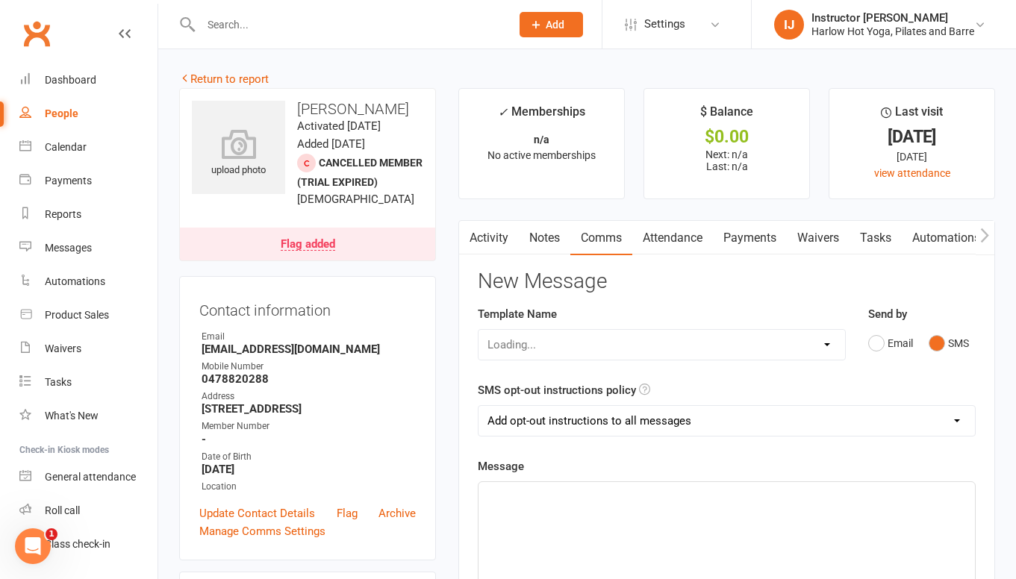
click at [618, 504] on p "﻿" at bounding box center [726, 496] width 478 height 18
drag, startPoint x: 709, startPoint y: 496, endPoint x: 483, endPoint y: 490, distance: 226.3
click at [233, 79] on link "Return to report" at bounding box center [224, 78] width 90 height 13
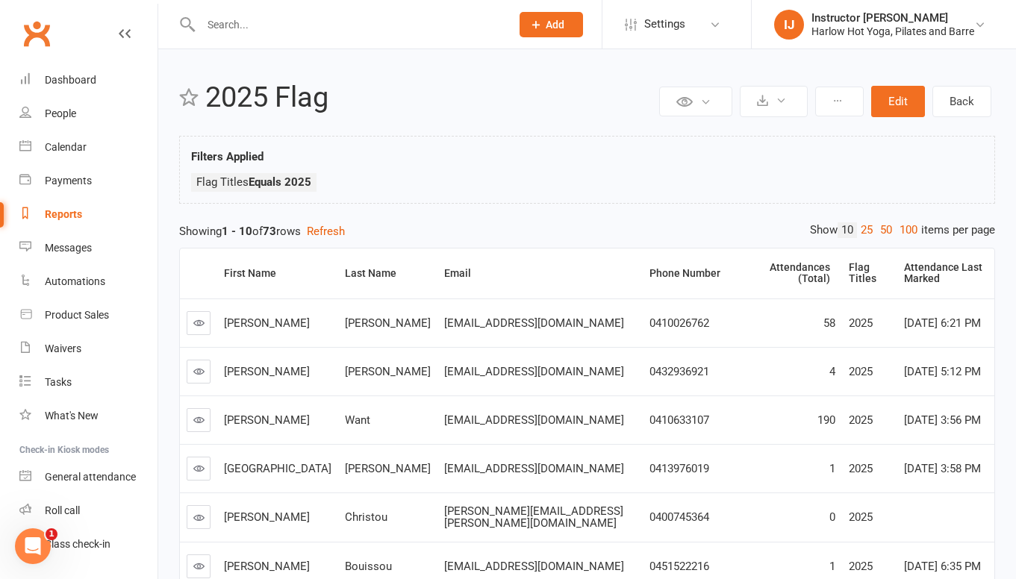
click at [196, 317] on icon at bounding box center [198, 322] width 11 height 11
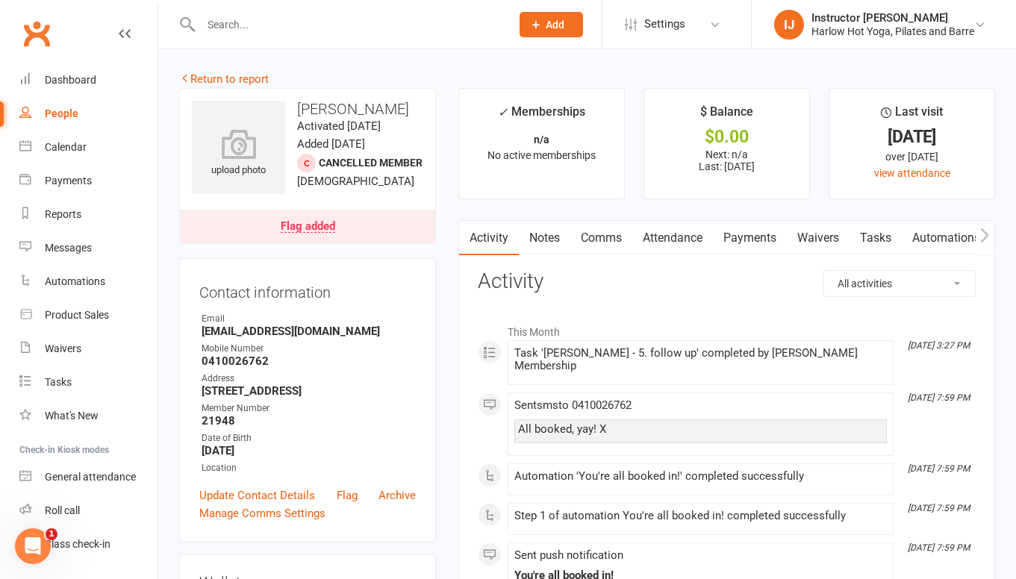
click at [543, 238] on link "Notes" at bounding box center [545, 238] width 52 height 34
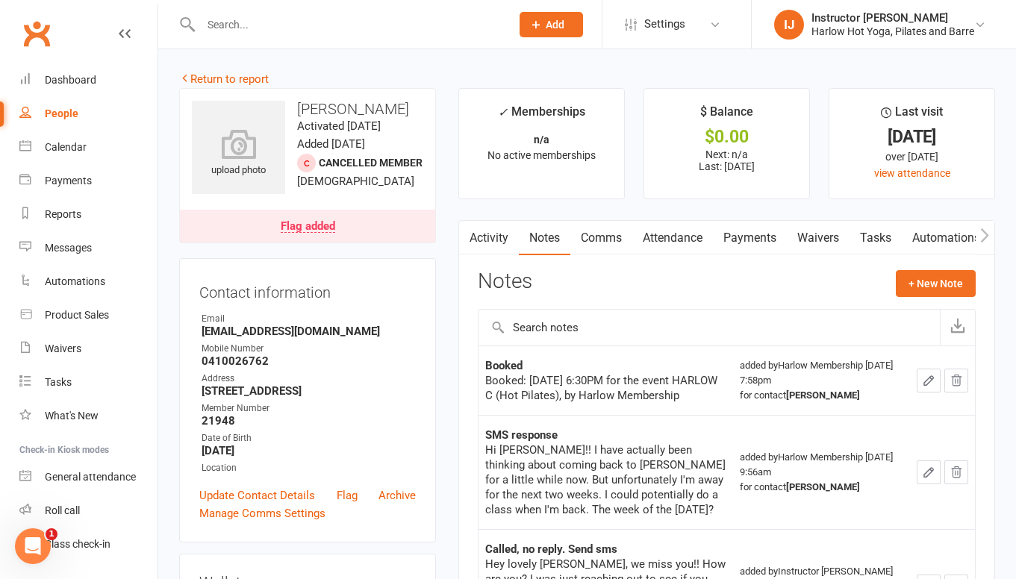
scroll to position [374, 0]
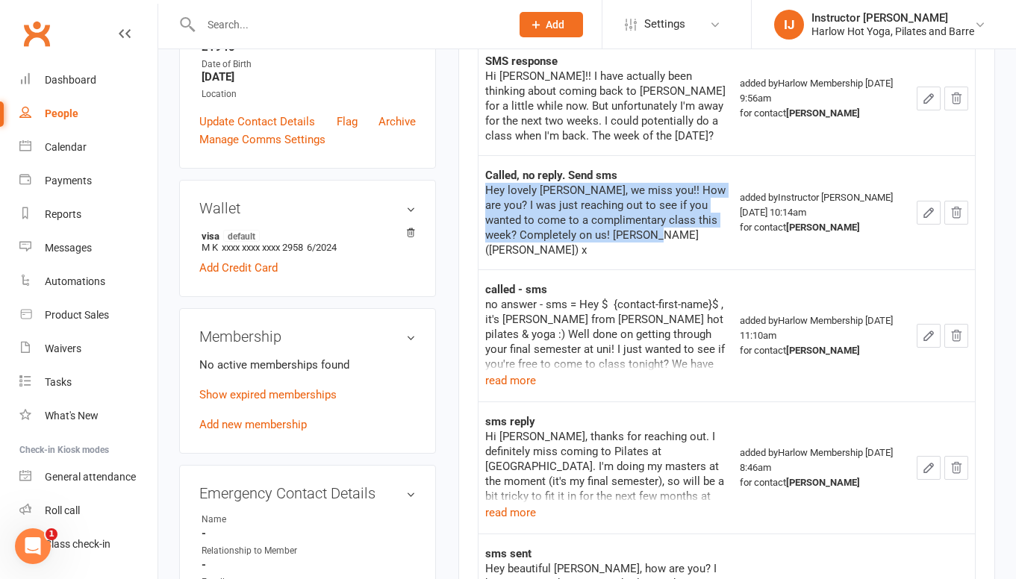
drag, startPoint x: 654, startPoint y: 234, endPoint x: 487, endPoint y: 198, distance: 170.4
click at [487, 198] on div "Hey lovely Maddie, we miss you!! How are you? I was just reaching out to see if…" at bounding box center [605, 220] width 241 height 75
copy div "was just reaching out to see if you wanted to come to a complimentary class thi…"
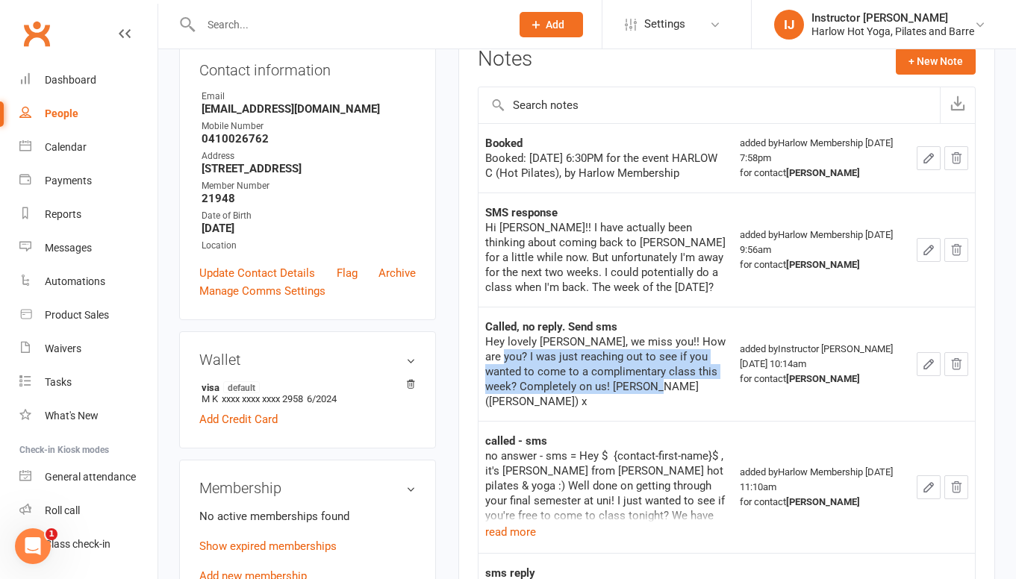
scroll to position [0, 0]
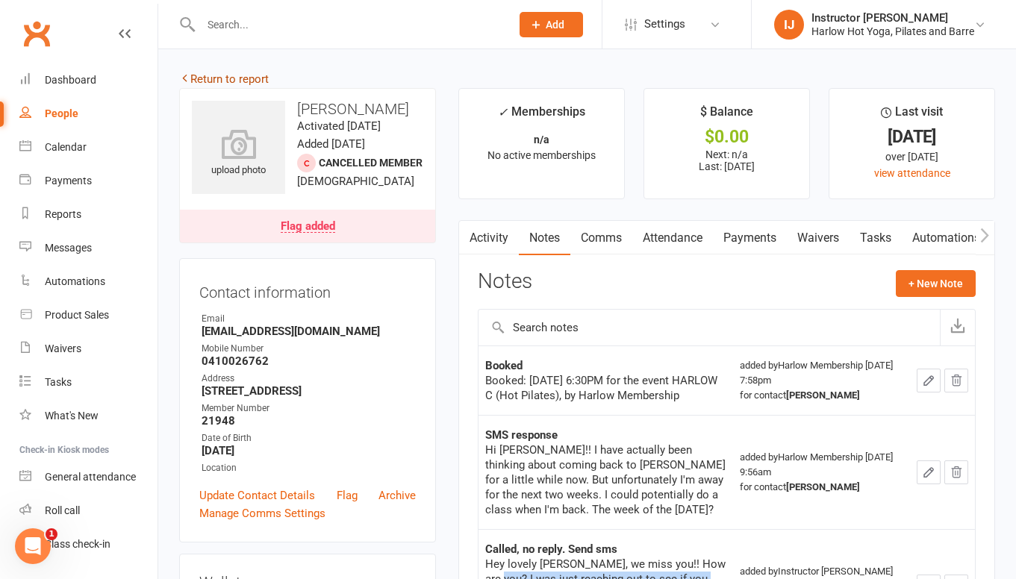
click at [222, 76] on link "Return to report" at bounding box center [224, 78] width 90 height 13
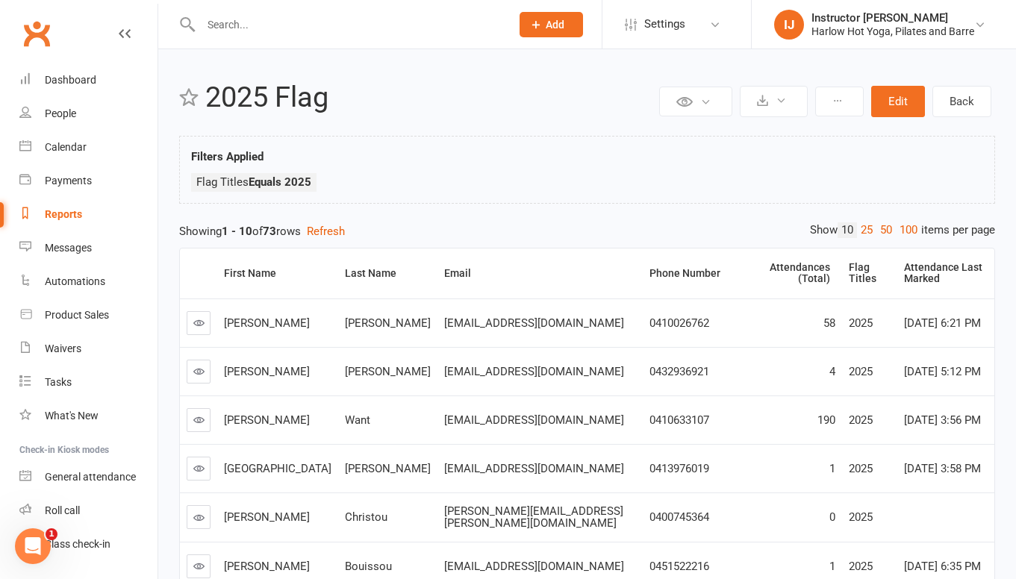
scroll to position [311, 0]
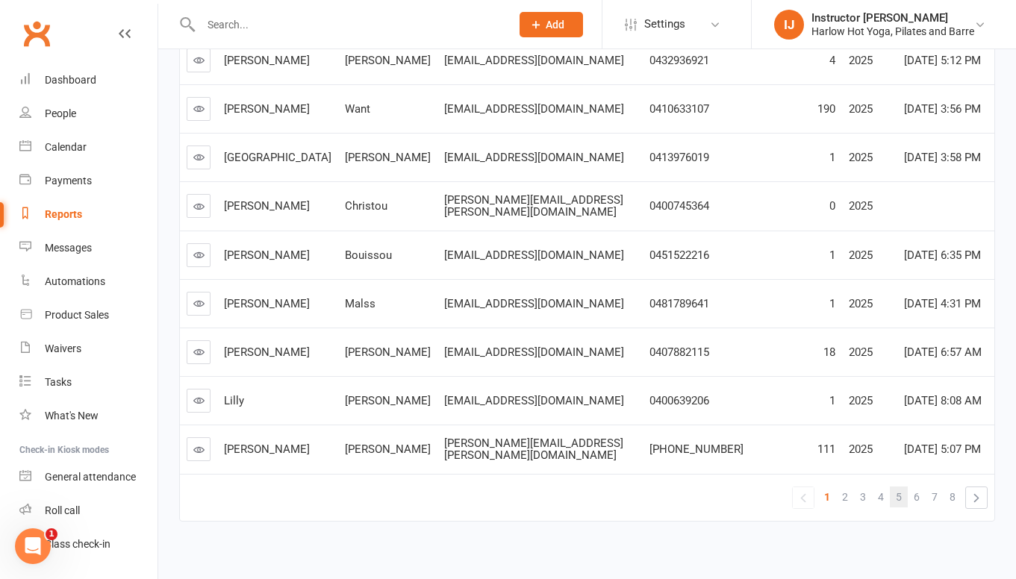
click at [898, 487] on span "5" at bounding box center [899, 497] width 6 height 21
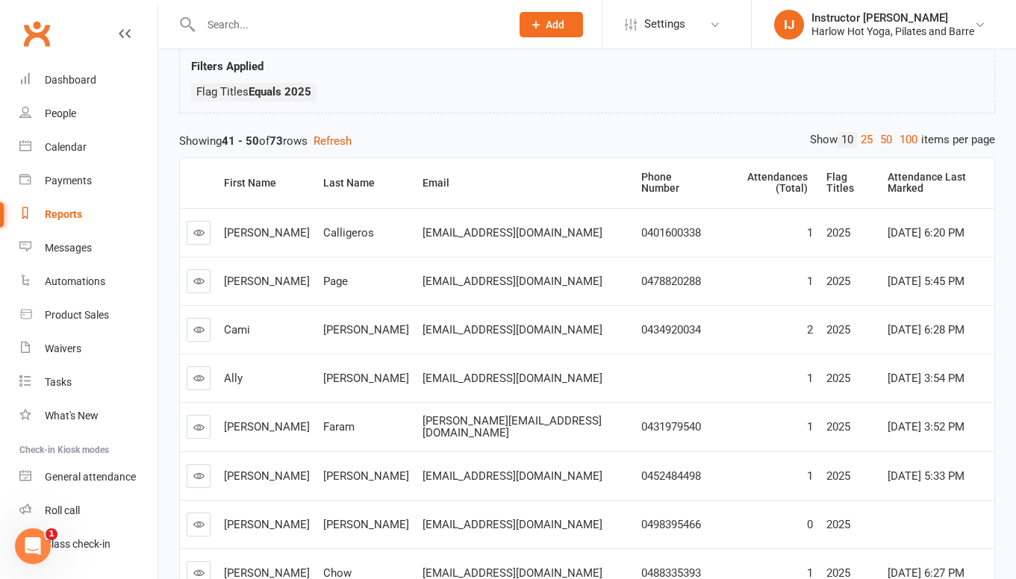
scroll to position [65, 0]
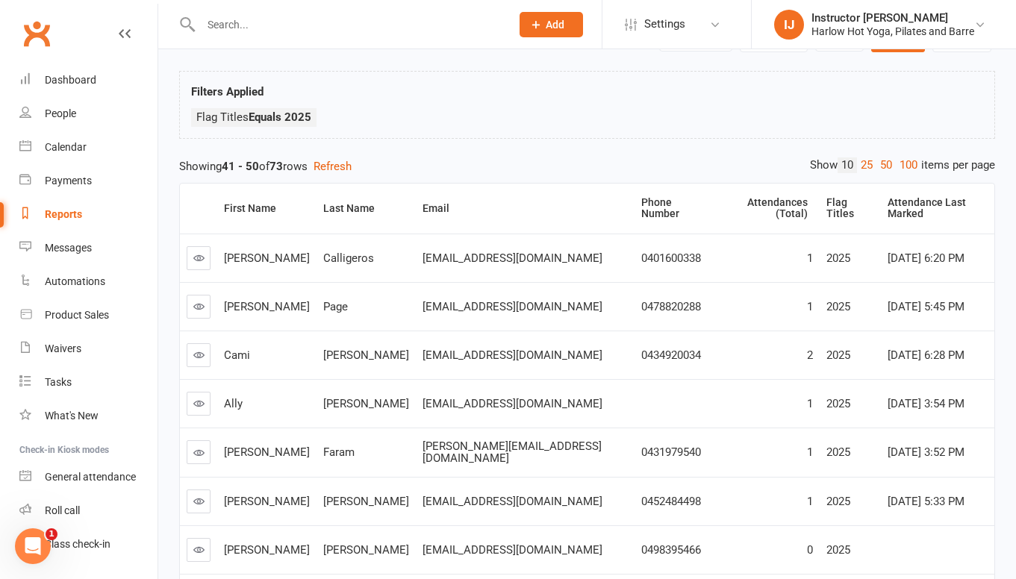
click at [206, 295] on link at bounding box center [199, 307] width 24 height 24
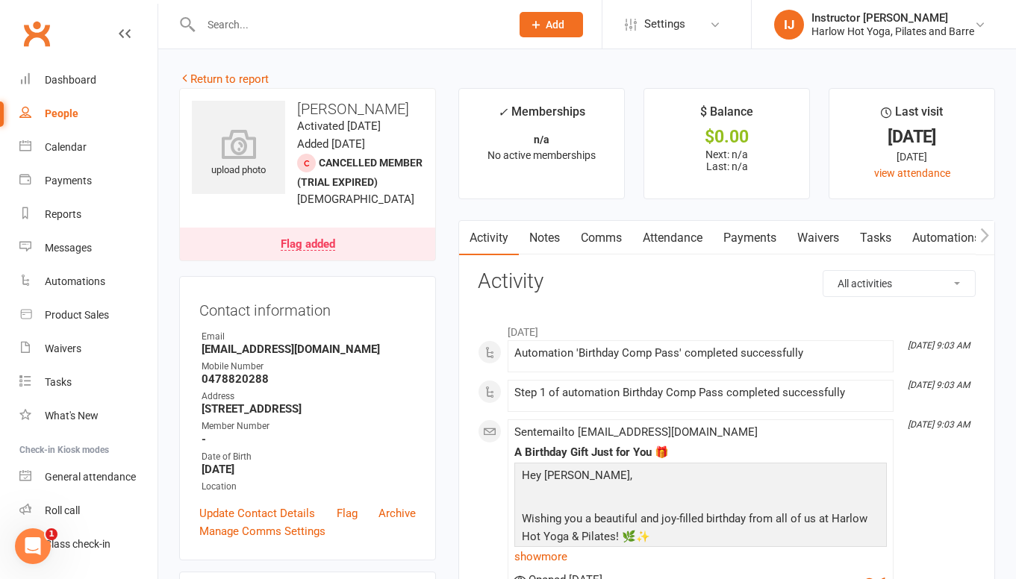
click at [592, 248] on link "Comms" at bounding box center [601, 238] width 62 height 34
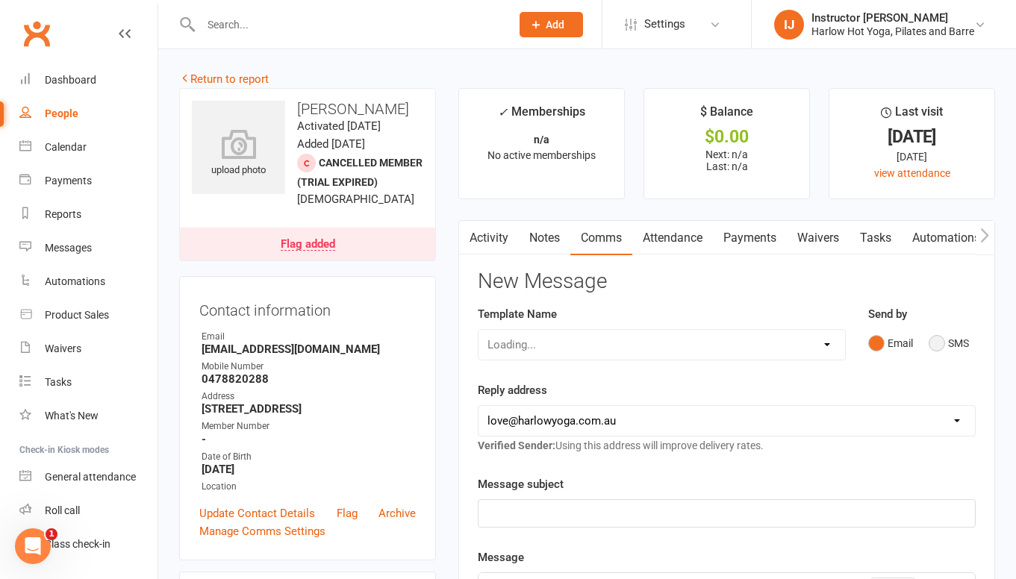
click at [936, 346] on button "SMS" at bounding box center [949, 343] width 40 height 28
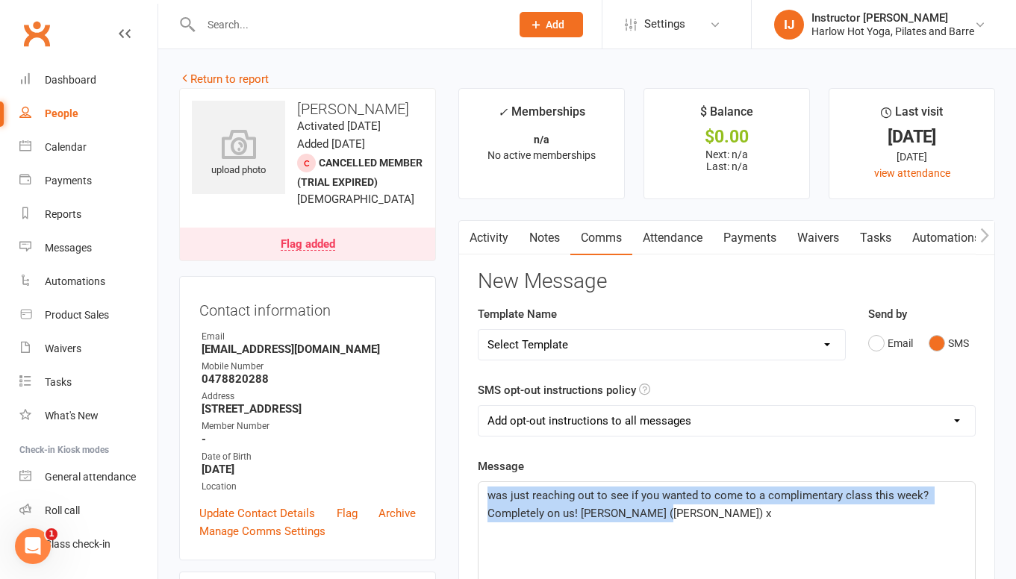
drag, startPoint x: 695, startPoint y: 518, endPoint x: 514, endPoint y: 476, distance: 186.1
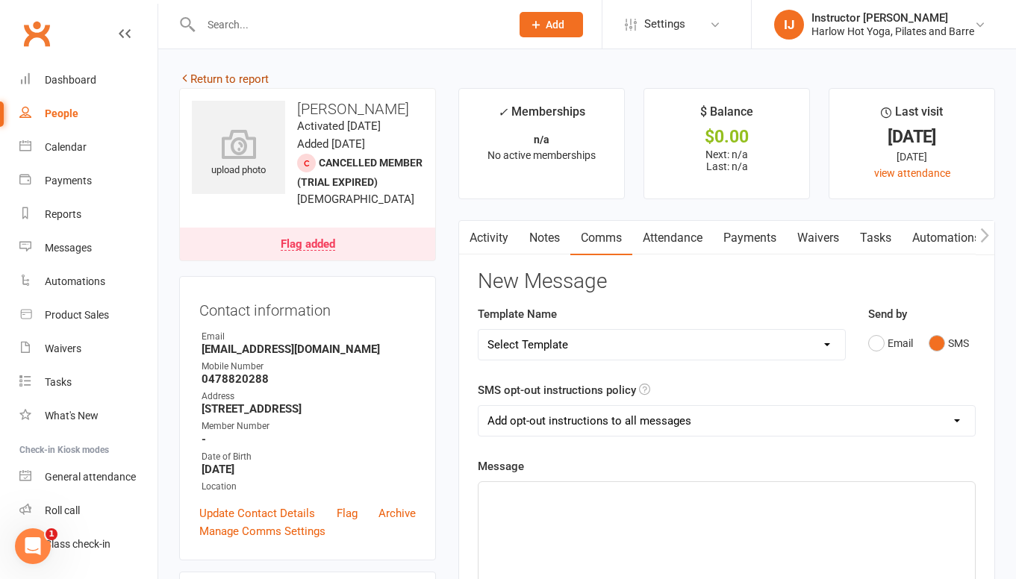
click at [227, 78] on link "Return to report" at bounding box center [224, 78] width 90 height 13
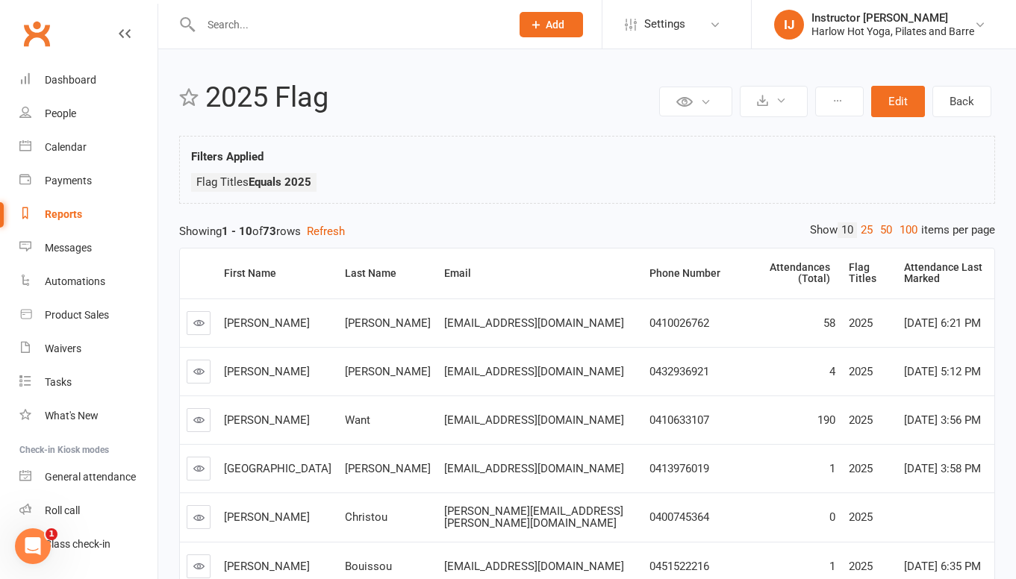
click at [198, 368] on link at bounding box center [199, 372] width 24 height 24
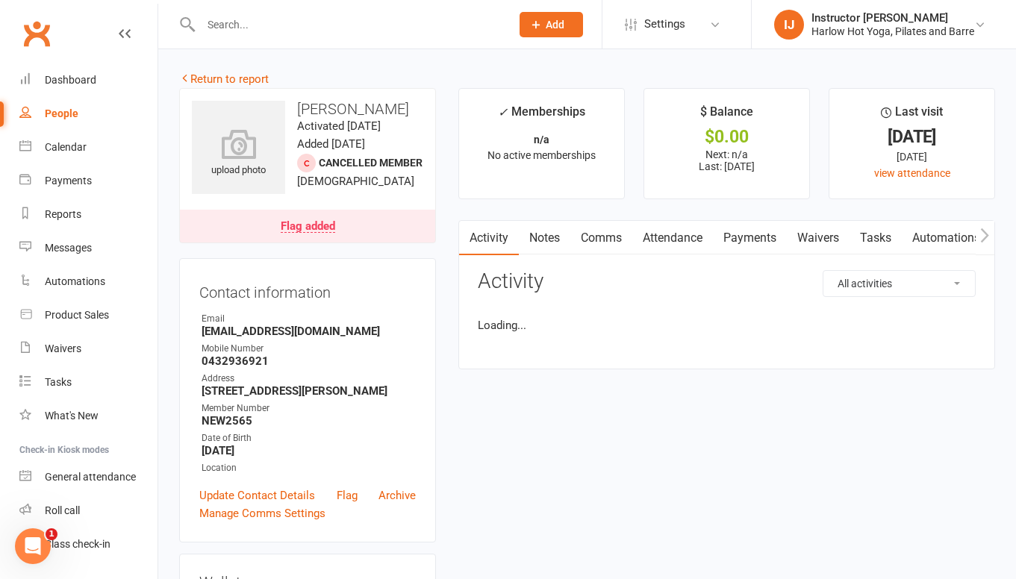
click at [561, 243] on link "Notes" at bounding box center [545, 238] width 52 height 34
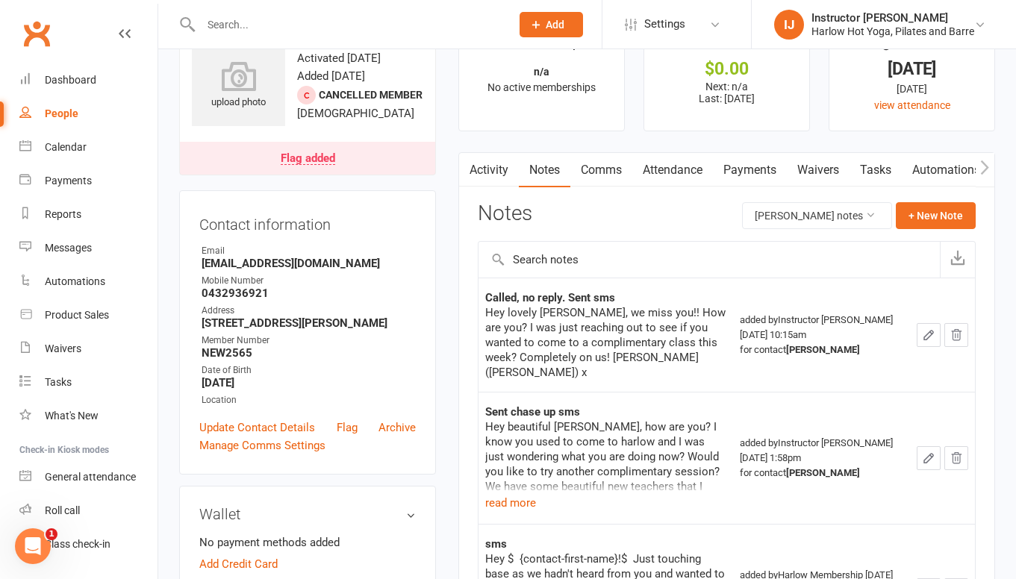
scroll to position [69, 0]
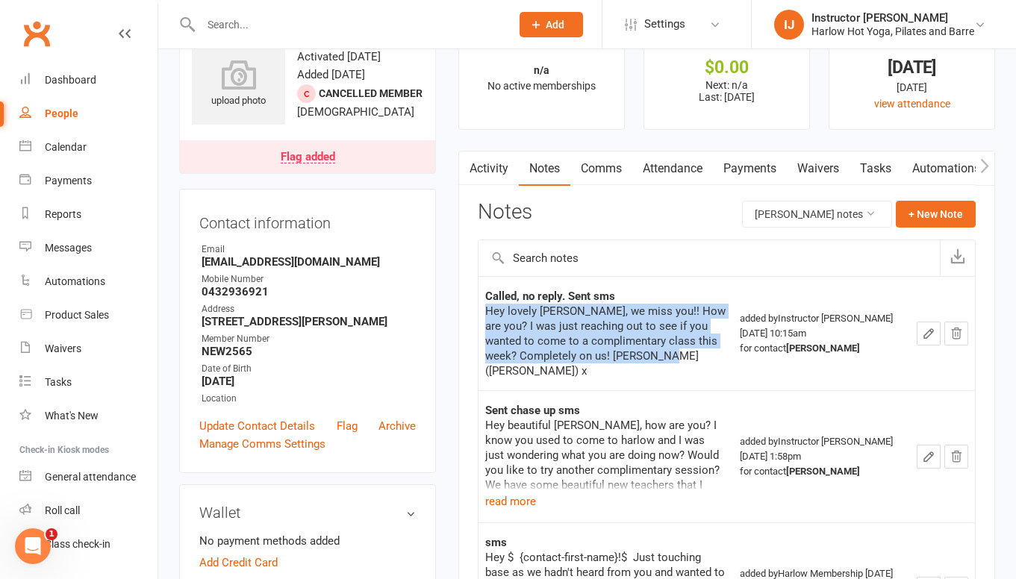
drag, startPoint x: 653, startPoint y: 357, endPoint x: 484, endPoint y: 306, distance: 176.9
click at [484, 306] on td "Called, no reply. Sent sms Hey lovely Courtney, we miss you!! How are you? I wa…" at bounding box center [605, 333] width 255 height 114
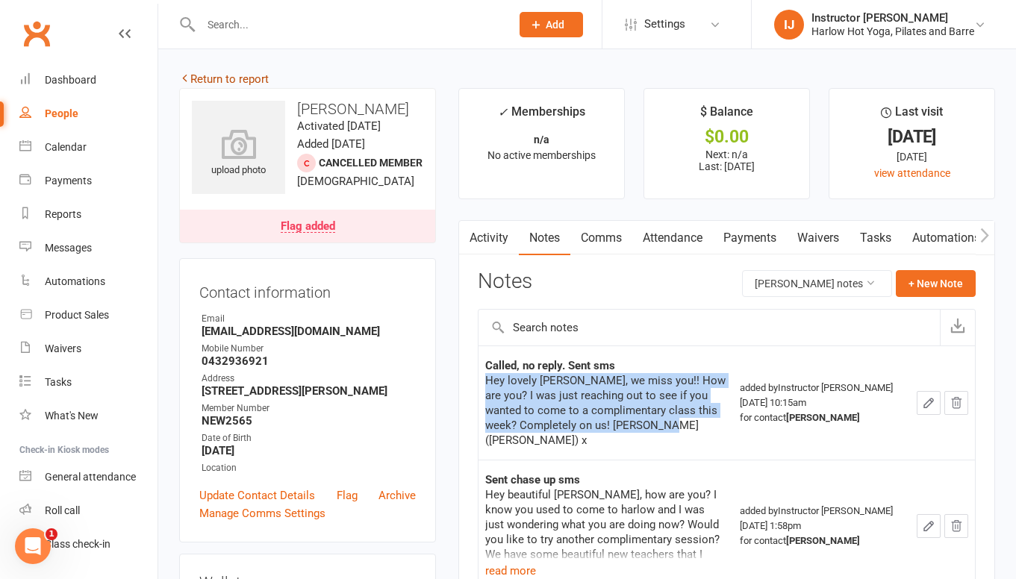
click at [222, 80] on link "Return to report" at bounding box center [224, 78] width 90 height 13
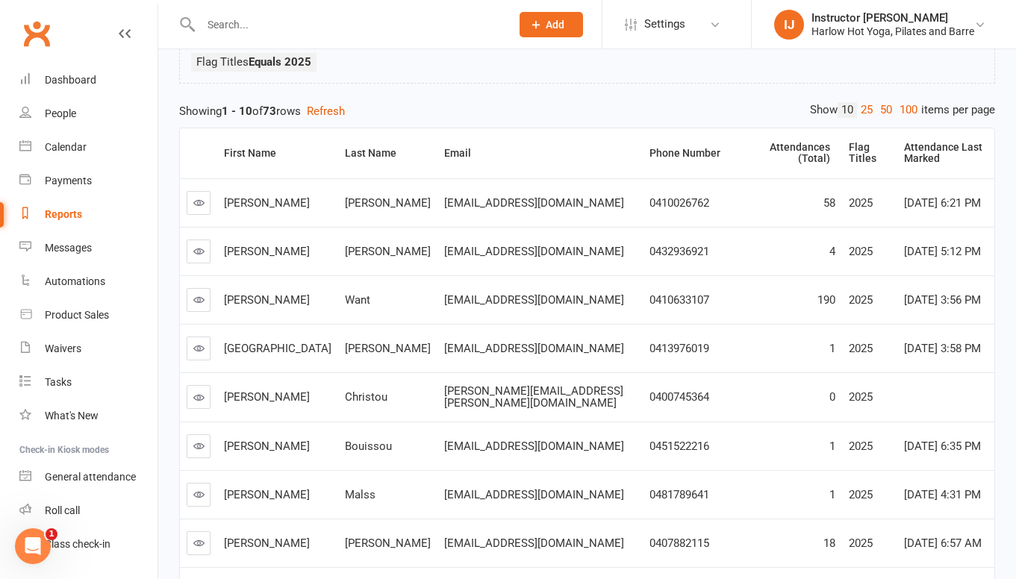
scroll to position [311, 0]
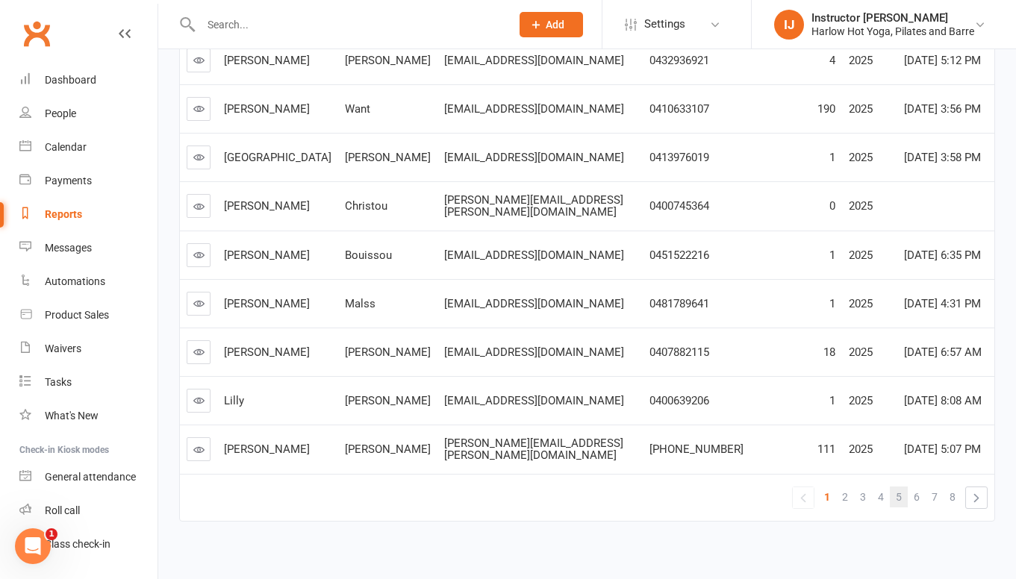
click at [897, 487] on span "5" at bounding box center [899, 497] width 6 height 21
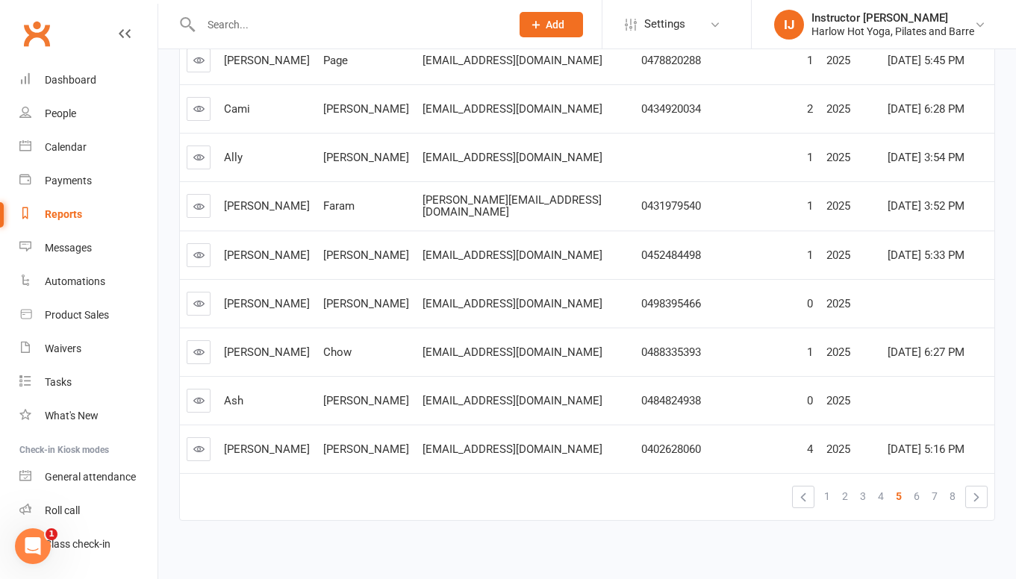
scroll to position [131, 0]
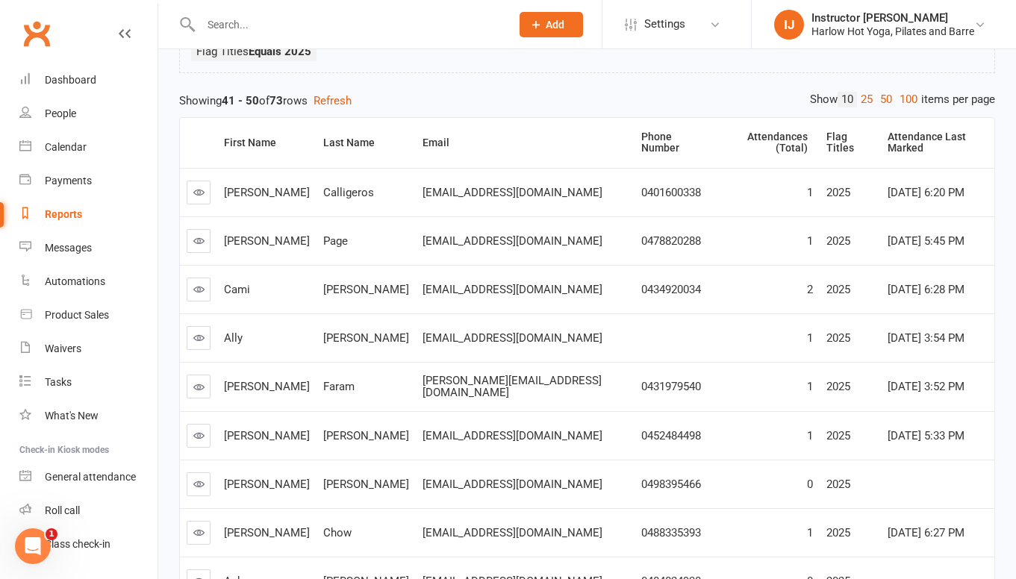
click at [202, 235] on icon at bounding box center [198, 240] width 11 height 11
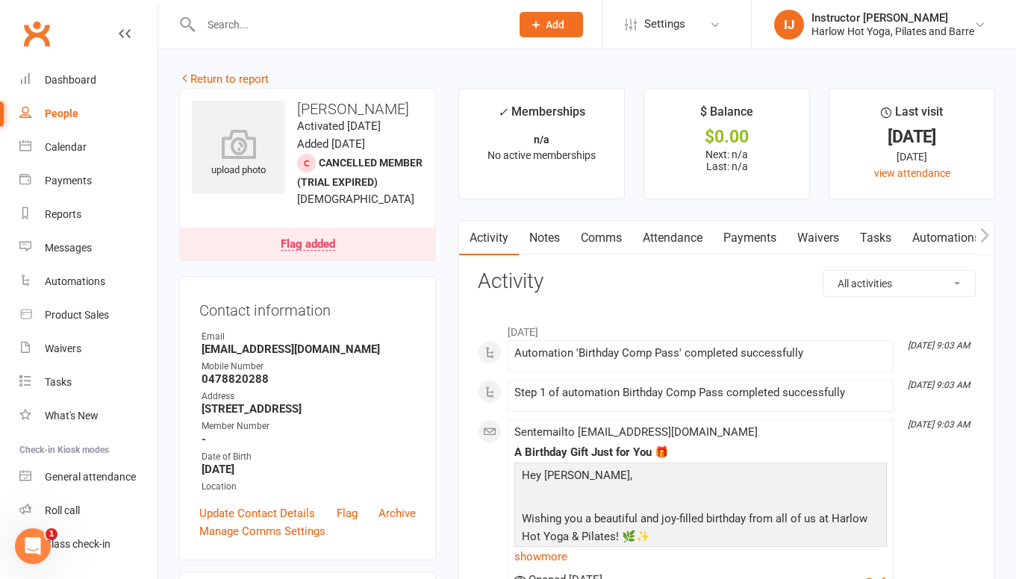
click at [551, 248] on link "Notes" at bounding box center [545, 238] width 52 height 34
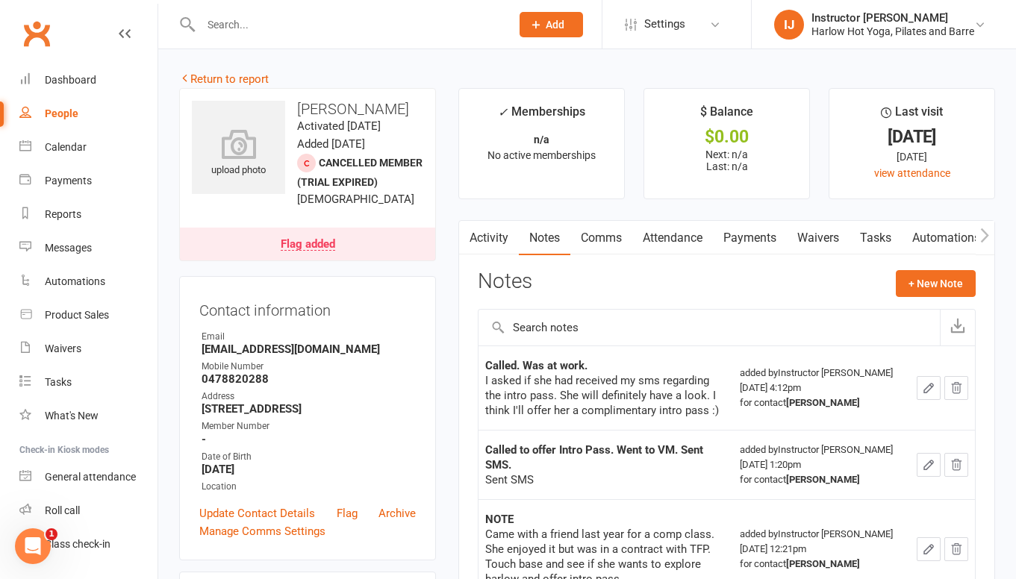
click at [593, 242] on link "Comms" at bounding box center [601, 238] width 62 height 34
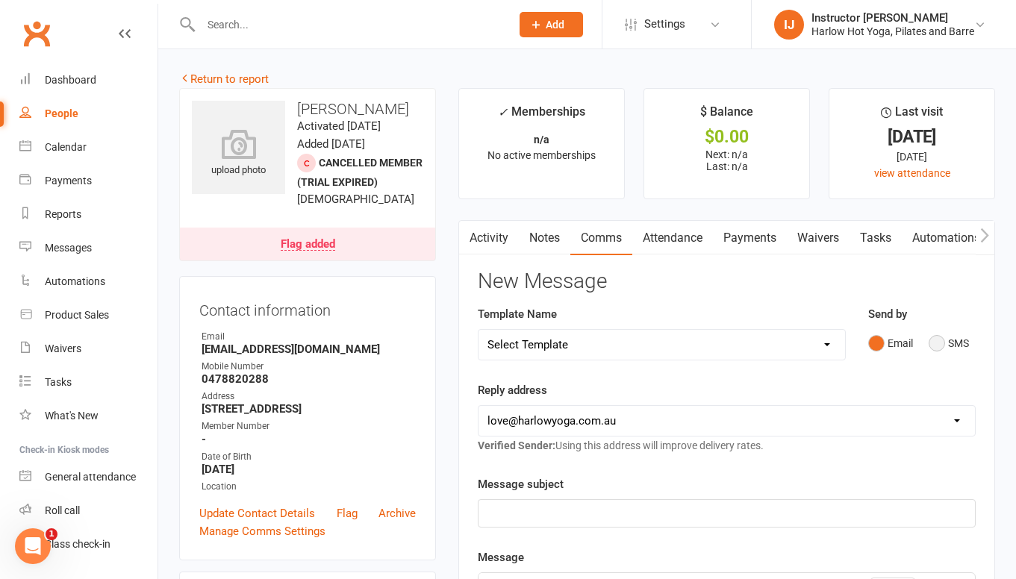
click at [940, 343] on button "SMS" at bounding box center [949, 343] width 40 height 28
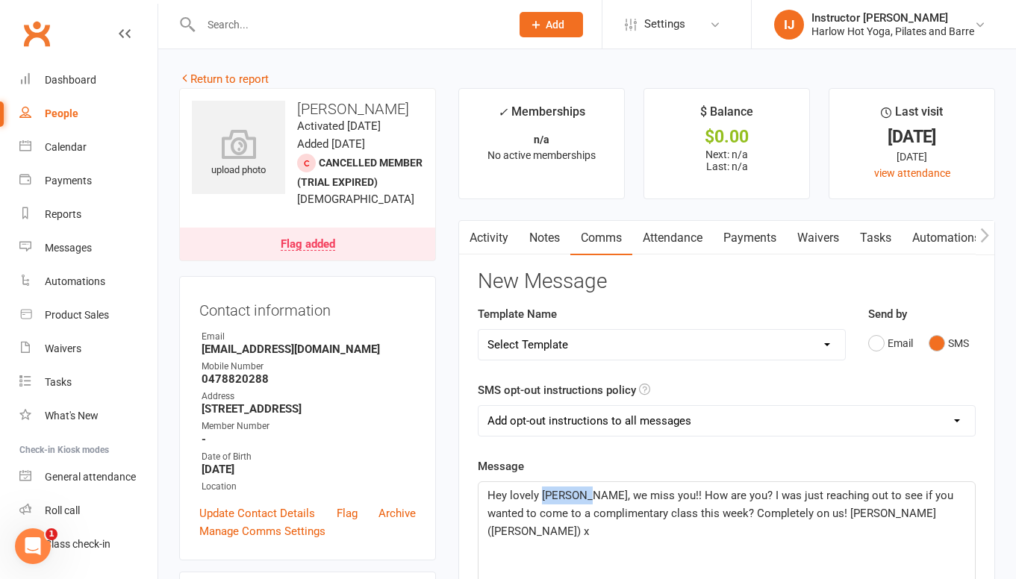
drag, startPoint x: 585, startPoint y: 495, endPoint x: 543, endPoint y: 488, distance: 43.1
click at [543, 489] on span "Hey lovely Courtney, we miss you!! How are you? I was just reaching out to see …" at bounding box center [721, 513] width 469 height 49
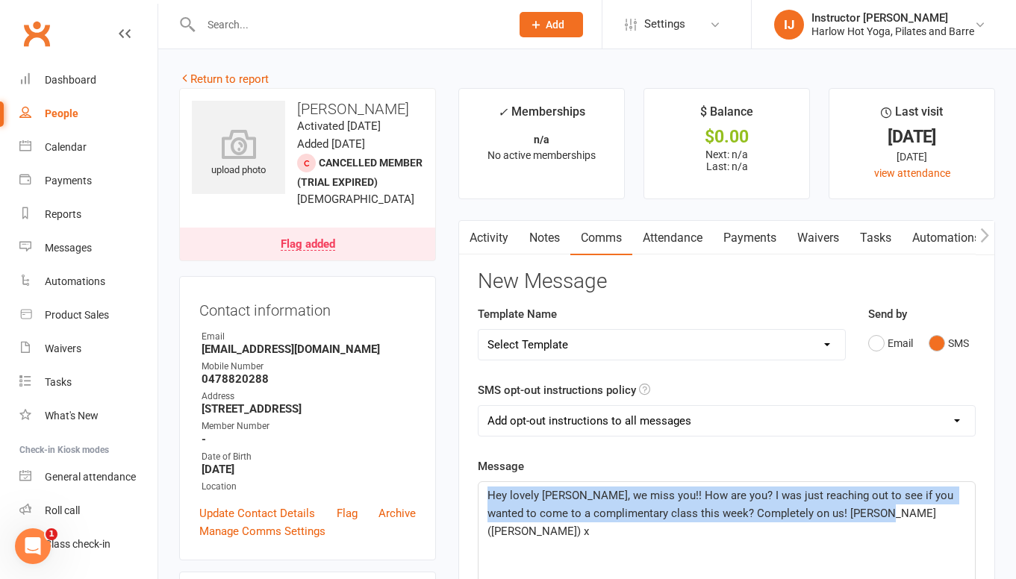
drag, startPoint x: 891, startPoint y: 526, endPoint x: 482, endPoint y: 494, distance: 410.3
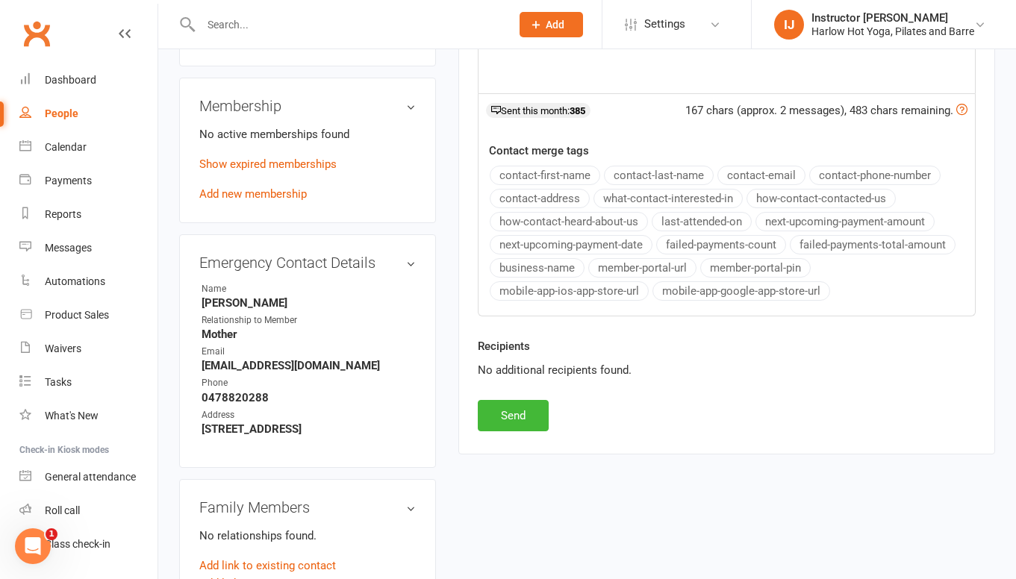
scroll to position [662, 0]
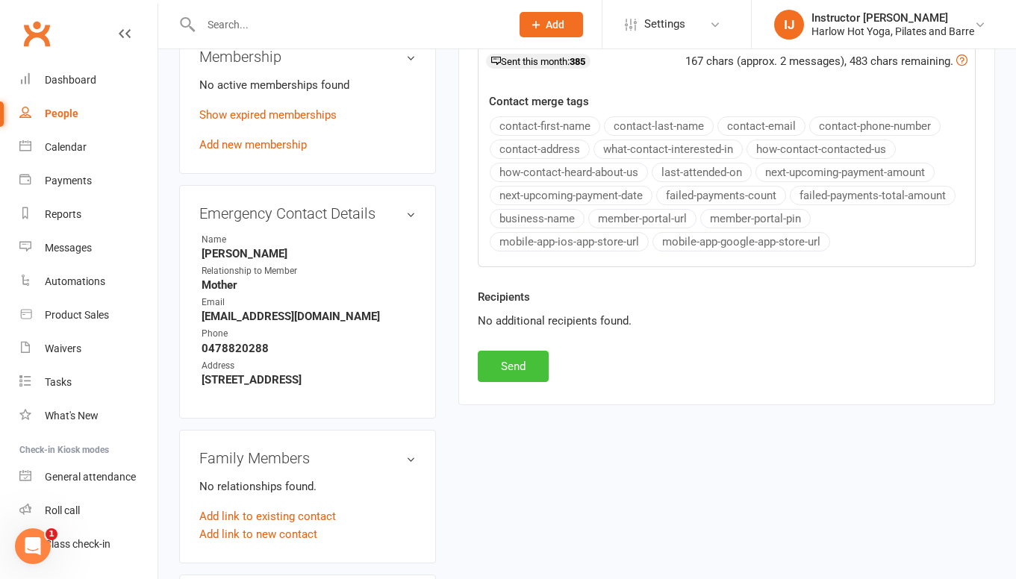
click at [545, 362] on button "Send" at bounding box center [513, 366] width 71 height 31
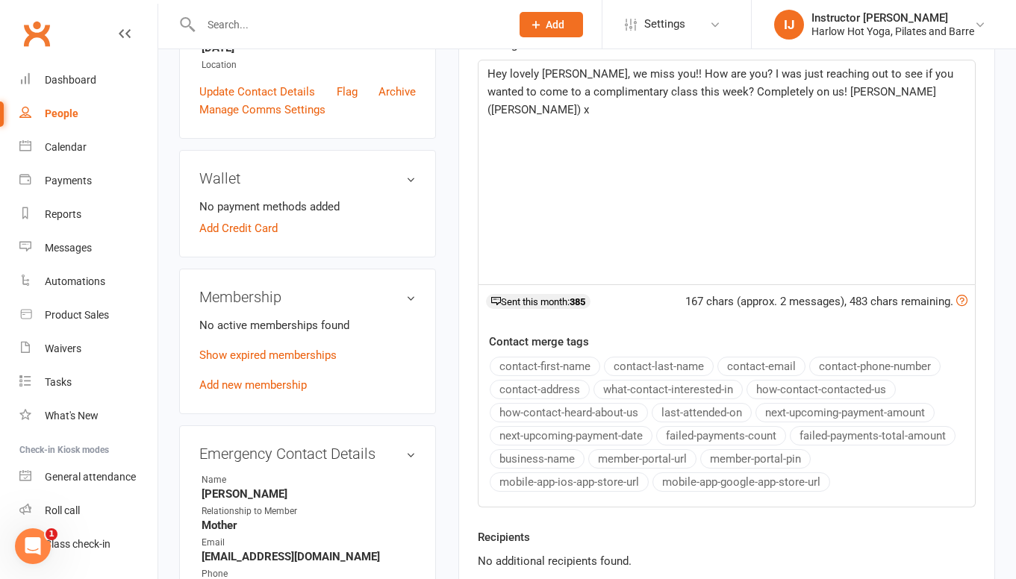
scroll to position [0, 0]
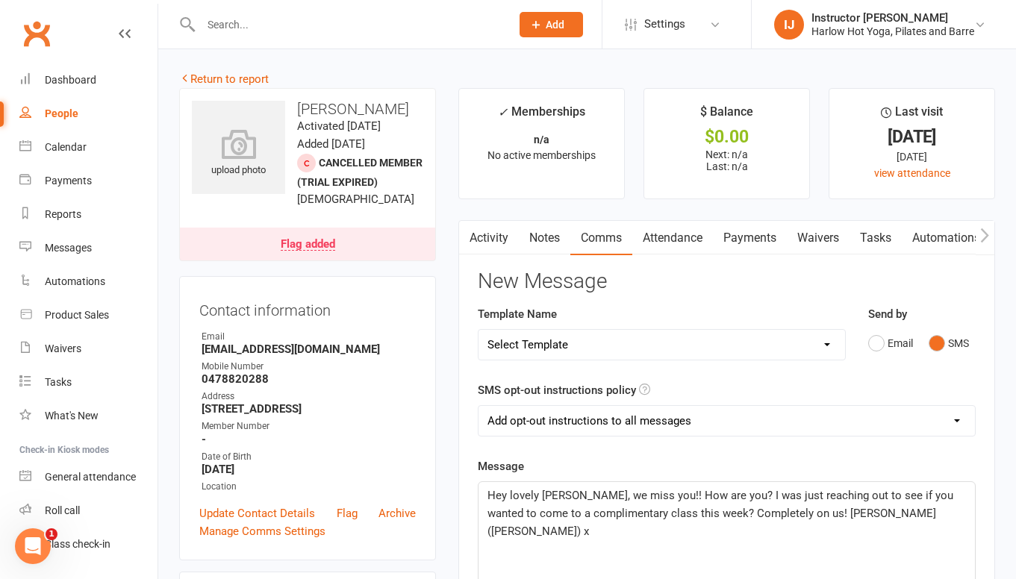
click at [560, 234] on link "Notes" at bounding box center [545, 238] width 52 height 34
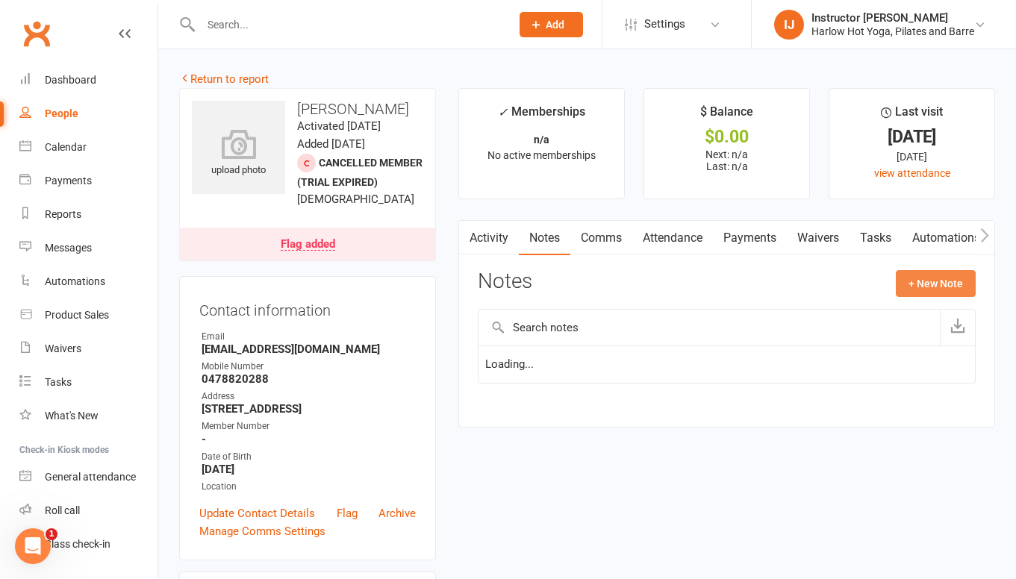
click at [925, 288] on button "+ New Note" at bounding box center [936, 283] width 80 height 27
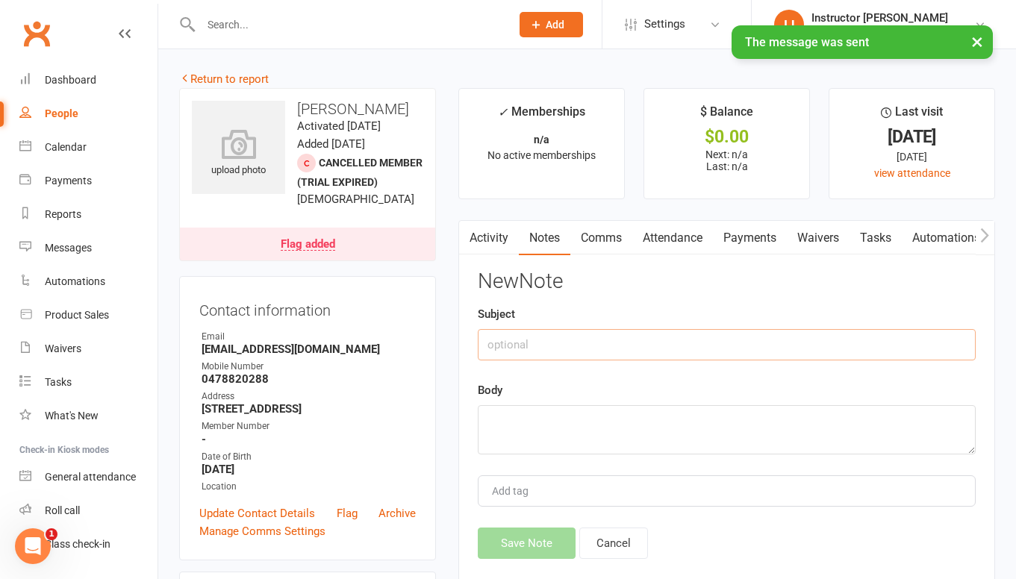
click at [679, 339] on input "text" at bounding box center [727, 344] width 498 height 31
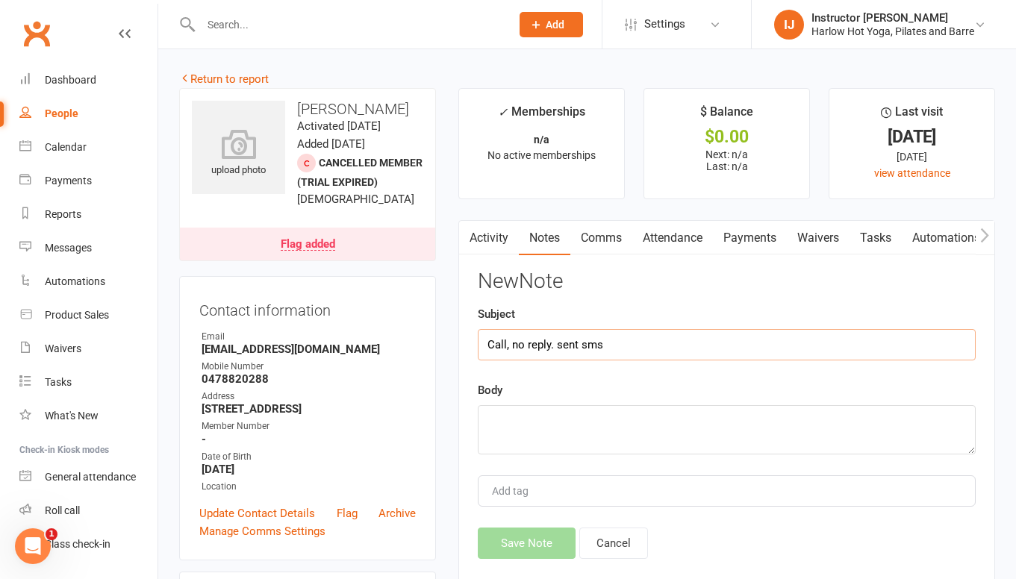
type input "Call, no reply. sent sms"
click at [656, 415] on textarea at bounding box center [727, 429] width 498 height 49
paste textarea "Hey lovely Emily, we miss you!! How are you? I was just reaching out to see if …"
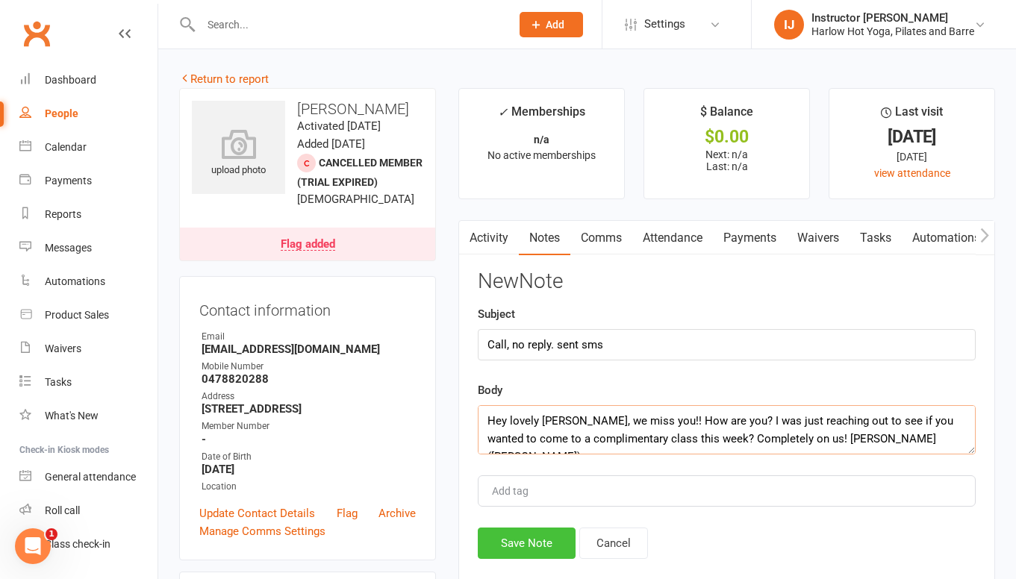
type textarea "Hey lovely Emily, we miss you!! How are you? I was just reaching out to see if …"
click at [529, 545] on button "Save Note" at bounding box center [527, 543] width 98 height 31
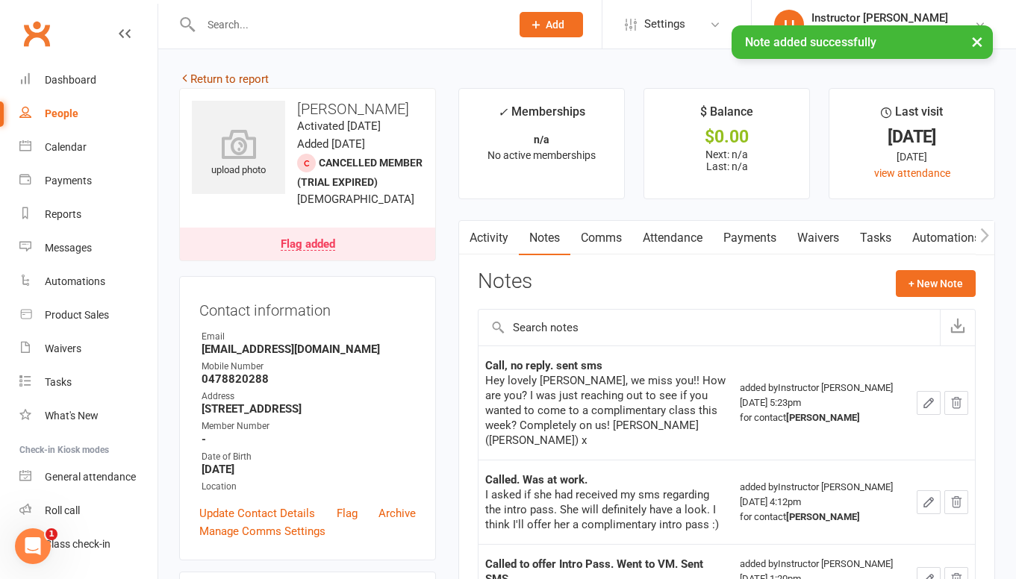
click at [263, 84] on link "Return to report" at bounding box center [224, 78] width 90 height 13
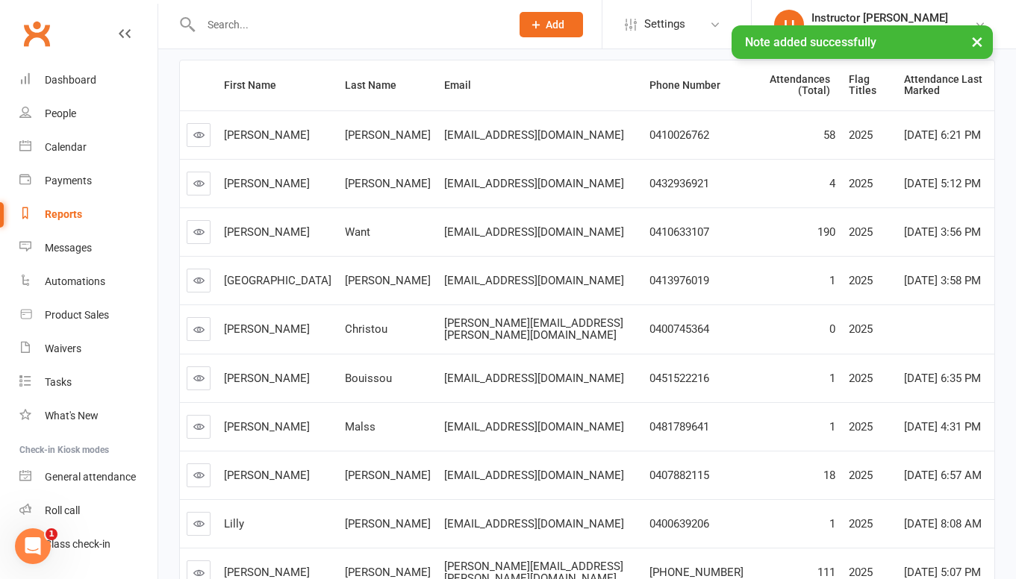
scroll to position [311, 0]
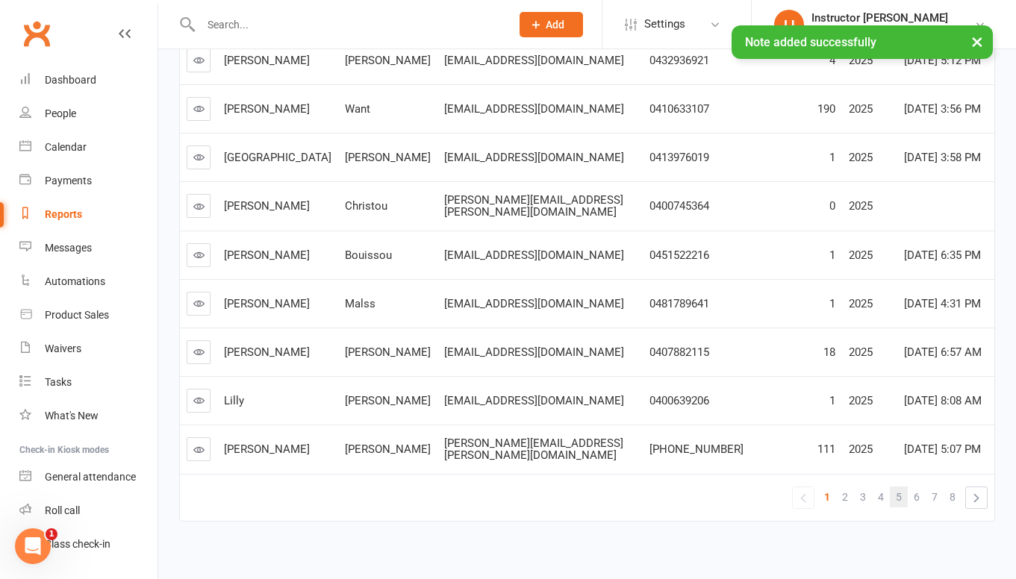
click at [902, 487] on link "5" at bounding box center [899, 497] width 18 height 21
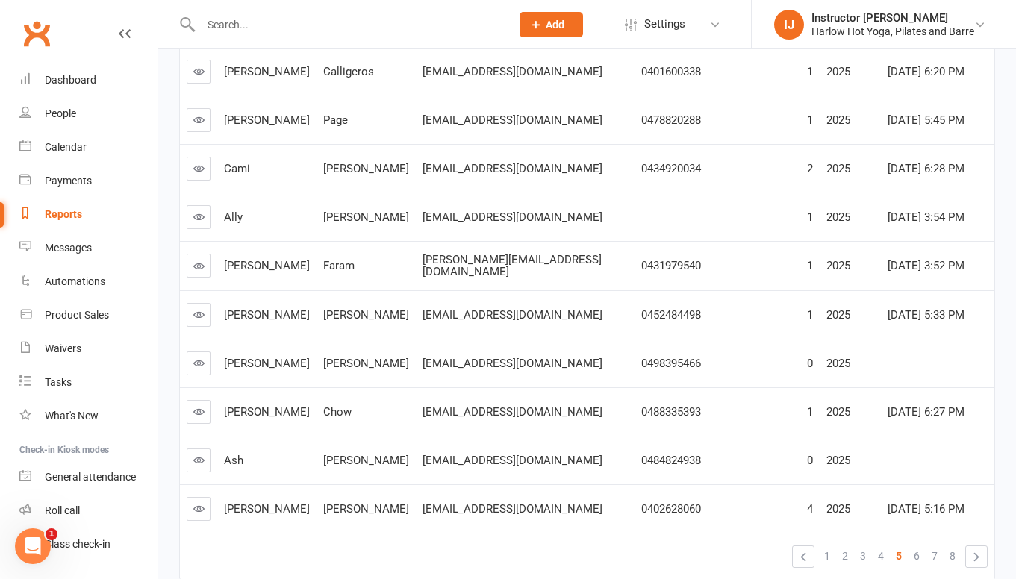
scroll to position [127, 0]
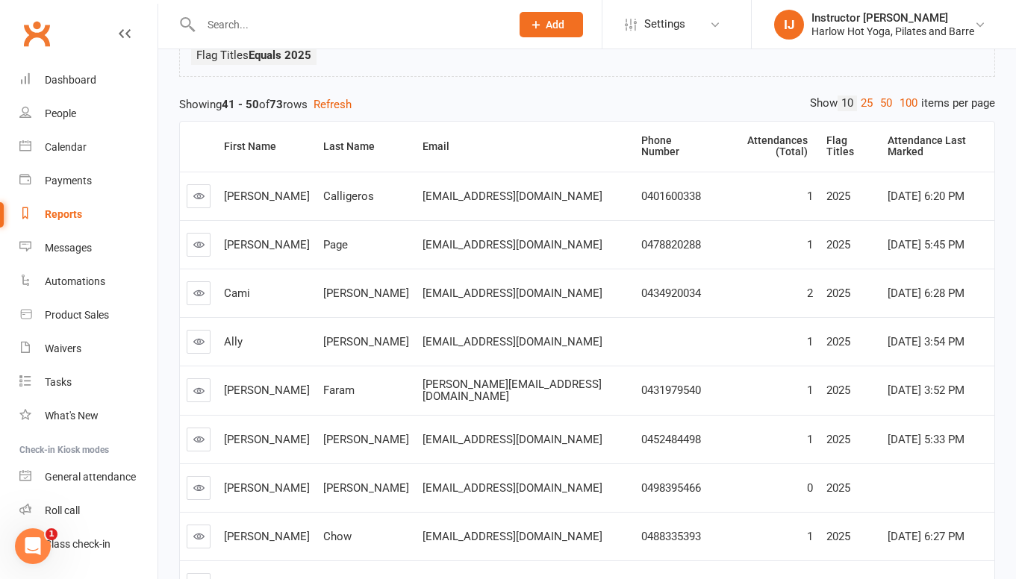
click at [195, 287] on icon at bounding box center [198, 292] width 11 height 11
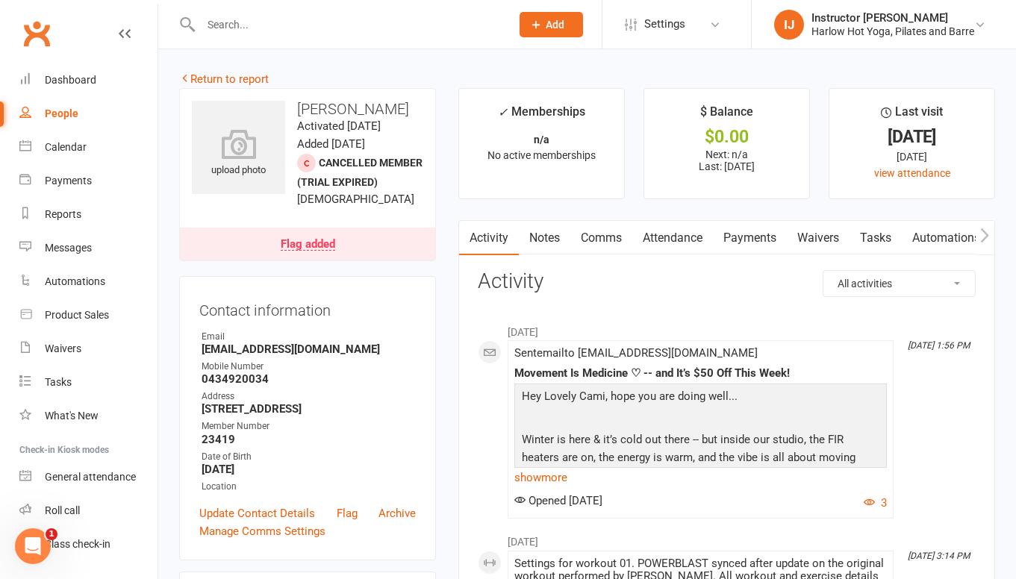
click at [536, 247] on link "Notes" at bounding box center [545, 238] width 52 height 34
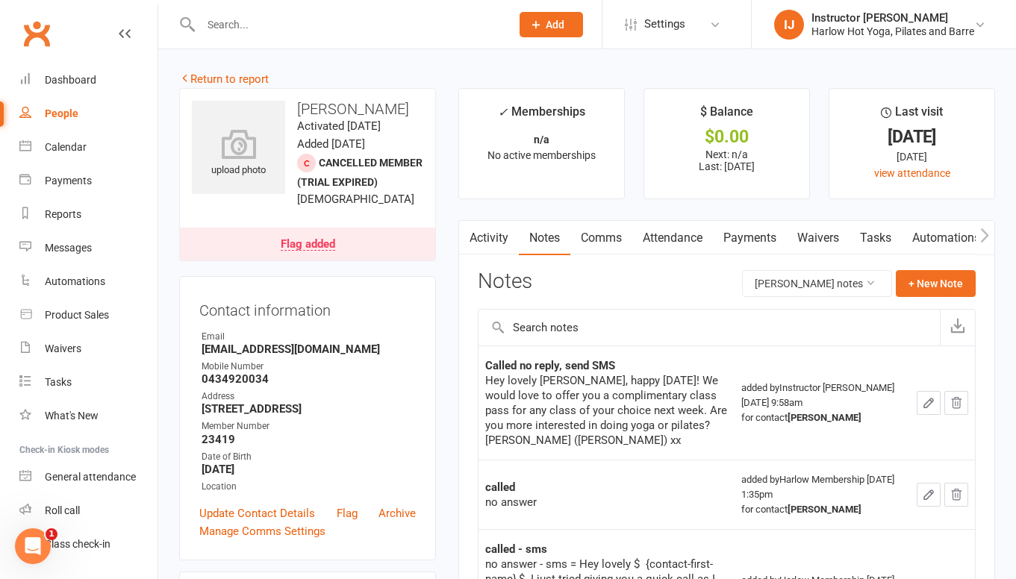
click at [625, 235] on link "Comms" at bounding box center [601, 238] width 62 height 34
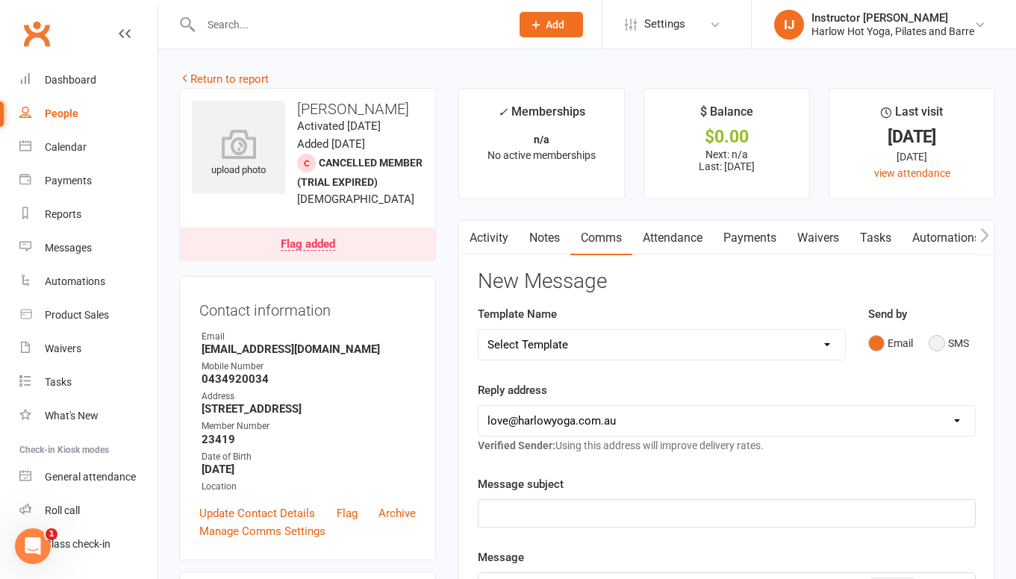
click at [938, 350] on button "SMS" at bounding box center [949, 343] width 40 height 28
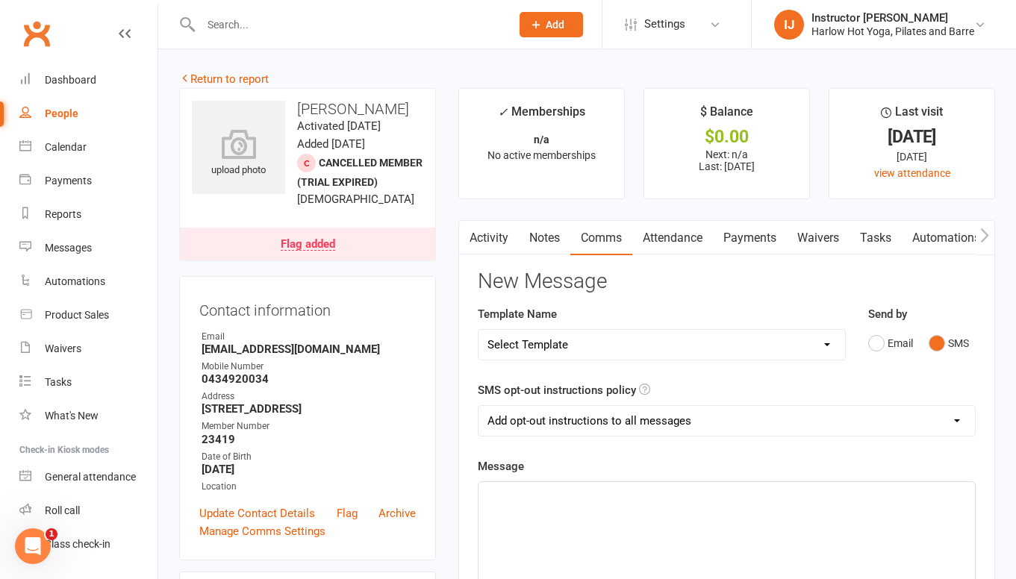
click at [532, 501] on p "﻿" at bounding box center [726, 496] width 478 height 18
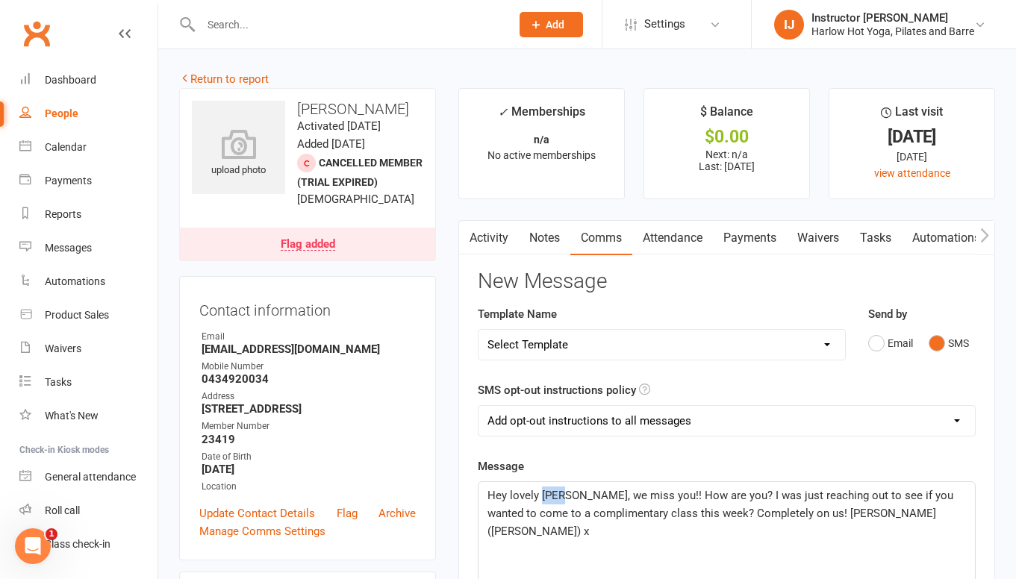
drag, startPoint x: 564, startPoint y: 493, endPoint x: 542, endPoint y: 490, distance: 22.6
click at [542, 490] on span "Hey lovely Emily, we miss you!! How are you? I was just reaching out to see if …" at bounding box center [721, 513] width 469 height 49
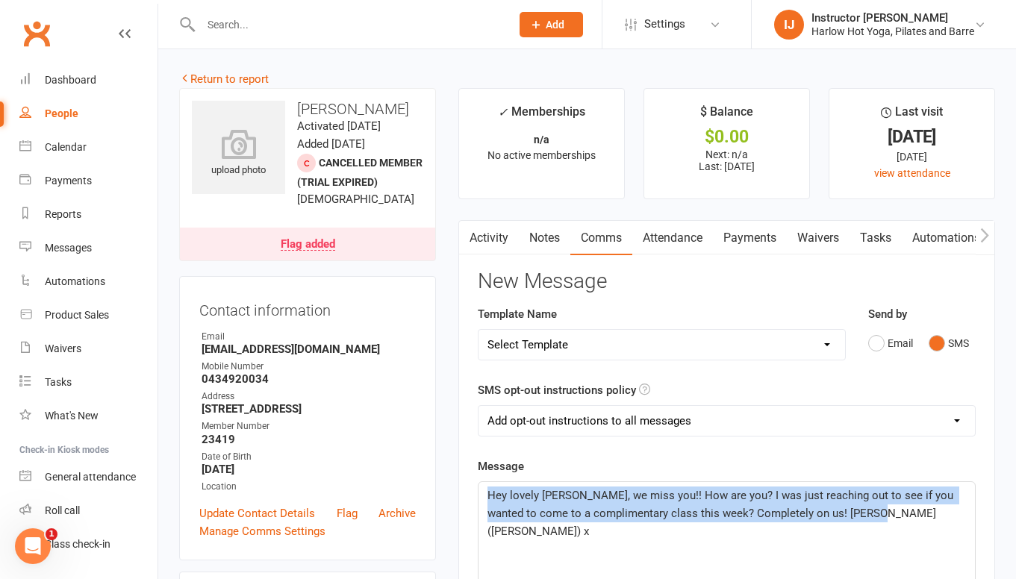
drag, startPoint x: 905, startPoint y: 525, endPoint x: 484, endPoint y: 490, distance: 421.7
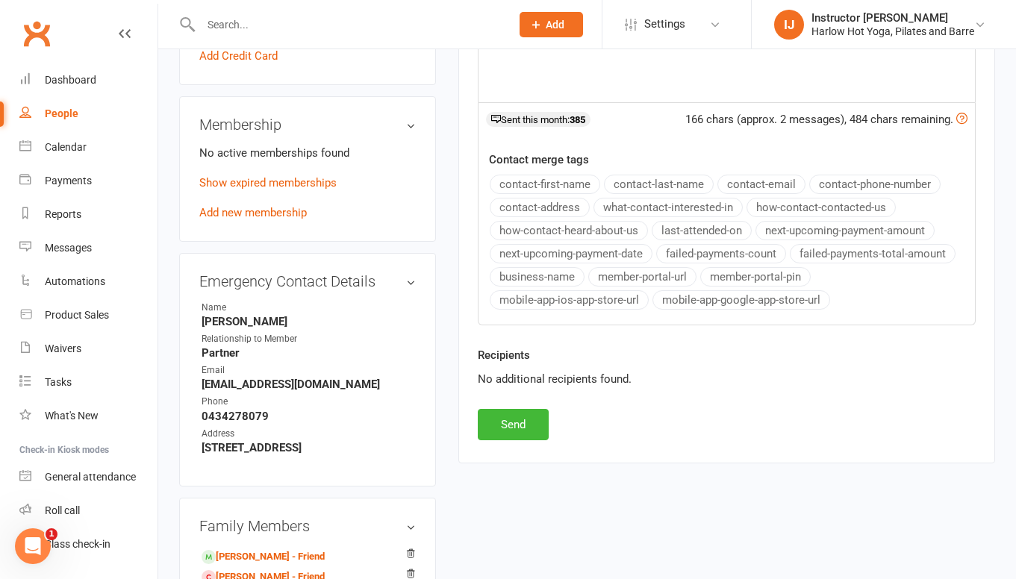
scroll to position [635, 0]
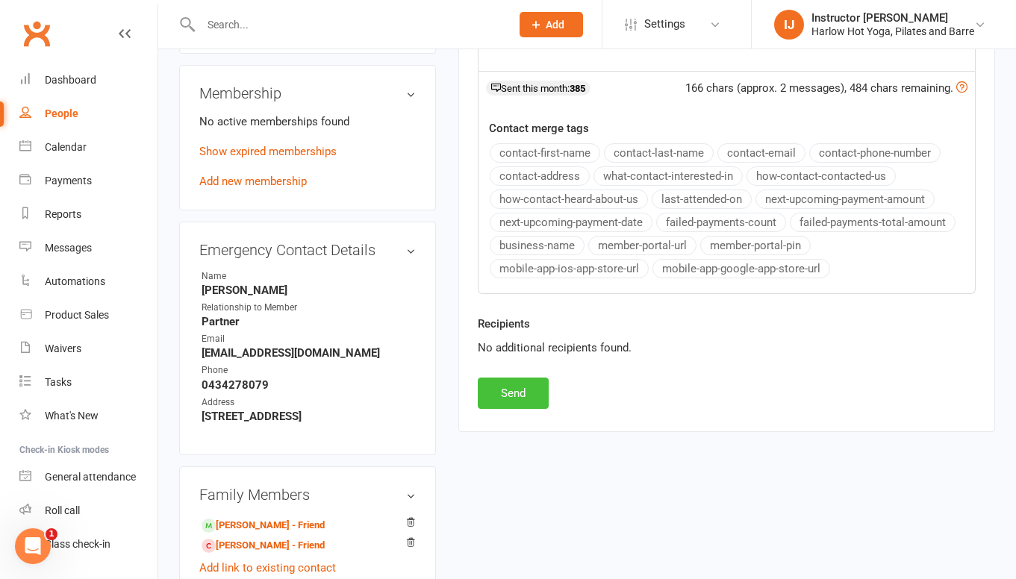
click at [544, 401] on button "Send" at bounding box center [513, 393] width 71 height 31
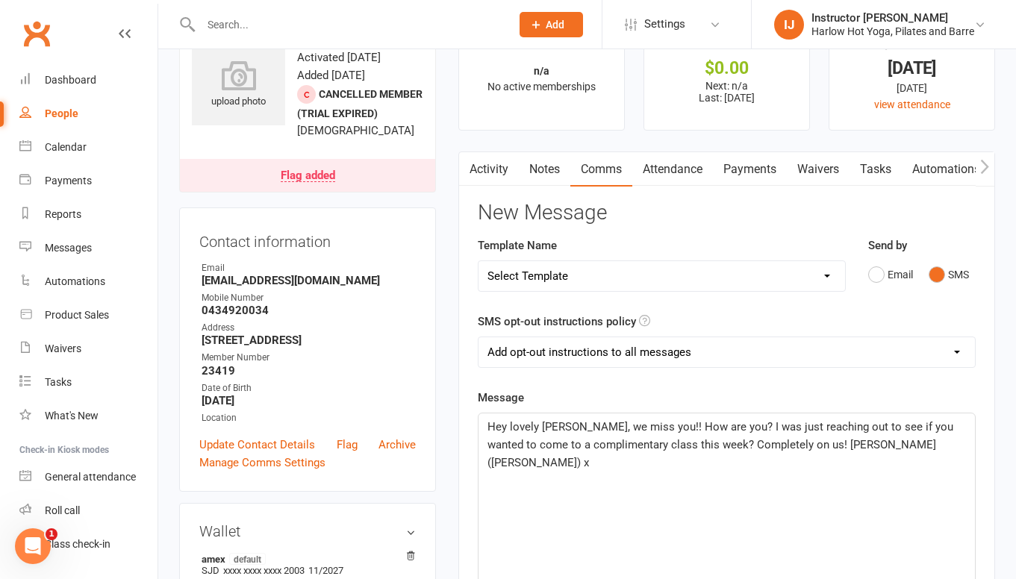
scroll to position [5, 0]
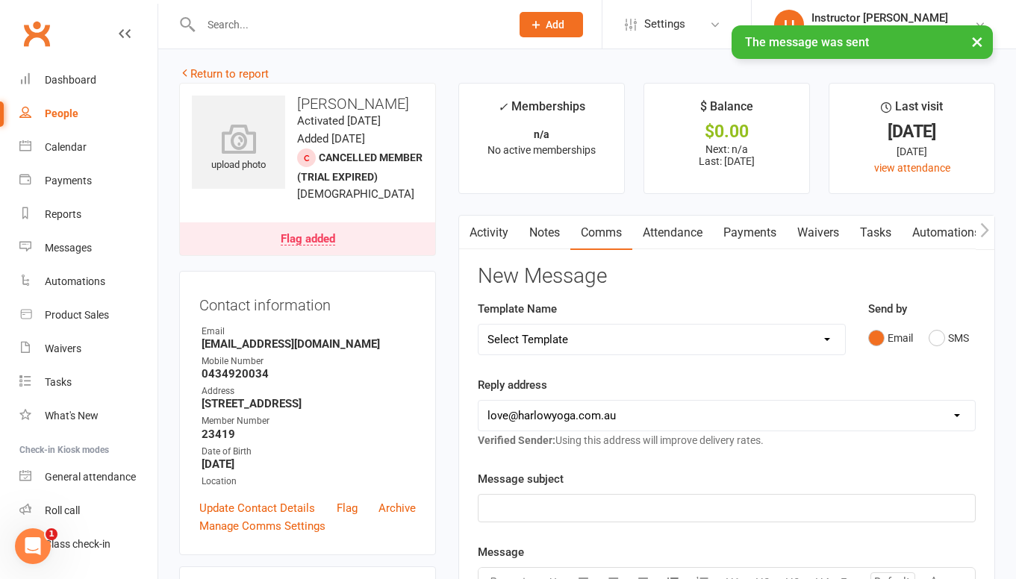
click at [544, 235] on link "Notes" at bounding box center [545, 233] width 52 height 34
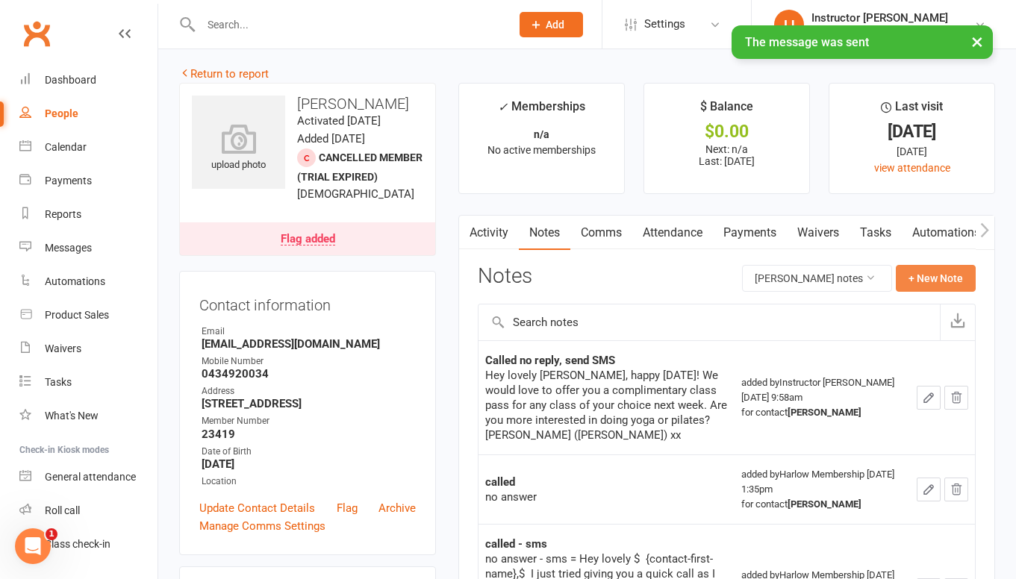
click at [961, 278] on button "+ New Note" at bounding box center [936, 278] width 80 height 27
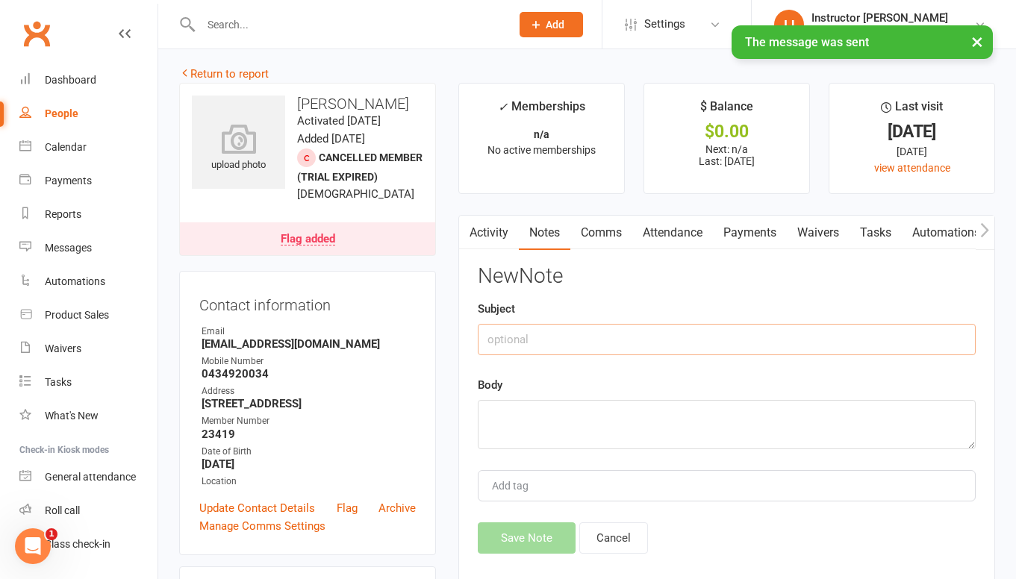
click at [552, 339] on input "text" at bounding box center [727, 339] width 498 height 31
click at [522, 414] on textarea at bounding box center [727, 424] width 498 height 49
paste textarea "Hey lovely Cami, we miss you!! How are you? I was just reaching out to see if y…"
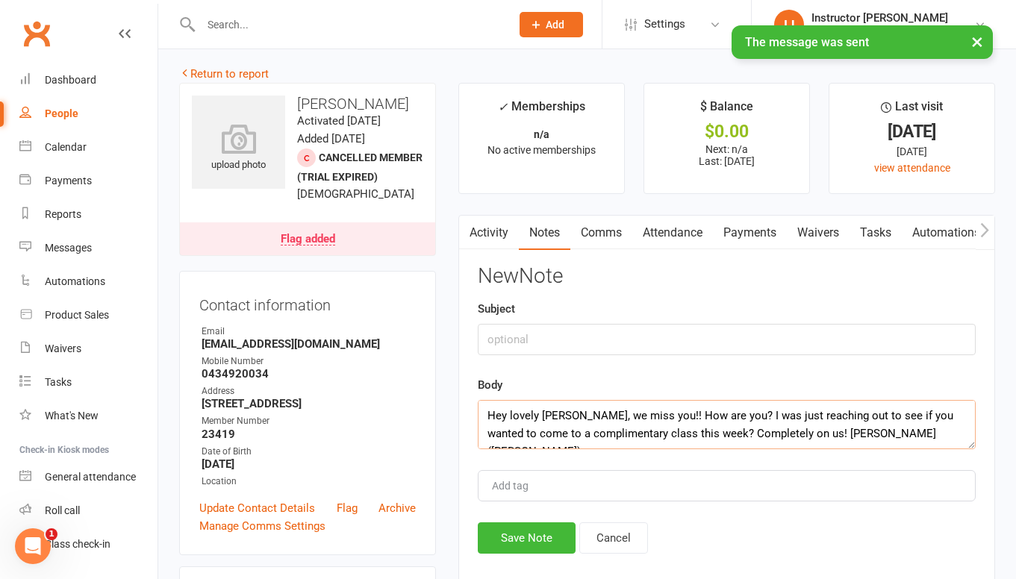
type textarea "Hey lovely Cami, we miss you!! How are you? I was just reaching out to see if y…"
click at [527, 340] on input "text" at bounding box center [727, 339] width 498 height 31
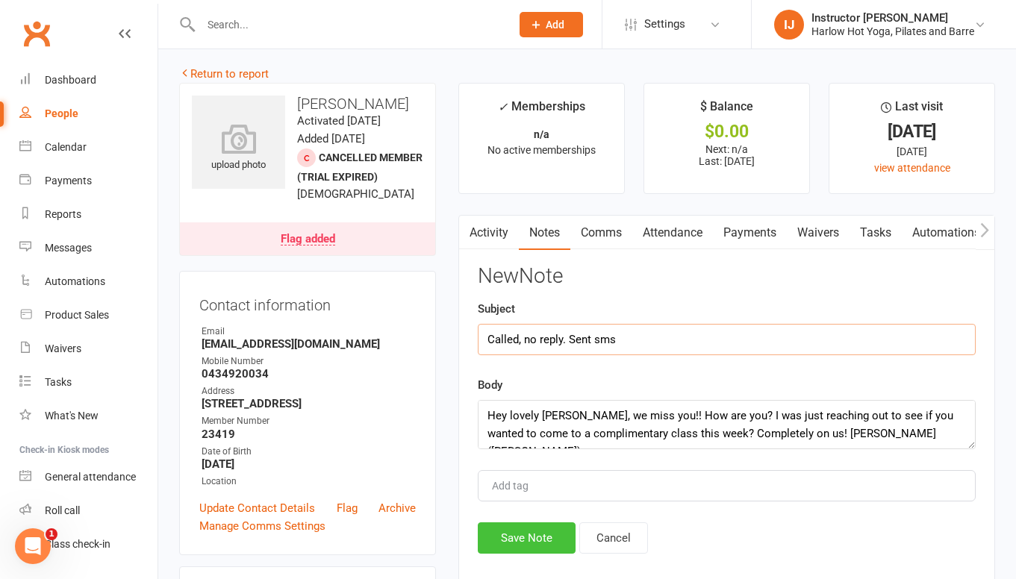
type input "Called, no reply. Sent sms"
click at [496, 538] on button "Save Note" at bounding box center [527, 538] width 98 height 31
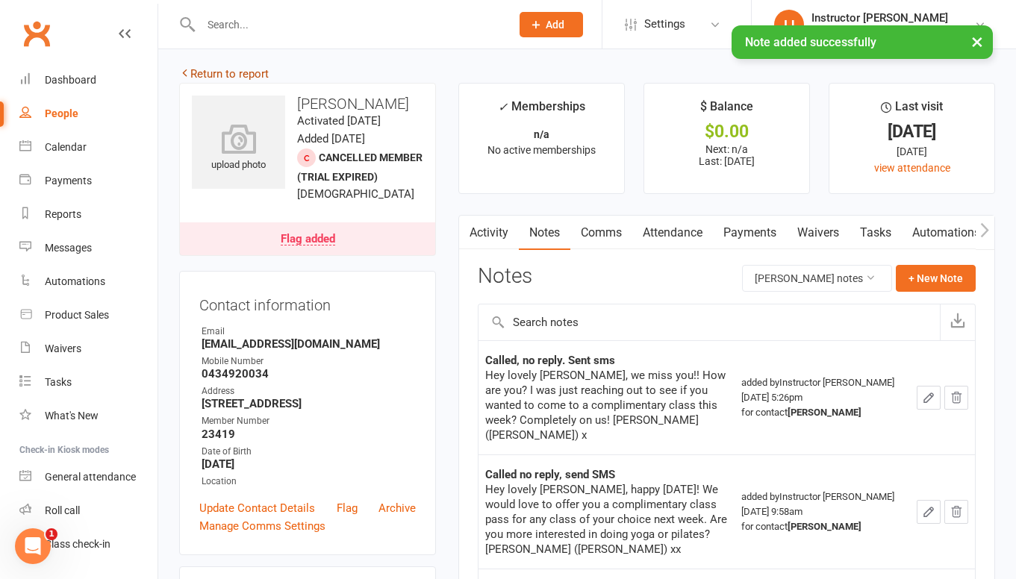
click at [255, 76] on link "Return to report" at bounding box center [224, 73] width 90 height 13
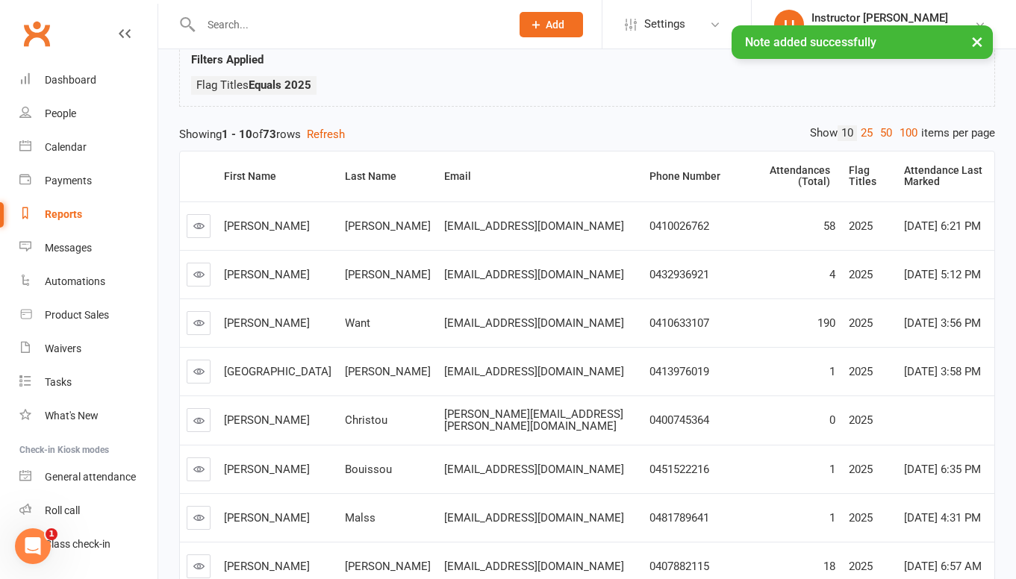
scroll to position [311, 0]
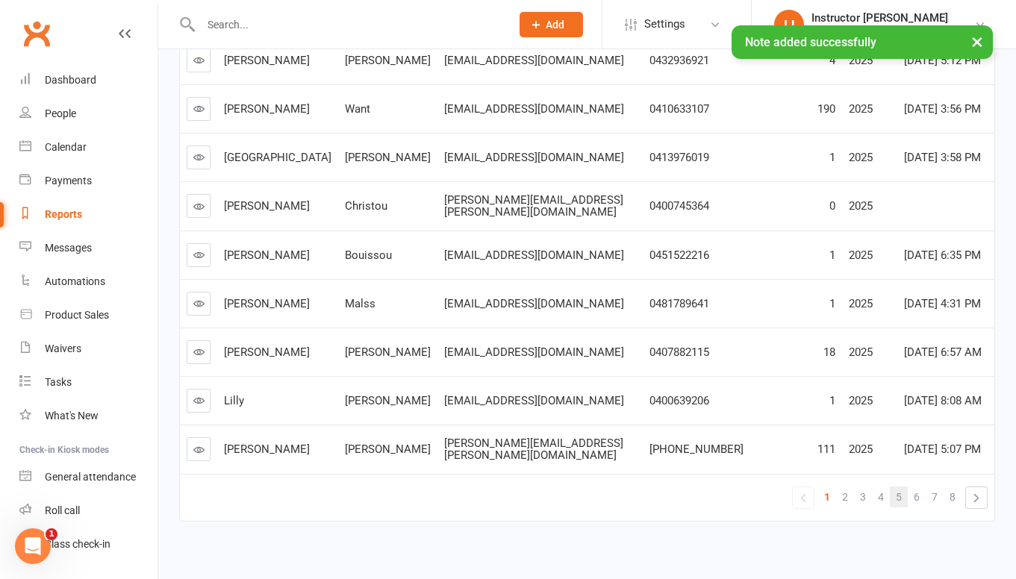
click at [900, 487] on span "5" at bounding box center [899, 497] width 6 height 21
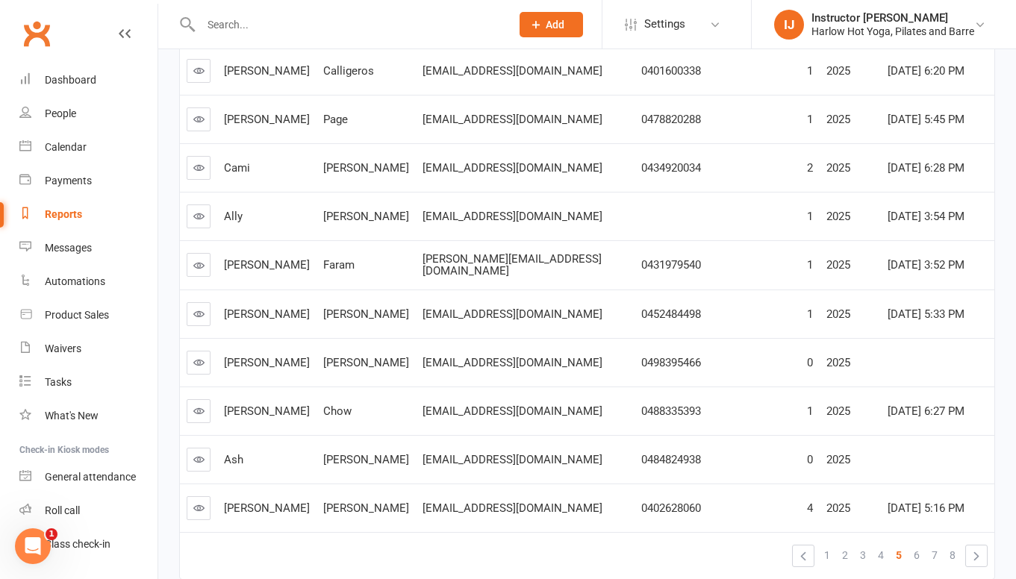
scroll to position [208, 0]
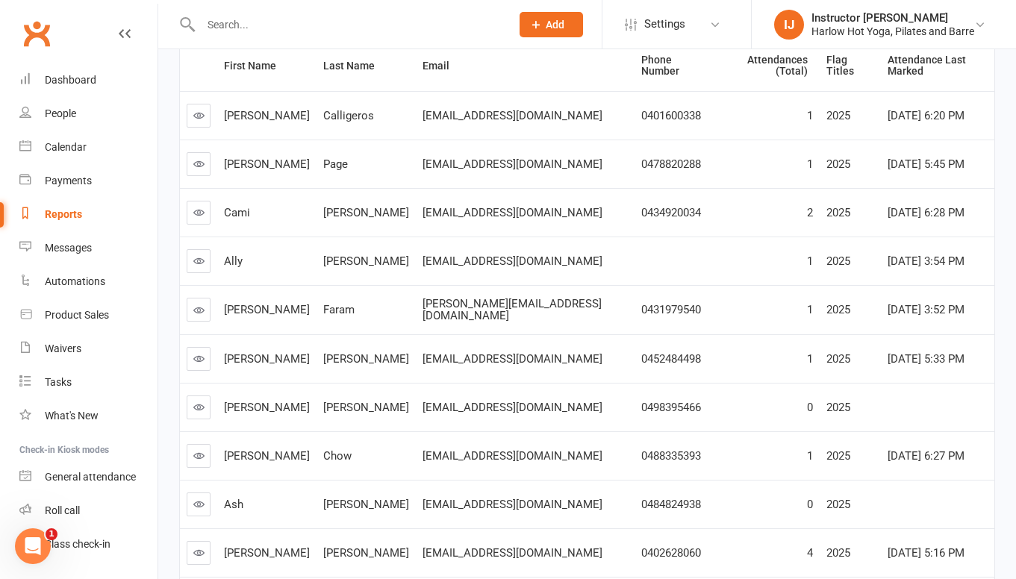
click at [202, 255] on icon at bounding box center [198, 260] width 11 height 11
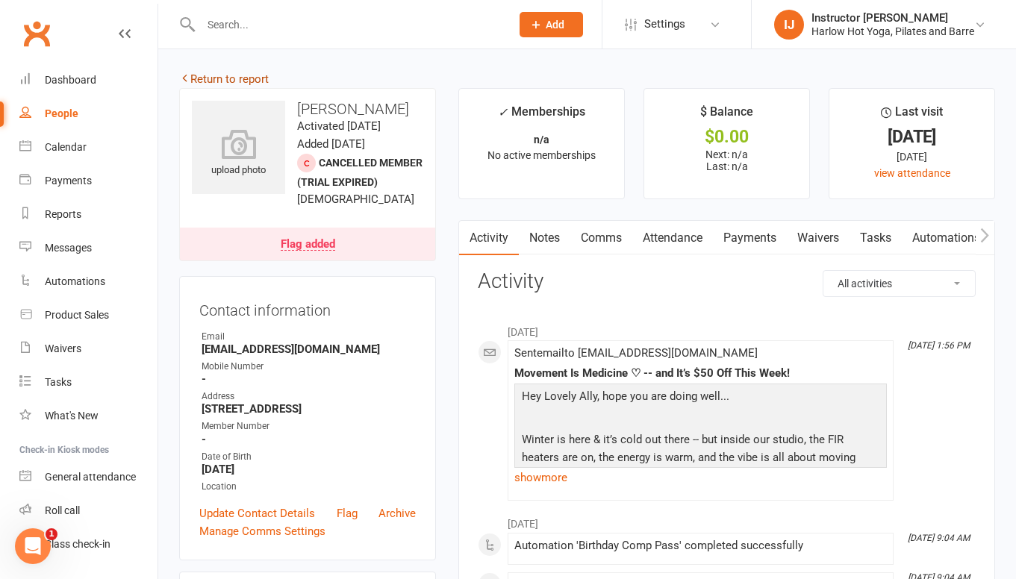
click at [192, 78] on link "Return to report" at bounding box center [224, 78] width 90 height 13
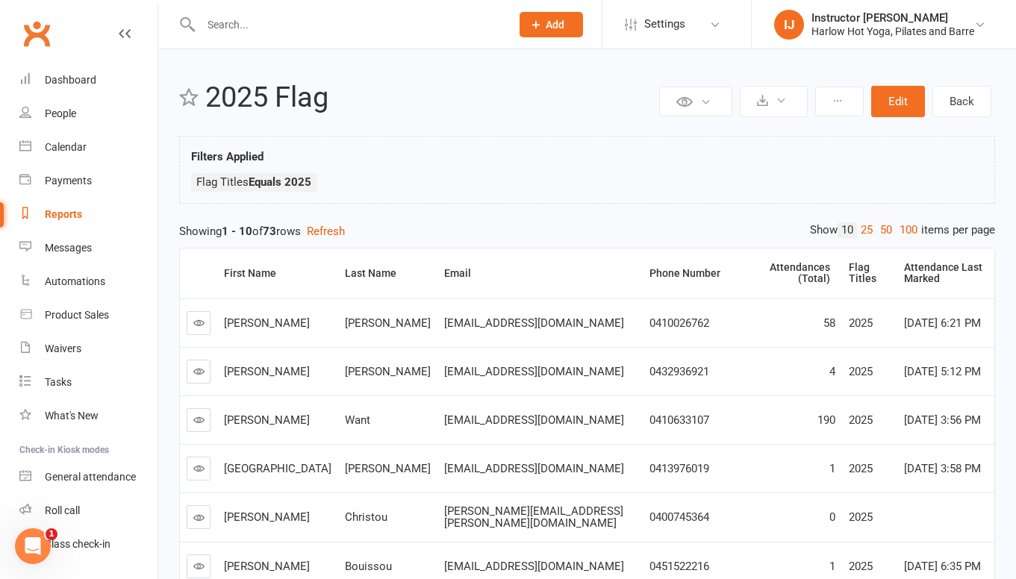
scroll to position [311, 0]
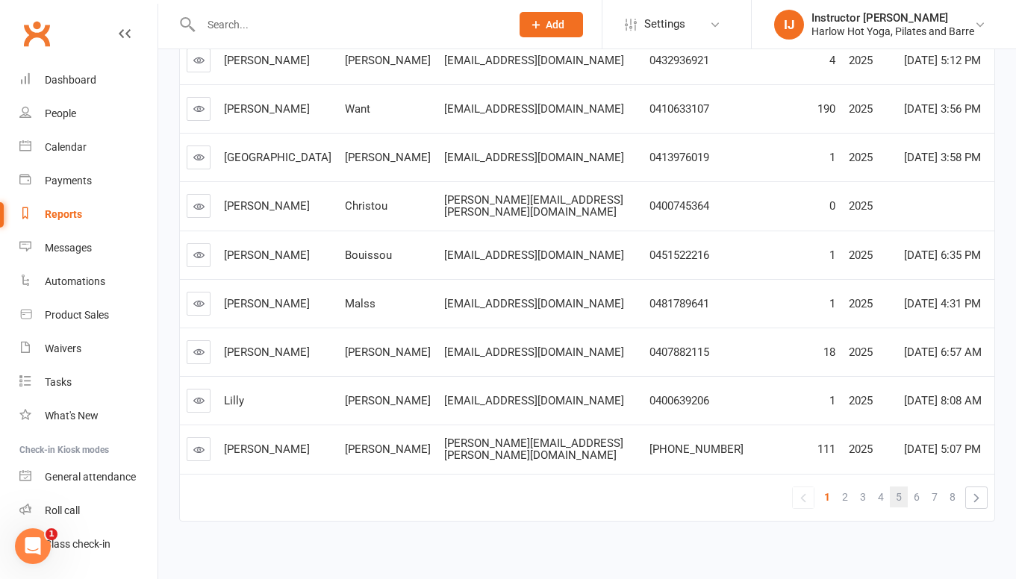
click at [894, 487] on link "5" at bounding box center [899, 497] width 18 height 21
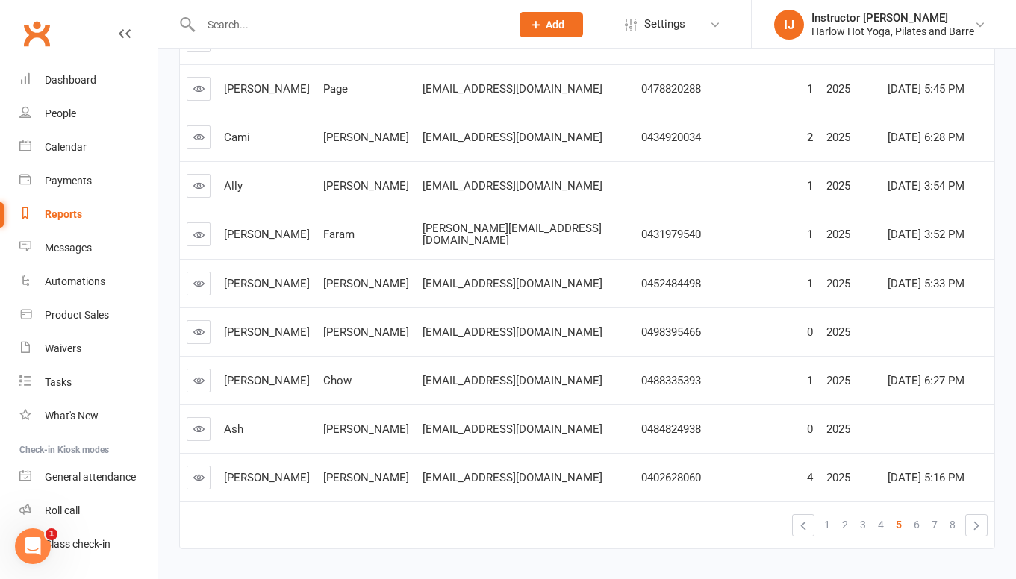
scroll to position [276, 0]
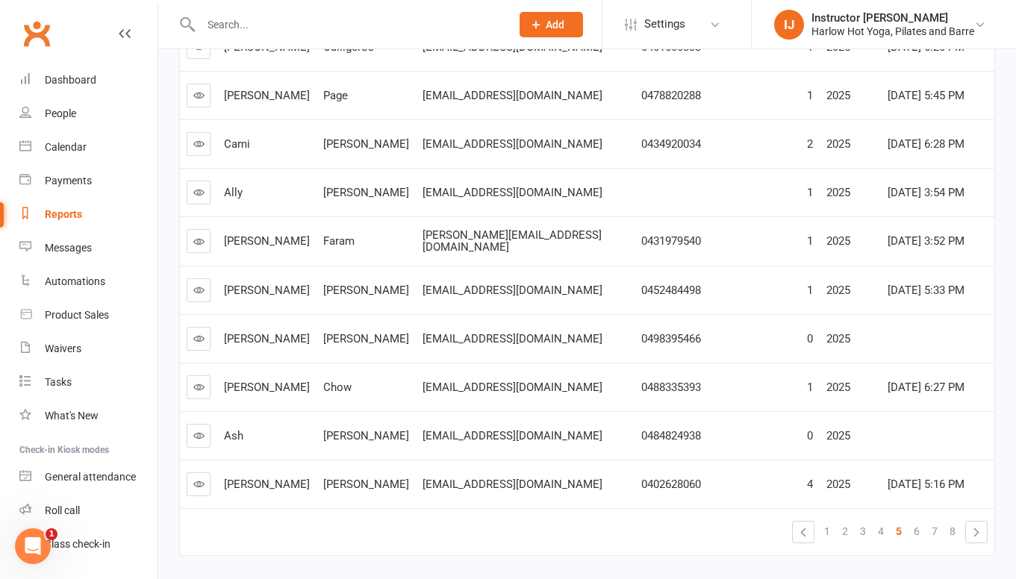
click at [205, 229] on link at bounding box center [199, 241] width 24 height 24
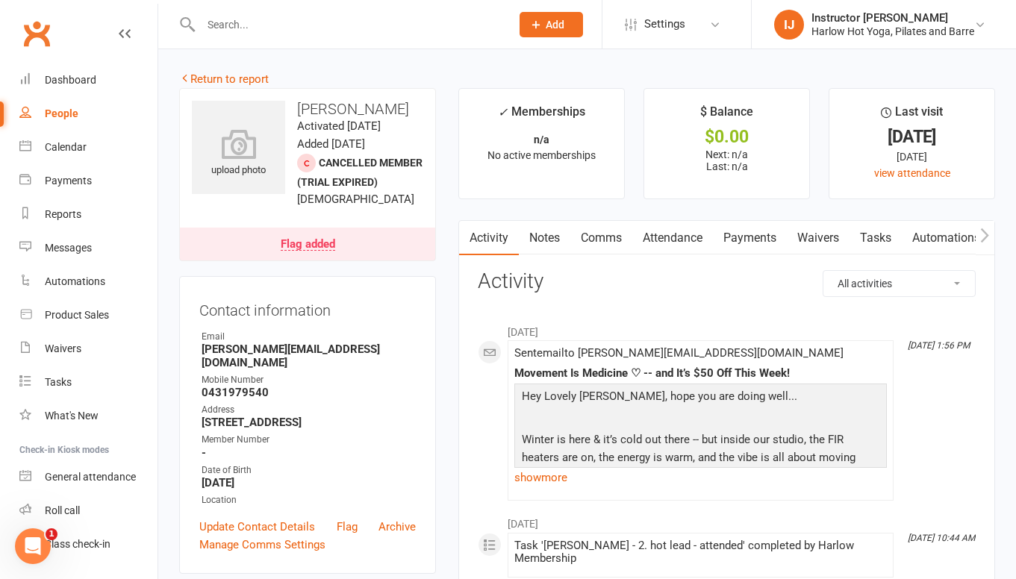
click at [556, 250] on link "Notes" at bounding box center [545, 238] width 52 height 34
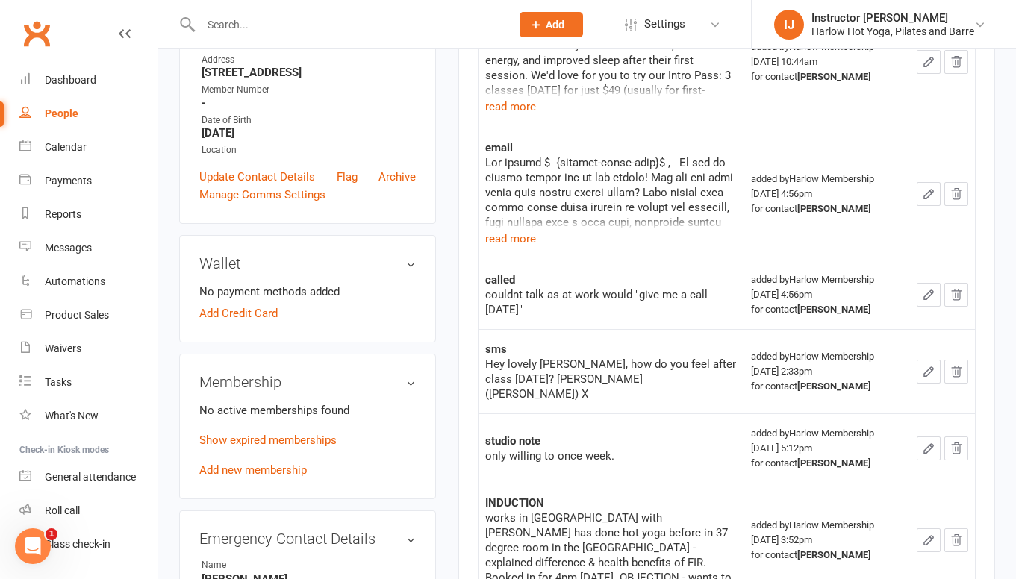
scroll to position [384, 0]
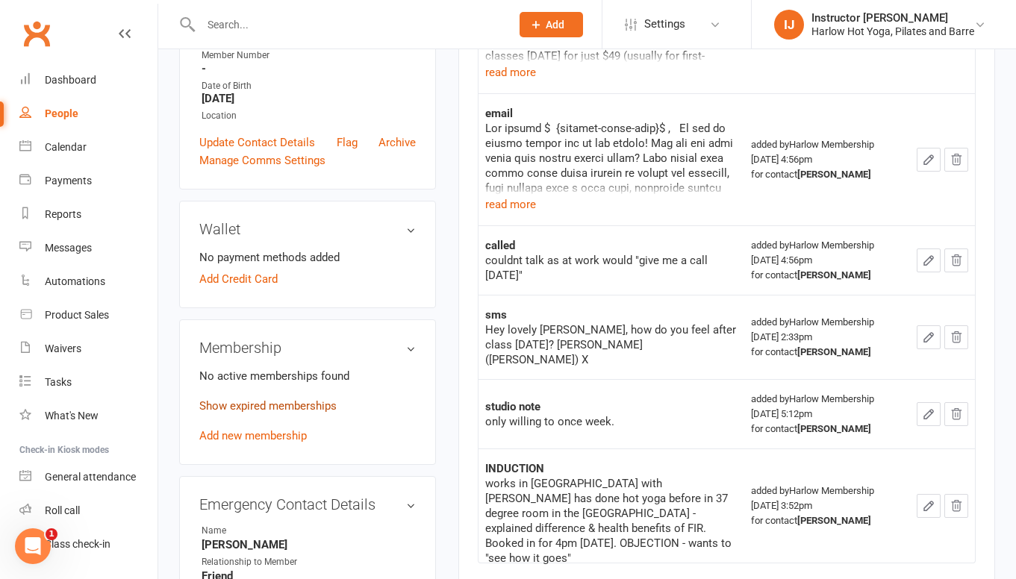
click at [321, 413] on link "Show expired memberships" at bounding box center [267, 405] width 137 height 13
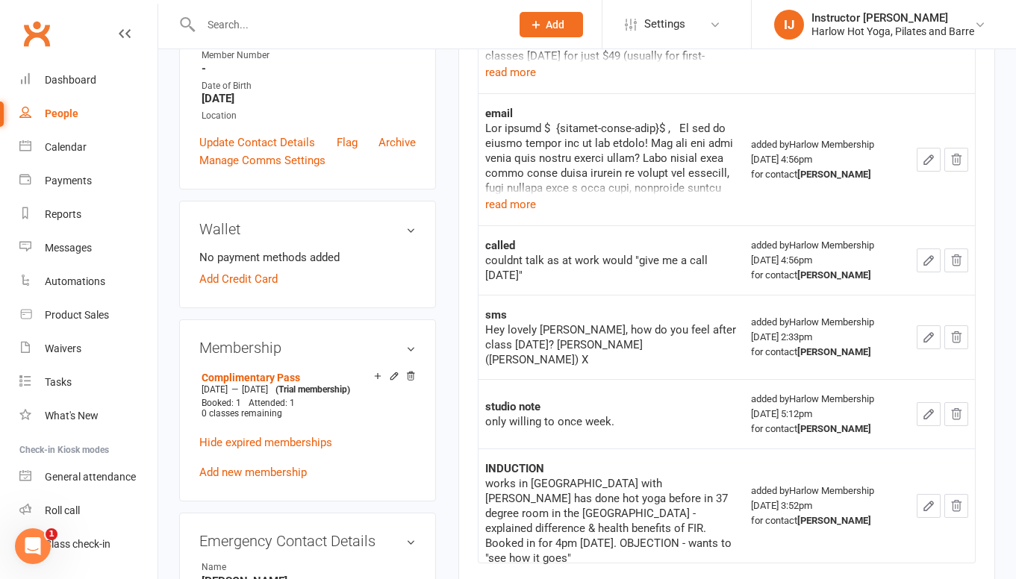
click at [492, 355] on td "sms Hey lovely Samantha, how do you feel after class yesterday? Lucy (harlow) X" at bounding box center [610, 337] width 265 height 84
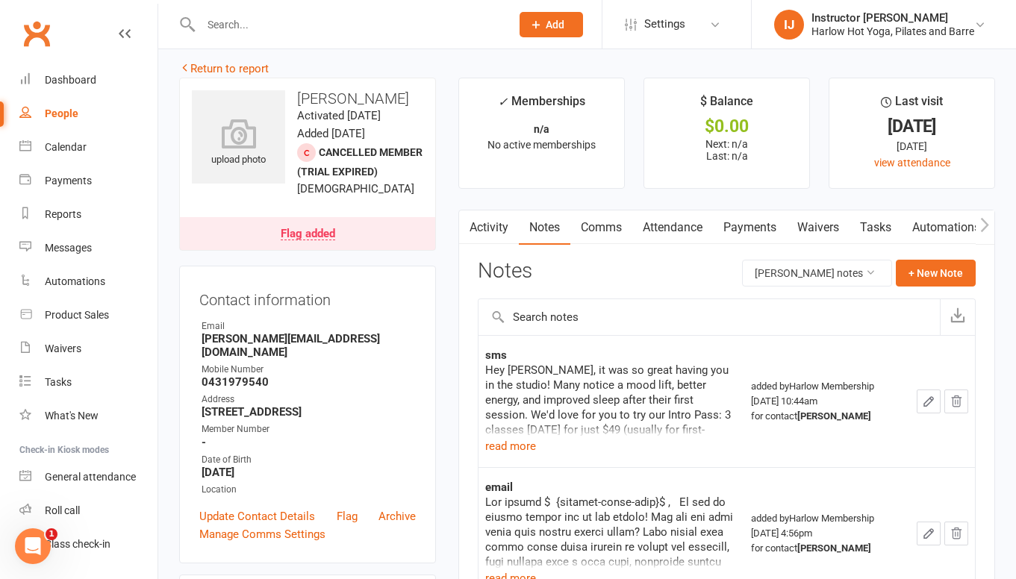
scroll to position [1, 0]
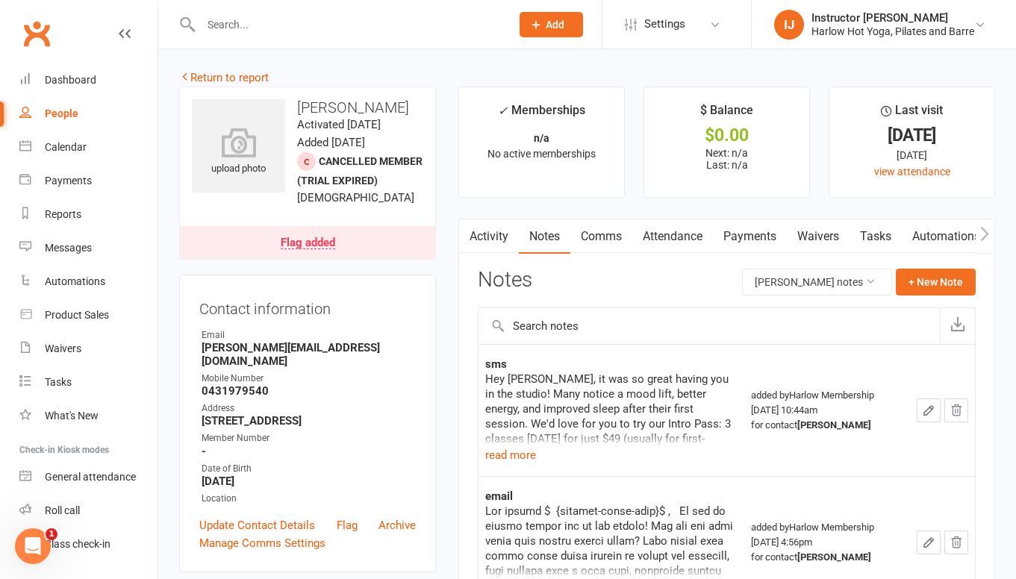
click at [594, 242] on link "Comms" at bounding box center [601, 236] width 62 height 34
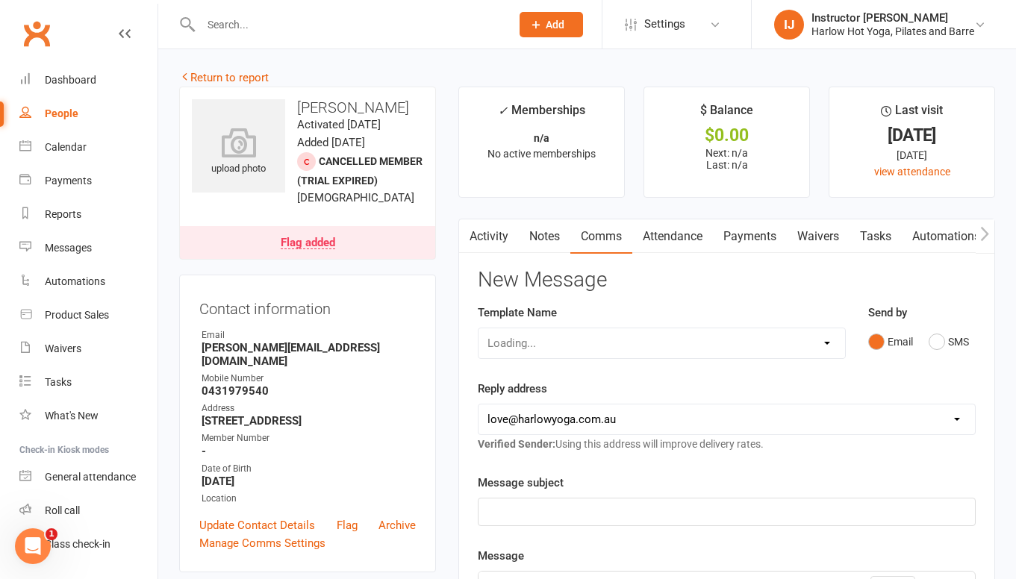
click at [497, 234] on link "Activity" at bounding box center [489, 236] width 60 height 34
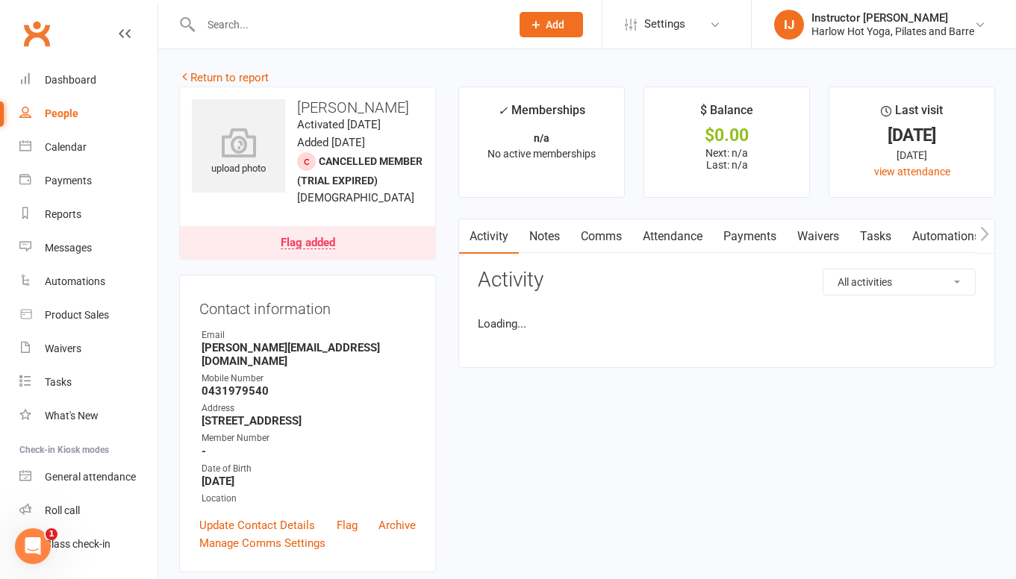
click at [555, 238] on link "Notes" at bounding box center [545, 236] width 52 height 34
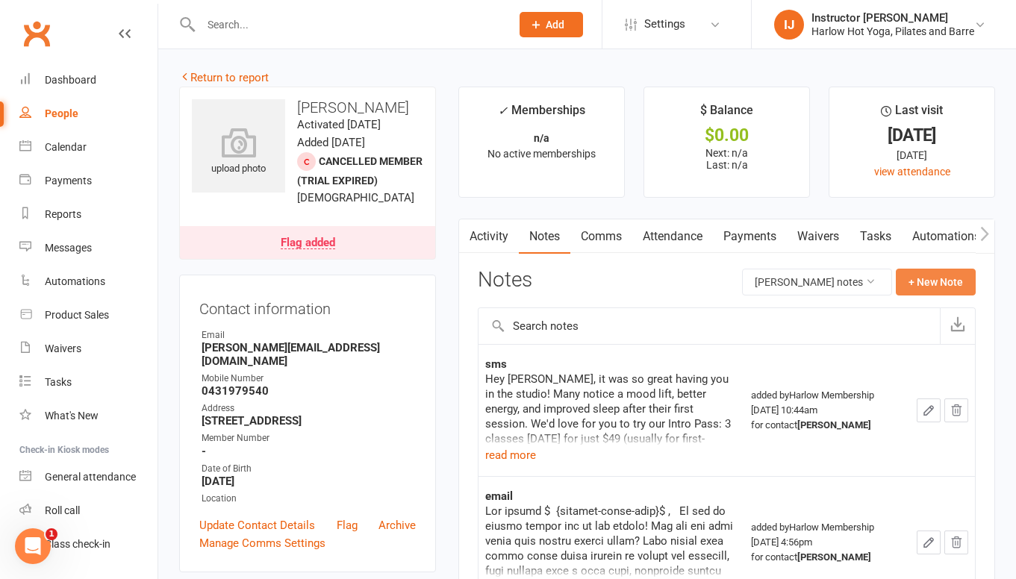
click at [939, 269] on button "+ New Note" at bounding box center [936, 282] width 80 height 27
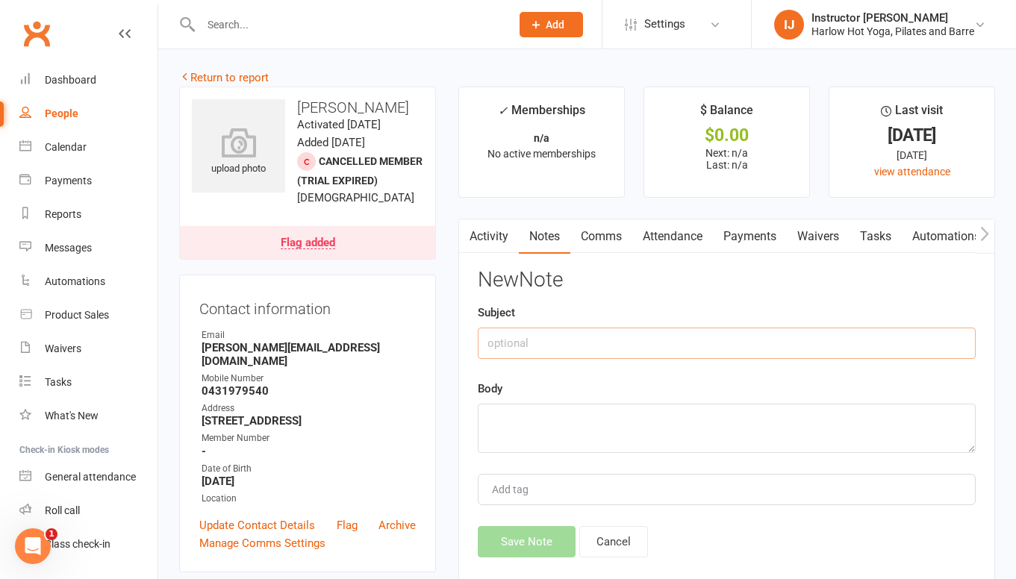
click at [639, 343] on input "text" at bounding box center [727, 343] width 498 height 31
type input "Called"
click at [546, 425] on textarea at bounding box center [727, 428] width 498 height 49
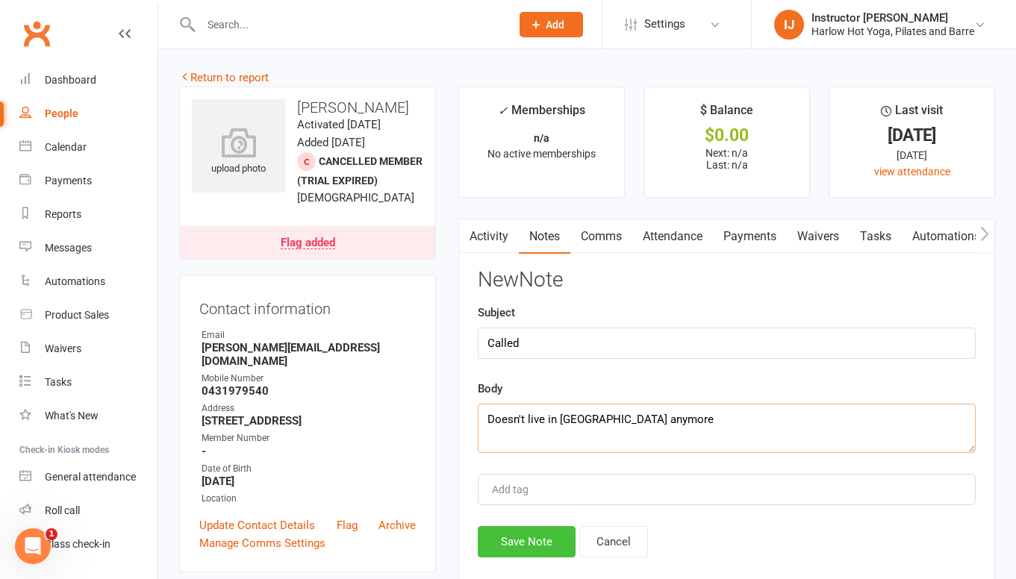
type textarea "Doesn't live in Brisbane anymore"
click at [511, 545] on button "Save Note" at bounding box center [527, 541] width 98 height 31
click at [533, 546] on div "Save Note Cancel" at bounding box center [727, 541] width 498 height 31
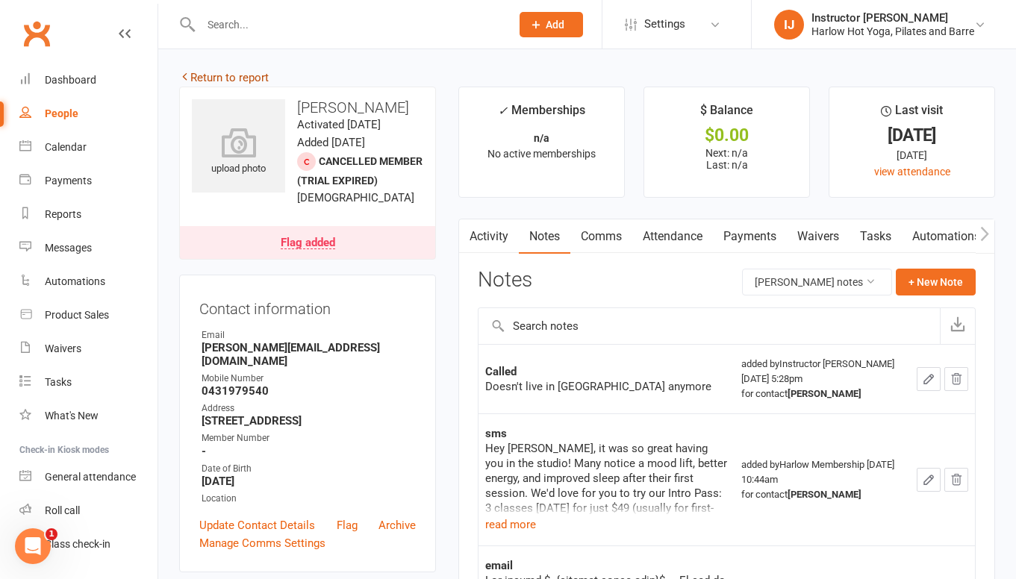
click at [191, 78] on link "Return to report" at bounding box center [224, 77] width 90 height 13
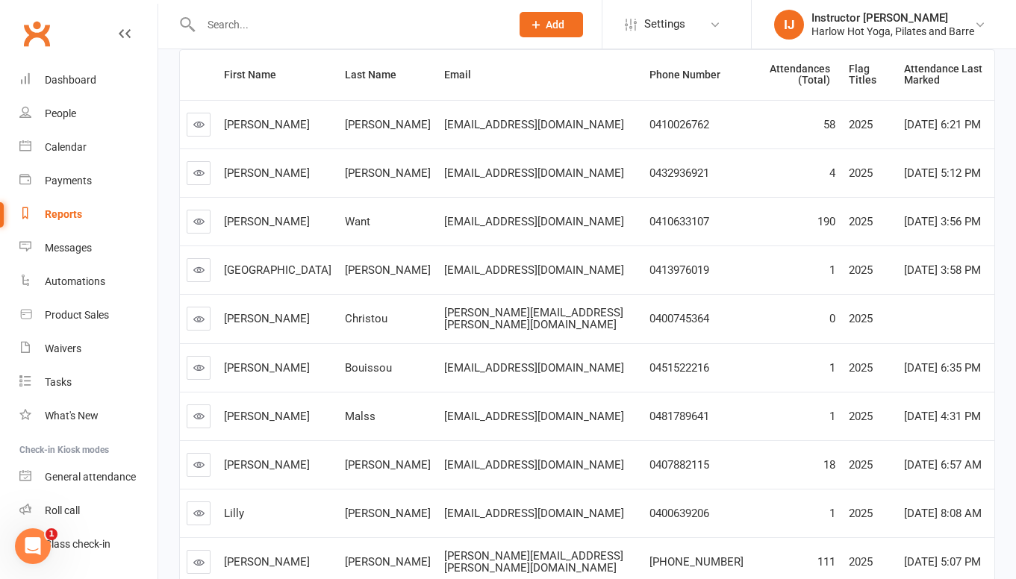
scroll to position [311, 0]
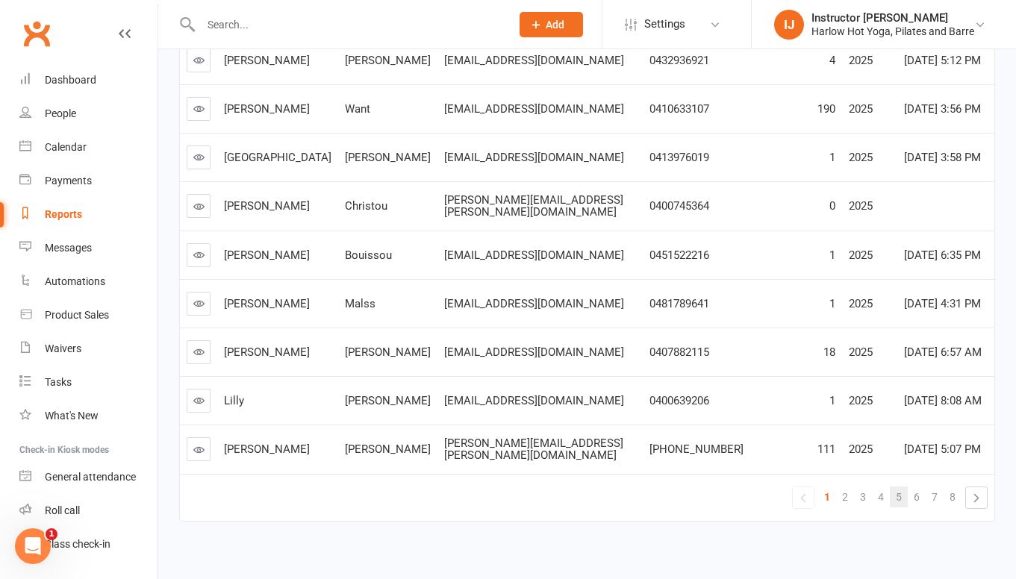
click at [902, 487] on link "5" at bounding box center [899, 497] width 18 height 21
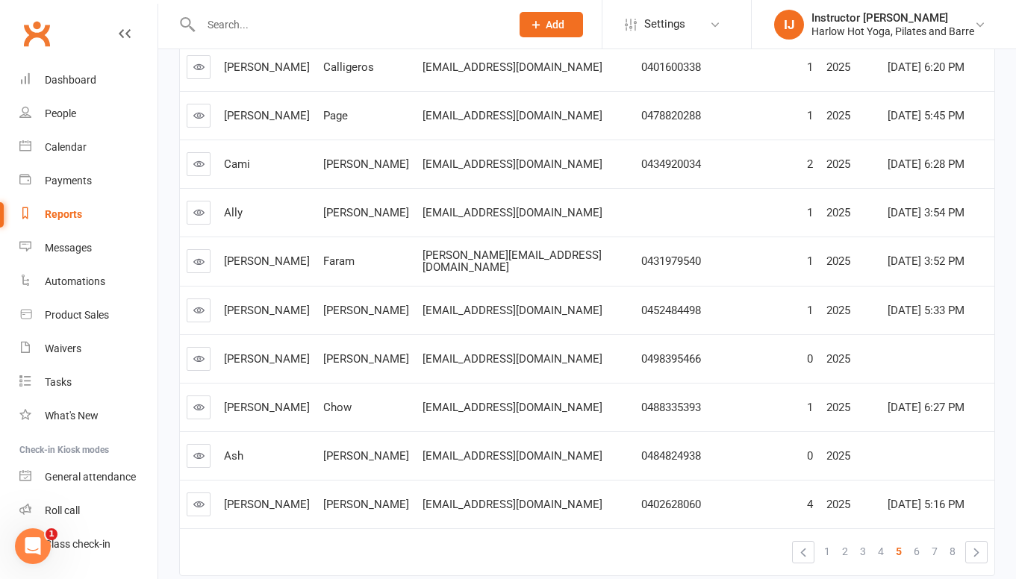
scroll to position [213, 0]
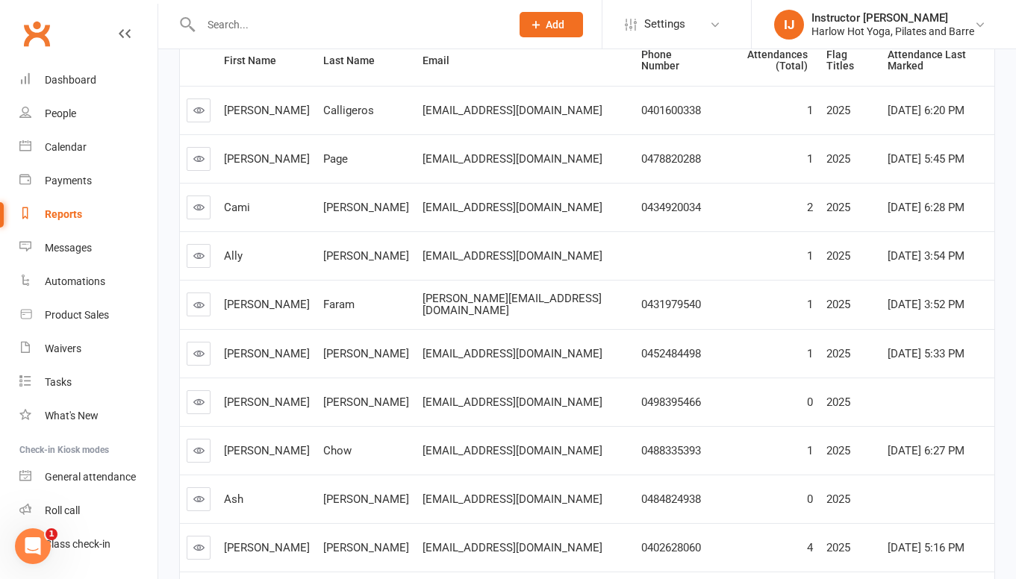
click at [199, 348] on icon at bounding box center [198, 353] width 11 height 11
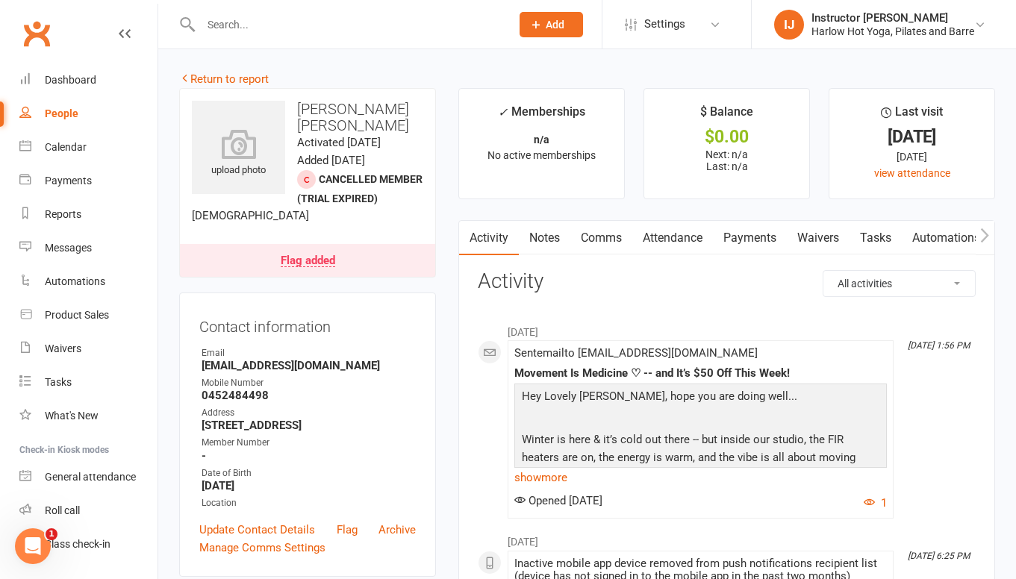
click at [543, 242] on link "Notes" at bounding box center [545, 238] width 52 height 34
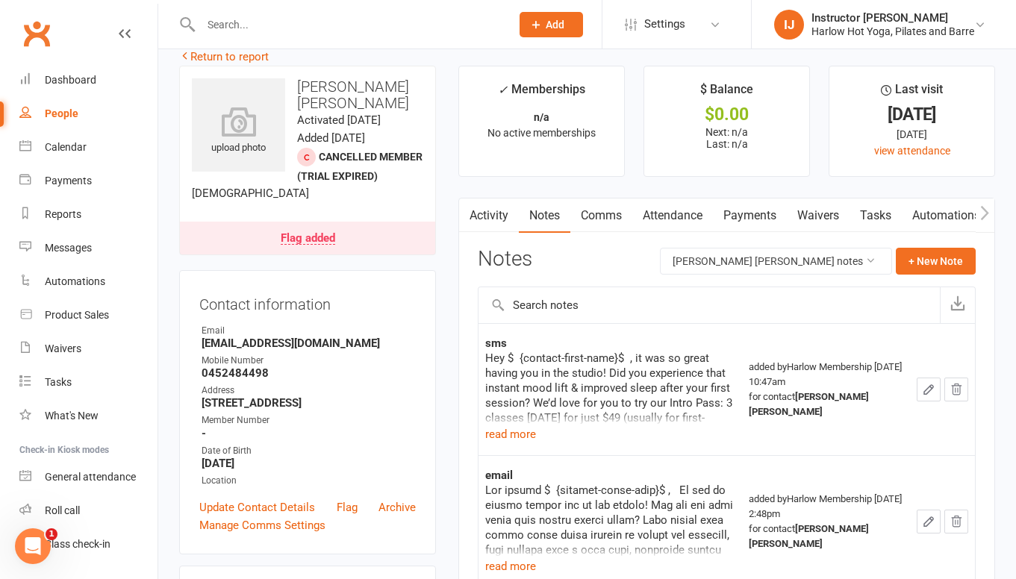
scroll to position [2, 0]
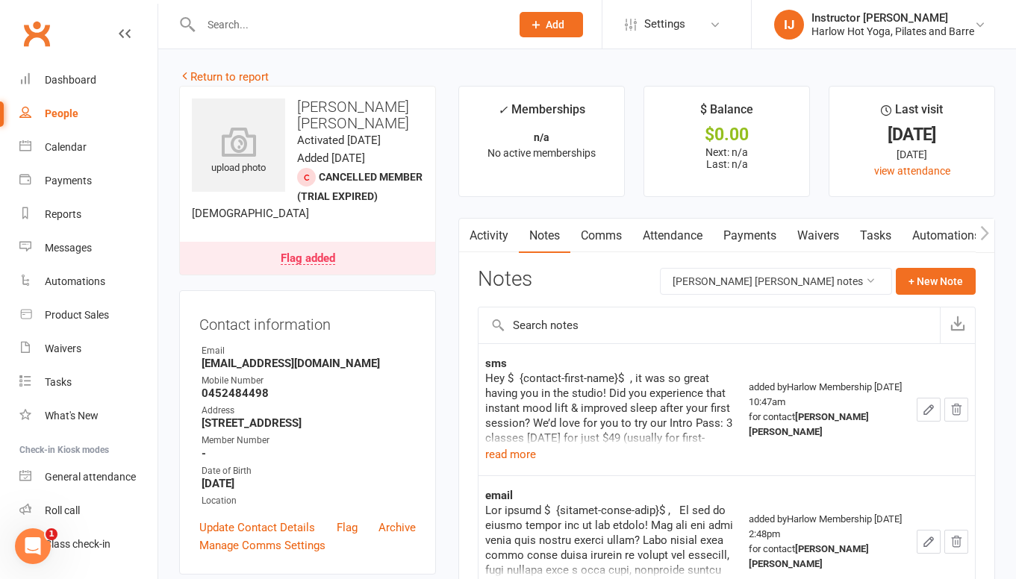
click at [612, 237] on link "Comms" at bounding box center [601, 236] width 62 height 34
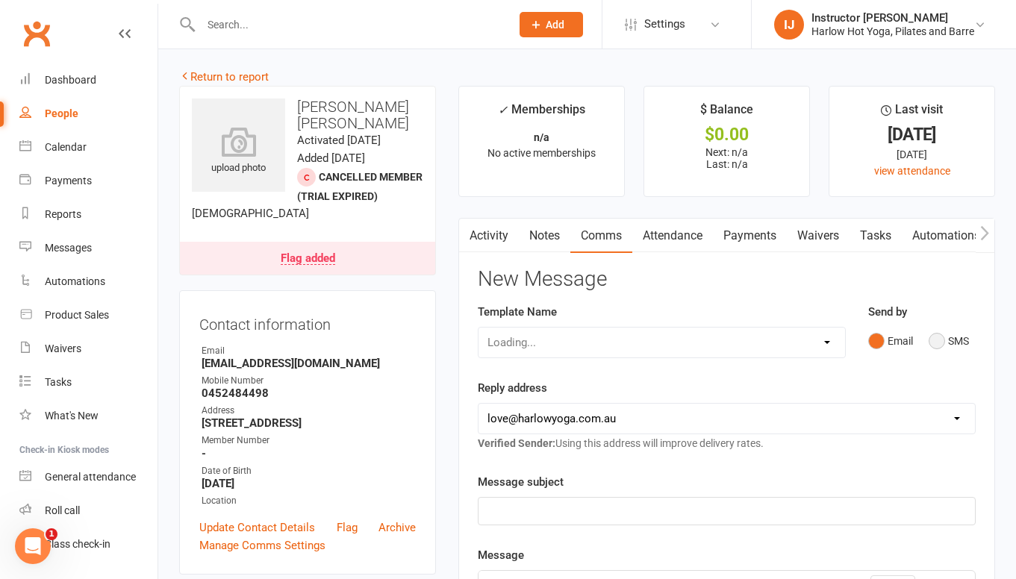
click at [932, 341] on button "SMS" at bounding box center [949, 341] width 40 height 28
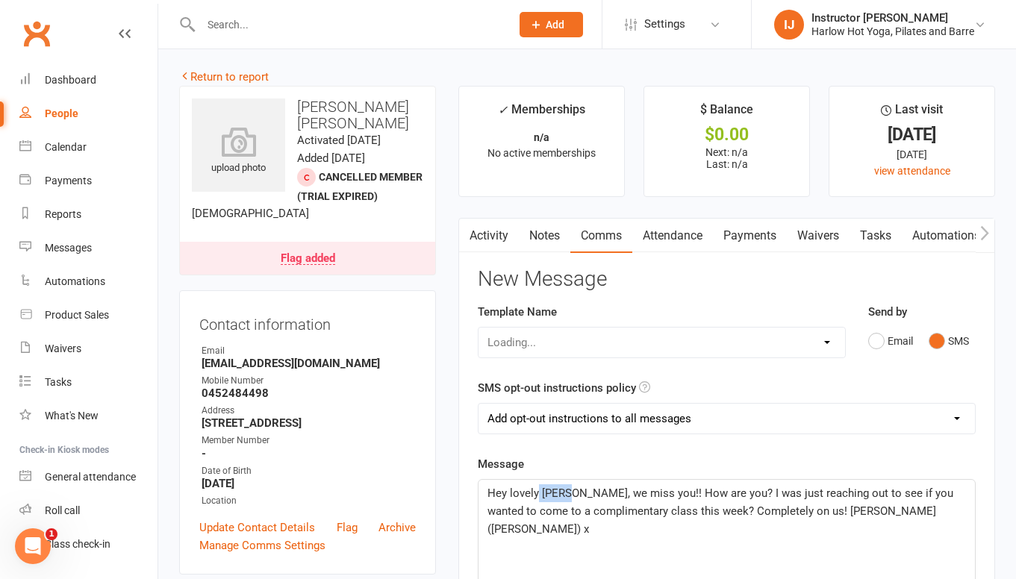
drag, startPoint x: 569, startPoint y: 488, endPoint x: 540, endPoint y: 487, distance: 29.1
click at [540, 490] on span "Hey lovely Cami, we miss you!! How are you? I was just reaching out to see if y…" at bounding box center [721, 511] width 469 height 49
click at [565, 505] on span "Hey lovely Ale we miss you!! How are you? I was just reaching out to see if you…" at bounding box center [727, 502] width 481 height 31
click at [555, 494] on span "Hey lovely Ale we miss you!! How are you? I was just reaching out to see if you…" at bounding box center [727, 502] width 481 height 31
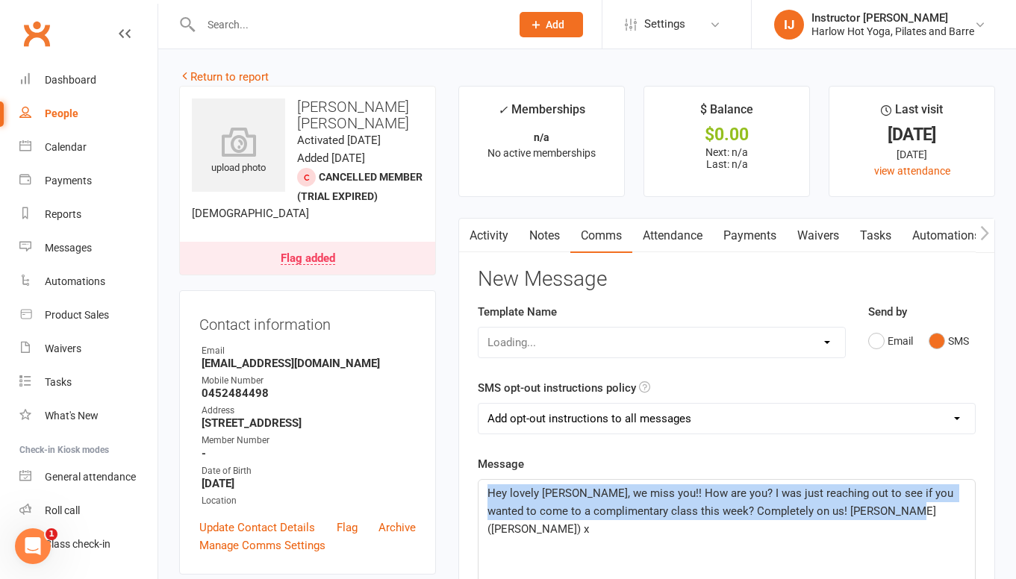
drag, startPoint x: 885, startPoint y: 515, endPoint x: 470, endPoint y: 480, distance: 417.3
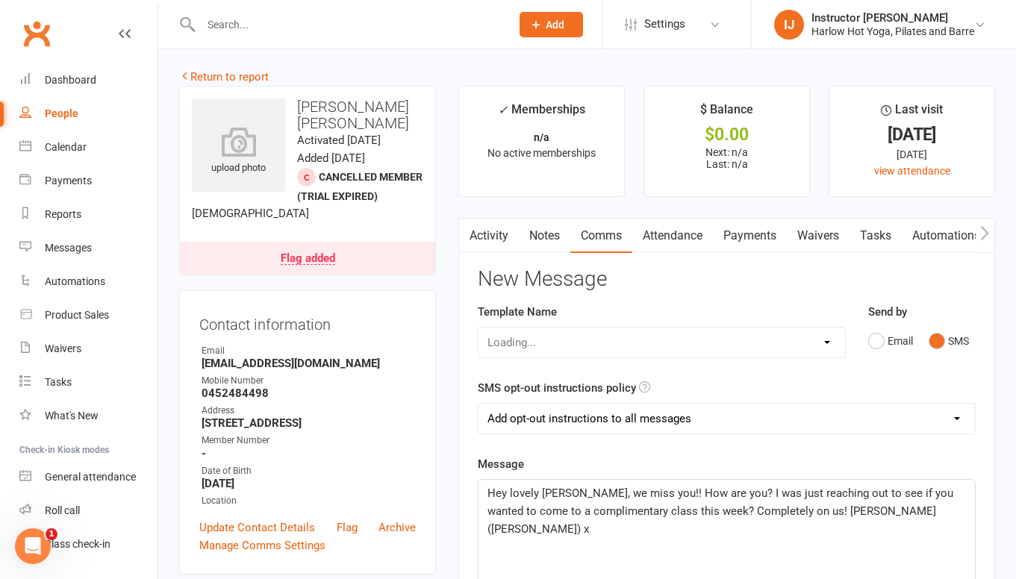
click at [548, 498] on span "Hey lovely Alejandro, we miss you!! How are you? I was just reaching out to see…" at bounding box center [721, 511] width 469 height 49
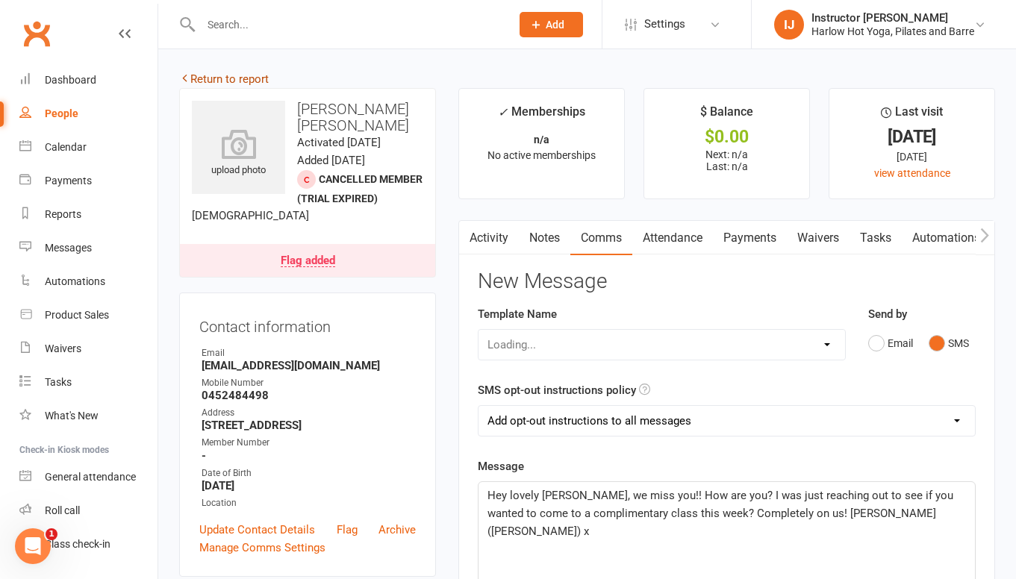
click at [218, 84] on link "Return to report" at bounding box center [224, 78] width 90 height 13
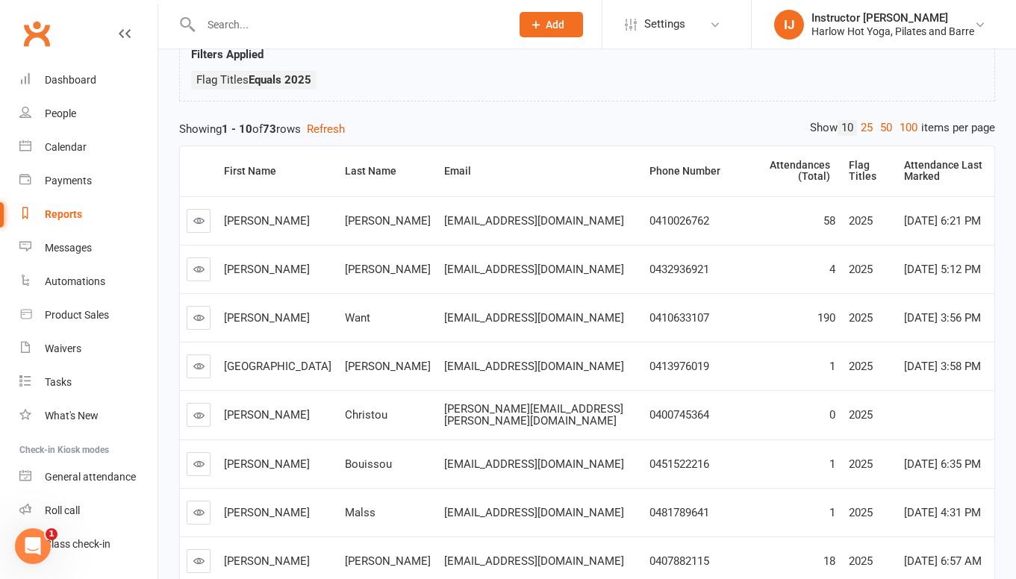
scroll to position [311, 0]
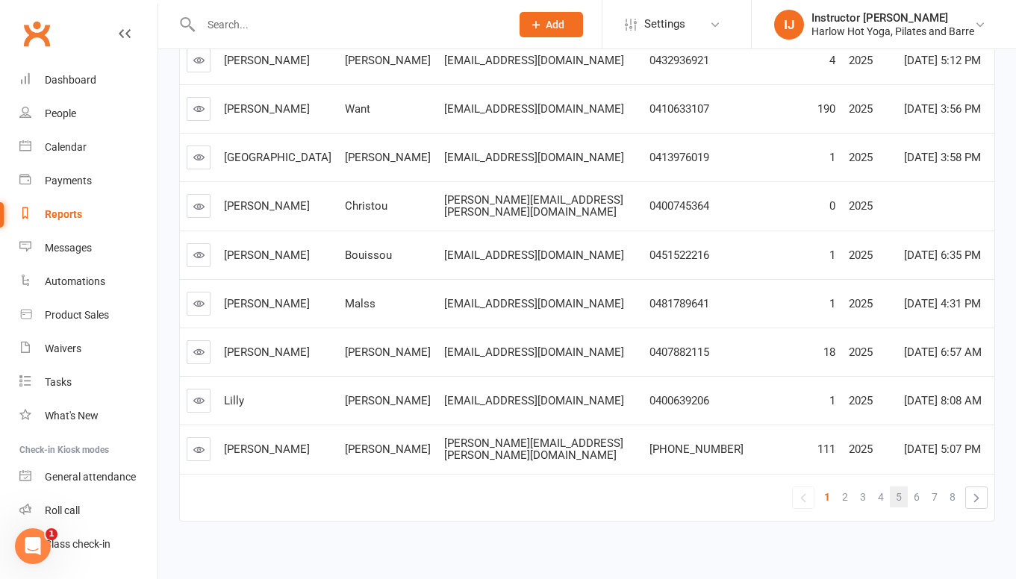
click at [897, 487] on span "5" at bounding box center [899, 497] width 6 height 21
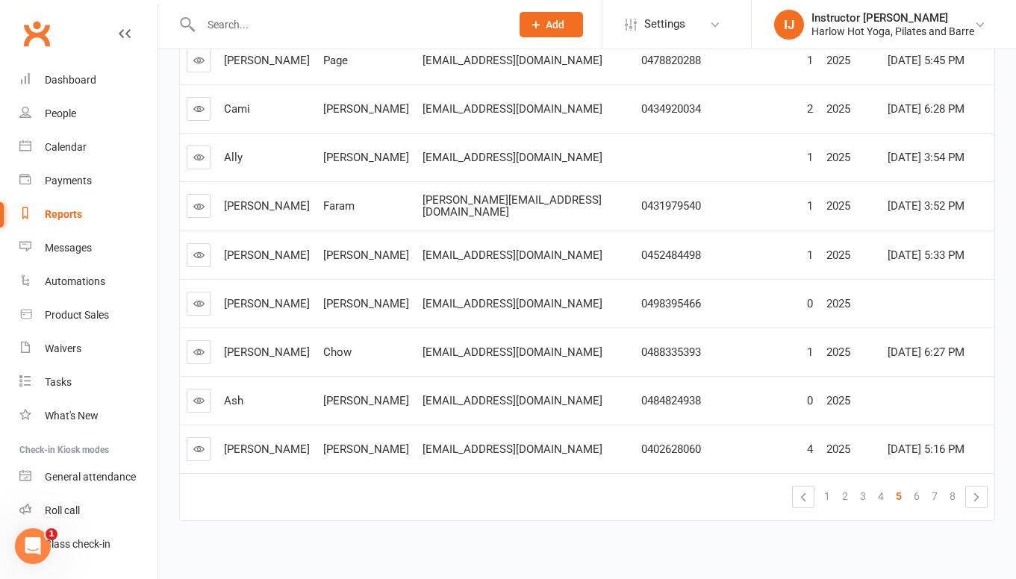
click at [206, 292] on link at bounding box center [199, 304] width 24 height 24
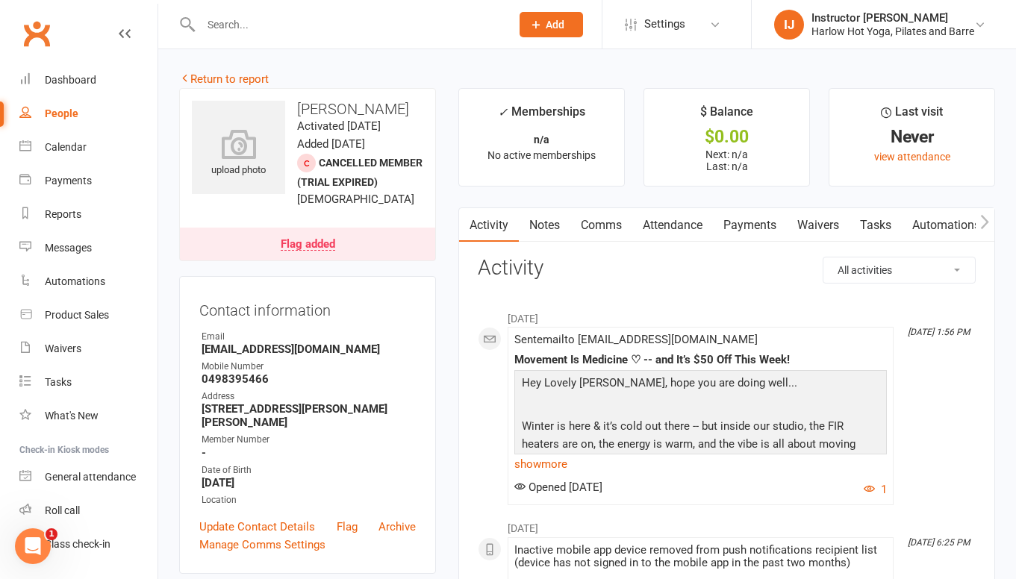
click at [589, 231] on link "Comms" at bounding box center [601, 225] width 62 height 34
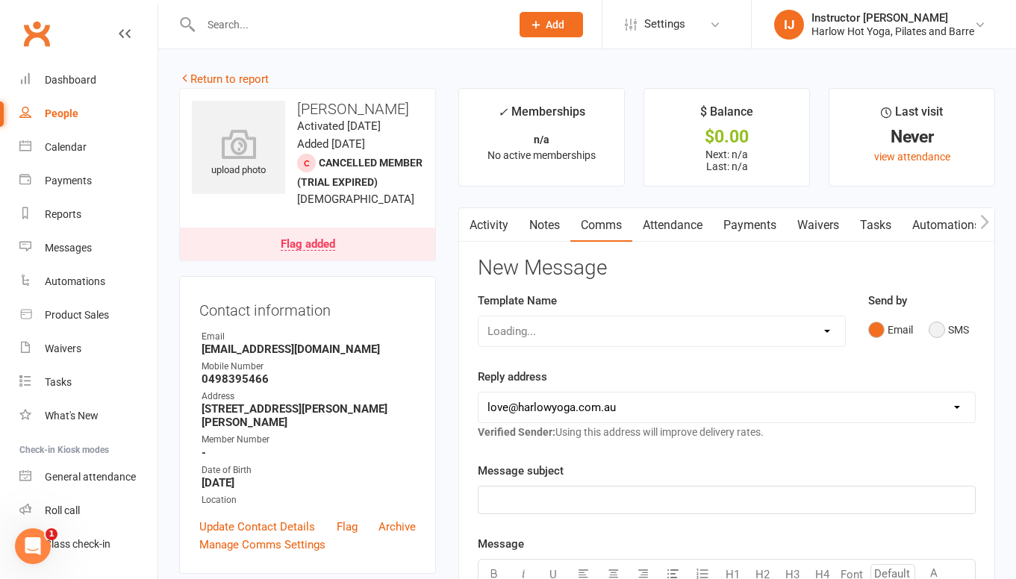
click at [931, 328] on button "SMS" at bounding box center [949, 330] width 40 height 28
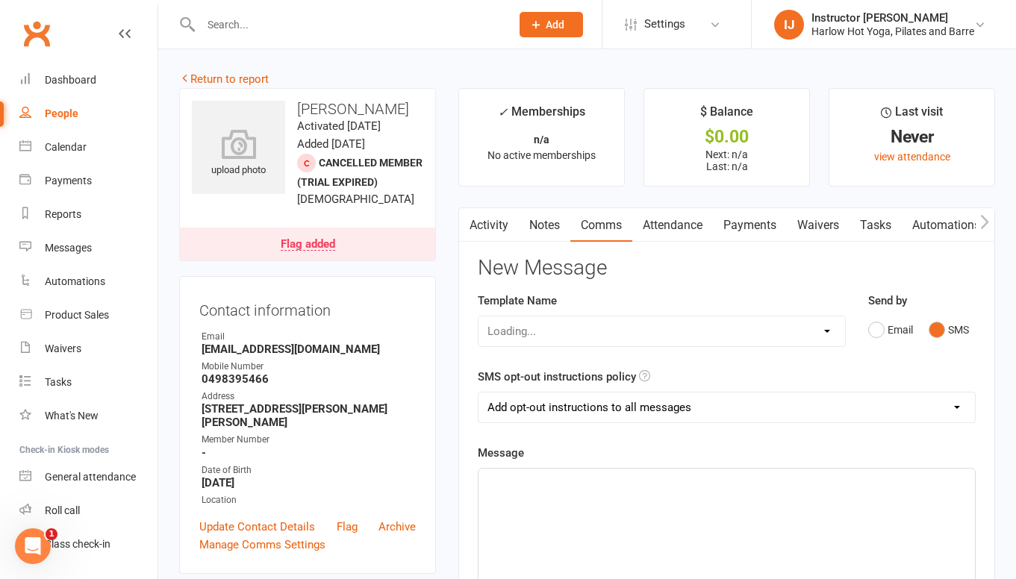
click at [617, 478] on p "﻿" at bounding box center [726, 482] width 478 height 18
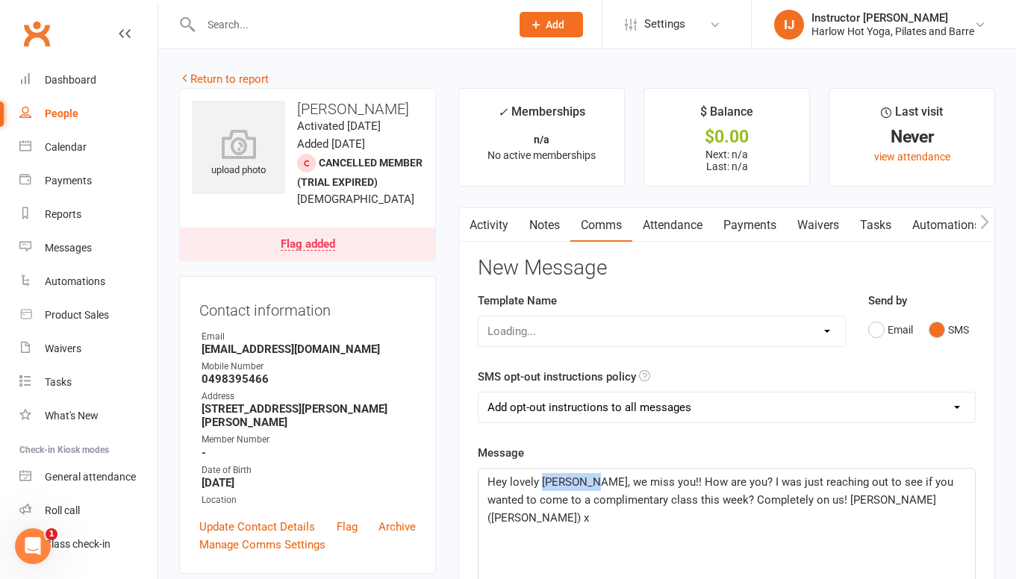
drag, startPoint x: 587, startPoint y: 482, endPoint x: 540, endPoint y: 478, distance: 47.2
click at [540, 478] on span "Hey lovely Alejandro, we miss you!! How are you? I was just reaching out to see…" at bounding box center [721, 500] width 469 height 49
drag, startPoint x: 638, startPoint y: 480, endPoint x: 572, endPoint y: 473, distance: 66.9
click at [572, 473] on p "Hey lovely Jess, we miss you!! How are you? I was just reaching out to see if y…" at bounding box center [726, 500] width 478 height 54
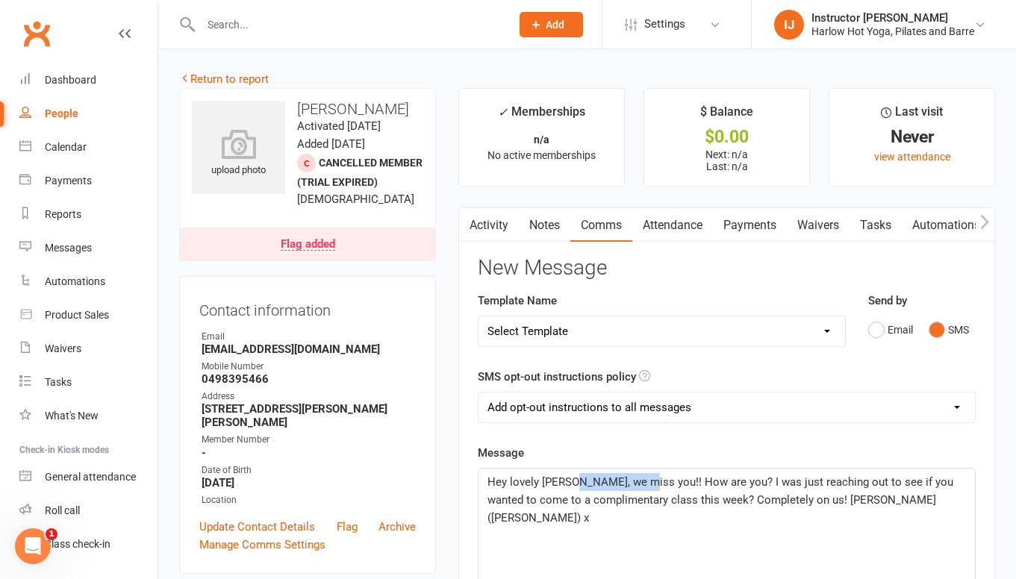
drag, startPoint x: 572, startPoint y: 481, endPoint x: 636, endPoint y: 483, distance: 64.2
click at [636, 483] on span "Hey lovely Jess, we miss you!! How are you? I was just reaching out to see if y…" at bounding box center [721, 500] width 469 height 49
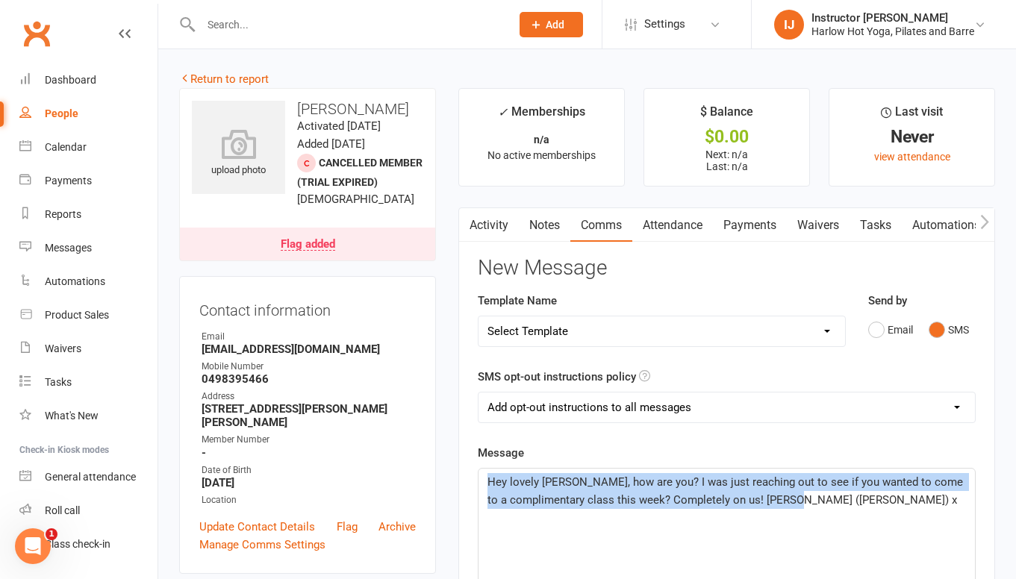
drag, startPoint x: 829, startPoint y: 500, endPoint x: 502, endPoint y: 462, distance: 329.9
click at [591, 520] on div "Hey lovely Jess, how are you? I was just reaching out to see if you wanted to c…" at bounding box center [726, 581] width 496 height 224
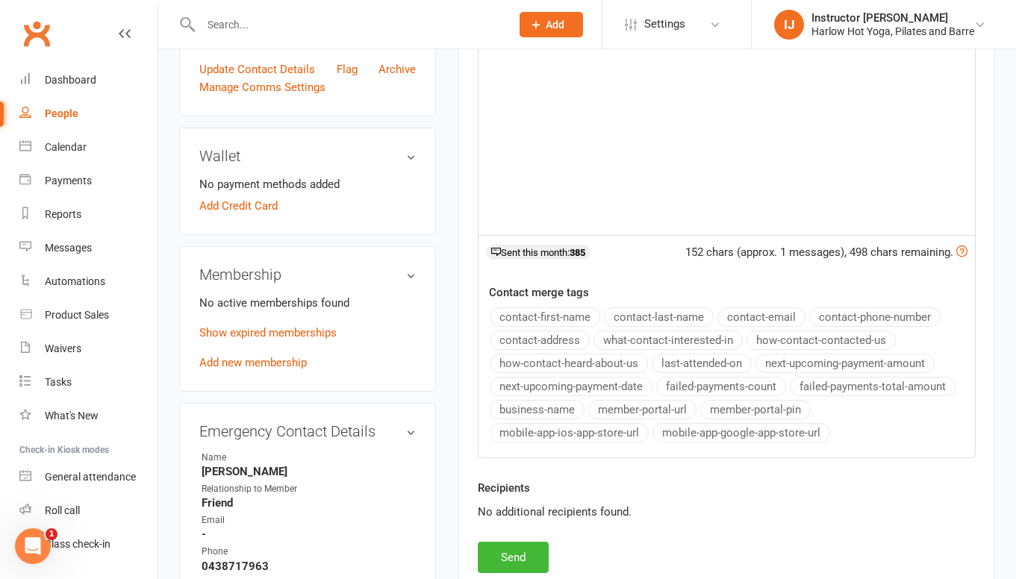
scroll to position [476, 0]
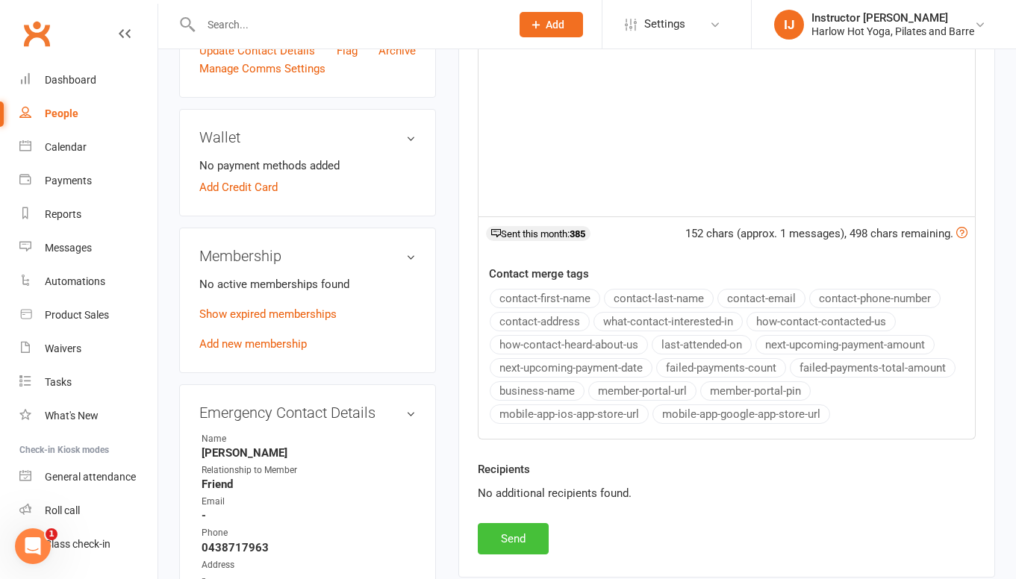
click at [524, 537] on button "Send" at bounding box center [513, 538] width 71 height 31
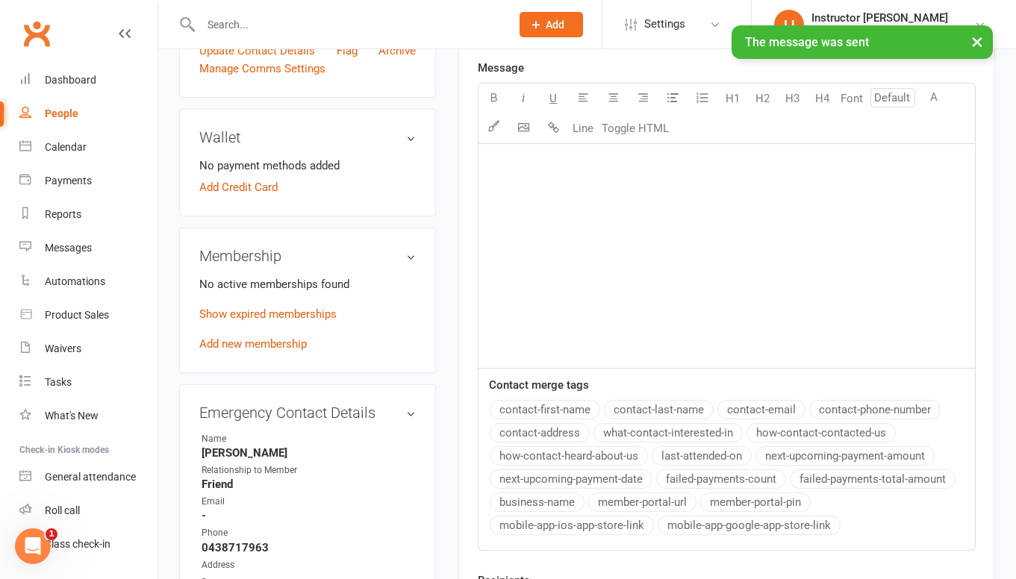
click at [310, 323] on p "Show expired memberships" at bounding box center [307, 314] width 216 height 18
click at [310, 321] on link "Show expired memberships" at bounding box center [267, 314] width 137 height 13
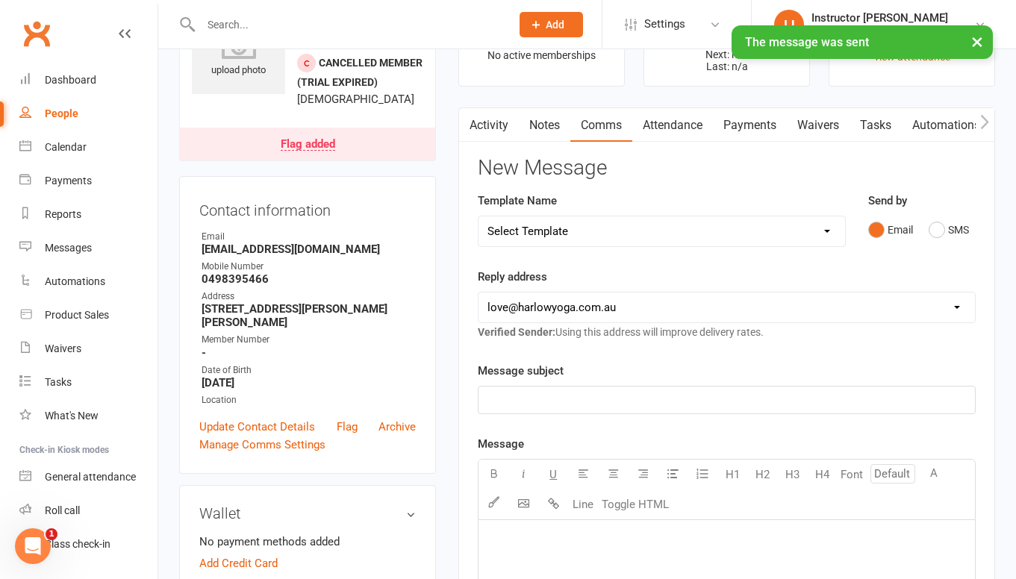
scroll to position [0, 0]
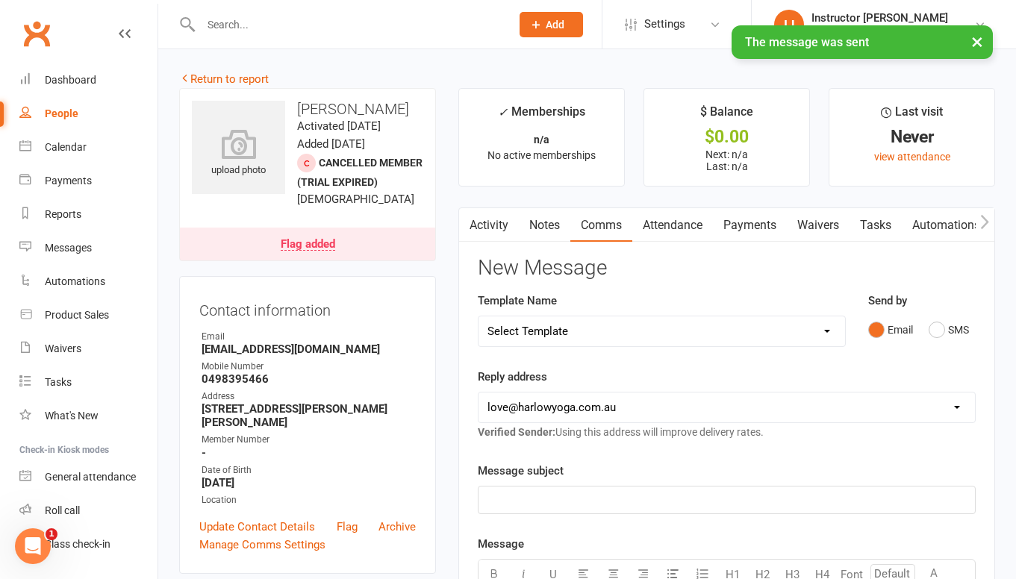
click at [561, 214] on link "Notes" at bounding box center [545, 225] width 52 height 34
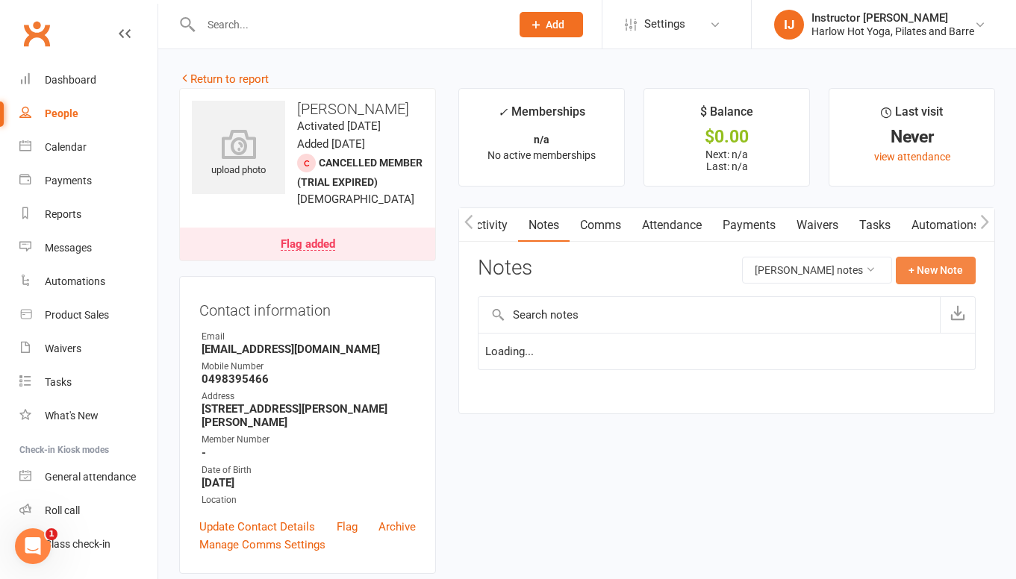
click at [930, 267] on button "+ New Note" at bounding box center [936, 270] width 80 height 27
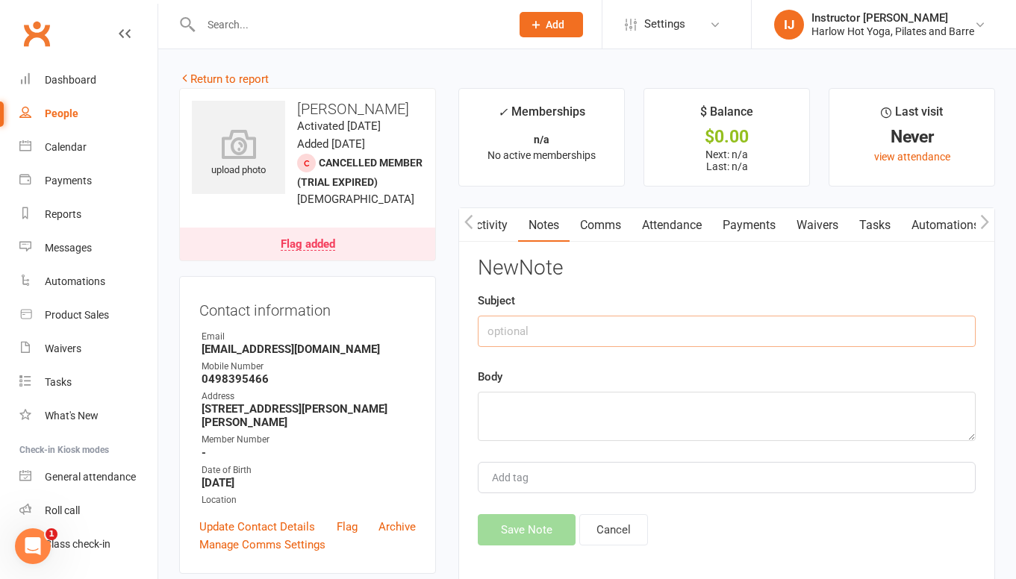
click at [585, 336] on input "text" at bounding box center [727, 331] width 498 height 31
type input "Called, no reply. Sent sms"
click at [558, 390] on div "Body" at bounding box center [727, 404] width 498 height 73
click at [512, 437] on textarea at bounding box center [727, 416] width 498 height 49
paste textarea "Hey lovely Jess, how are you? I was just reaching out to see if you wanted to c…"
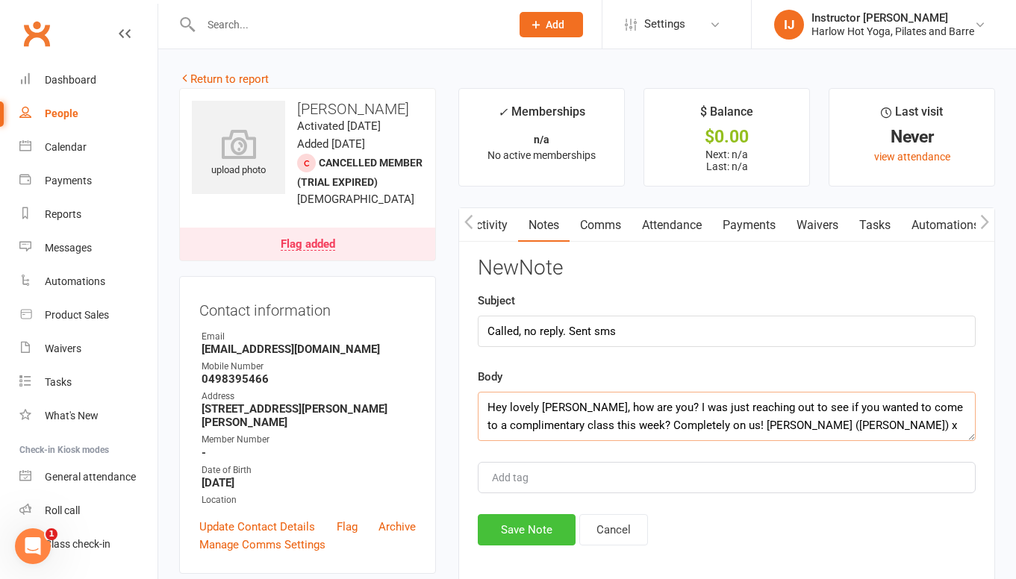
type textarea "Hey lovely Jess, how are you? I was just reaching out to see if you wanted to c…"
click at [521, 524] on button "Save Note" at bounding box center [527, 529] width 98 height 31
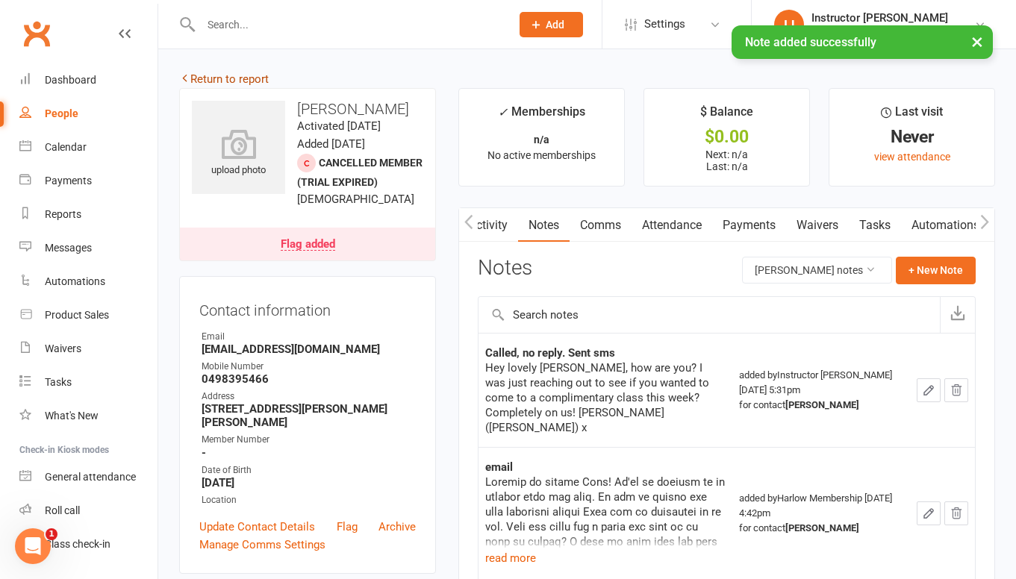
click at [222, 72] on link "Return to report" at bounding box center [224, 78] width 90 height 13
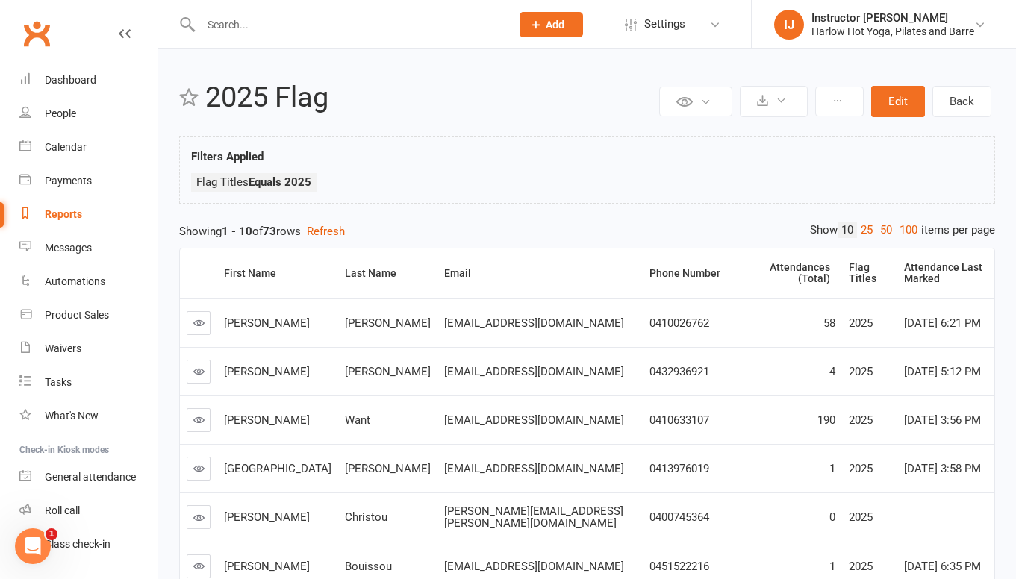
scroll to position [311, 0]
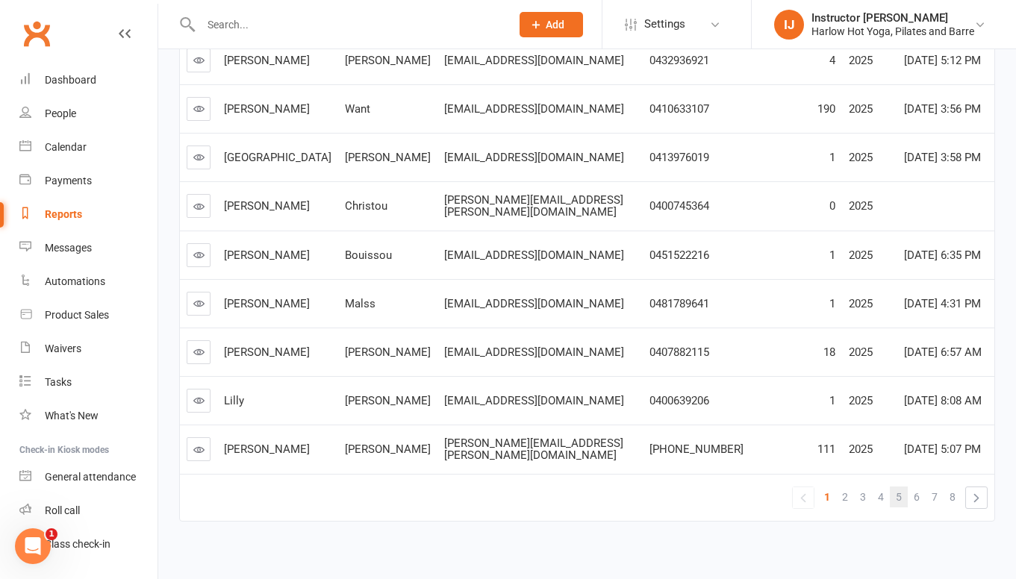
click at [899, 487] on span "5" at bounding box center [899, 497] width 6 height 21
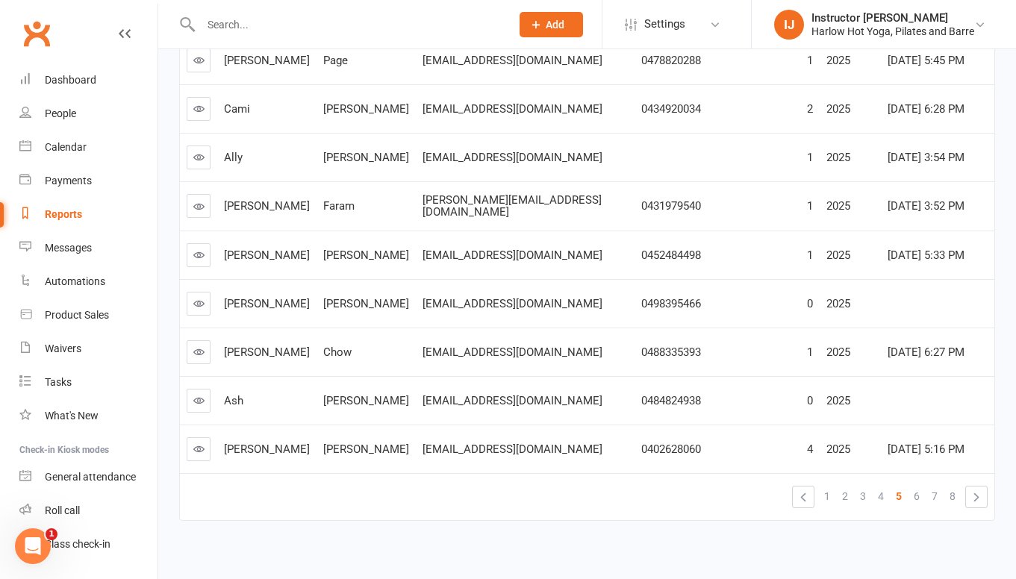
click at [193, 346] on icon at bounding box center [198, 351] width 11 height 11
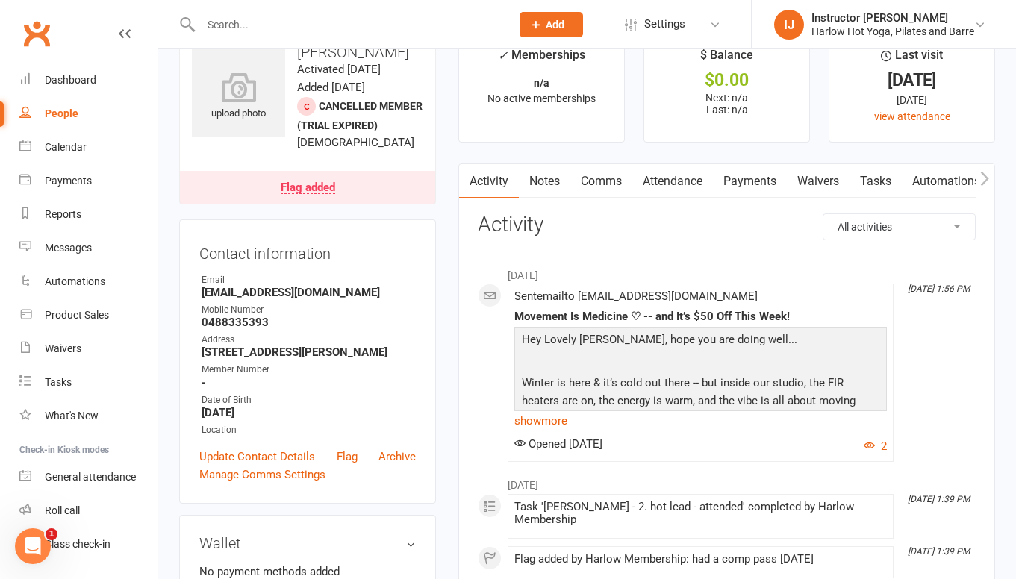
scroll to position [57, 0]
click at [558, 186] on link "Notes" at bounding box center [545, 180] width 52 height 34
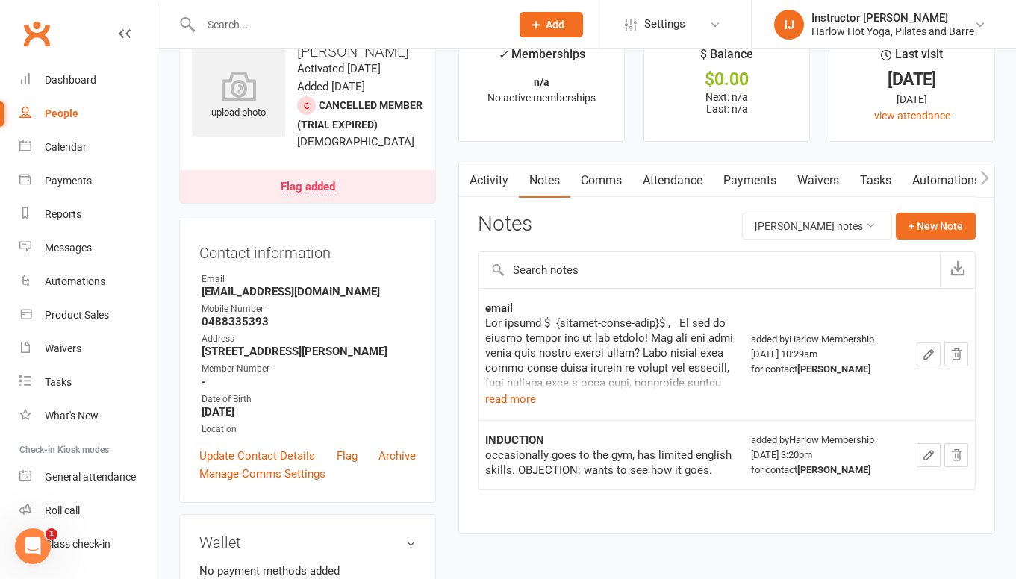
click at [593, 178] on link "Comms" at bounding box center [601, 180] width 62 height 34
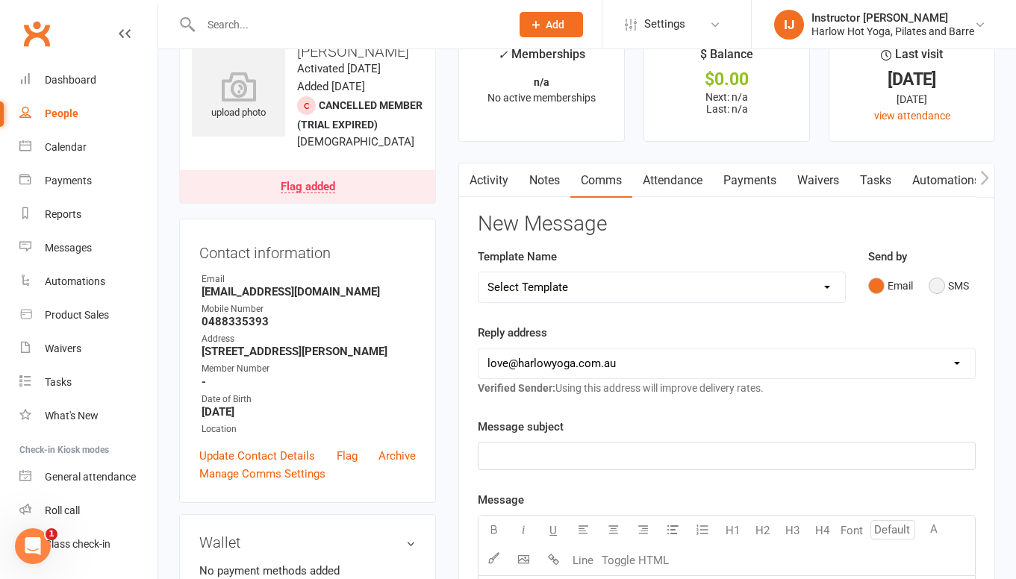
click at [943, 286] on button "SMS" at bounding box center [949, 286] width 40 height 28
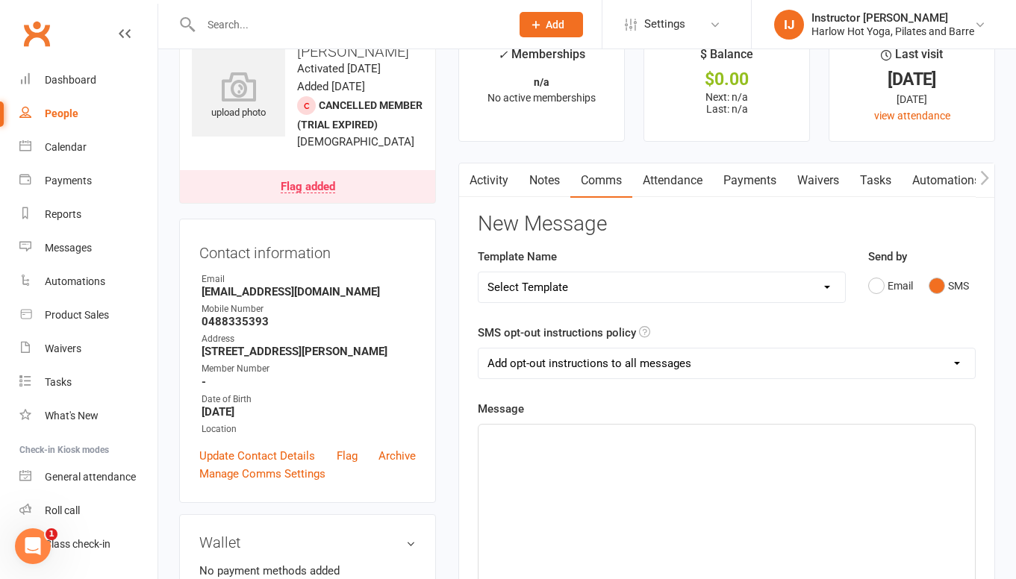
click at [601, 466] on div "﻿" at bounding box center [726, 537] width 496 height 224
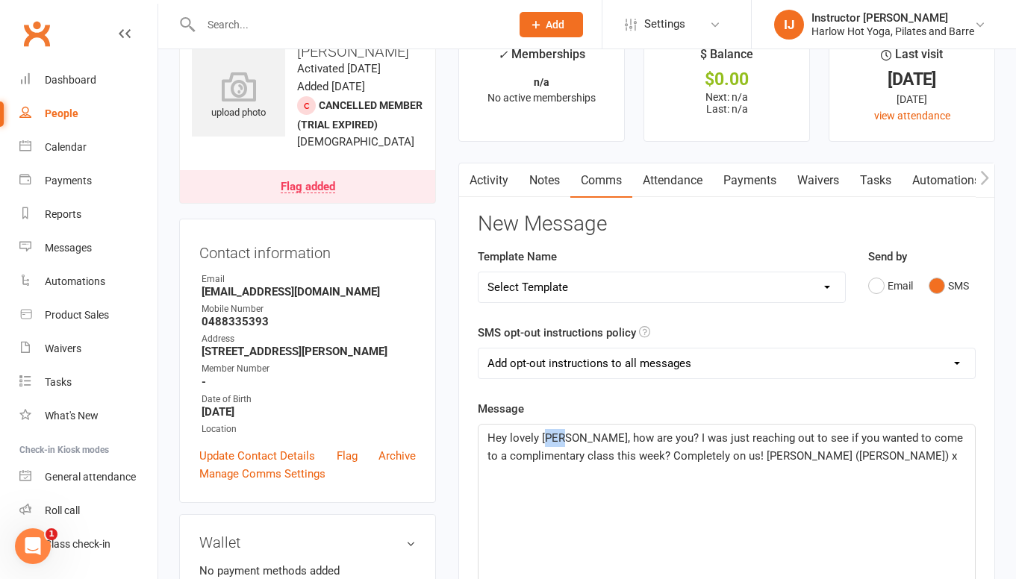
drag, startPoint x: 563, startPoint y: 436, endPoint x: 545, endPoint y: 436, distance: 17.9
click at [545, 436] on span "Hey lovely Jess, how are you? I was just reaching out to see if you wanted to c…" at bounding box center [726, 446] width 478 height 31
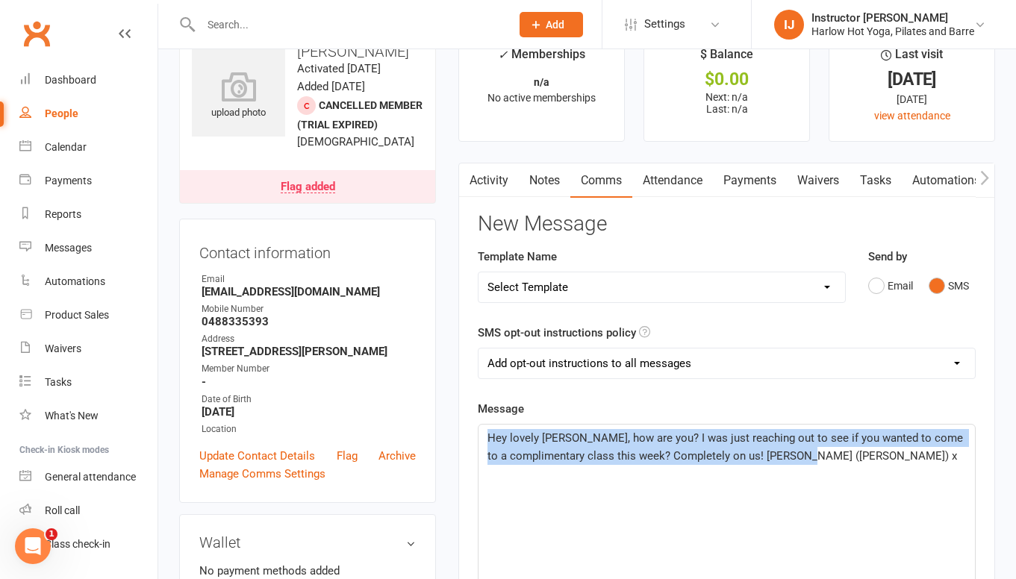
drag, startPoint x: 830, startPoint y: 458, endPoint x: 484, endPoint y: 430, distance: 346.7
click at [484, 430] on div "Hey lovely Robbie, how are you? I was just reaching out to see if you wanted to…" at bounding box center [726, 537] width 496 height 224
click at [580, 436] on span "Hey lovely Robbie, how are you? I was just reaching out to see if you wanted to…" at bounding box center [726, 446] width 478 height 31
drag, startPoint x: 911, startPoint y: 451, endPoint x: 486, endPoint y: 438, distance: 425.7
click at [486, 438] on div "Hey lovely Robbie, we miss you!! How are you? I was just reaching out to see if…" at bounding box center [726, 537] width 496 height 224
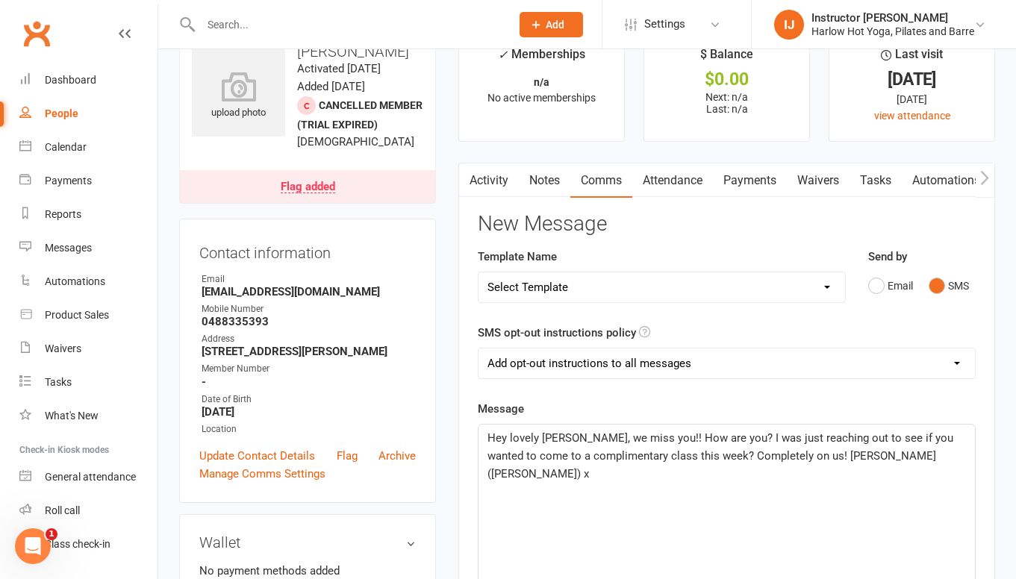
click at [543, 457] on span "Hey lovely Robbie, we miss you!! How are you? I was just reaching out to see if…" at bounding box center [721, 455] width 469 height 49
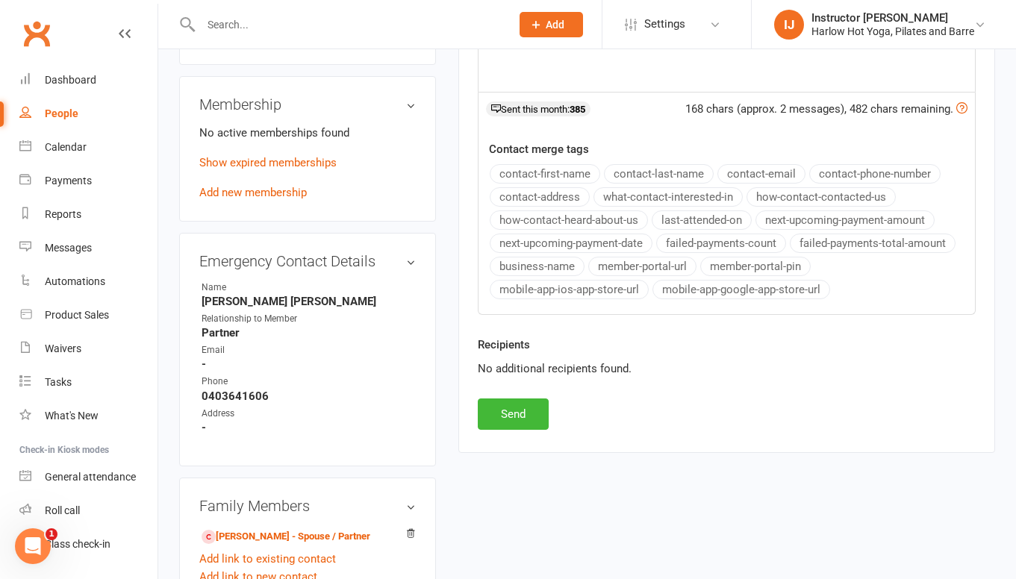
scroll to position [630, 0]
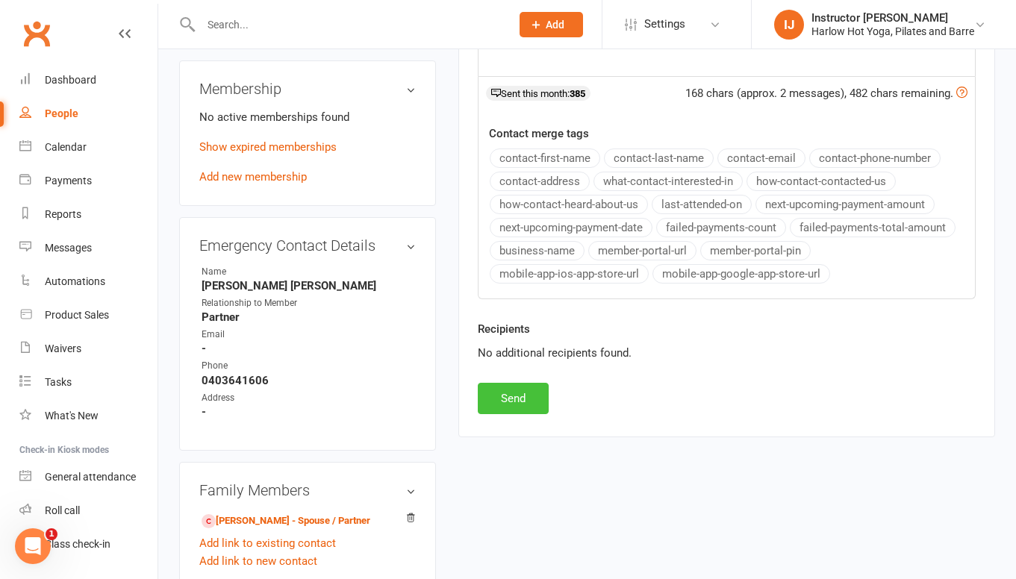
click at [530, 408] on button "Send" at bounding box center [513, 398] width 71 height 31
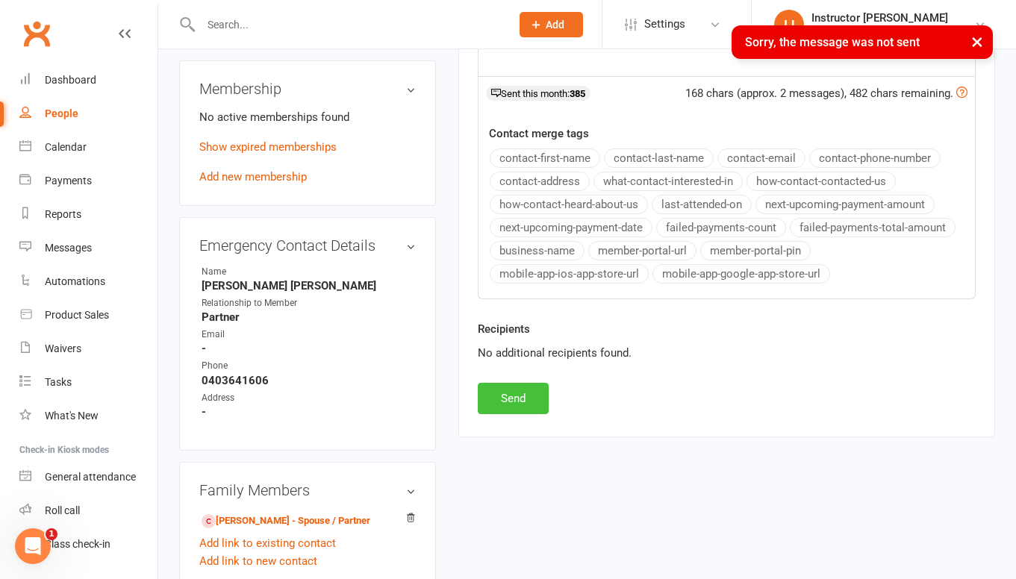
click at [542, 405] on button "Send" at bounding box center [513, 398] width 71 height 31
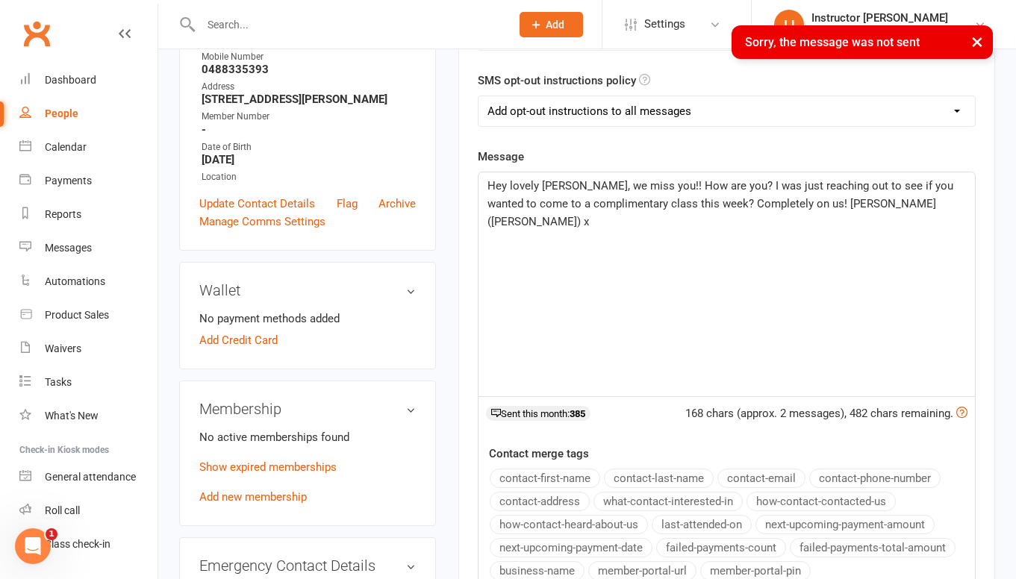
scroll to position [308, 0]
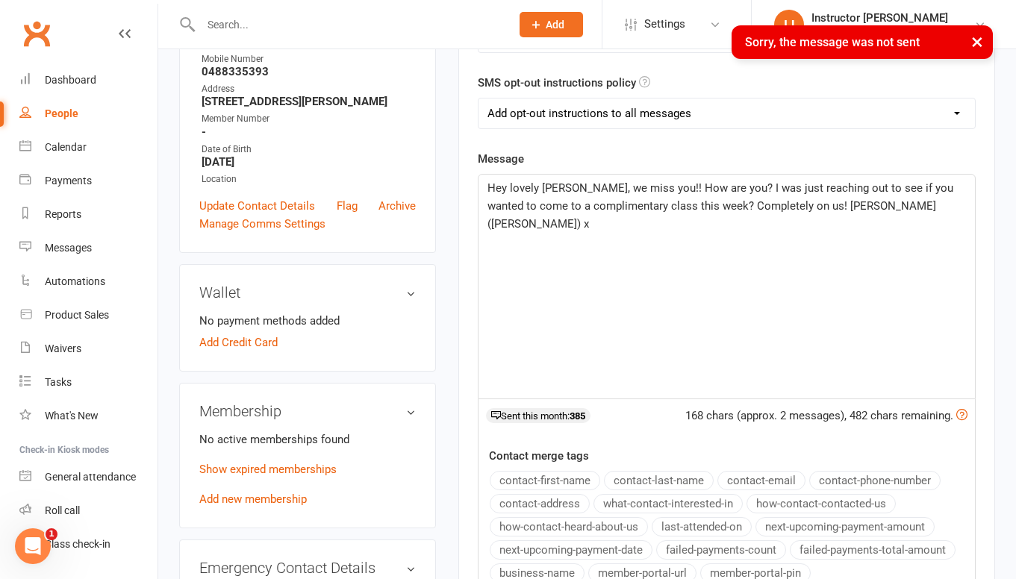
click at [720, 236] on div "Hey lovely Robbie, we miss you!! How are you? I was just reaching out to see if…" at bounding box center [726, 287] width 496 height 224
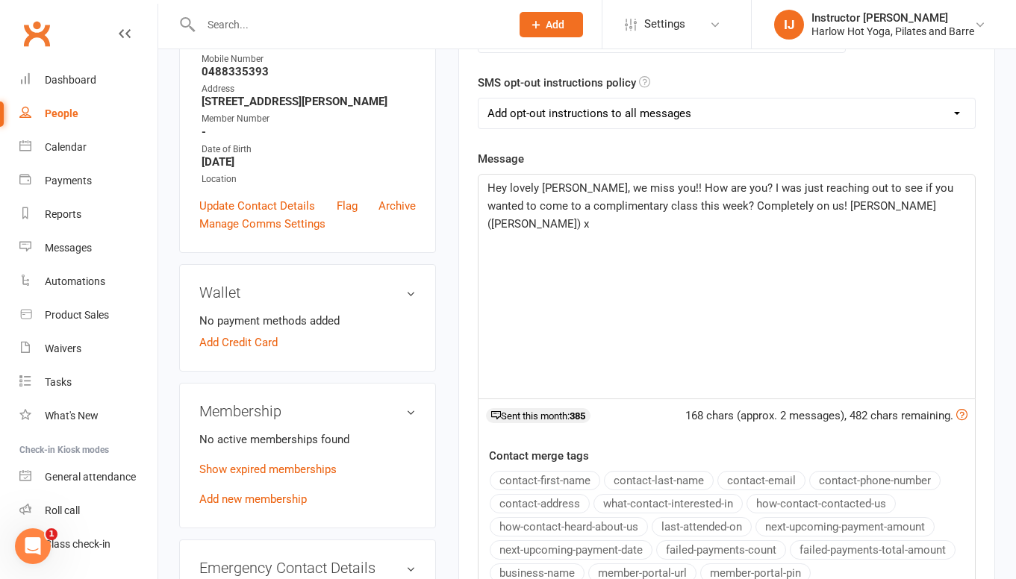
click at [980, 41] on li "IJ Instructor Jess Harlow Hot Yoga, Pilates and Barre My profile Support & trai…" at bounding box center [883, 24] width 265 height 49
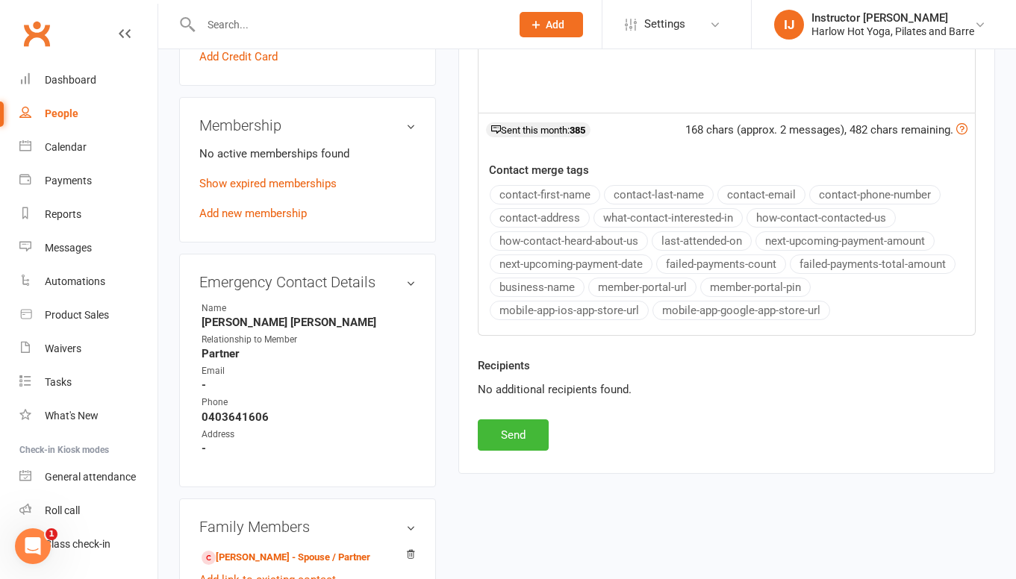
scroll to position [690, 0]
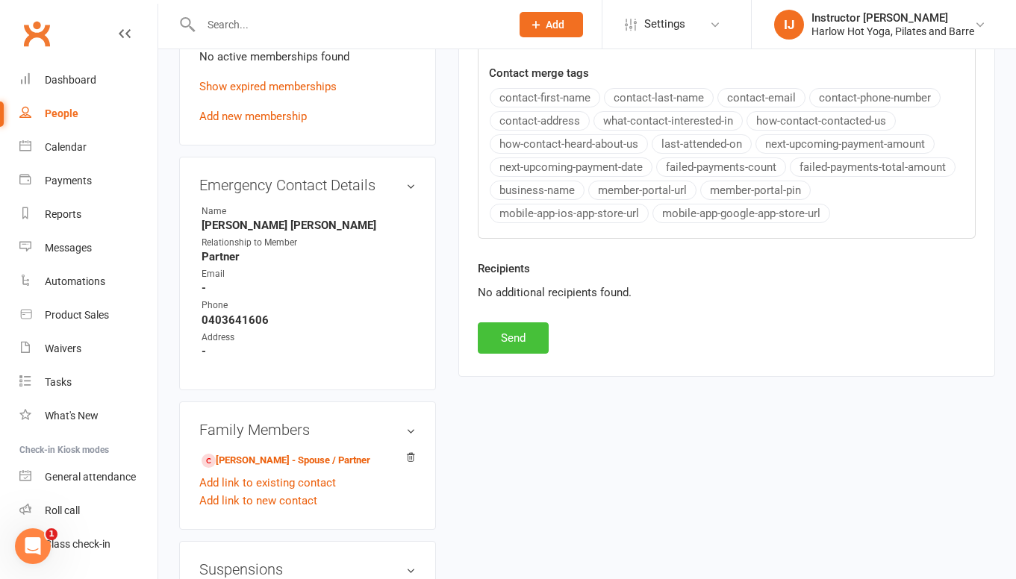
click at [518, 345] on button "Send" at bounding box center [513, 337] width 71 height 31
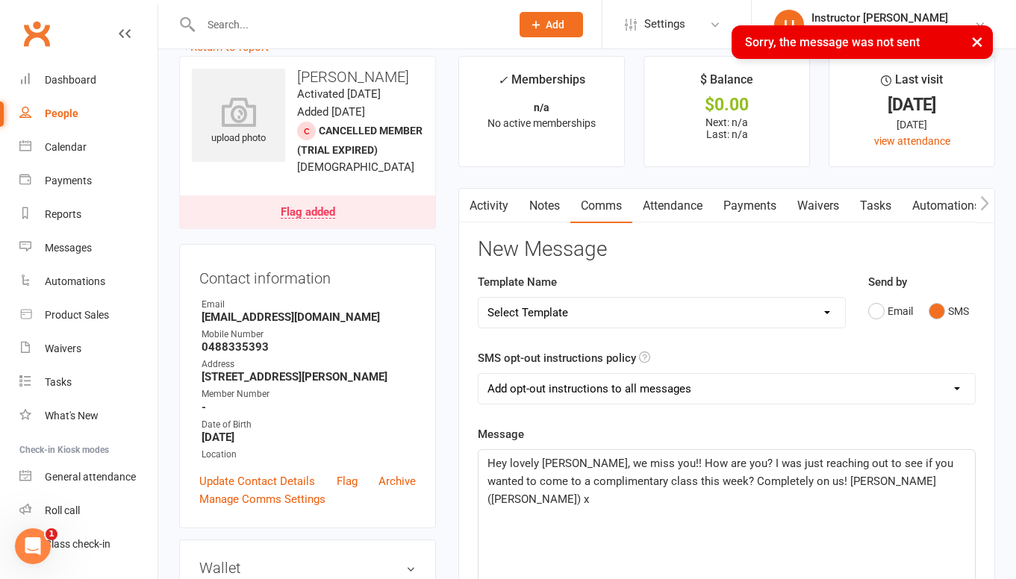
scroll to position [0, 0]
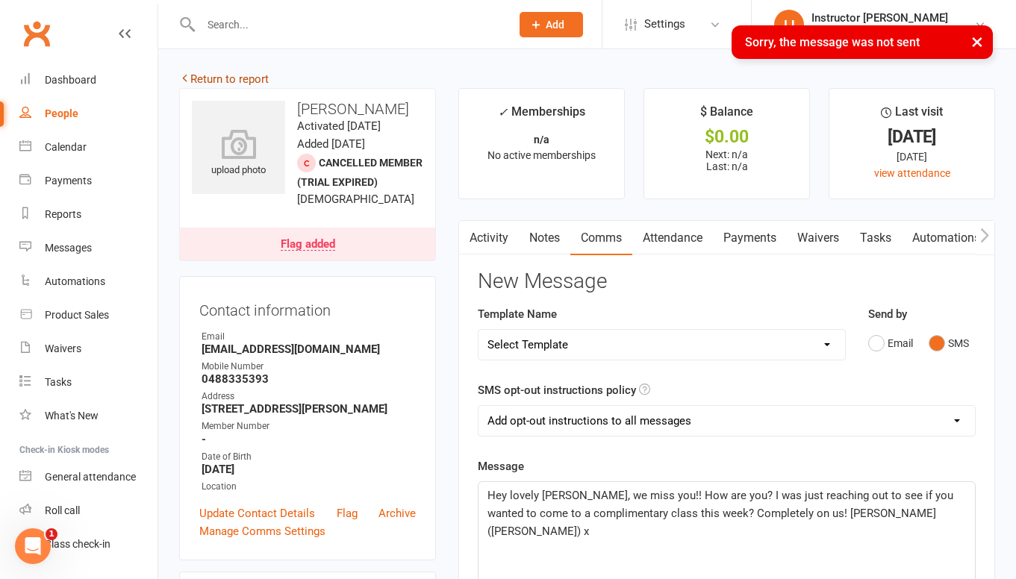
click at [198, 75] on link "Return to report" at bounding box center [224, 78] width 90 height 13
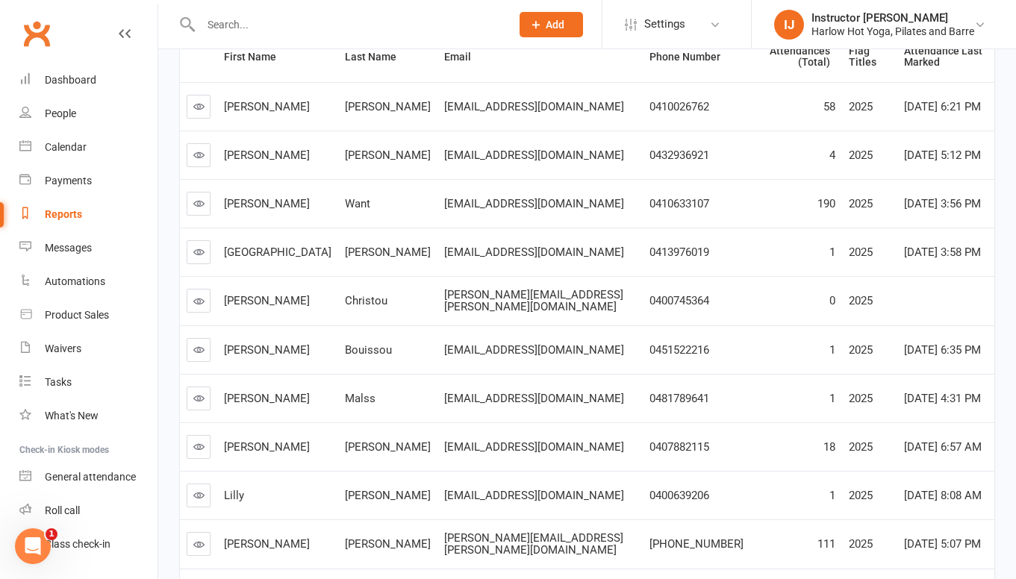
scroll to position [240, 0]
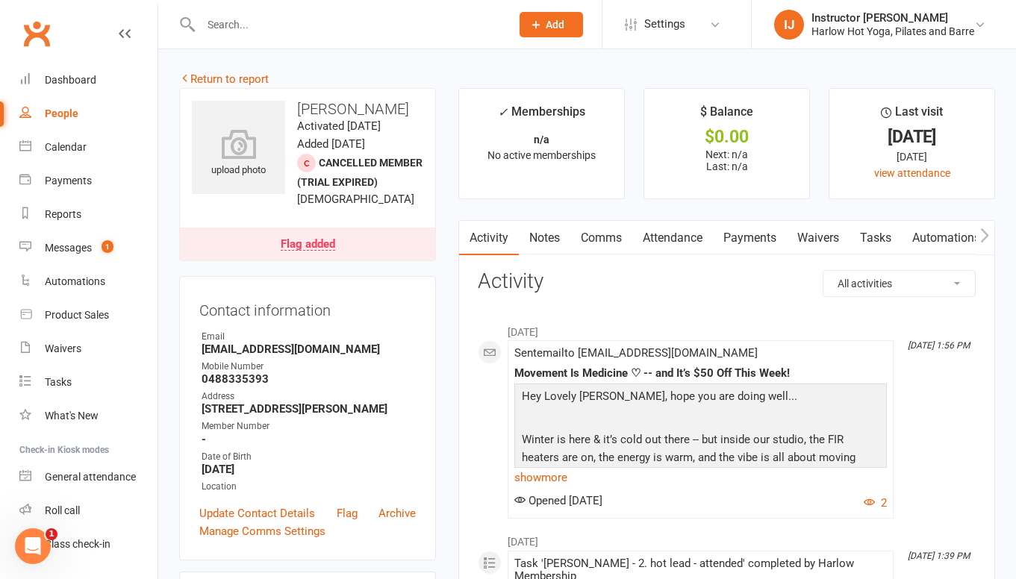
click at [629, 229] on link "Comms" at bounding box center [601, 238] width 62 height 34
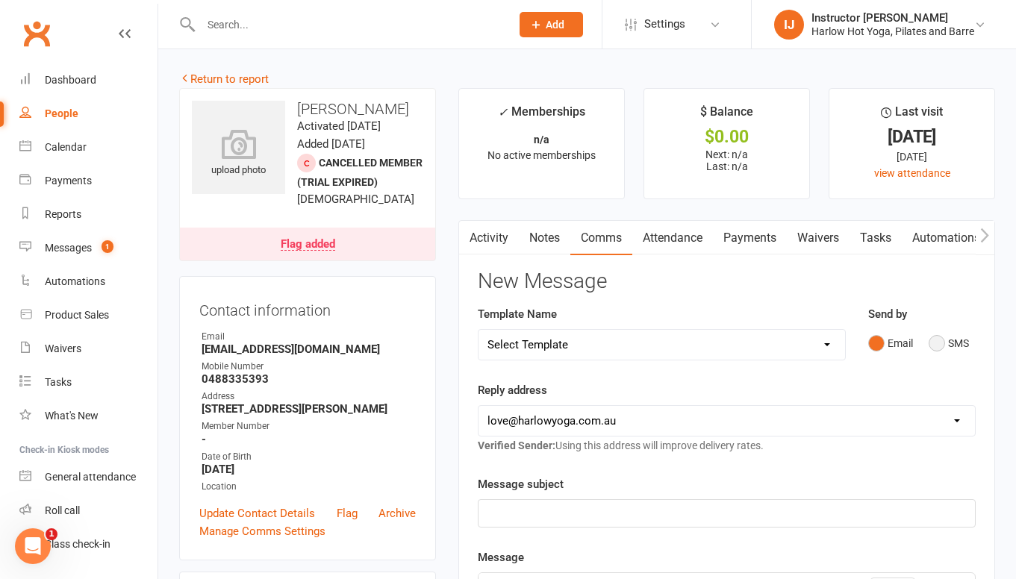
click at [944, 343] on button "SMS" at bounding box center [949, 343] width 40 height 28
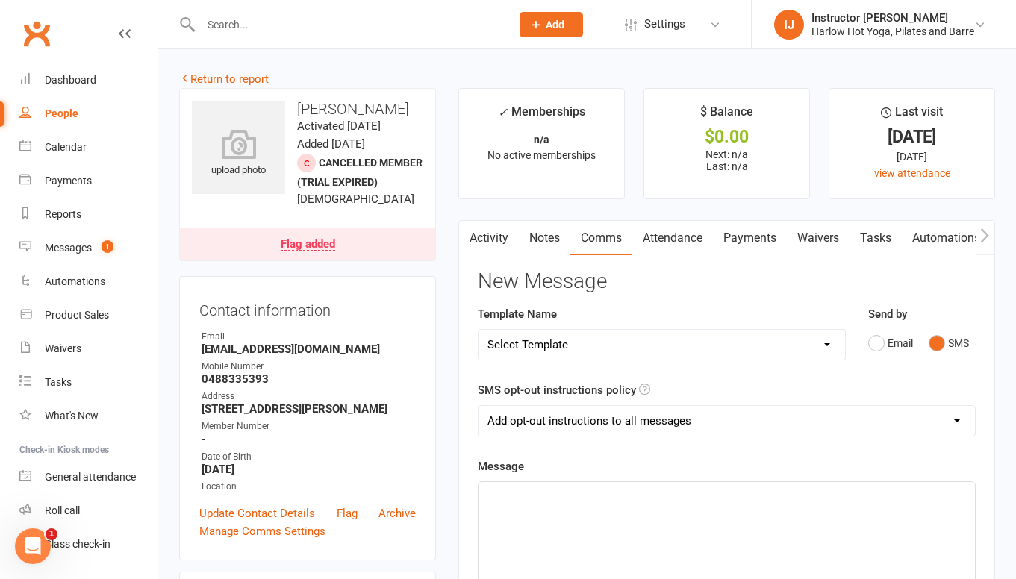
click at [605, 493] on p "﻿" at bounding box center [726, 496] width 478 height 18
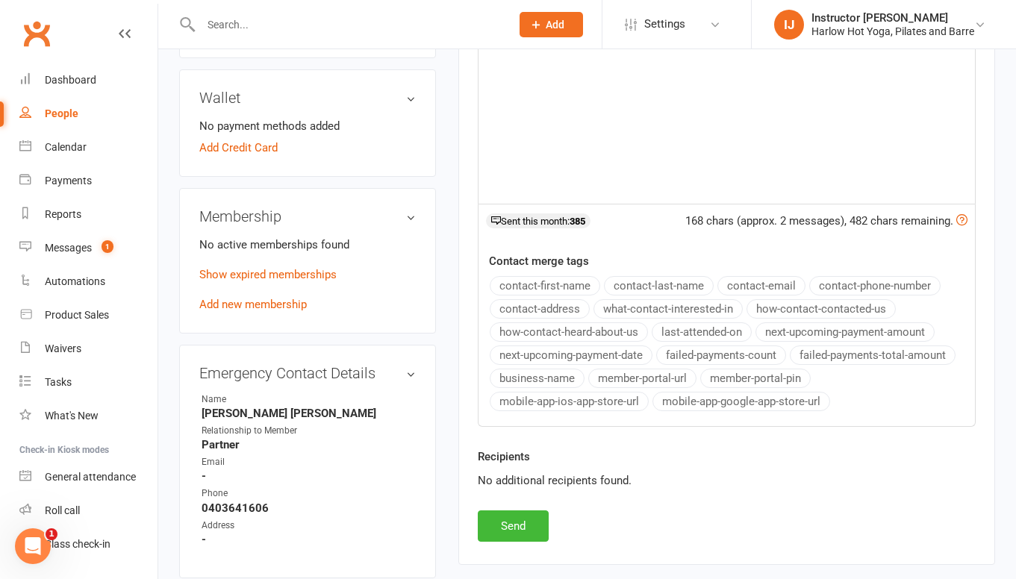
scroll to position [508, 0]
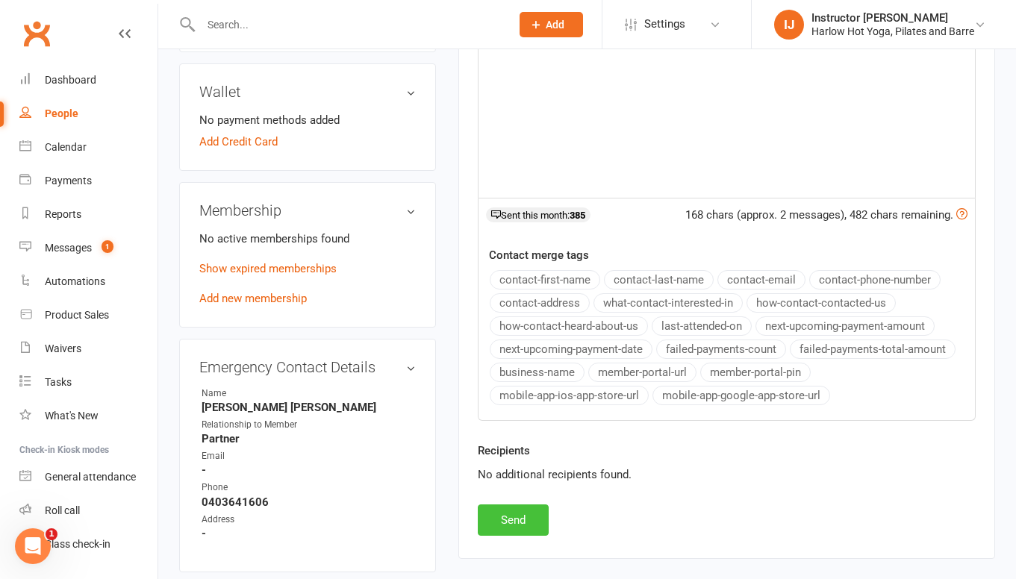
click at [529, 515] on button "Send" at bounding box center [513, 520] width 71 height 31
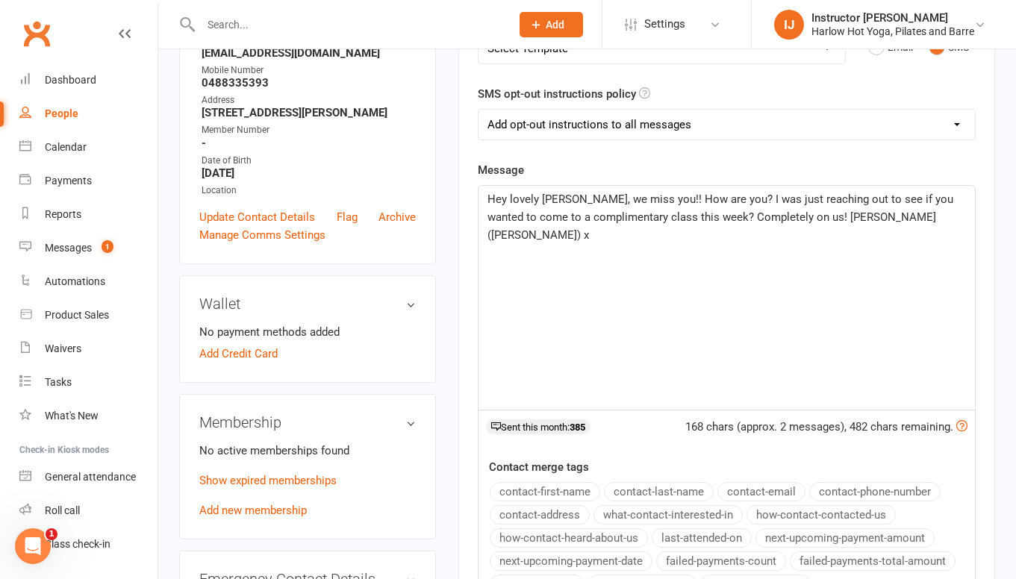
scroll to position [0, 0]
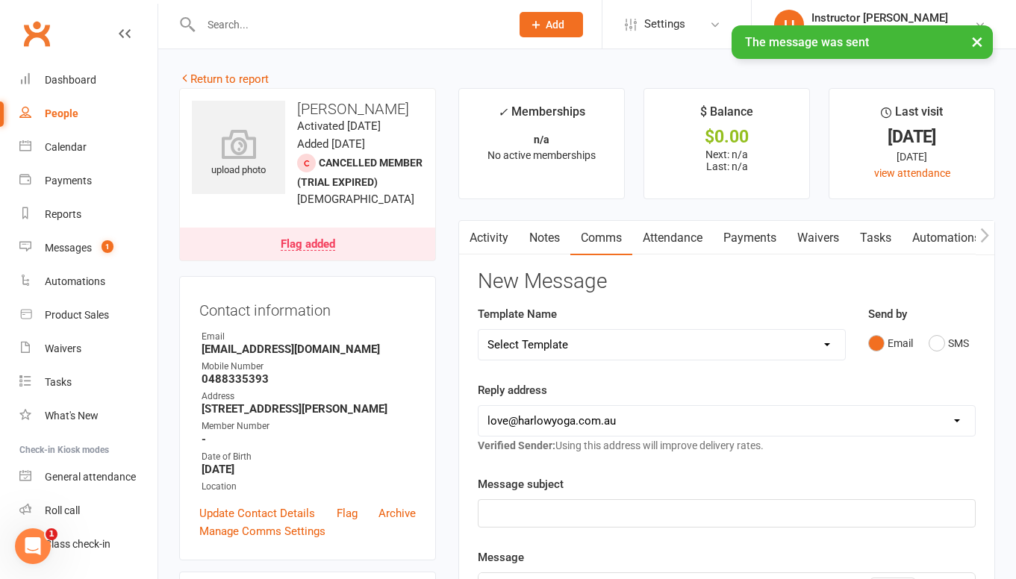
click at [561, 243] on link "Notes" at bounding box center [545, 238] width 52 height 34
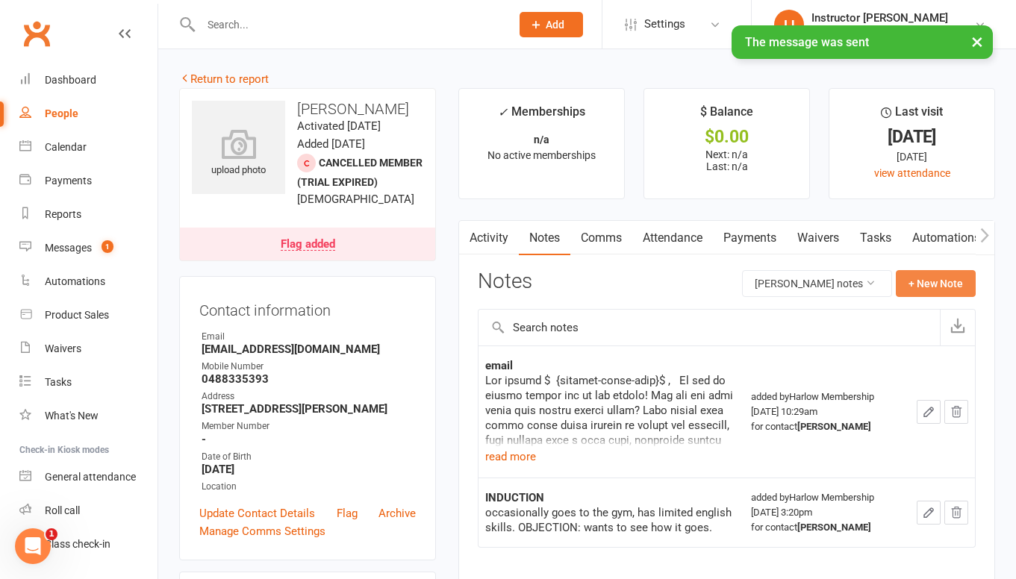
click at [930, 279] on button "+ New Note" at bounding box center [936, 283] width 80 height 27
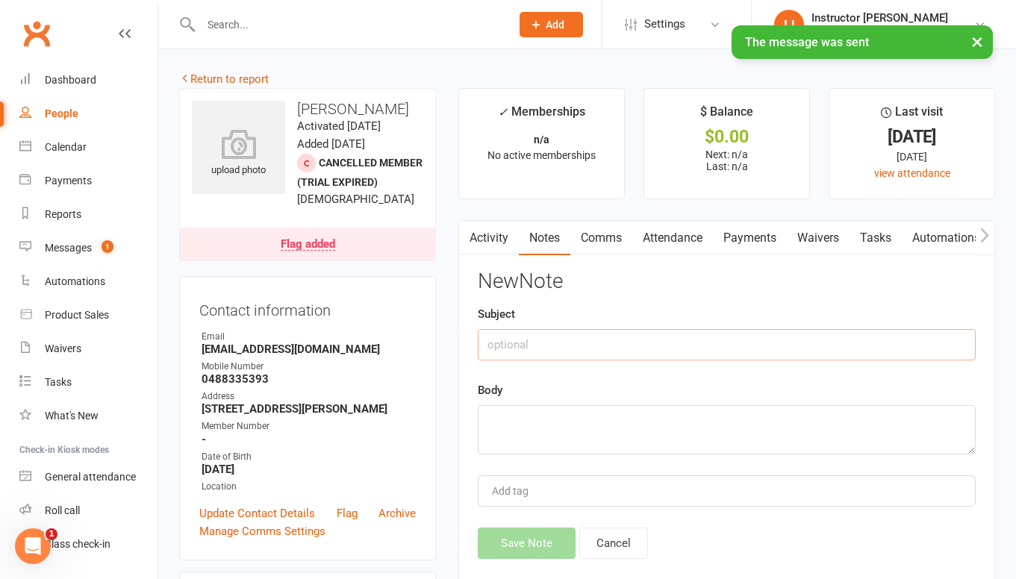
click at [728, 346] on input "text" at bounding box center [727, 344] width 498 height 31
type input "Sent sms"
click at [682, 427] on textarea at bounding box center [727, 429] width 498 height 49
paste textarea "Hey lovely Robbie, we miss you!! How are you? I was just reaching out to see if…"
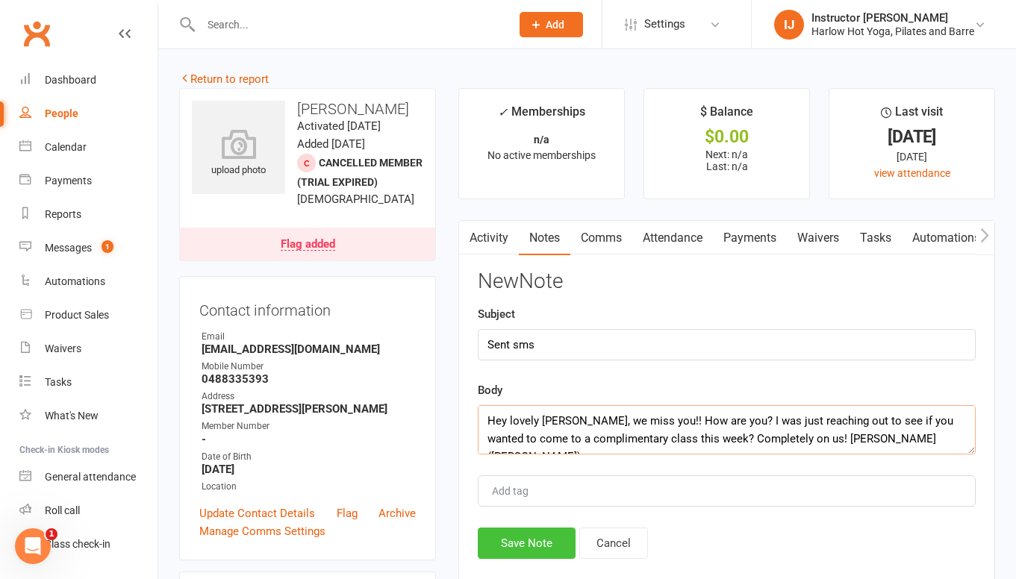
type textarea "Hey lovely Robbie, we miss you!! How are you? I was just reaching out to see if…"
click at [531, 541] on button "Save Note" at bounding box center [527, 543] width 98 height 31
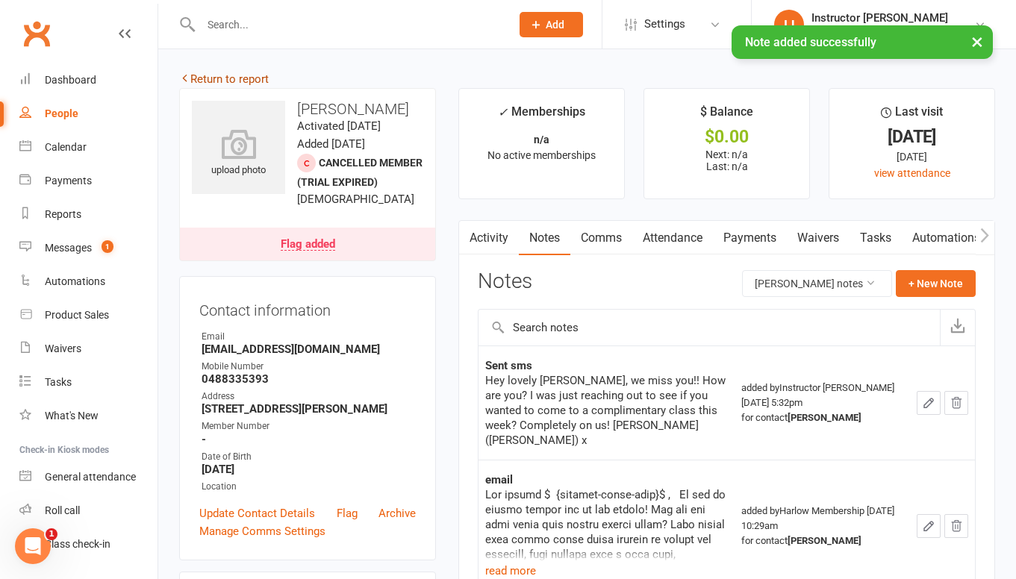
click at [203, 75] on link "Return to report" at bounding box center [224, 78] width 90 height 13
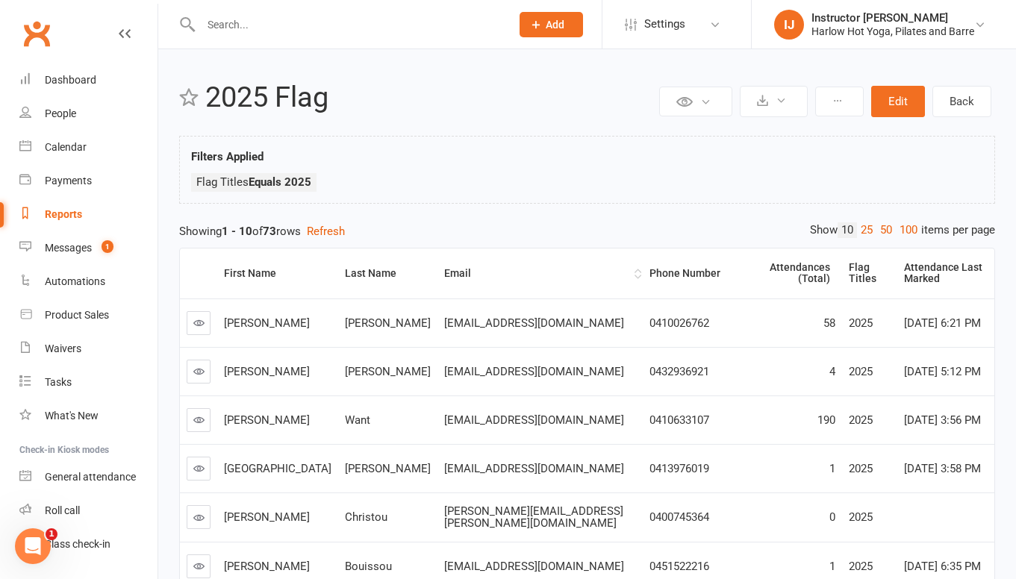
scroll to position [311, 0]
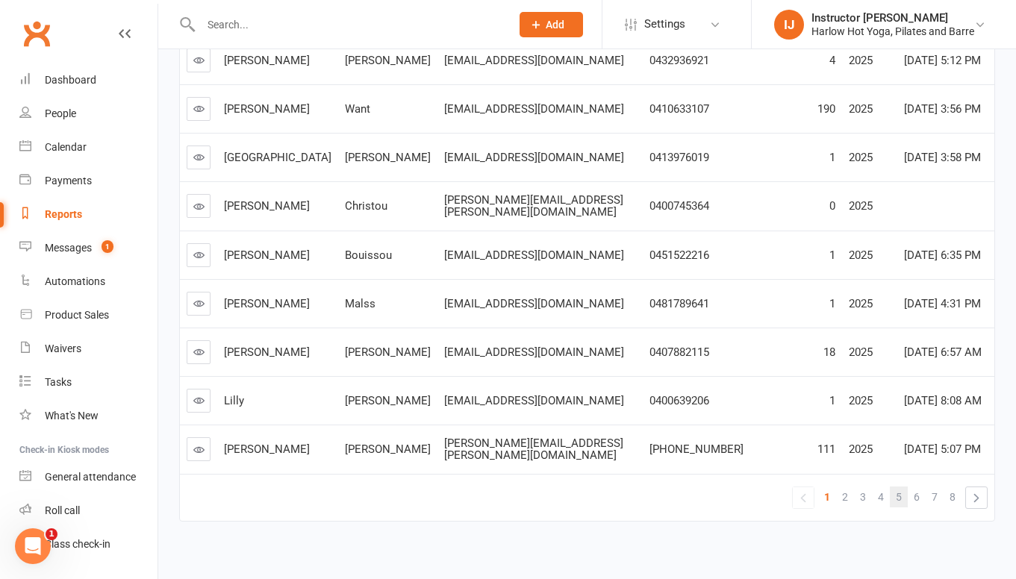
click at [902, 487] on link "5" at bounding box center [899, 497] width 18 height 21
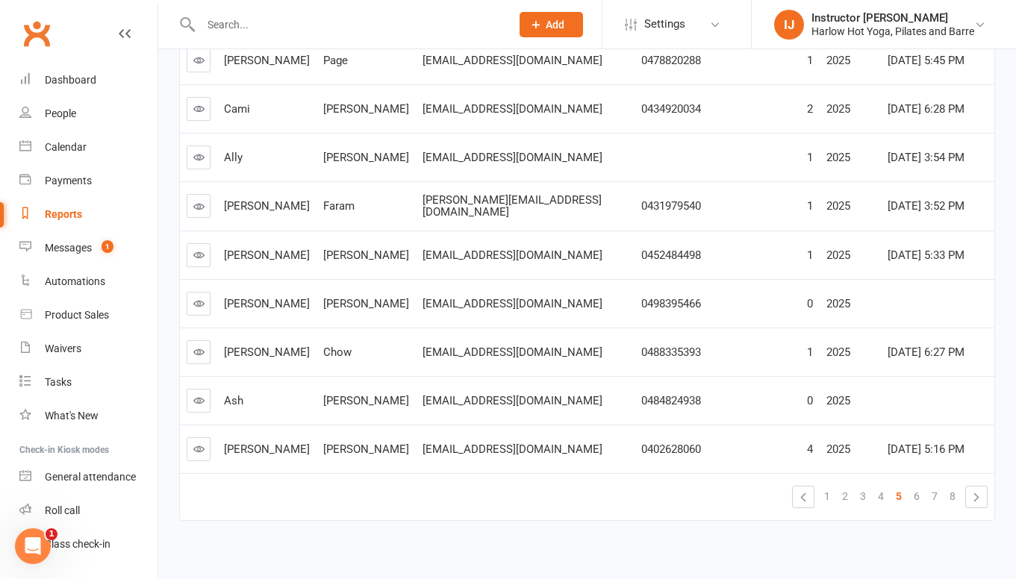
click at [196, 395] on icon at bounding box center [198, 400] width 11 height 11
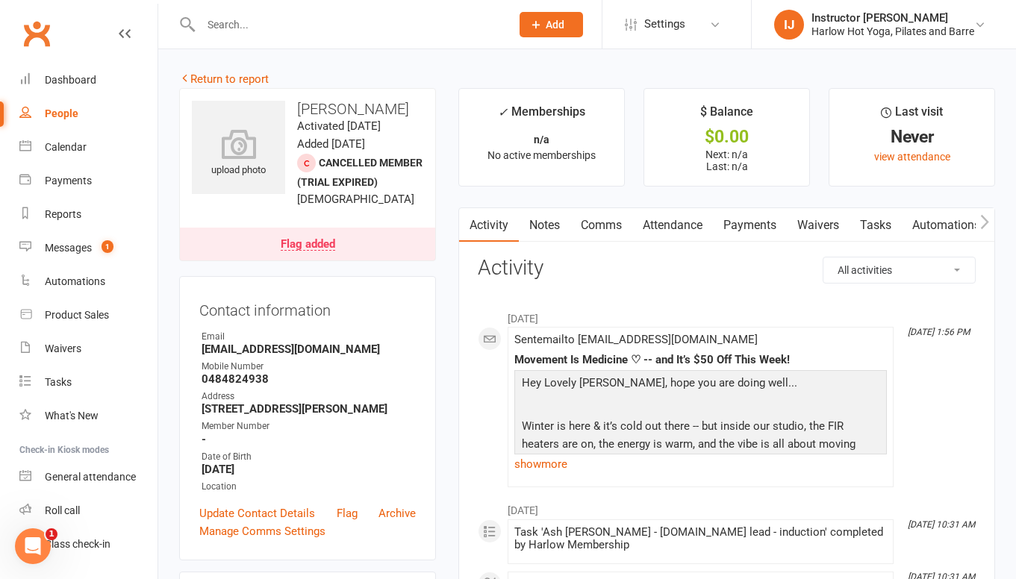
scroll to position [0, 1]
click at [558, 223] on link "Notes" at bounding box center [544, 225] width 52 height 34
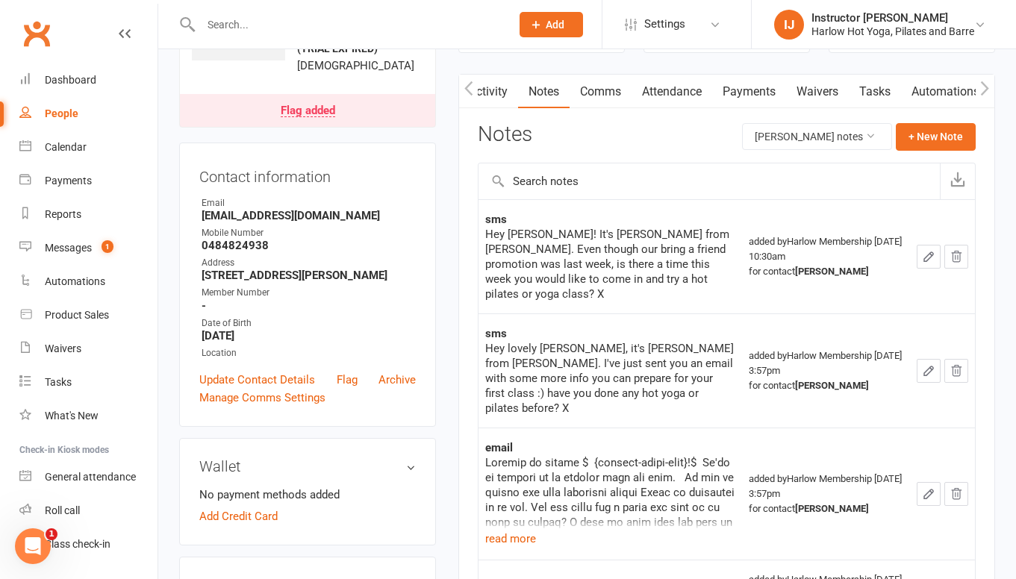
scroll to position [29, 0]
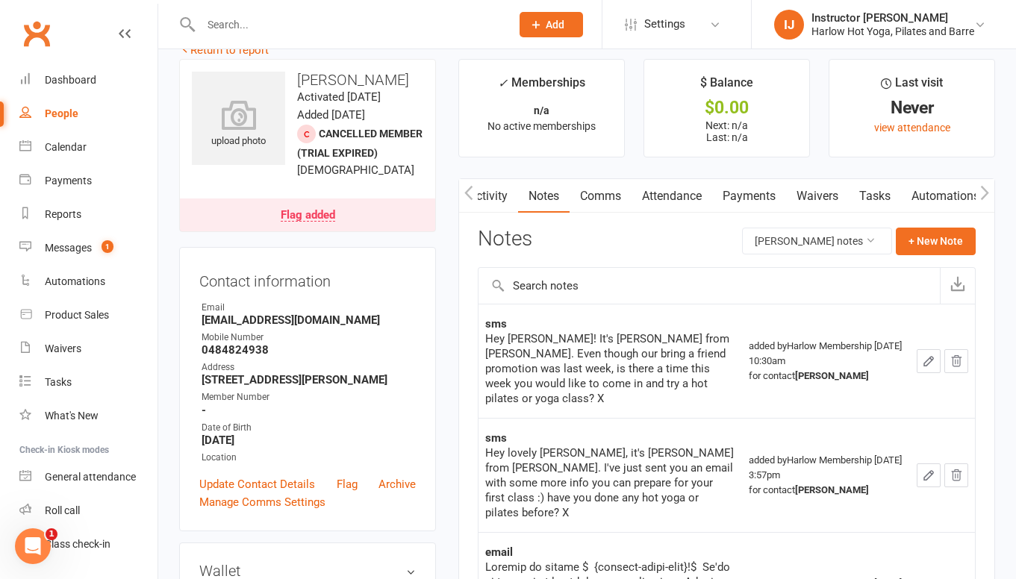
click at [593, 199] on link "Comms" at bounding box center [601, 196] width 62 height 34
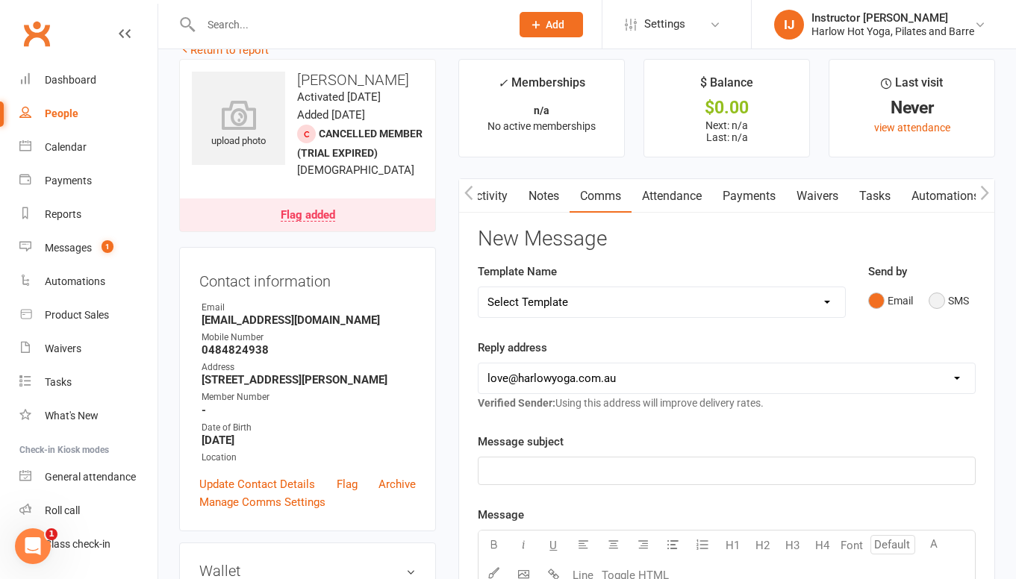
click at [944, 306] on button "SMS" at bounding box center [949, 301] width 40 height 28
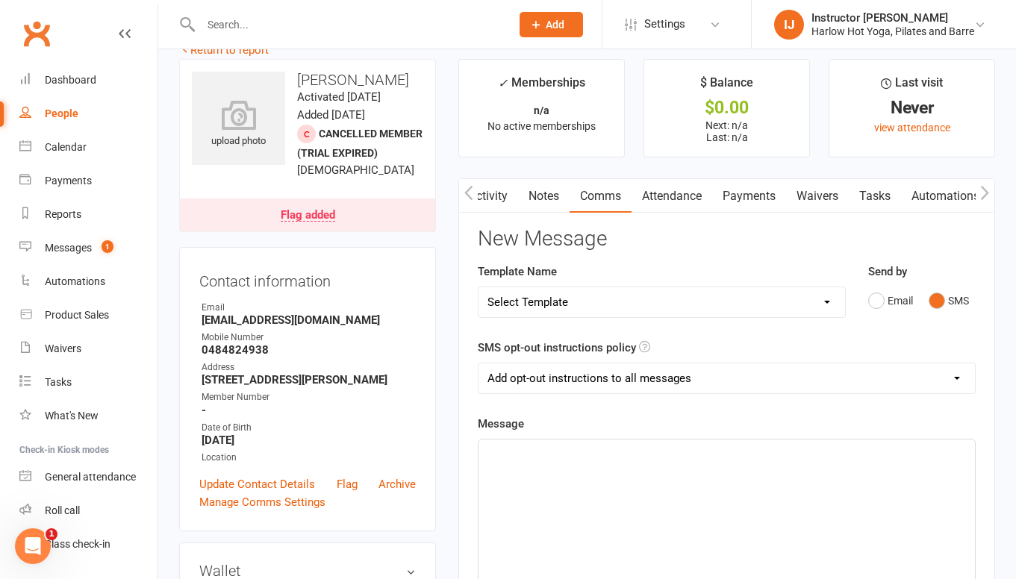
click at [544, 478] on div "﻿" at bounding box center [726, 552] width 496 height 224
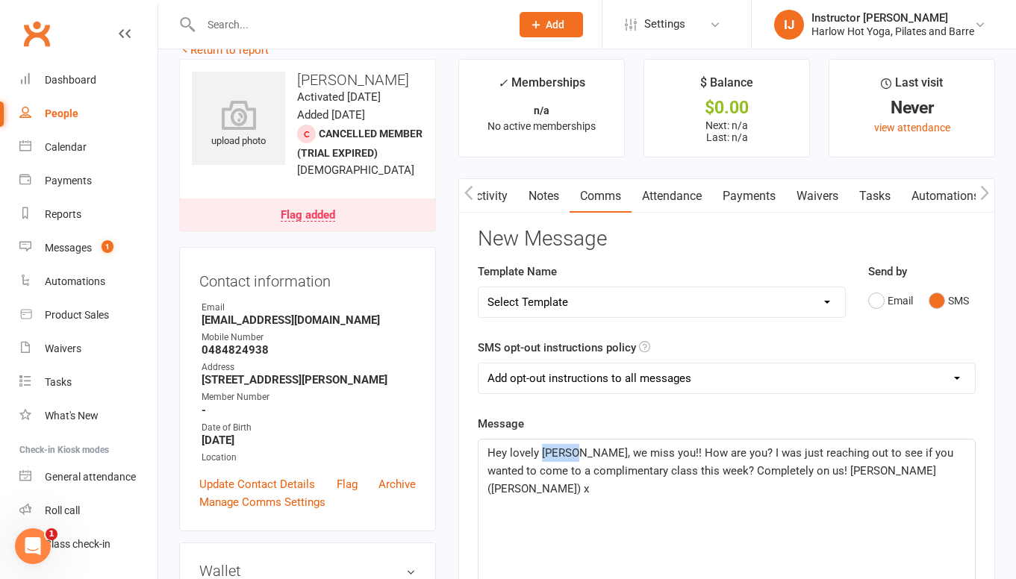
drag, startPoint x: 576, startPoint y: 452, endPoint x: 543, endPoint y: 452, distance: 33.6
click at [543, 452] on span "Hey lovely Robbie, we miss you!! How are you? I was just reaching out to see if…" at bounding box center [721, 470] width 469 height 49
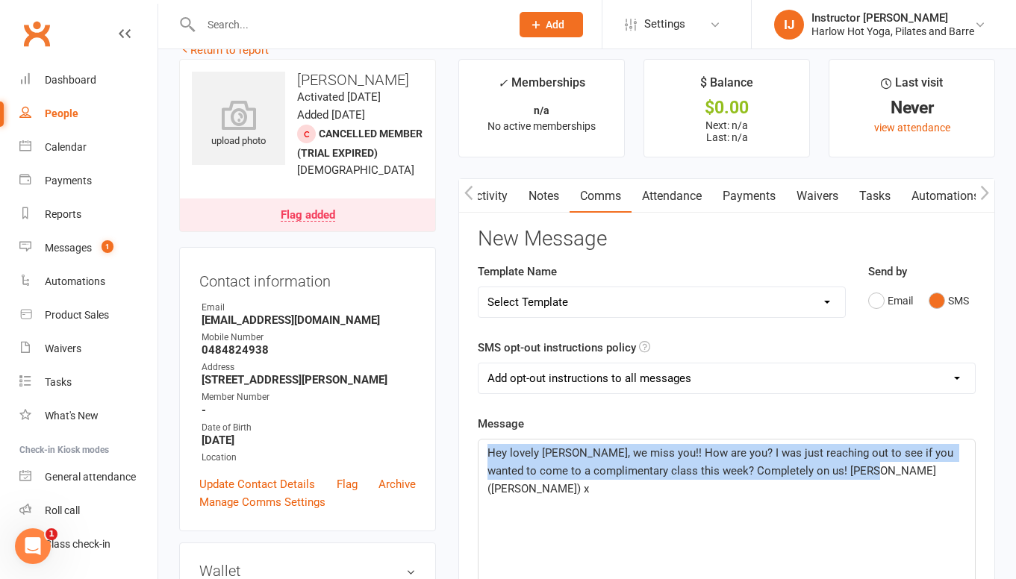
drag, startPoint x: 885, startPoint y: 487, endPoint x: 490, endPoint y: 458, distance: 396.0
click at [490, 458] on div "Hey lovely Ash, we miss you!! How are you? I was just reaching out to see if yo…" at bounding box center [726, 552] width 496 height 224
copy span "Hey lovely Ash, we miss you!! How are you? I was just reaching out to see if yo…"
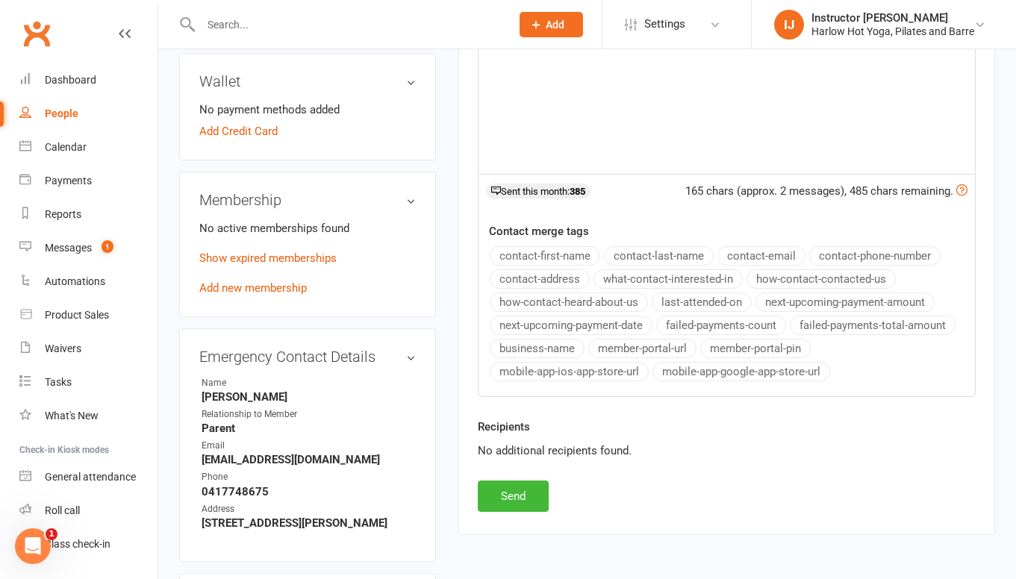
scroll to position [525, 0]
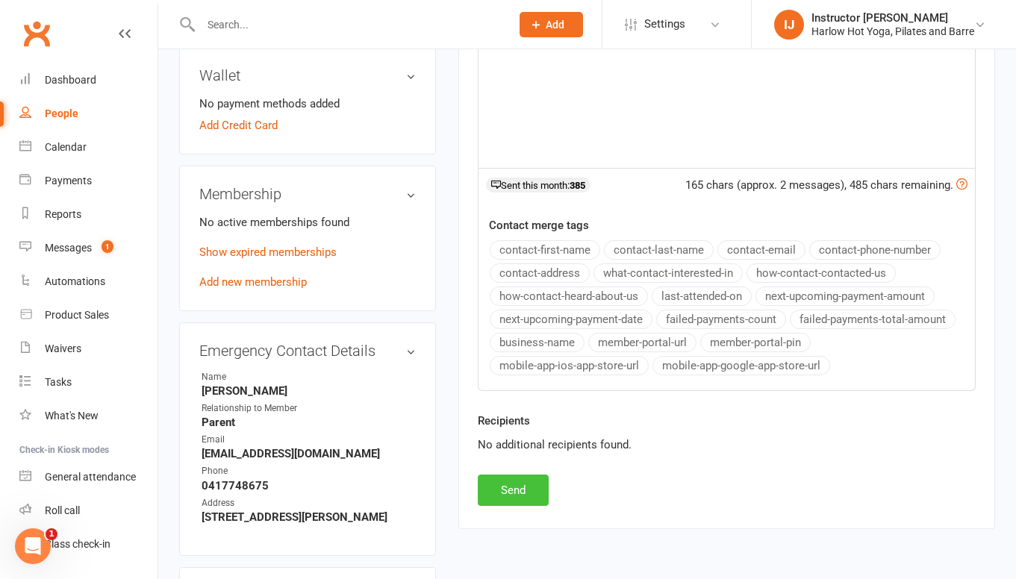
click at [540, 494] on button "Send" at bounding box center [513, 490] width 71 height 31
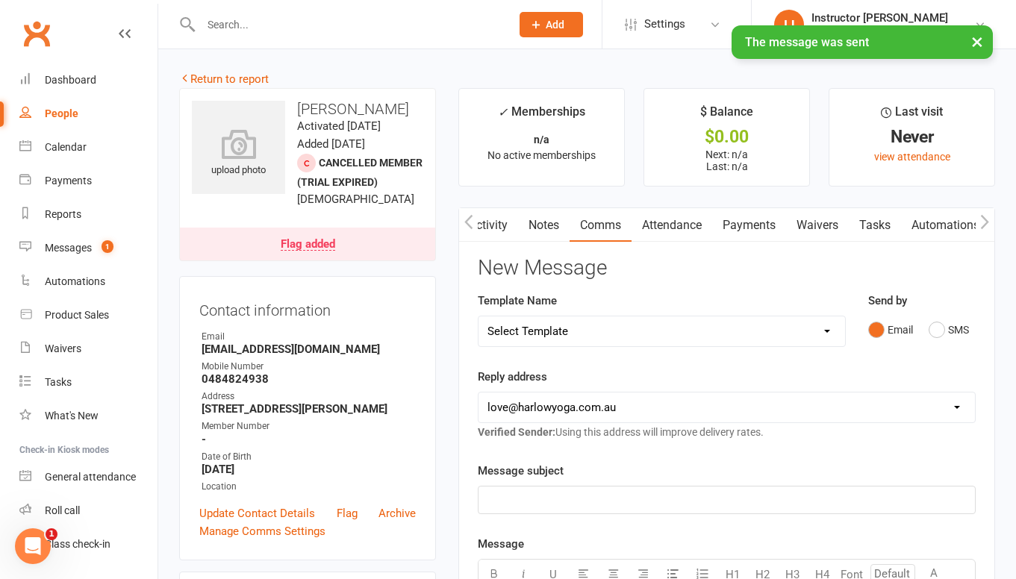
scroll to position [0, 1]
click at [544, 220] on link "Notes" at bounding box center [543, 225] width 52 height 34
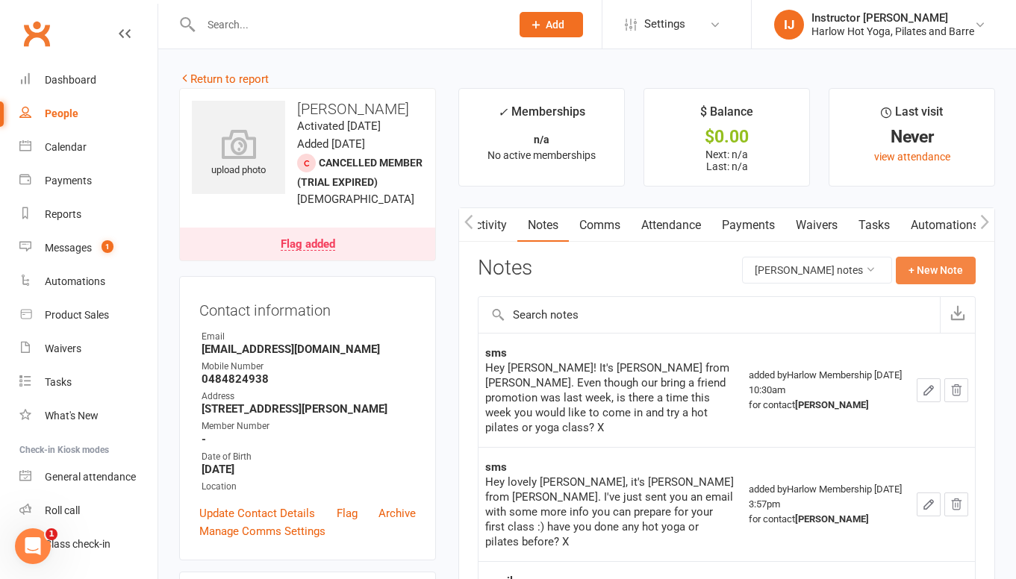
click at [904, 257] on button "+ New Note" at bounding box center [936, 270] width 80 height 27
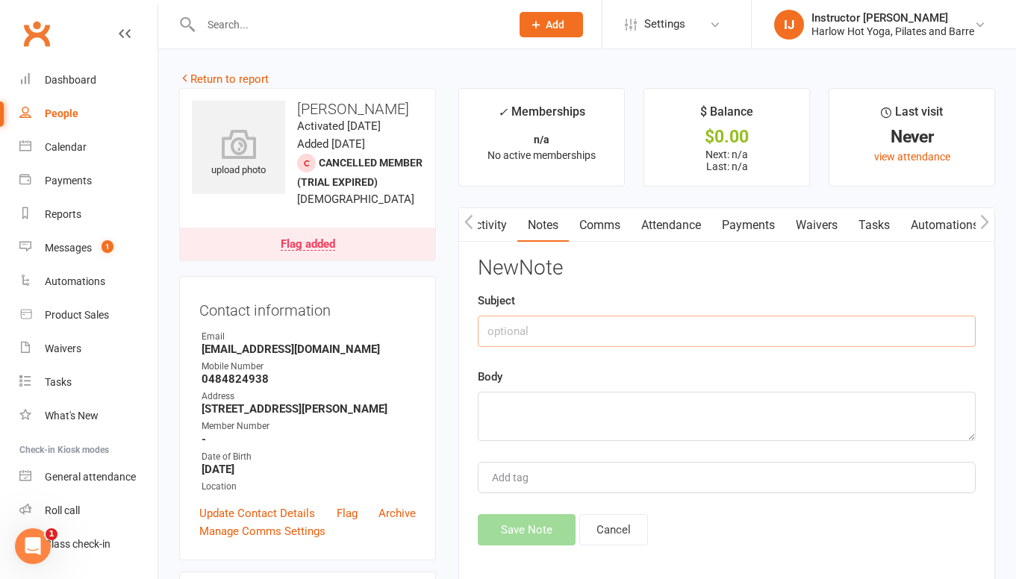
click at [737, 327] on input "text" at bounding box center [727, 331] width 498 height 31
type input "Called, no reply. Sent sms"
click at [673, 409] on textarea at bounding box center [727, 416] width 498 height 49
paste textarea "Hey lovely Ash, we miss you!! How are you? I was just reaching out to see if yo…"
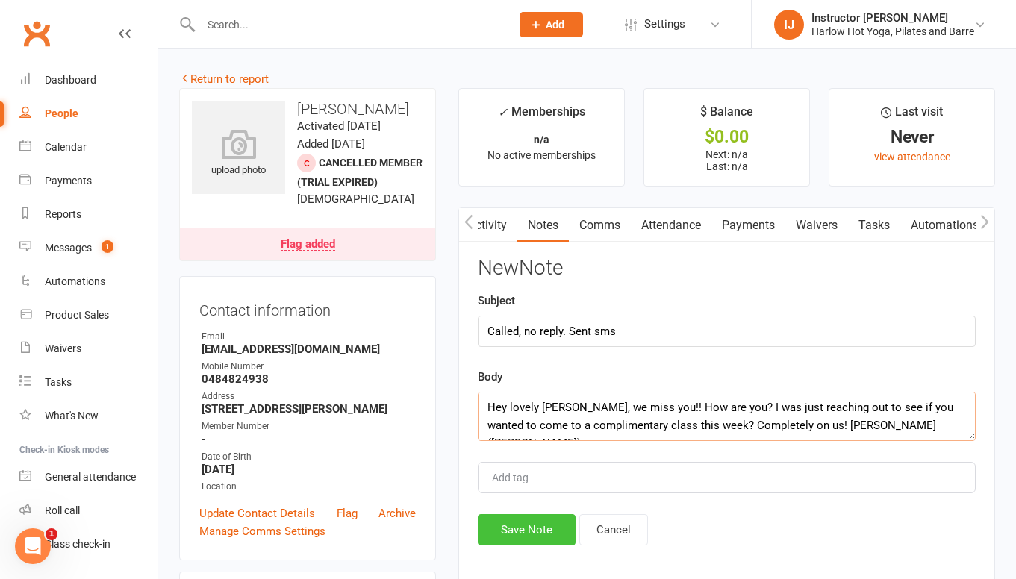
type textarea "Hey lovely Ash, we miss you!! How are you? I was just reaching out to see if yo…"
click at [546, 518] on button "Save Note" at bounding box center [527, 529] width 98 height 31
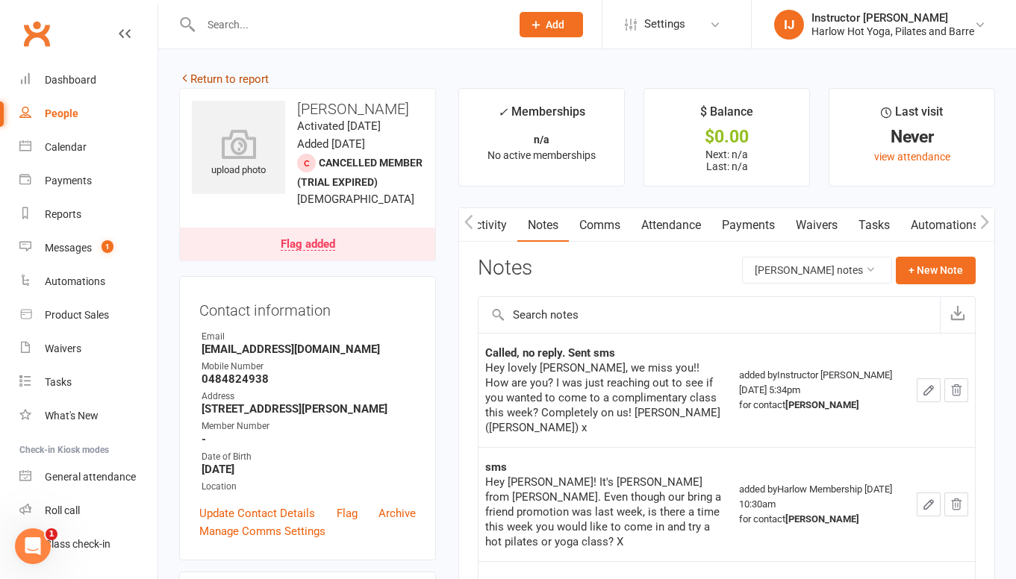
click at [211, 75] on link "Return to report" at bounding box center [224, 78] width 90 height 13
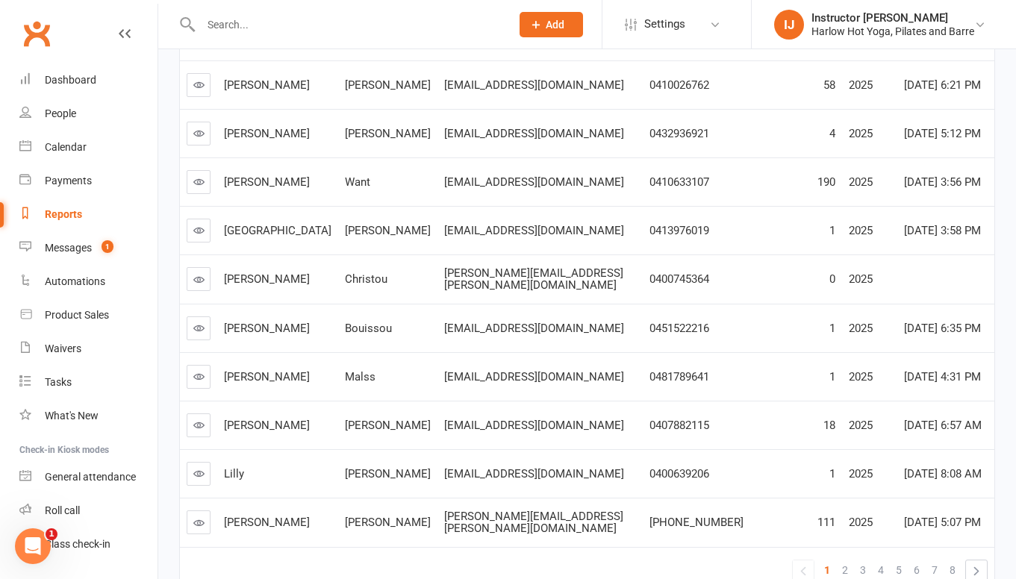
scroll to position [311, 0]
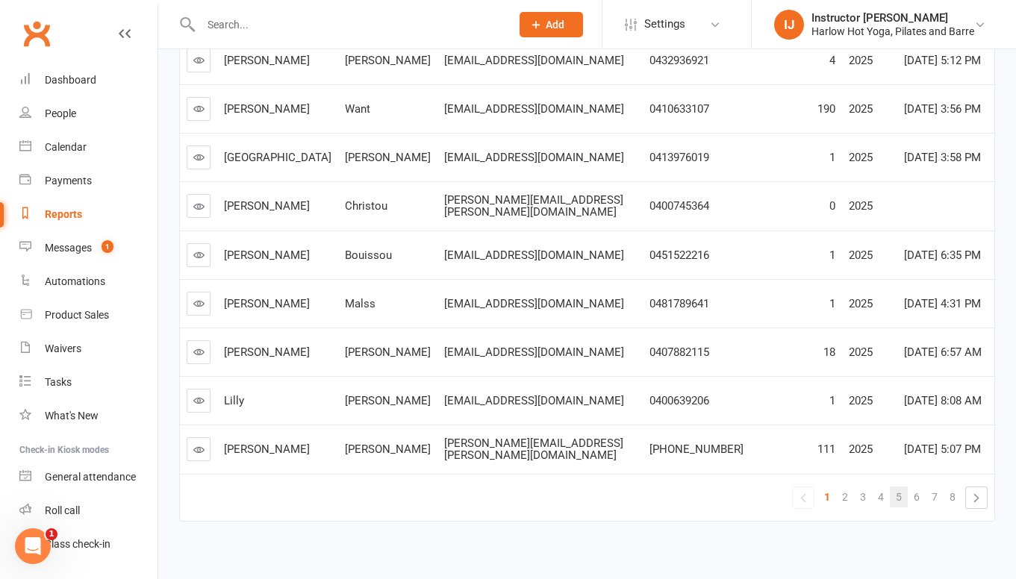
click at [900, 487] on span "5" at bounding box center [899, 497] width 6 height 21
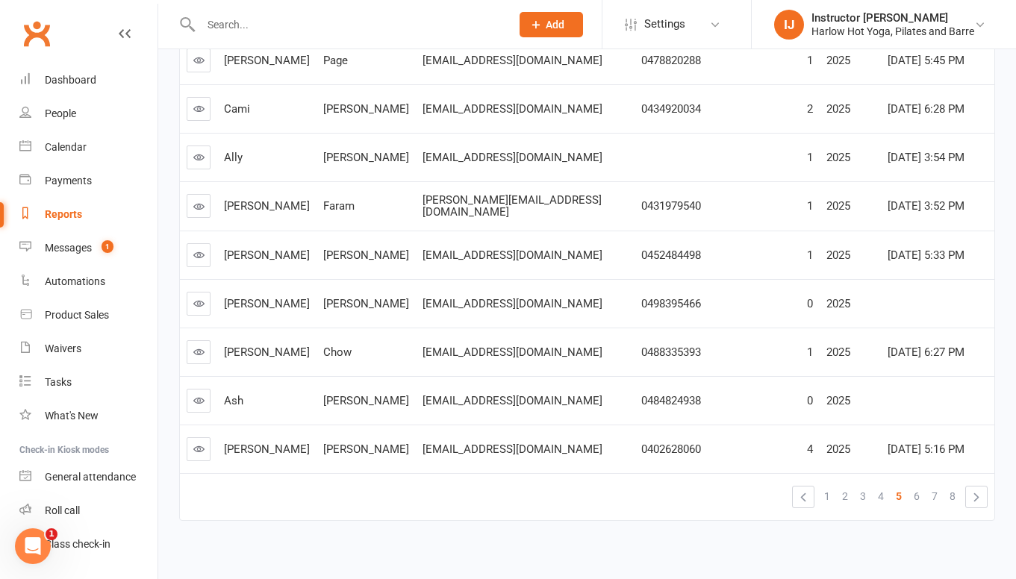
click at [198, 443] on icon at bounding box center [198, 448] width 11 height 11
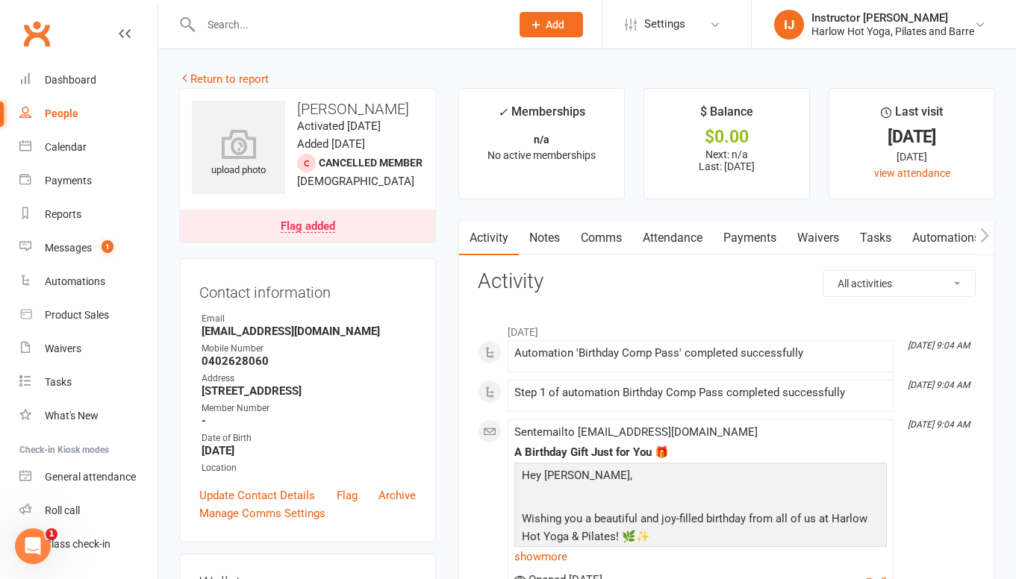
click at [557, 231] on link "Notes" at bounding box center [545, 238] width 52 height 34
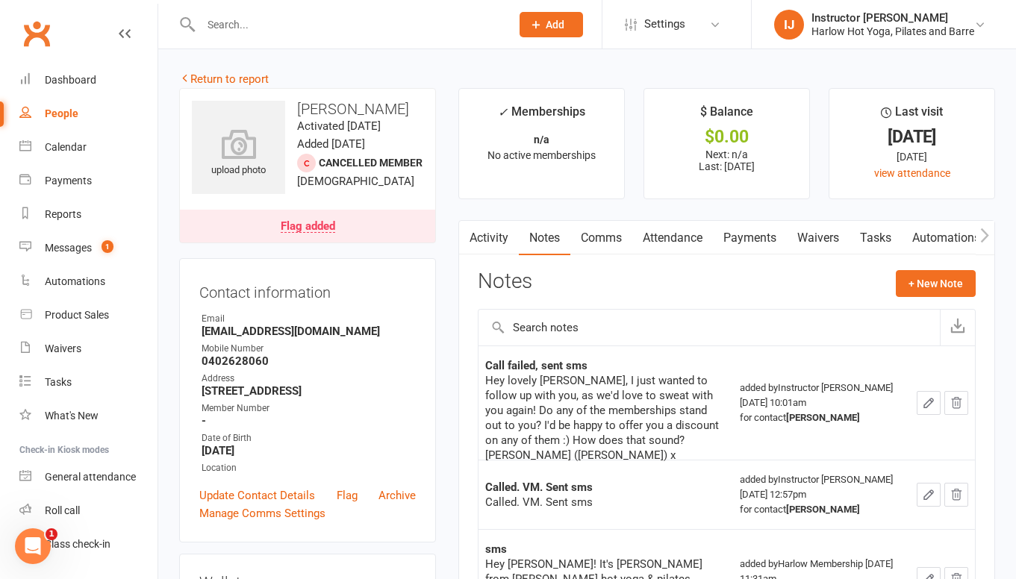
click at [624, 231] on link "Comms" at bounding box center [601, 238] width 62 height 34
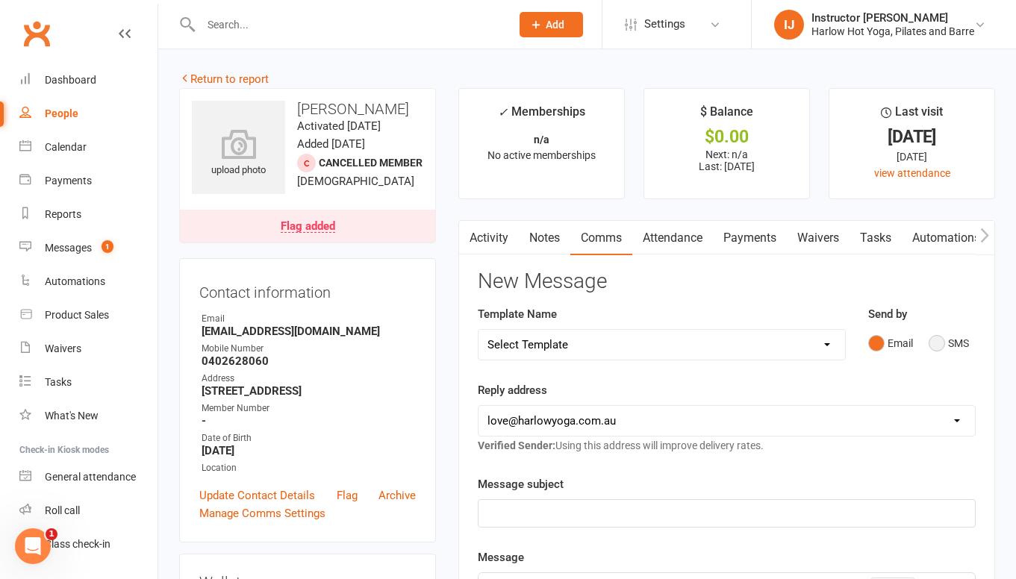
click at [947, 348] on button "SMS" at bounding box center [949, 343] width 40 height 28
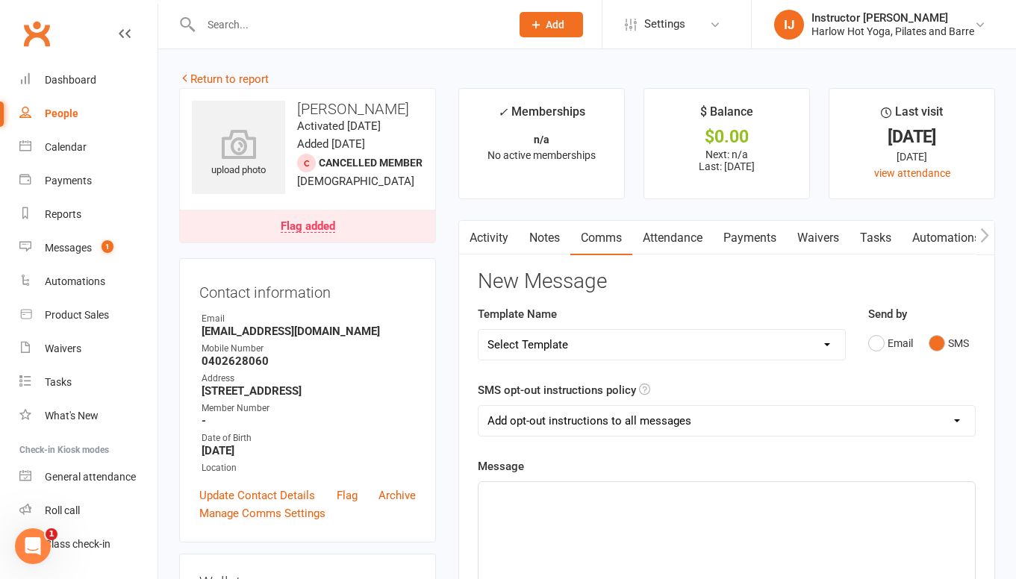
paste div
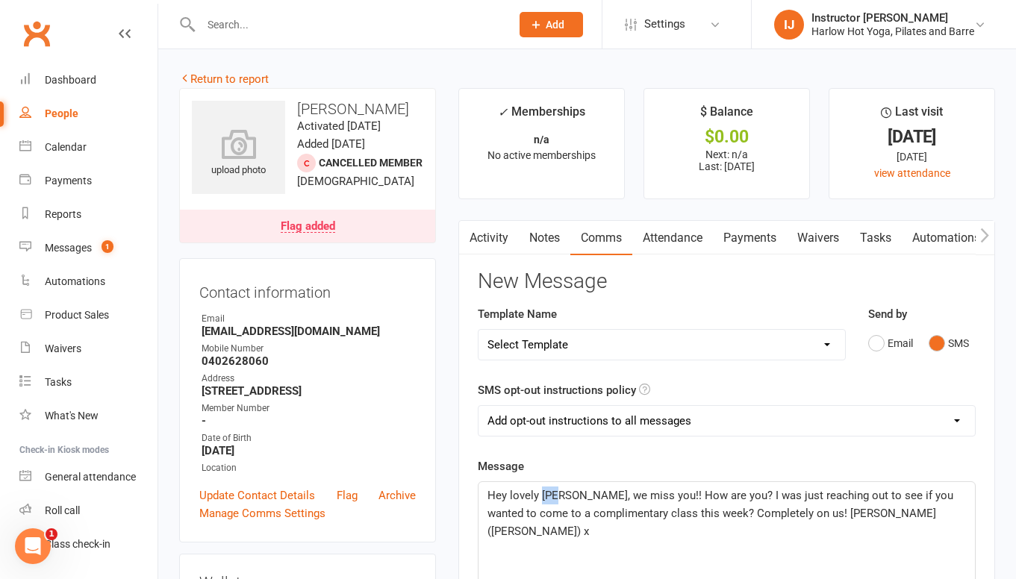
drag, startPoint x: 559, startPoint y: 493, endPoint x: 542, endPoint y: 493, distance: 17.2
click at [542, 493] on span "Hey lovely Ash, we miss you!! How are you? I was just reaching out to see if yo…" at bounding box center [721, 513] width 469 height 49
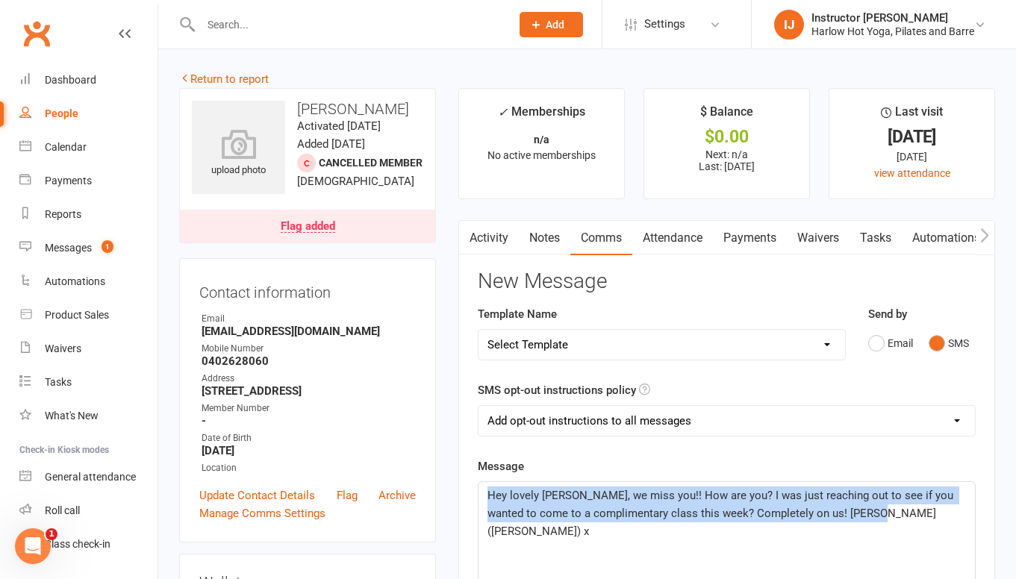
drag, startPoint x: 907, startPoint y: 527, endPoint x: 490, endPoint y: 496, distance: 418.5
copy span "Hey lovely Liam, we miss you!! How are you? I was just reaching out to see if y…"
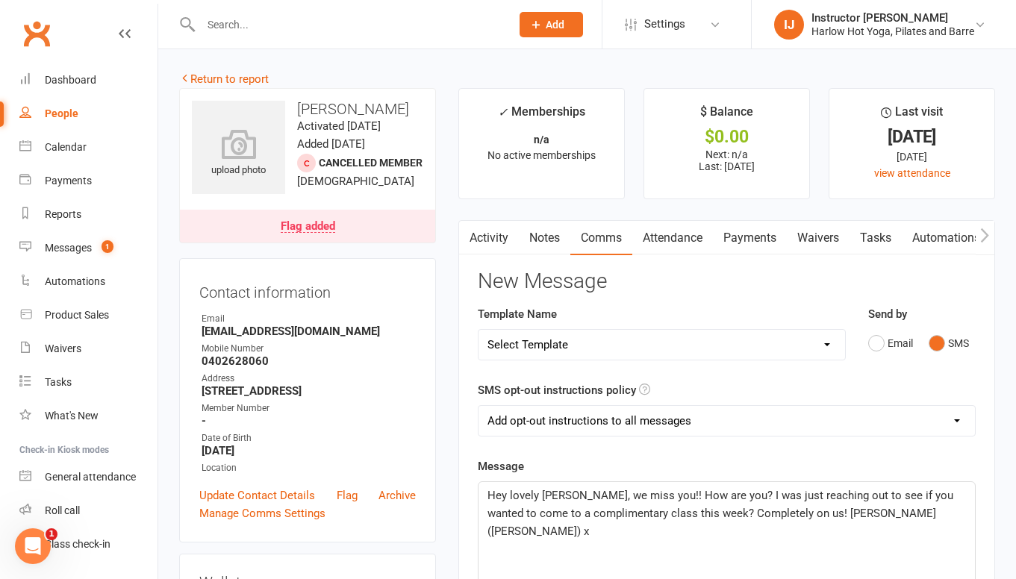
click at [581, 520] on p "Hey lovely Liam, we miss you!! How are you? I was just reaching out to see if y…" at bounding box center [726, 514] width 478 height 54
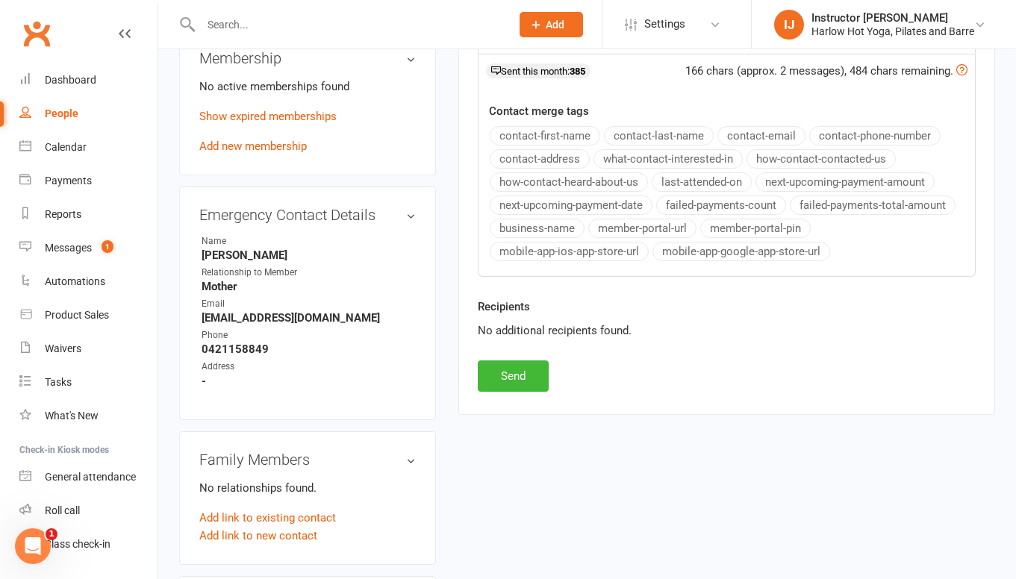
scroll to position [663, 0]
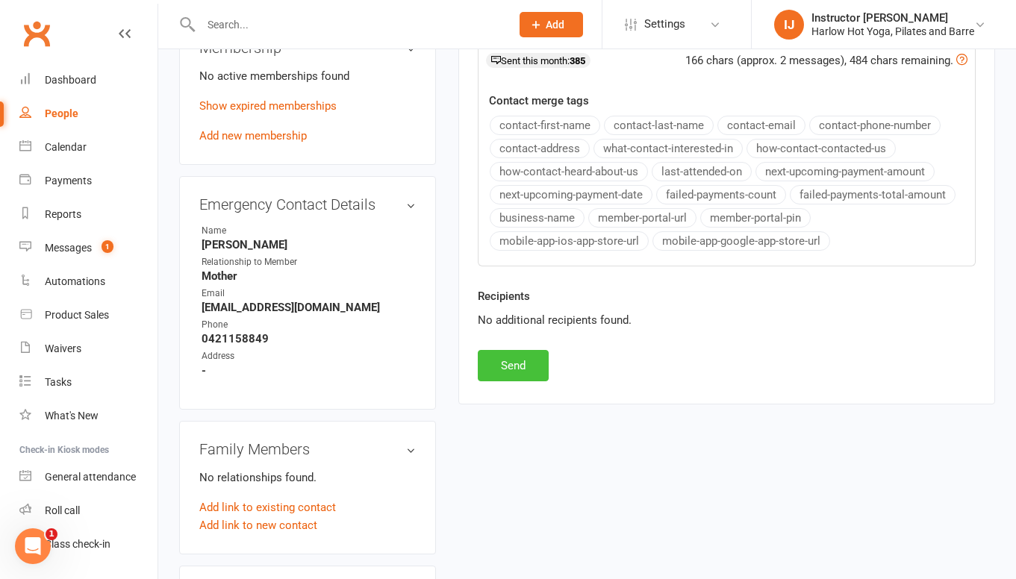
click at [528, 377] on button "Send" at bounding box center [513, 365] width 71 height 31
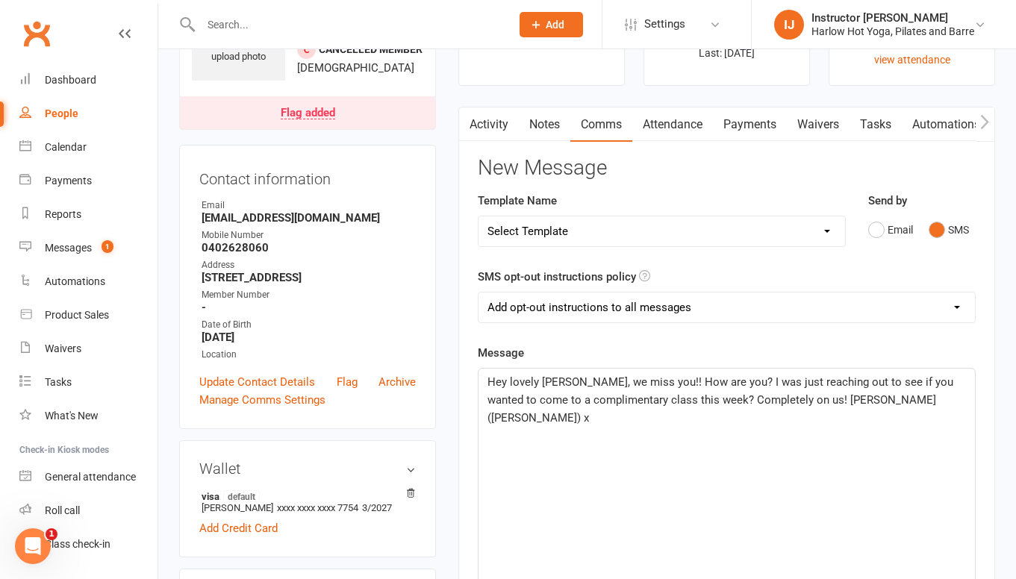
scroll to position [0, 0]
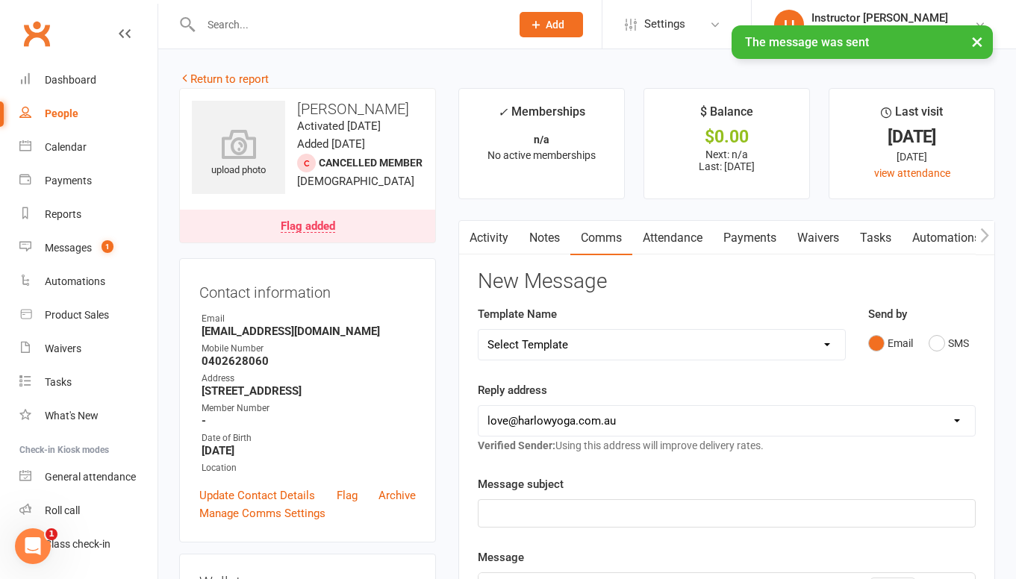
click at [543, 237] on link "Notes" at bounding box center [545, 238] width 52 height 34
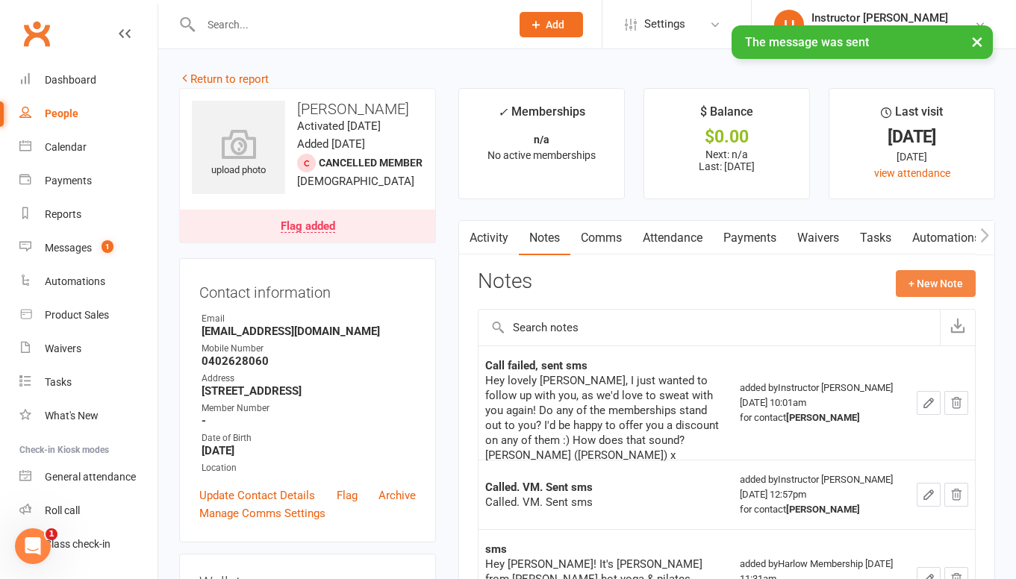
click at [940, 279] on button "+ New Note" at bounding box center [936, 283] width 80 height 27
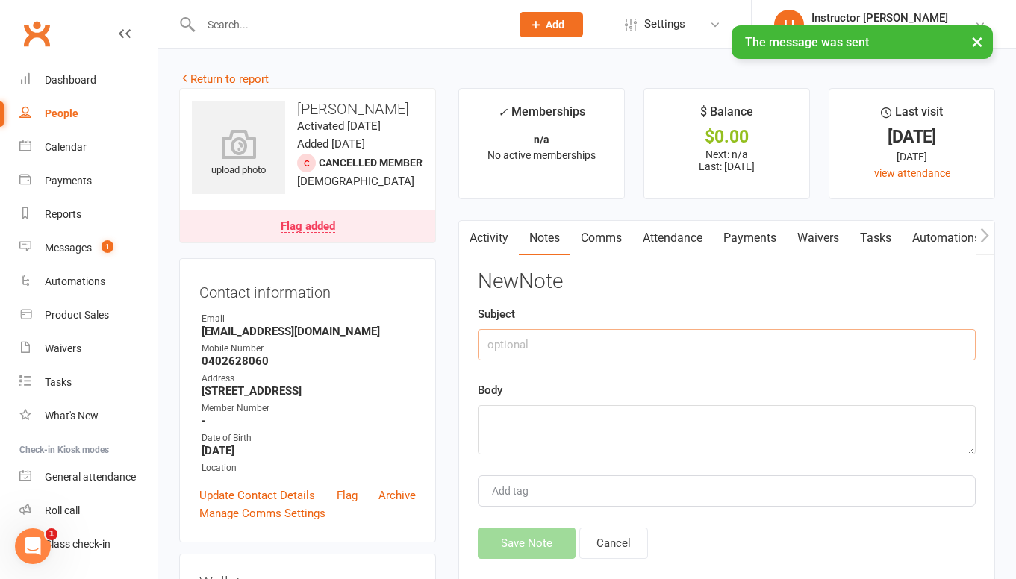
click at [750, 355] on input "text" at bounding box center [727, 344] width 498 height 31
type input "Sent sms"
click at [714, 423] on textarea at bounding box center [727, 429] width 498 height 49
paste textarea "Hey lovely Liam, we miss you!! How are you? I was just reaching out to see if y…"
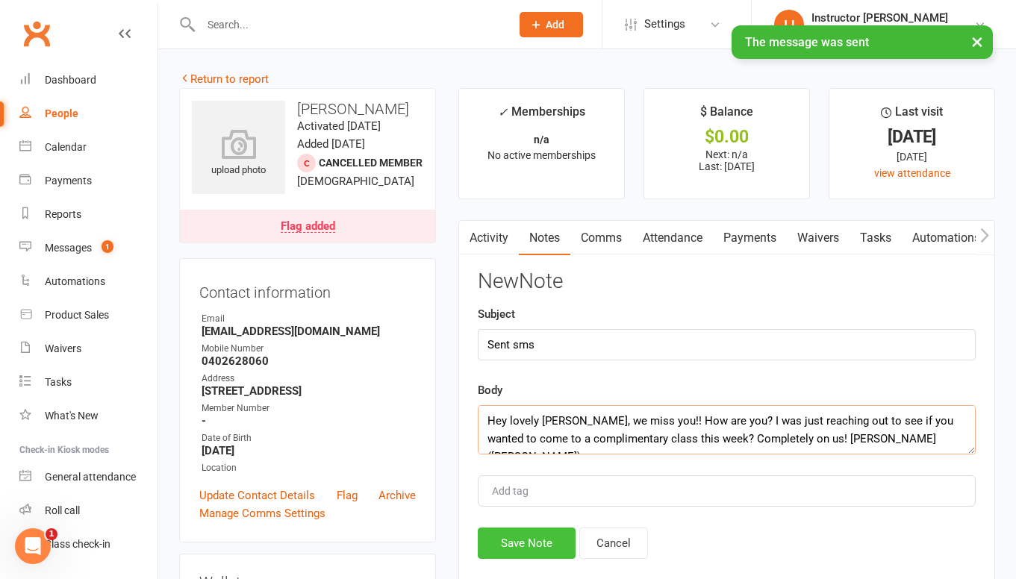
type textarea "Hey lovely Liam, we miss you!! How are you? I was just reaching out to see if y…"
click at [536, 534] on button "Save Note" at bounding box center [527, 543] width 98 height 31
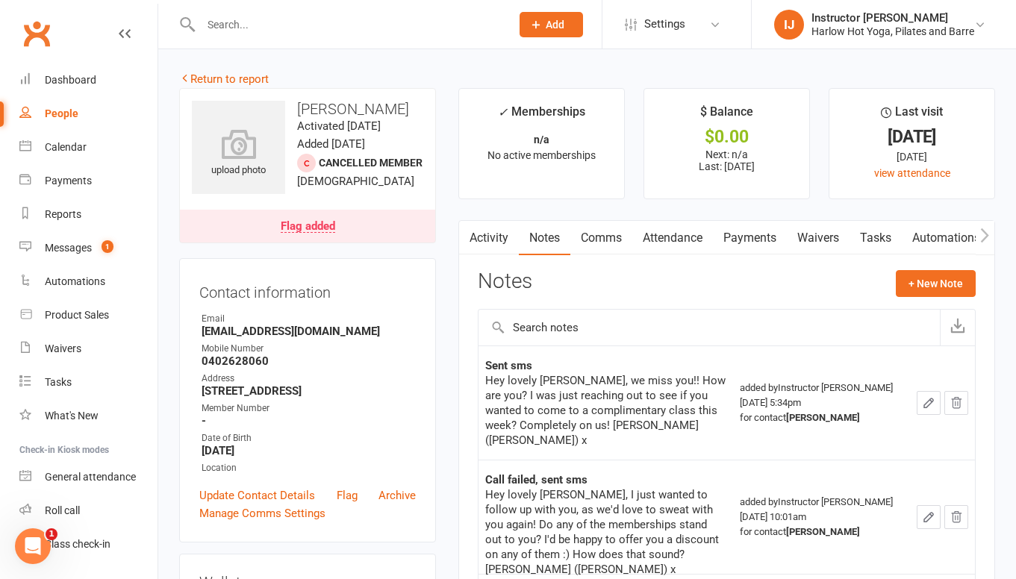
click at [491, 244] on link "Activity" at bounding box center [489, 238] width 60 height 34
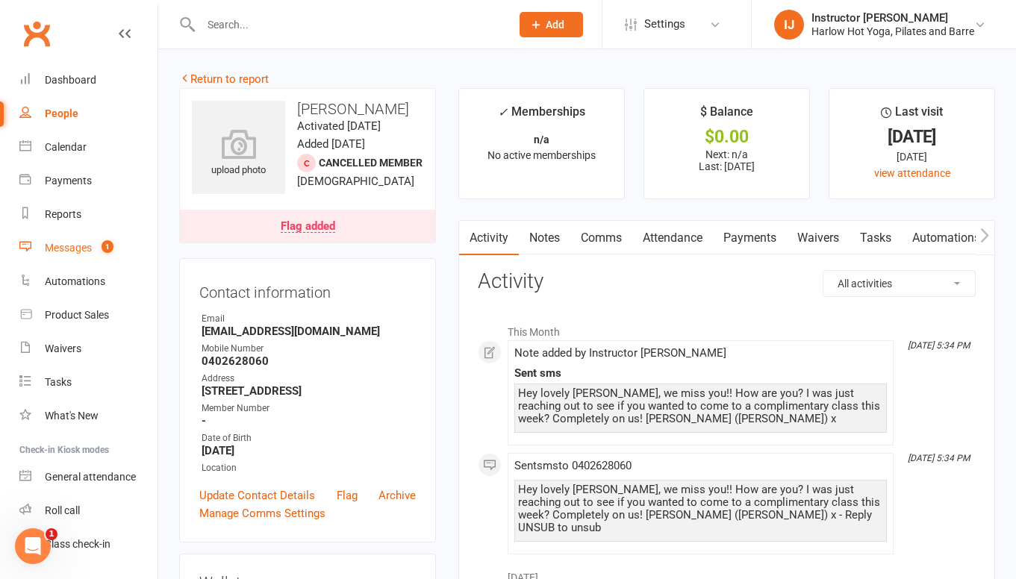
click at [65, 254] on div "Messages" at bounding box center [68, 248] width 47 height 12
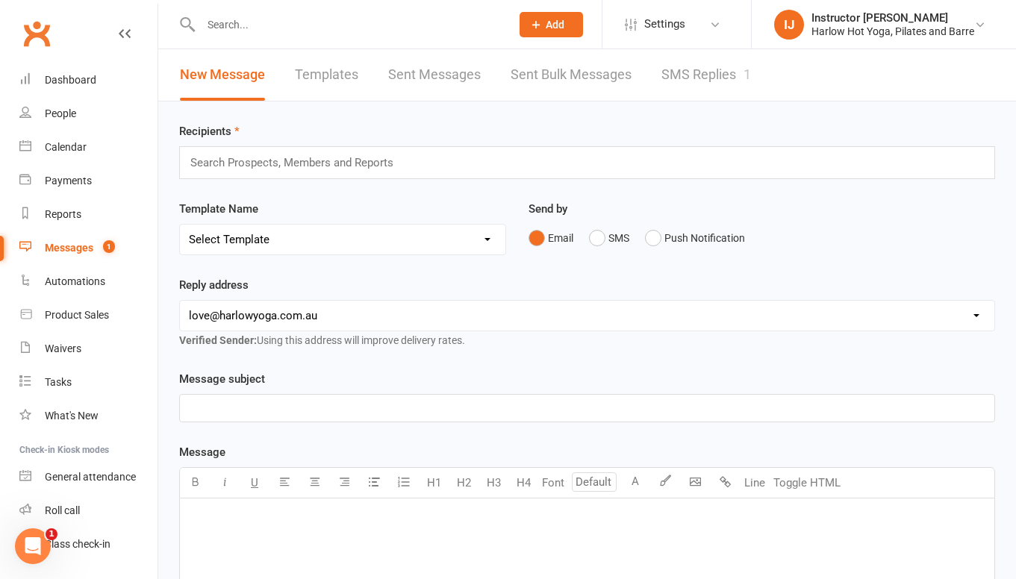
click at [713, 72] on link "SMS Replies 1" at bounding box center [706, 75] width 90 height 52
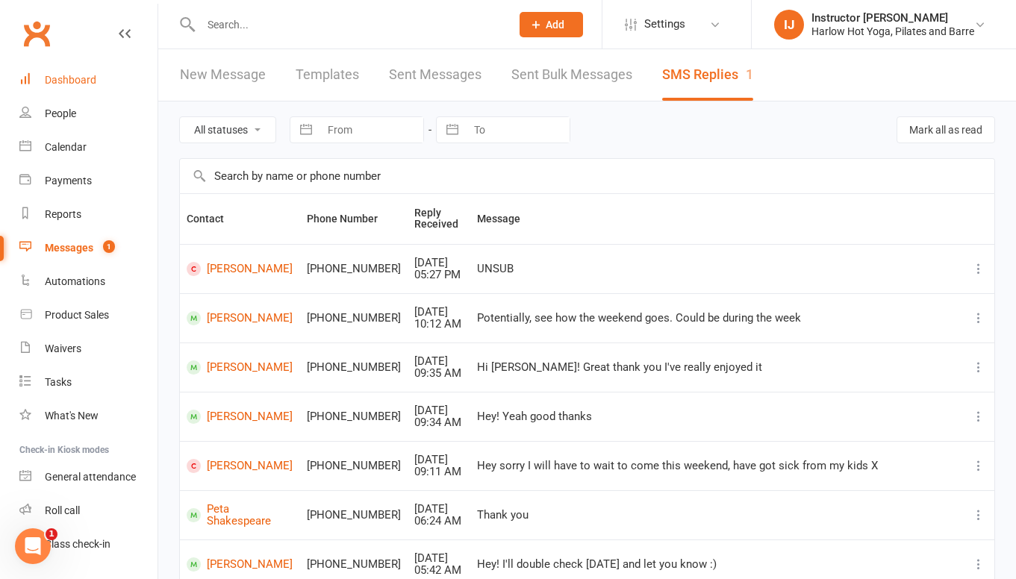
click at [62, 78] on div "Dashboard" at bounding box center [71, 80] width 52 height 12
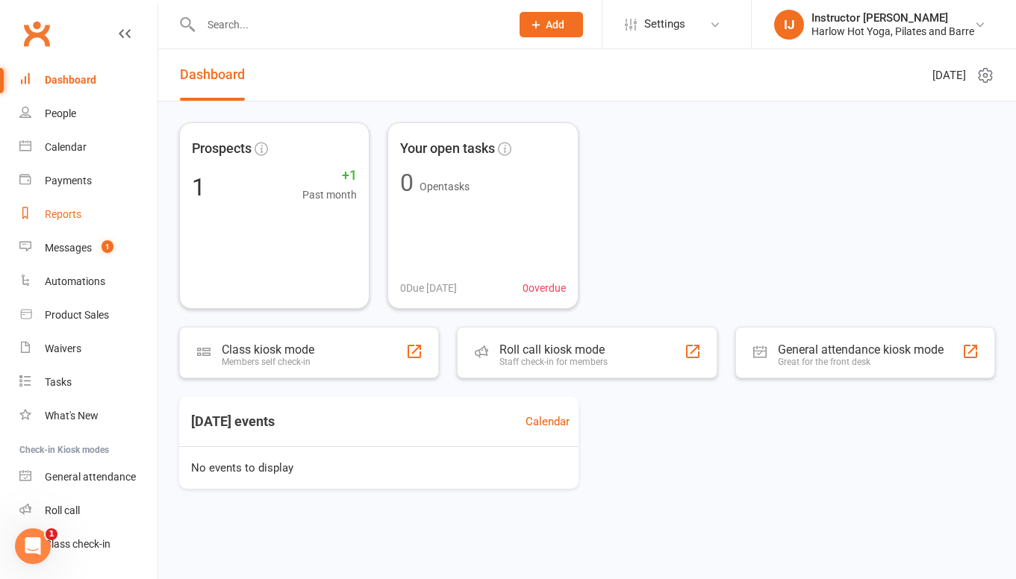
click at [70, 216] on div "Reports" at bounding box center [63, 214] width 37 height 12
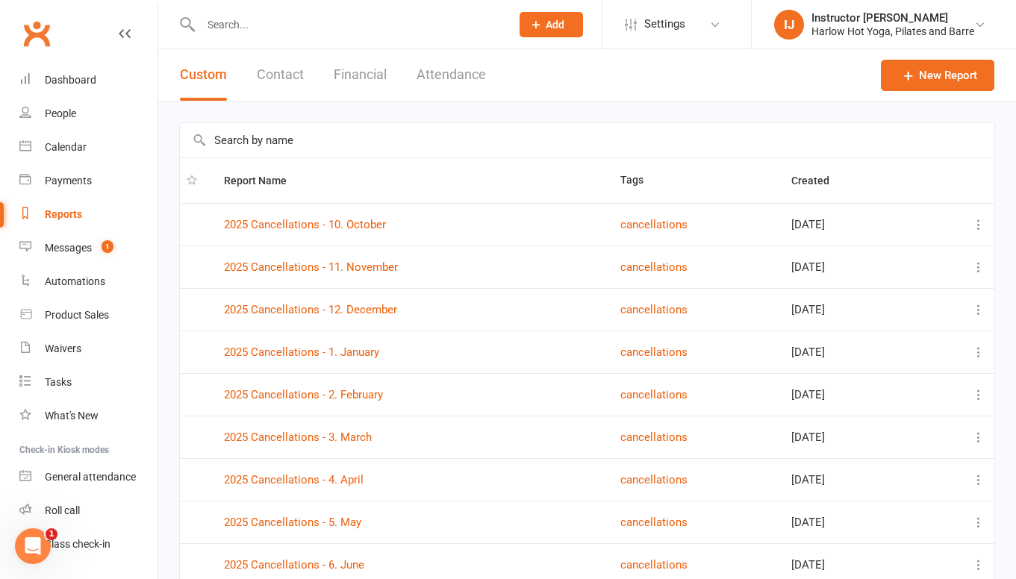
scroll to position [165, 0]
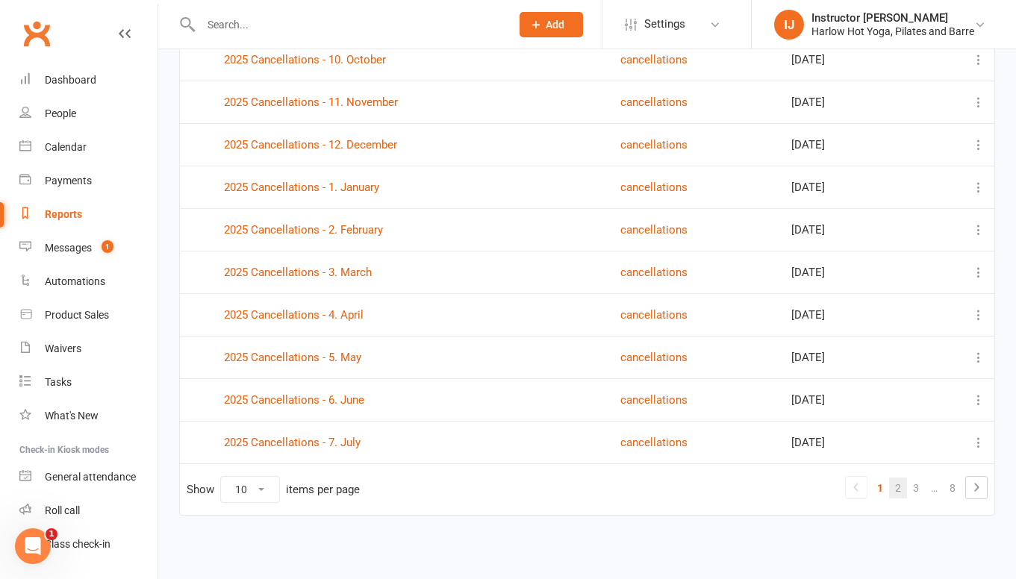
click at [900, 489] on link "2" at bounding box center [898, 488] width 18 height 21
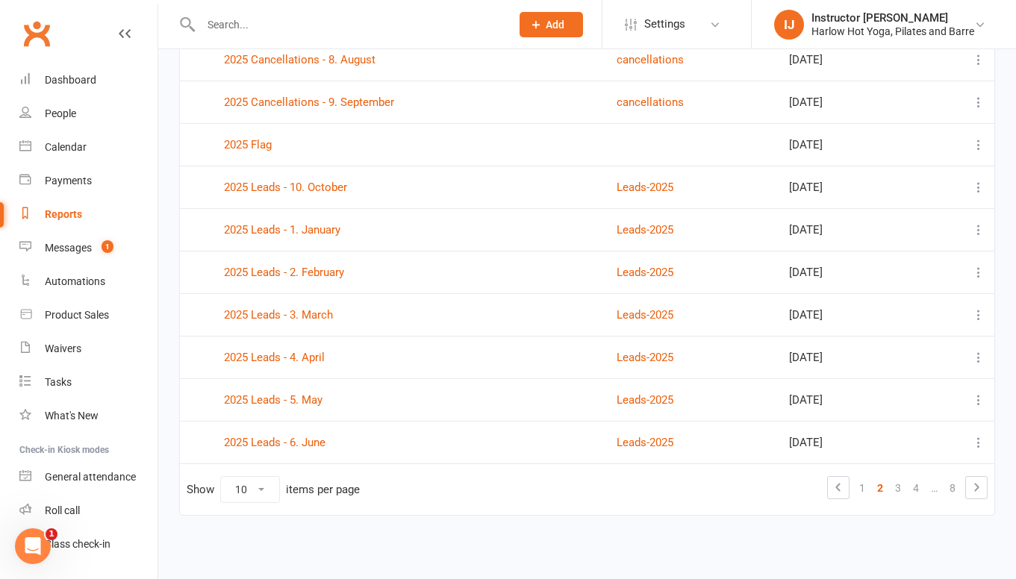
click at [252, 152] on td "2025 Flag" at bounding box center [413, 144] width 393 height 43
click at [252, 149] on link "2025 Flag" at bounding box center [248, 144] width 48 height 13
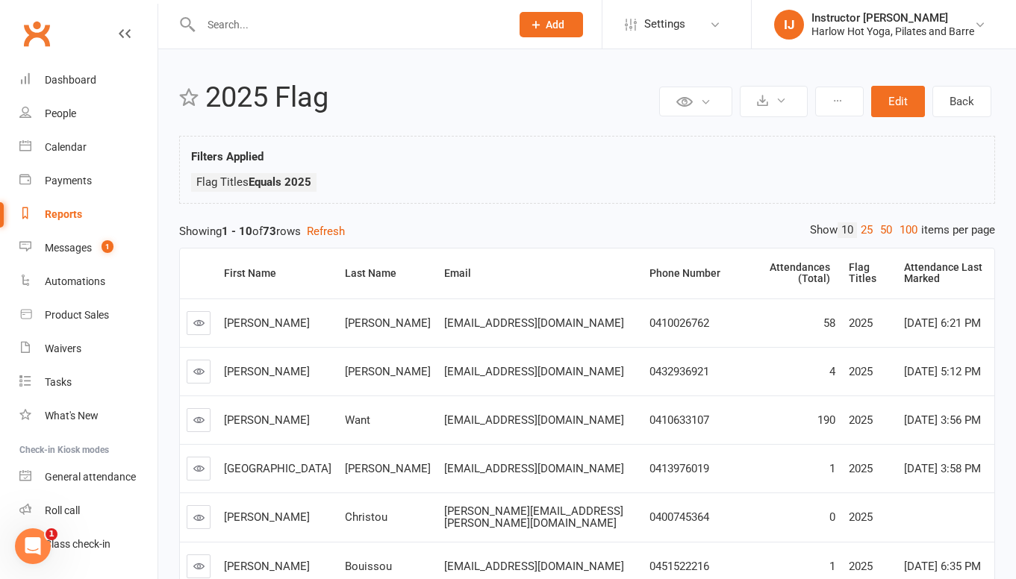
scroll to position [311, 0]
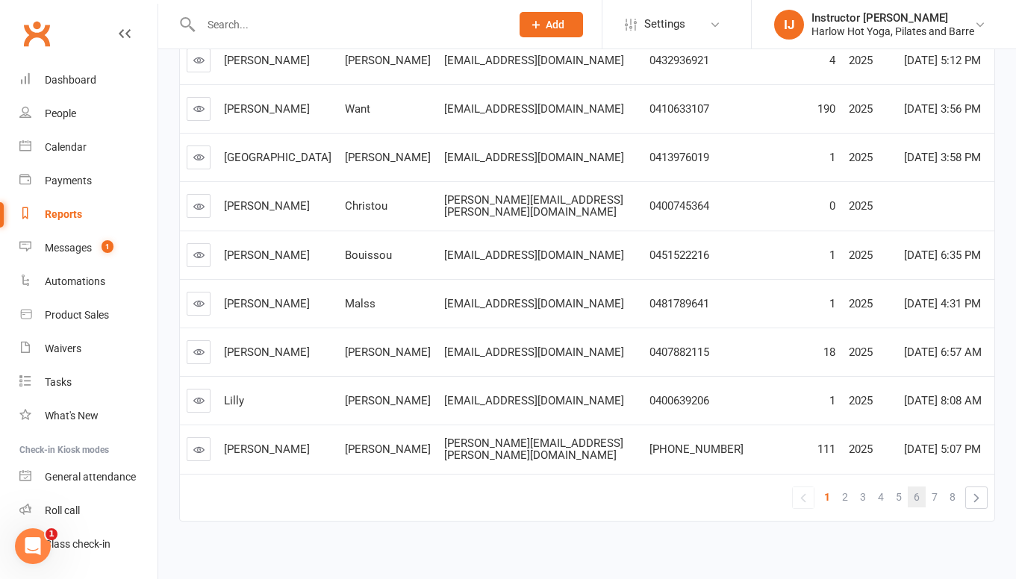
click at [913, 487] on link "6" at bounding box center [917, 497] width 18 height 21
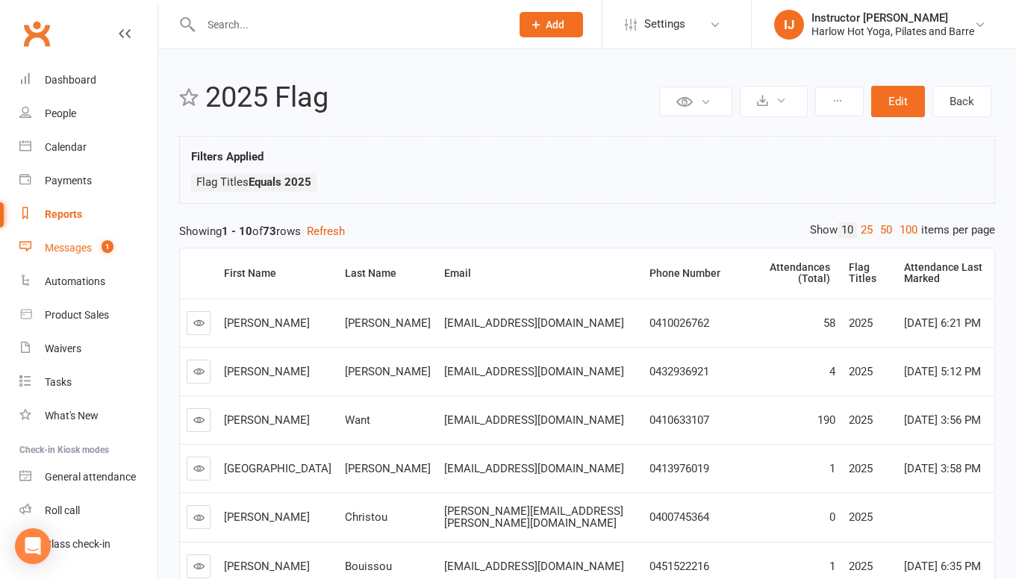
click at [87, 250] on div "Messages" at bounding box center [68, 248] width 47 height 12
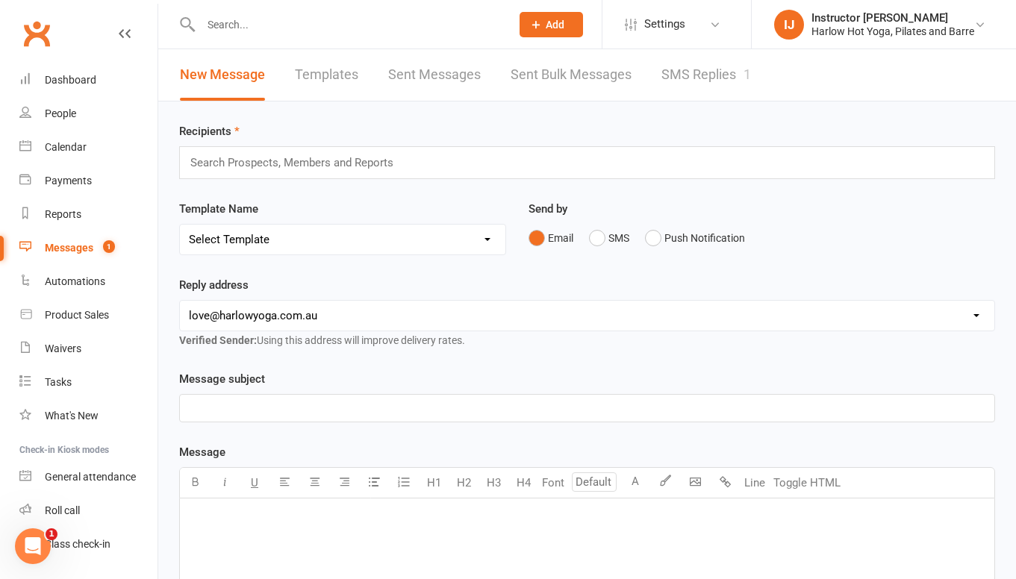
click at [683, 80] on link "SMS Replies 1" at bounding box center [706, 75] width 90 height 52
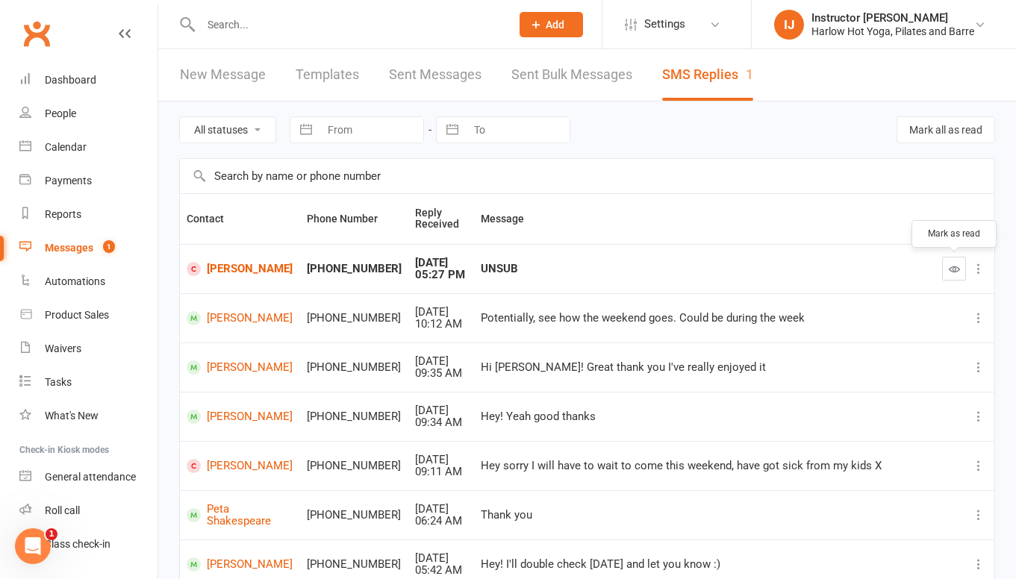
click at [950, 266] on icon "button" at bounding box center [954, 269] width 11 height 11
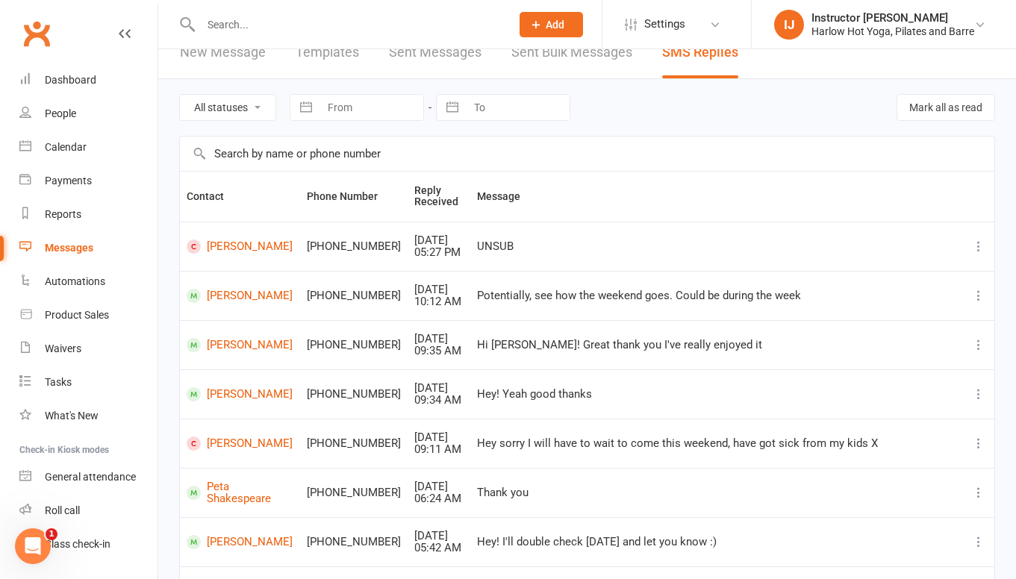
scroll to position [26, 0]
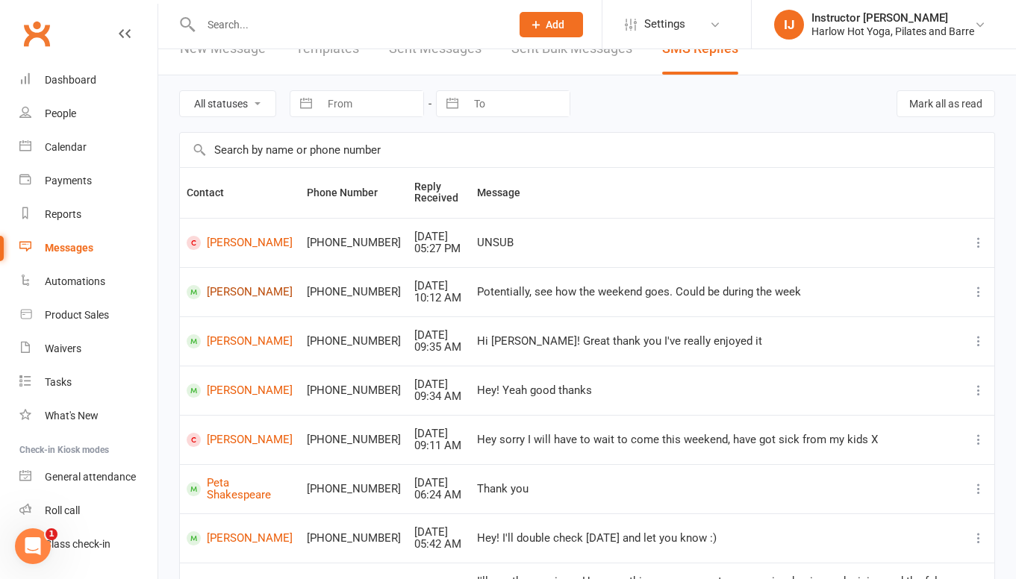
click at [216, 290] on link "Zane Kennedy" at bounding box center [240, 292] width 107 height 14
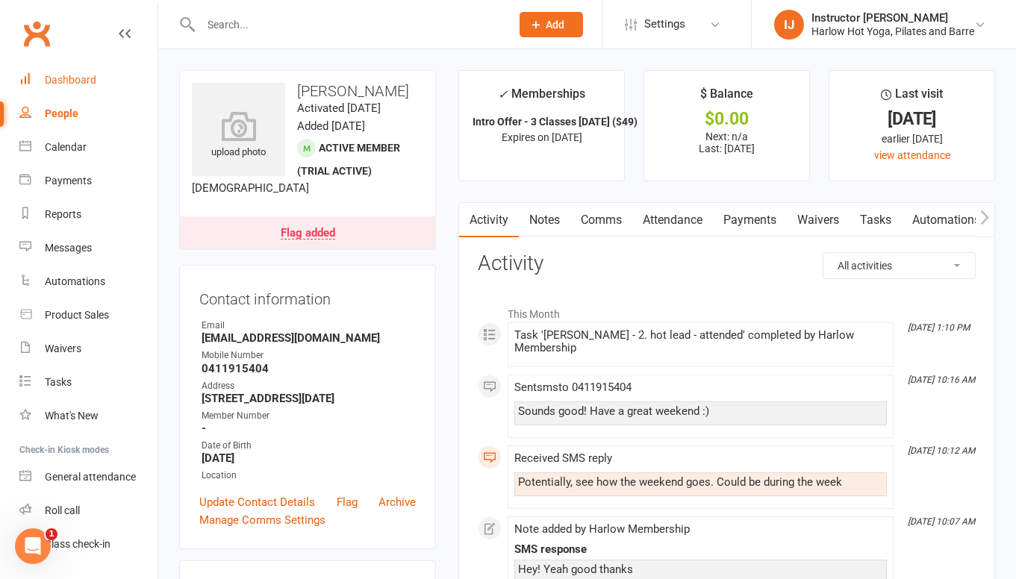
click at [59, 90] on link "Dashboard" at bounding box center [88, 80] width 138 height 34
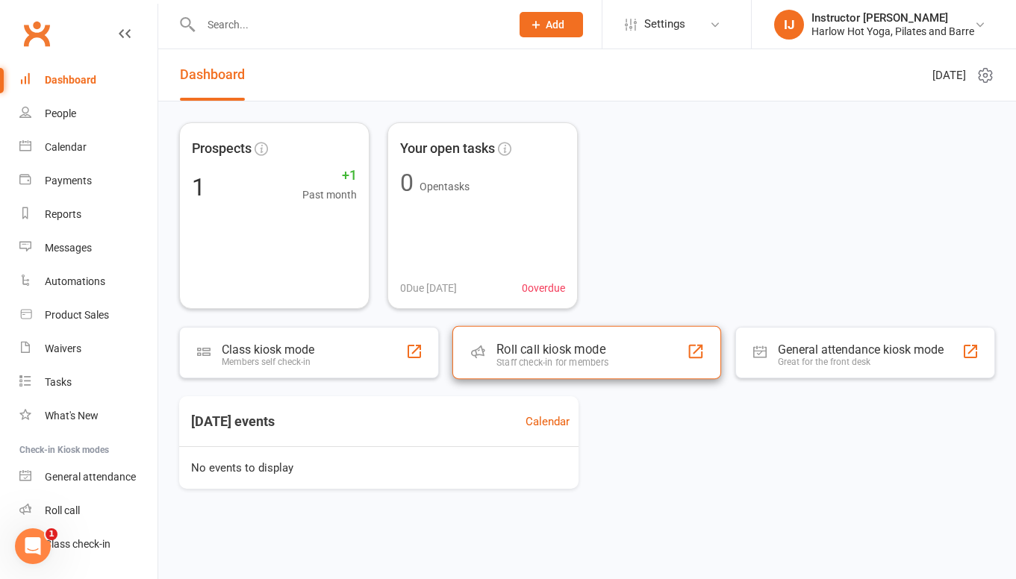
click at [531, 352] on div "Roll call kiosk mode" at bounding box center [552, 350] width 112 height 15
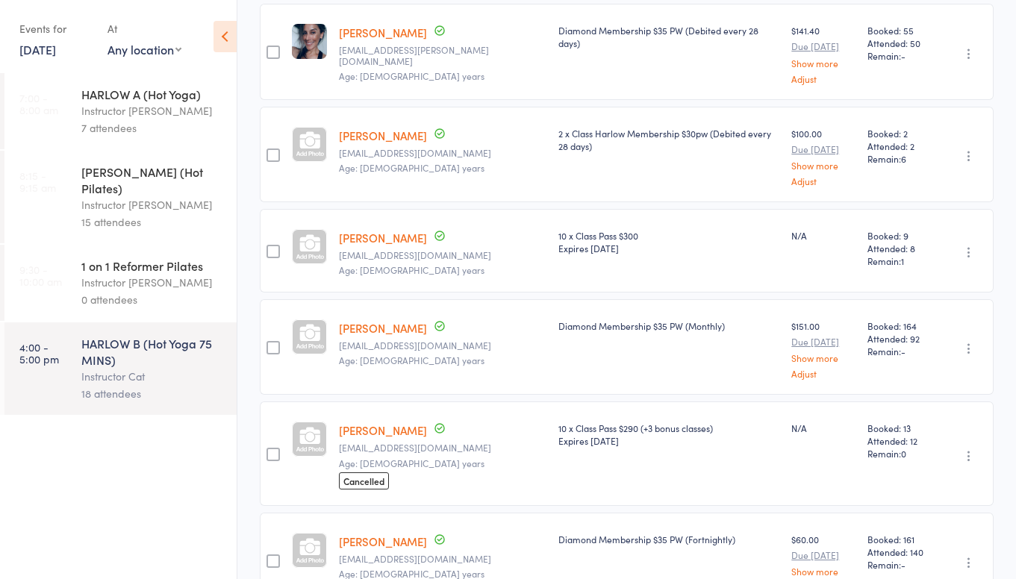
scroll to position [563, 0]
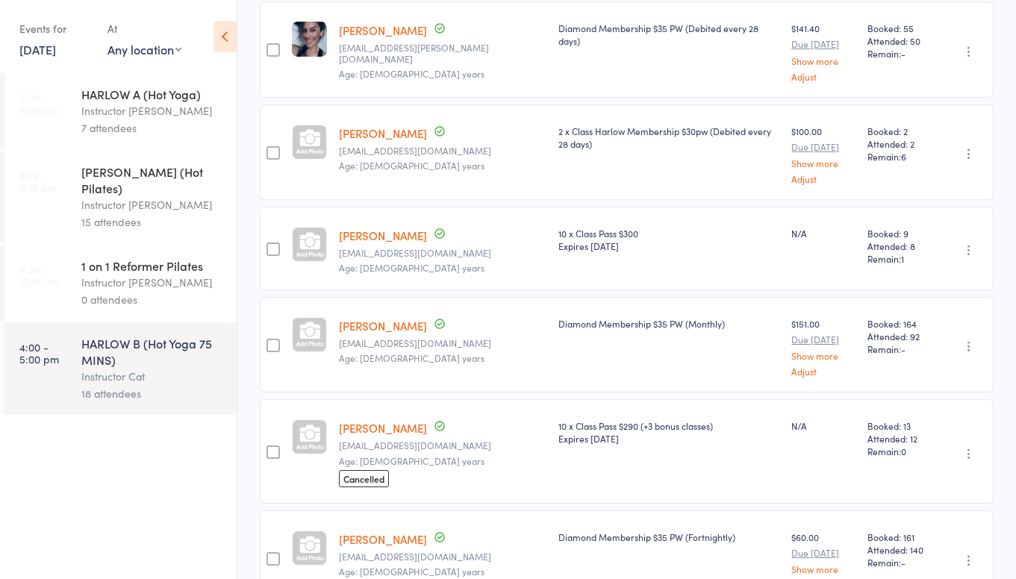
click at [388, 420] on link "[PERSON_NAME]" at bounding box center [383, 428] width 88 height 16
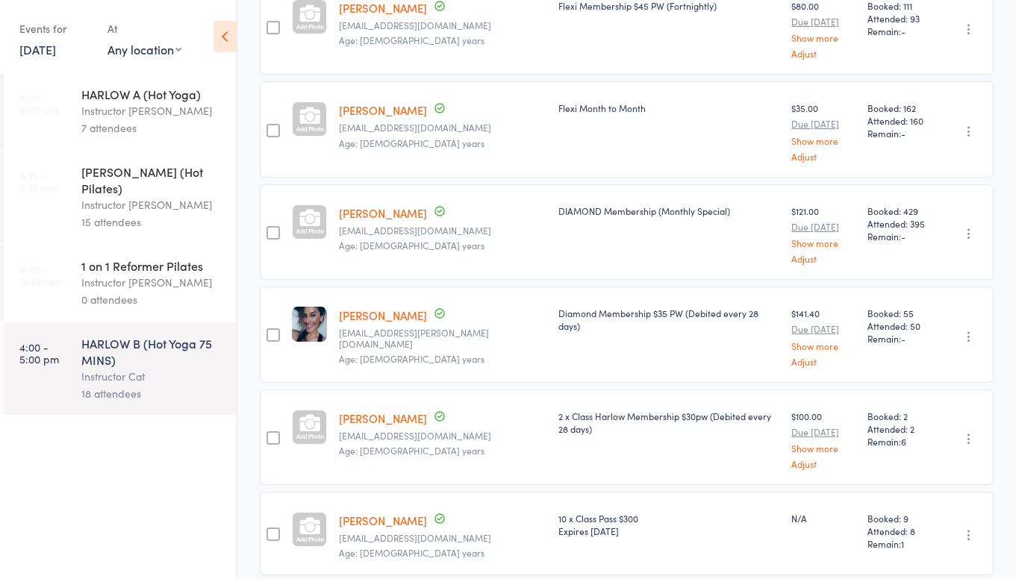
scroll to position [176, 0]
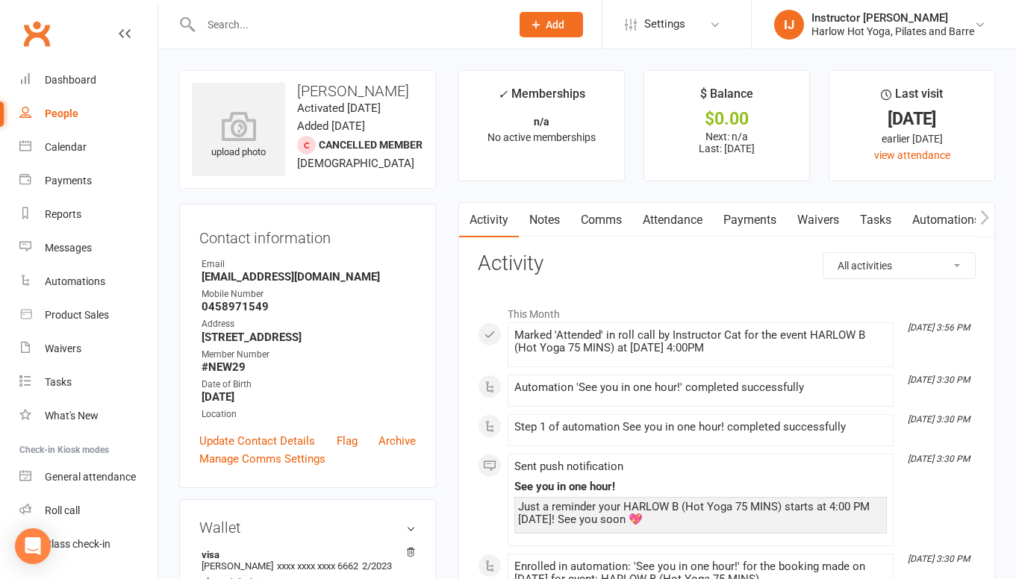
click at [539, 234] on link "Notes" at bounding box center [545, 220] width 52 height 34
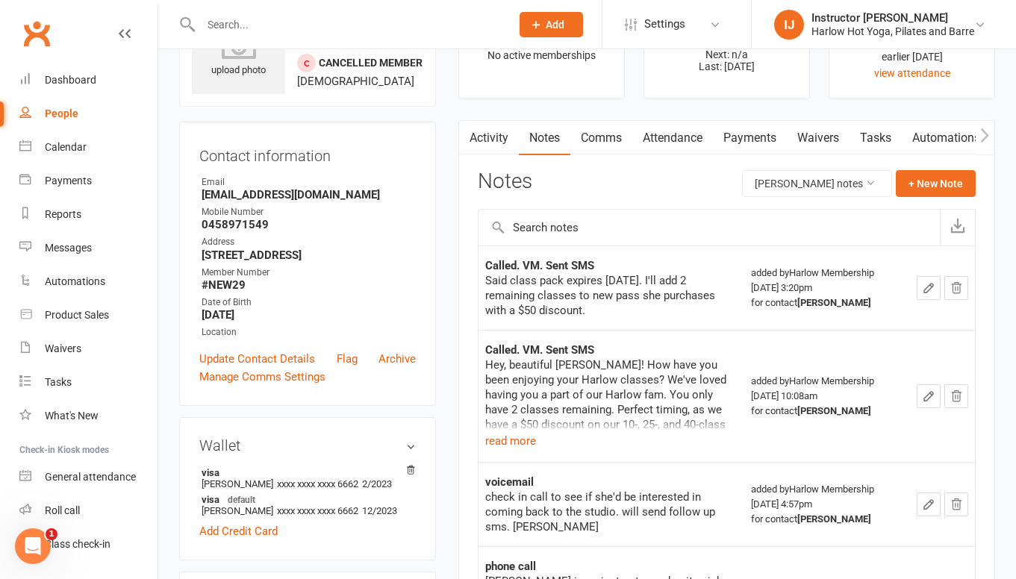
scroll to position [218, 0]
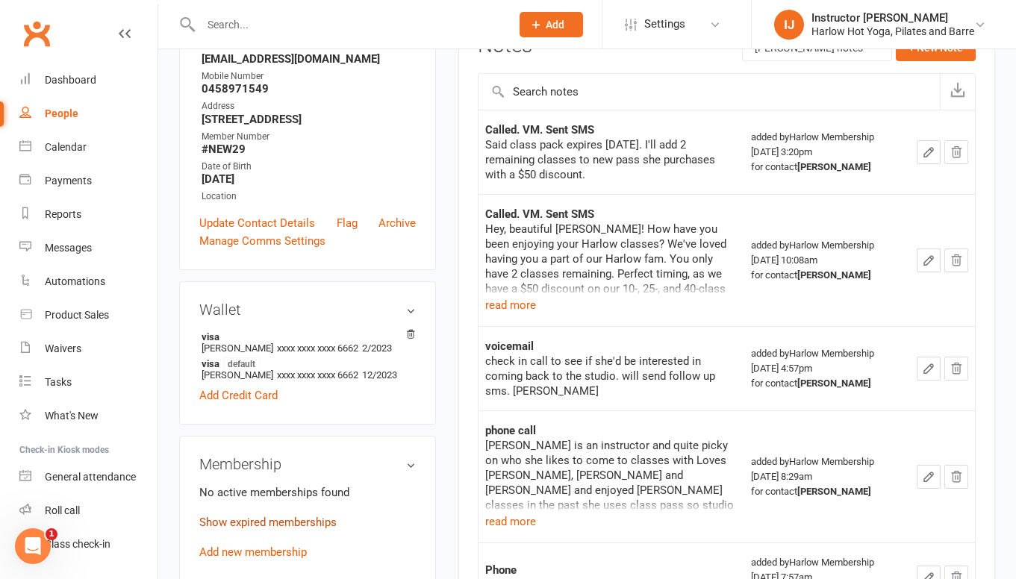
click at [325, 529] on link "Show expired memberships" at bounding box center [267, 522] width 137 height 13
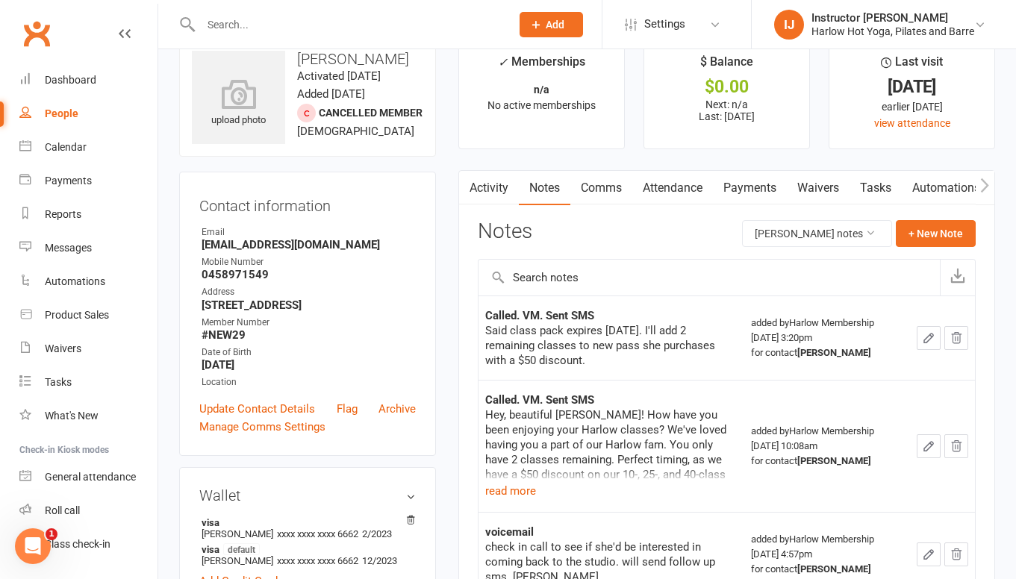
scroll to position [34, 0]
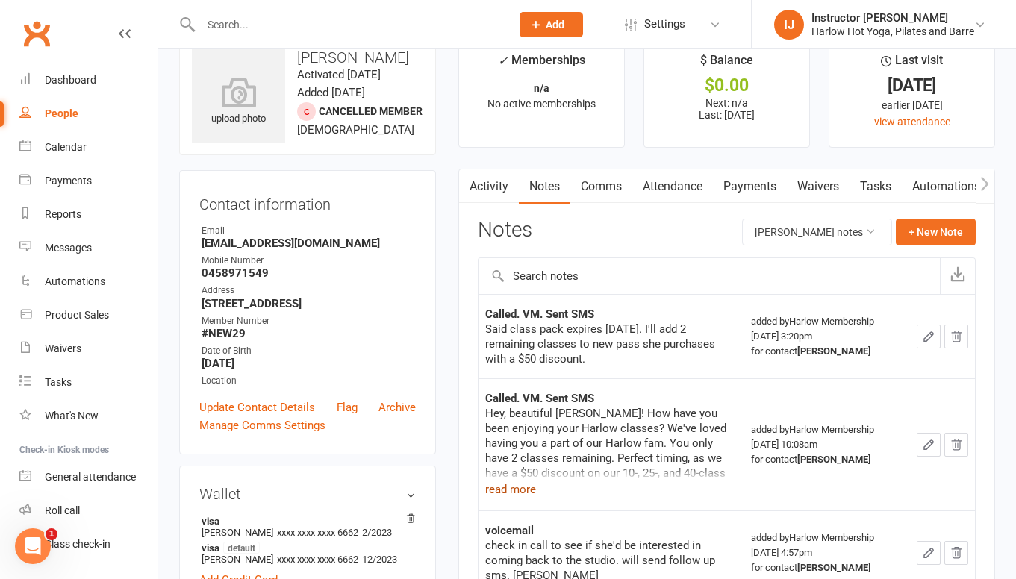
click at [508, 495] on button "read more" at bounding box center [510, 490] width 51 height 18
